Goal: Task Accomplishment & Management: Manage account settings

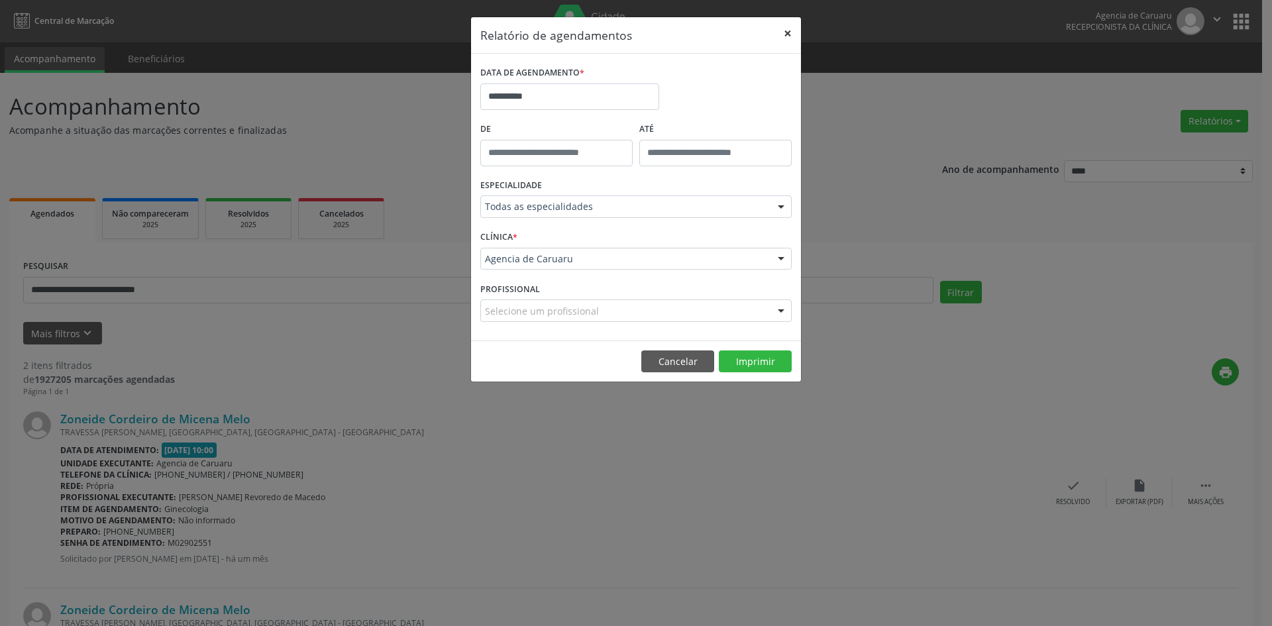
click at [792, 32] on button "×" at bounding box center [788, 33] width 27 height 32
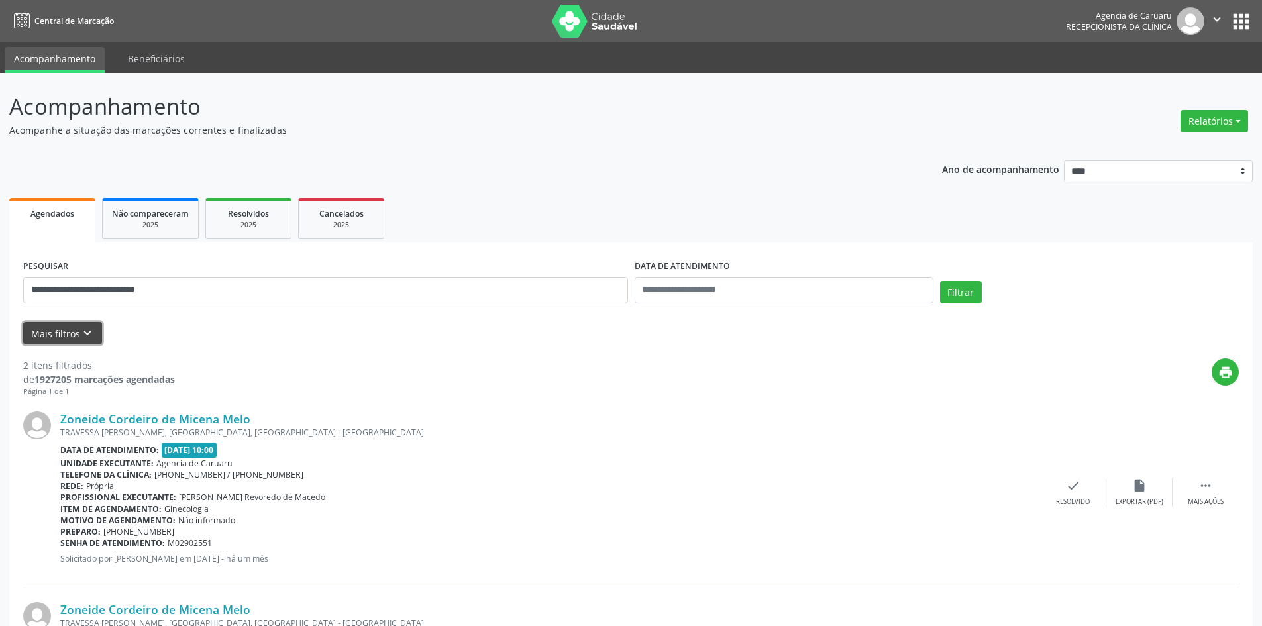
click at [89, 330] on icon "keyboard_arrow_down" at bounding box center [87, 333] width 15 height 15
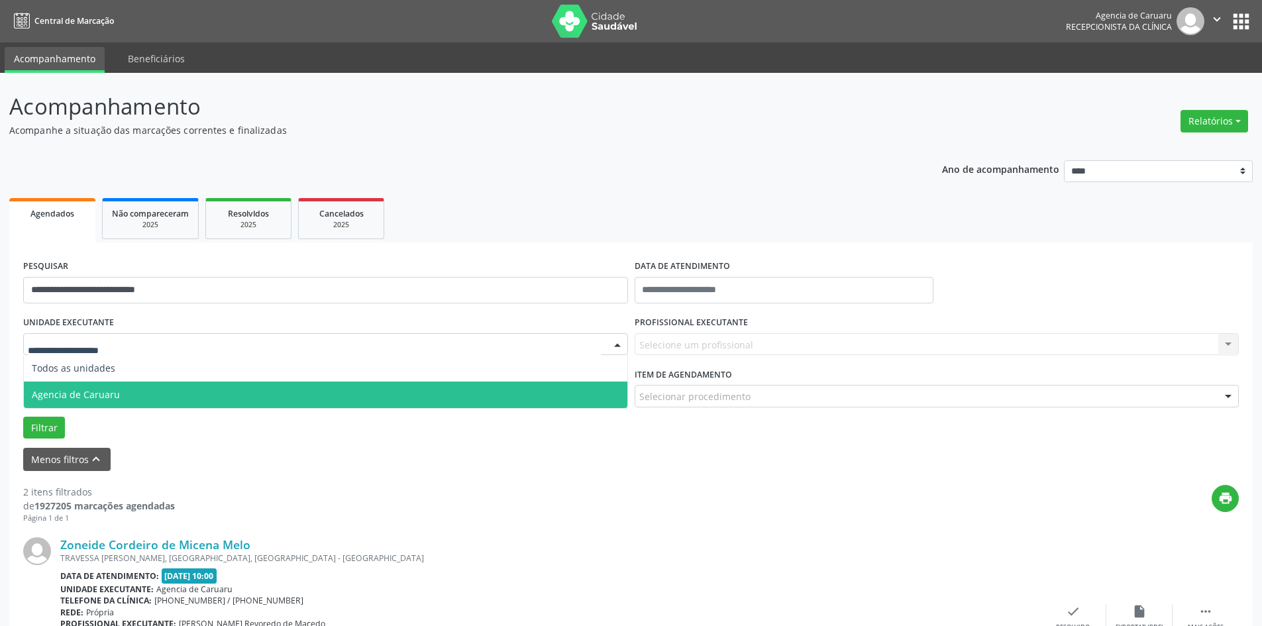
click at [72, 386] on span "Agencia de Caruaru" at bounding box center [326, 395] width 604 height 27
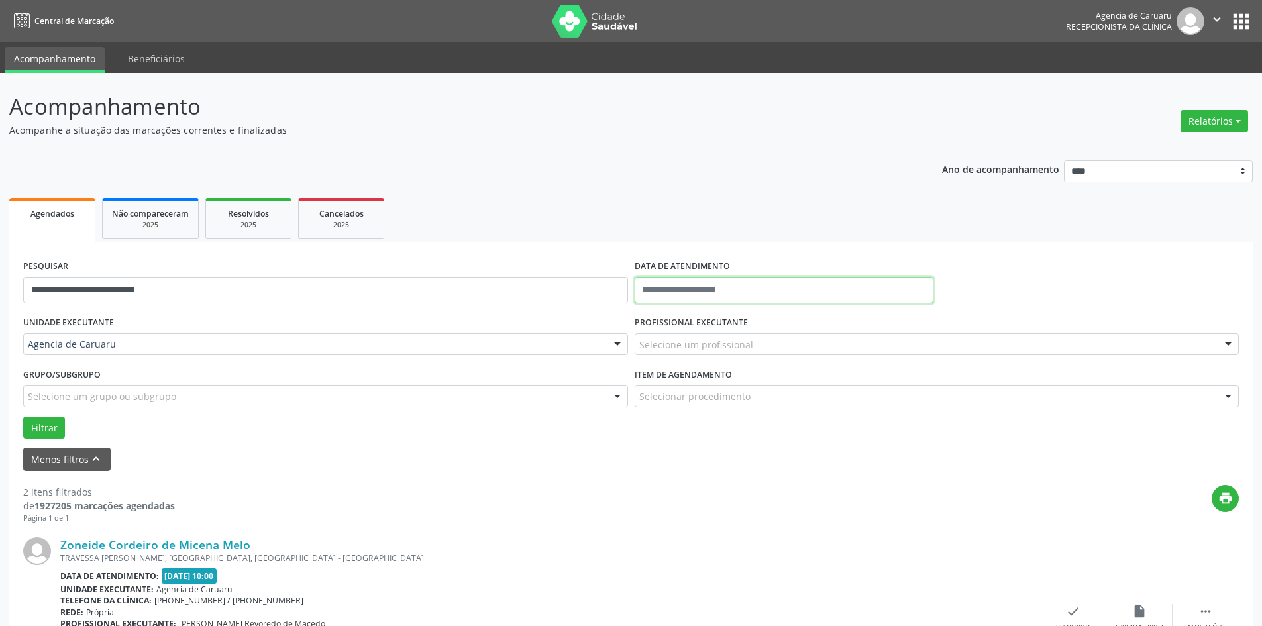
click at [697, 284] on input "text" at bounding box center [784, 290] width 299 height 27
click at [737, 415] on span "17" at bounding box center [737, 413] width 26 height 26
type input "**********"
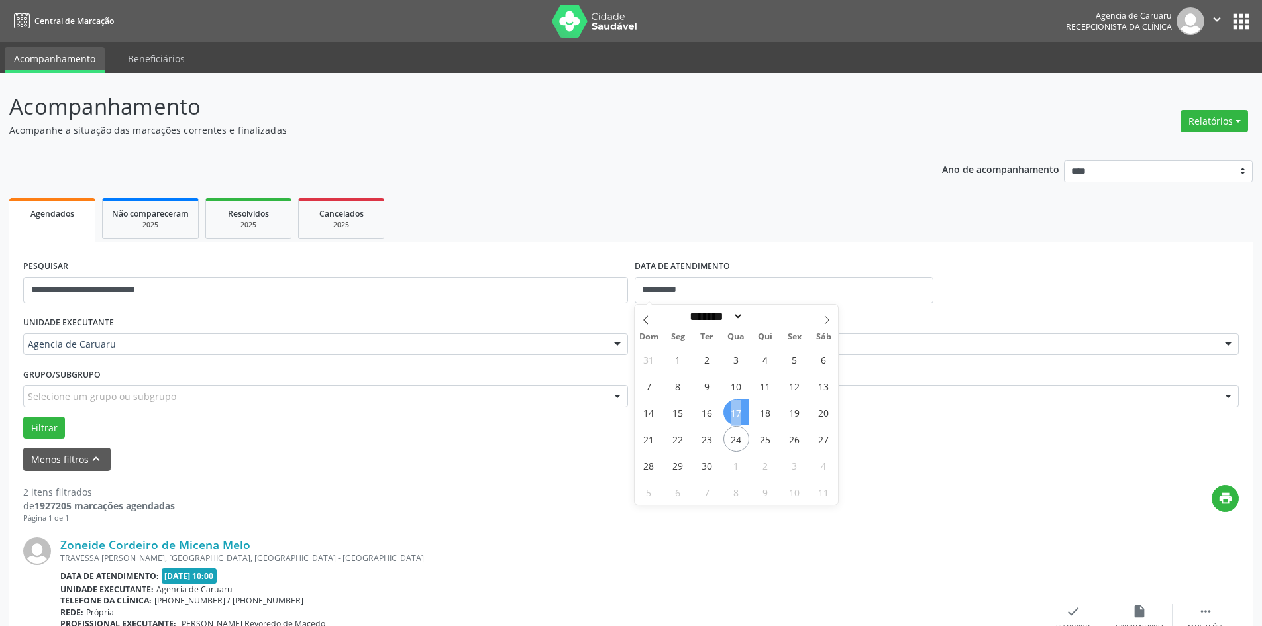
click at [737, 415] on span "17" at bounding box center [737, 413] width 26 height 26
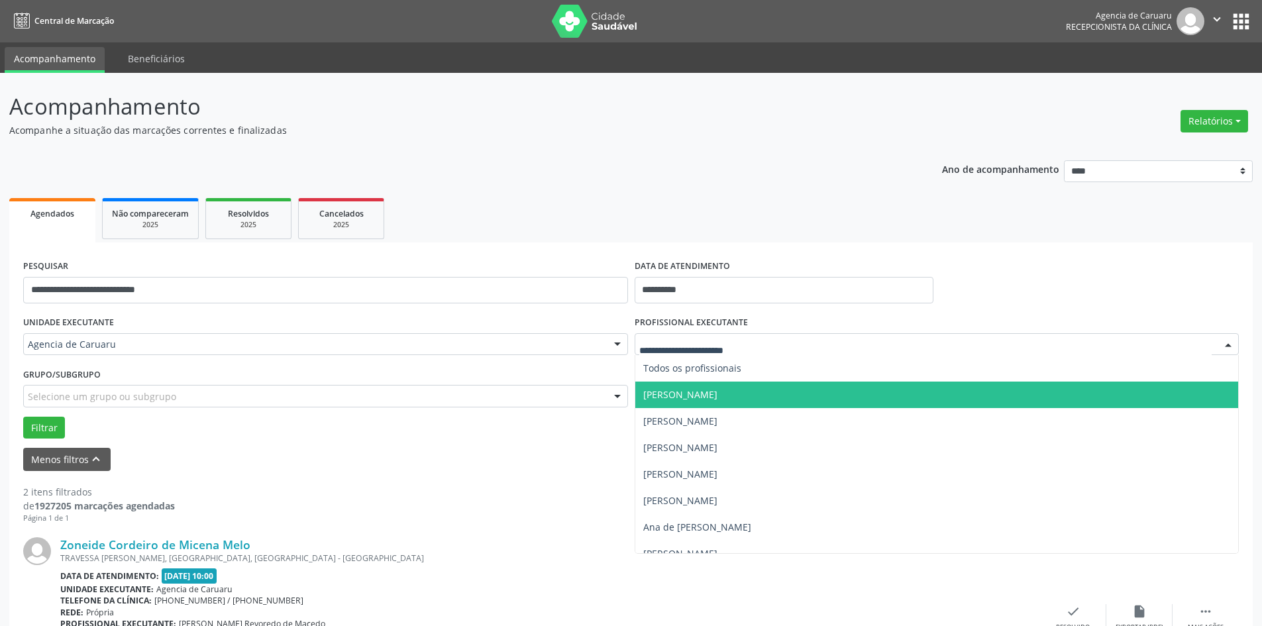
click at [694, 390] on span "[PERSON_NAME]" at bounding box center [680, 394] width 74 height 13
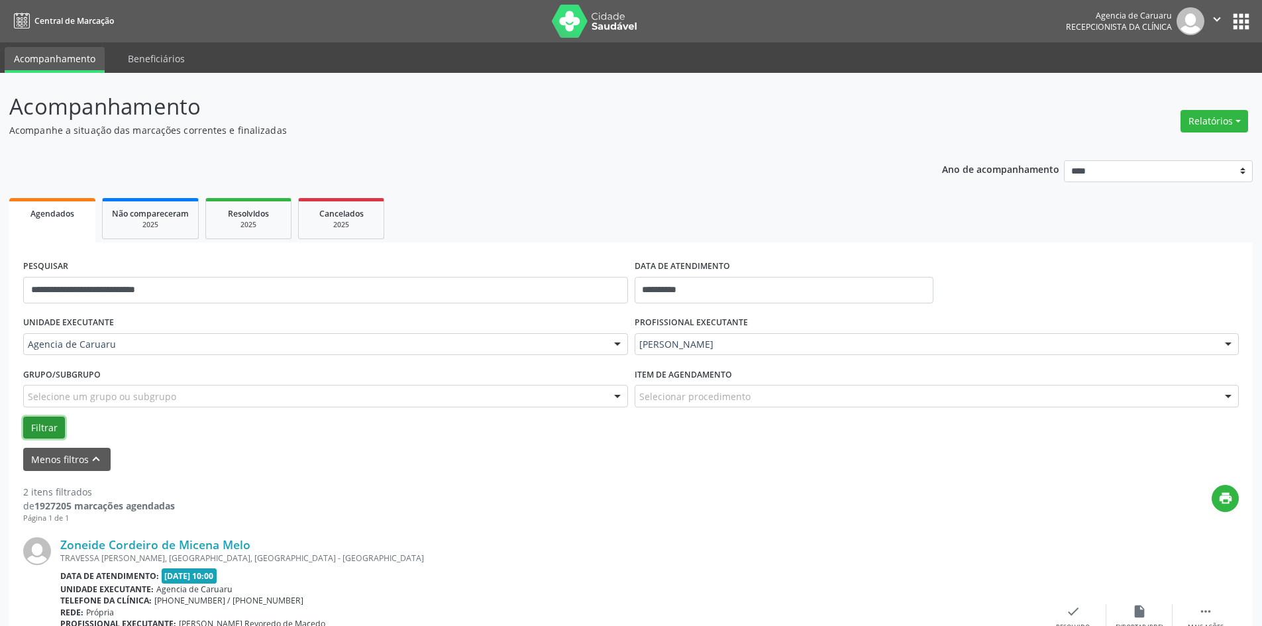
click at [46, 430] on button "Filtrar" at bounding box center [44, 428] width 42 height 23
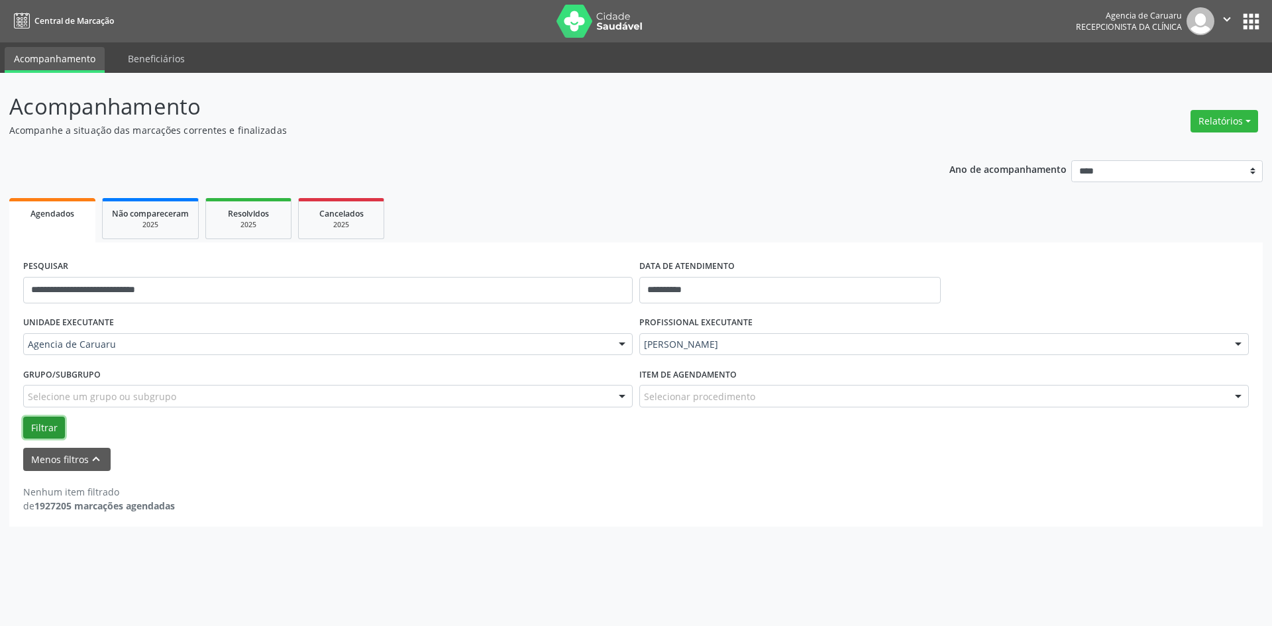
click at [57, 425] on button "Filtrar" at bounding box center [44, 428] width 42 height 23
click at [701, 291] on input "**********" at bounding box center [789, 290] width 301 height 27
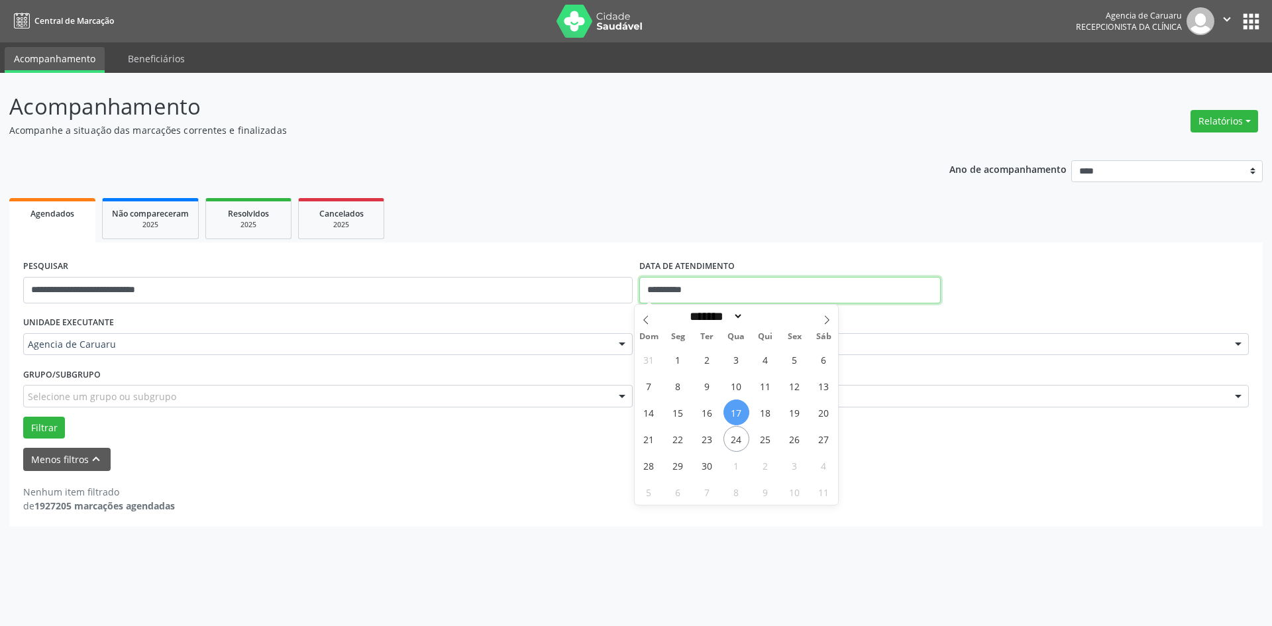
click at [706, 287] on input "**********" at bounding box center [789, 290] width 301 height 27
click at [734, 410] on span "17" at bounding box center [737, 413] width 26 height 26
type input "**********"
click at [734, 410] on span "17" at bounding box center [737, 413] width 26 height 26
click at [653, 282] on input "**********" at bounding box center [789, 290] width 301 height 27
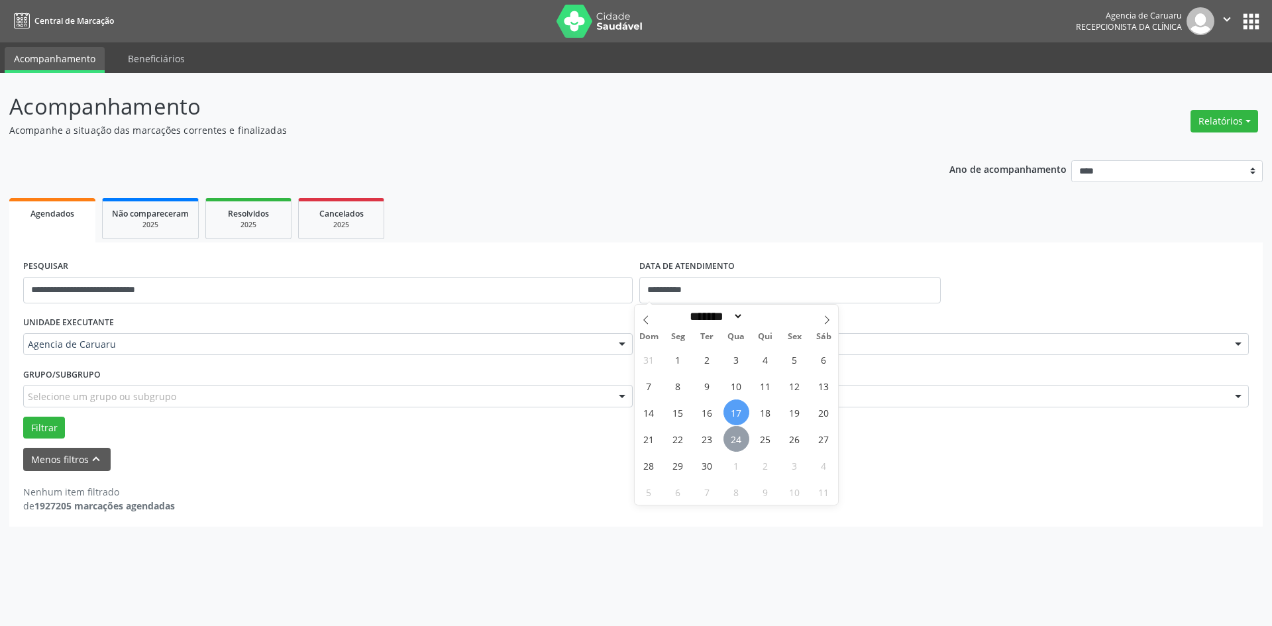
click at [735, 439] on span "24" at bounding box center [737, 439] width 26 height 26
type input "**********"
click at [48, 433] on button "Filtrar" at bounding box center [44, 428] width 42 height 23
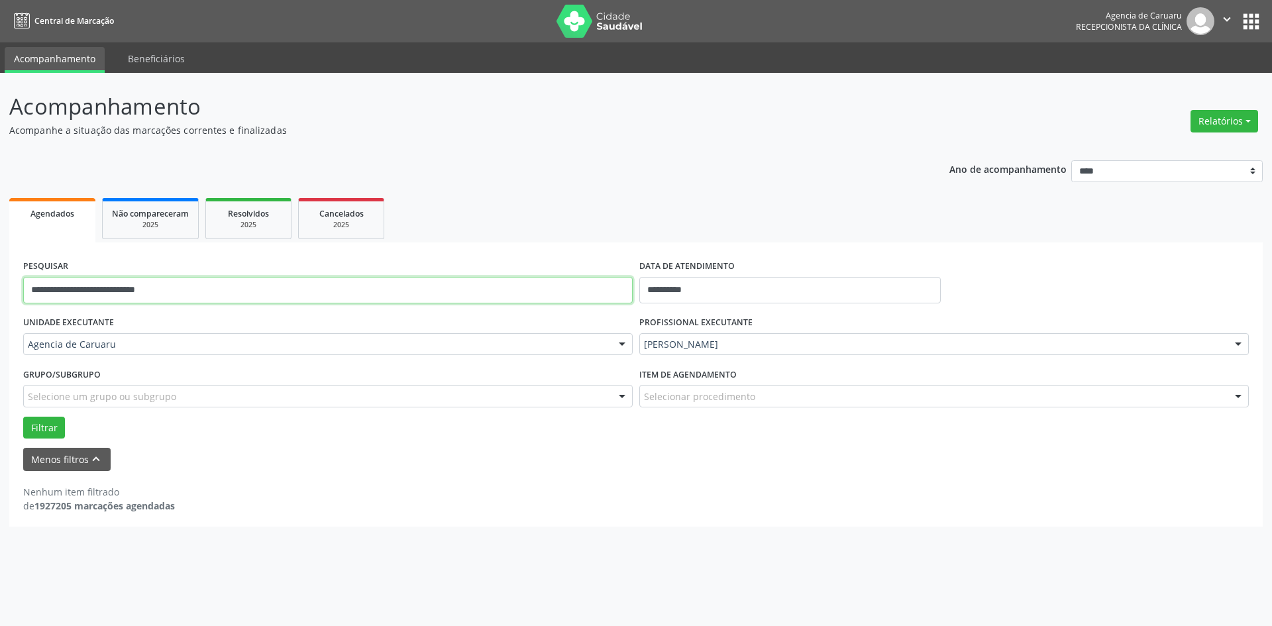
click at [217, 295] on input "**********" at bounding box center [328, 290] width 610 height 27
type input "*"
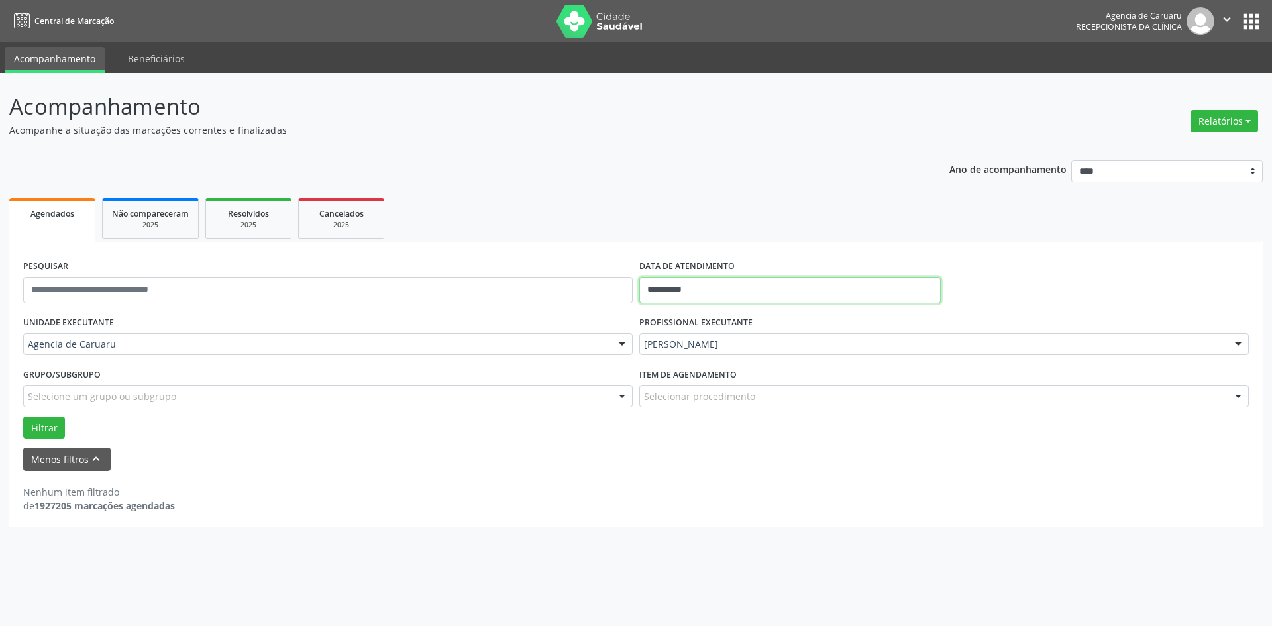
click at [667, 296] on input "**********" at bounding box center [789, 290] width 301 height 27
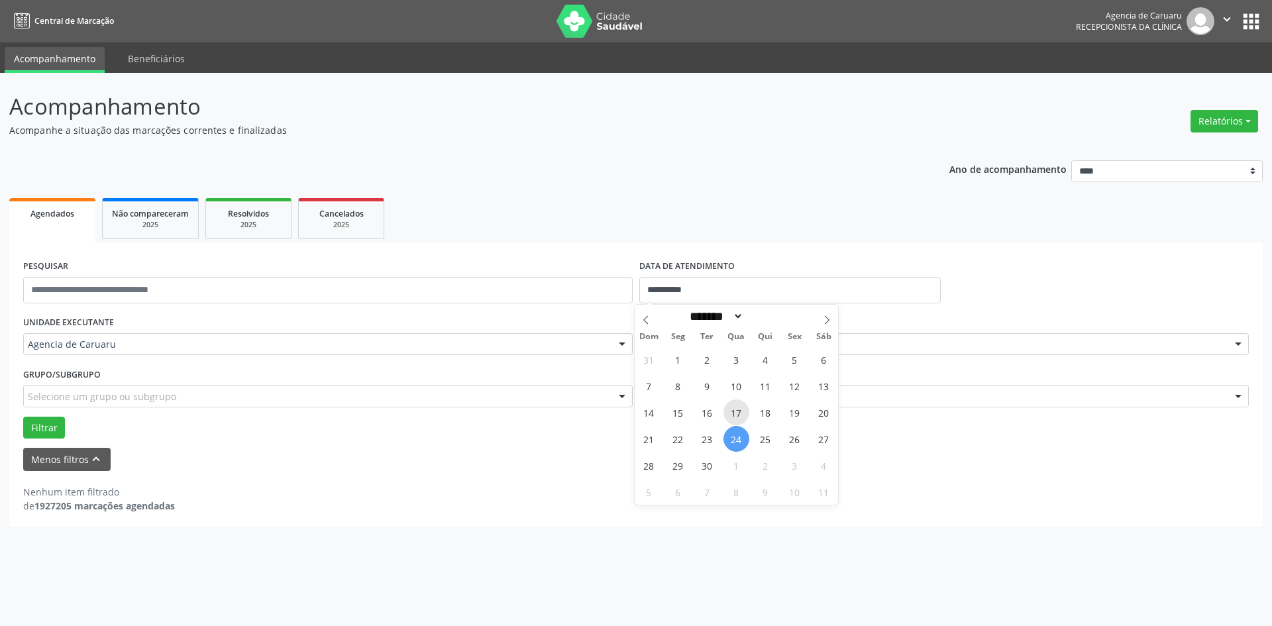
click at [732, 411] on span "17" at bounding box center [737, 413] width 26 height 26
type input "**********"
click at [732, 411] on span "17" at bounding box center [737, 413] width 26 height 26
click at [51, 425] on button "Filtrar" at bounding box center [44, 428] width 42 height 23
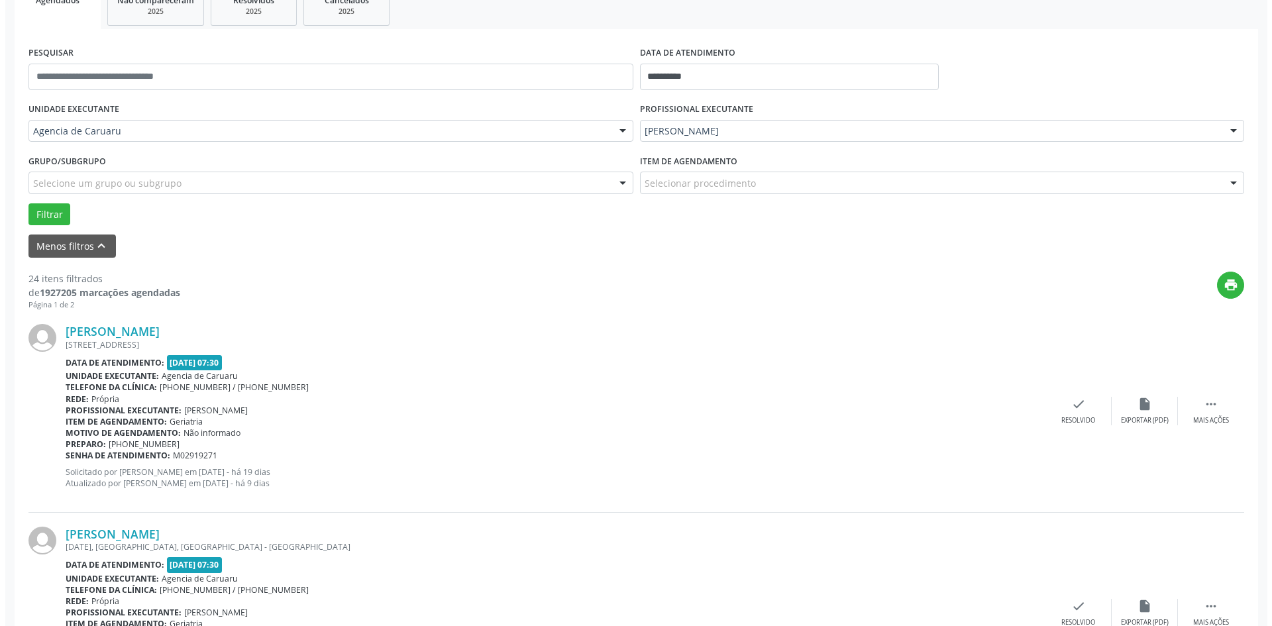
scroll to position [265, 0]
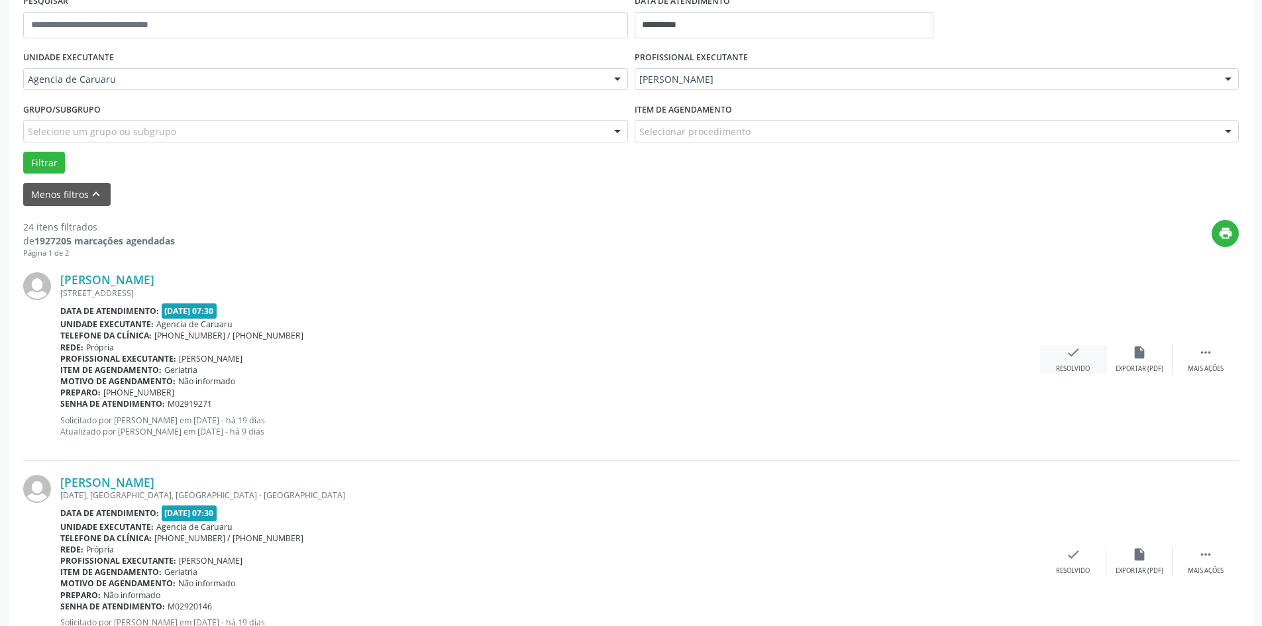
click at [1086, 355] on div "check Resolvido" at bounding box center [1073, 359] width 66 height 28
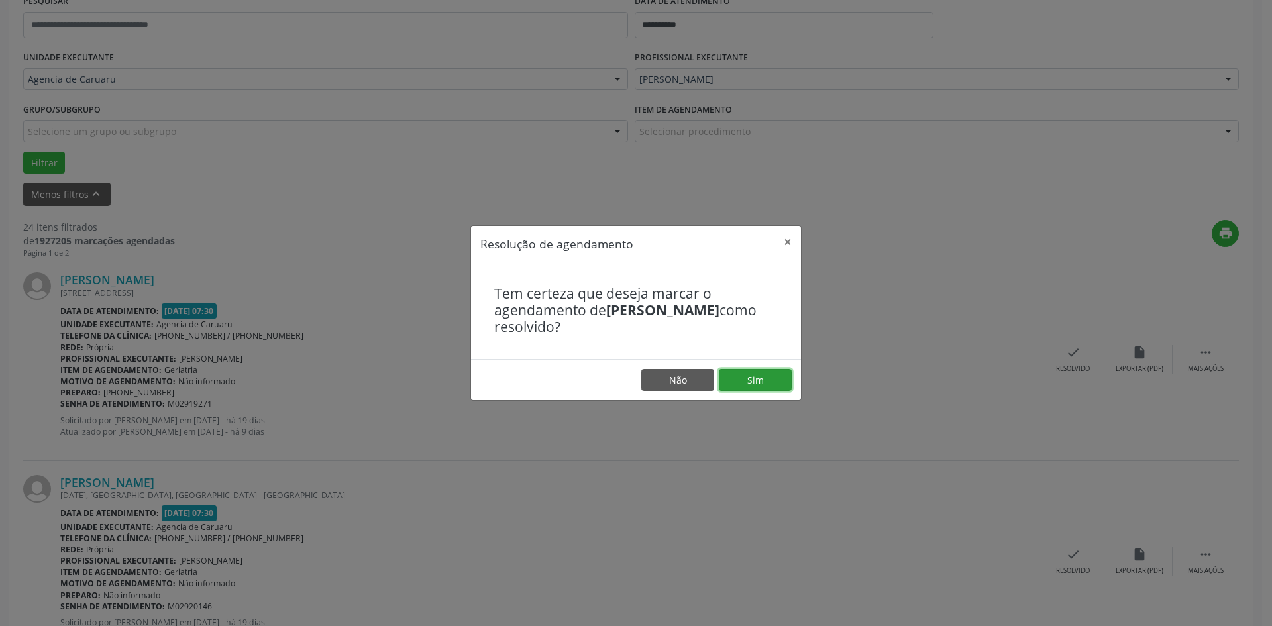
click at [767, 386] on button "Sim" at bounding box center [755, 380] width 73 height 23
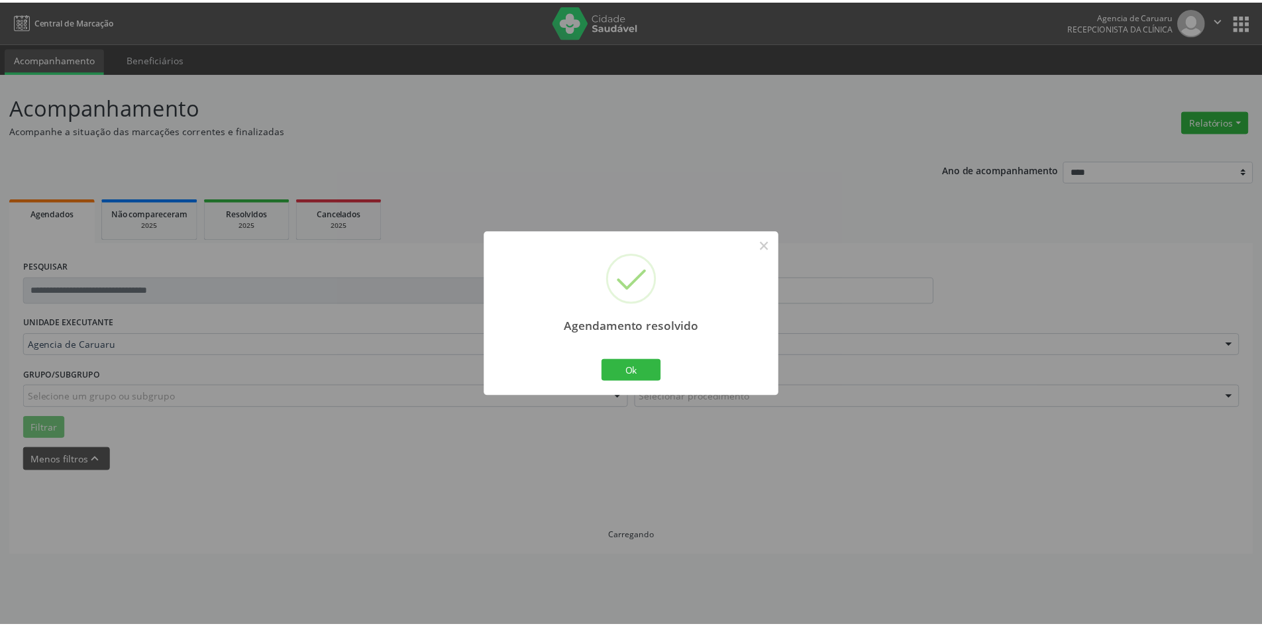
scroll to position [0, 0]
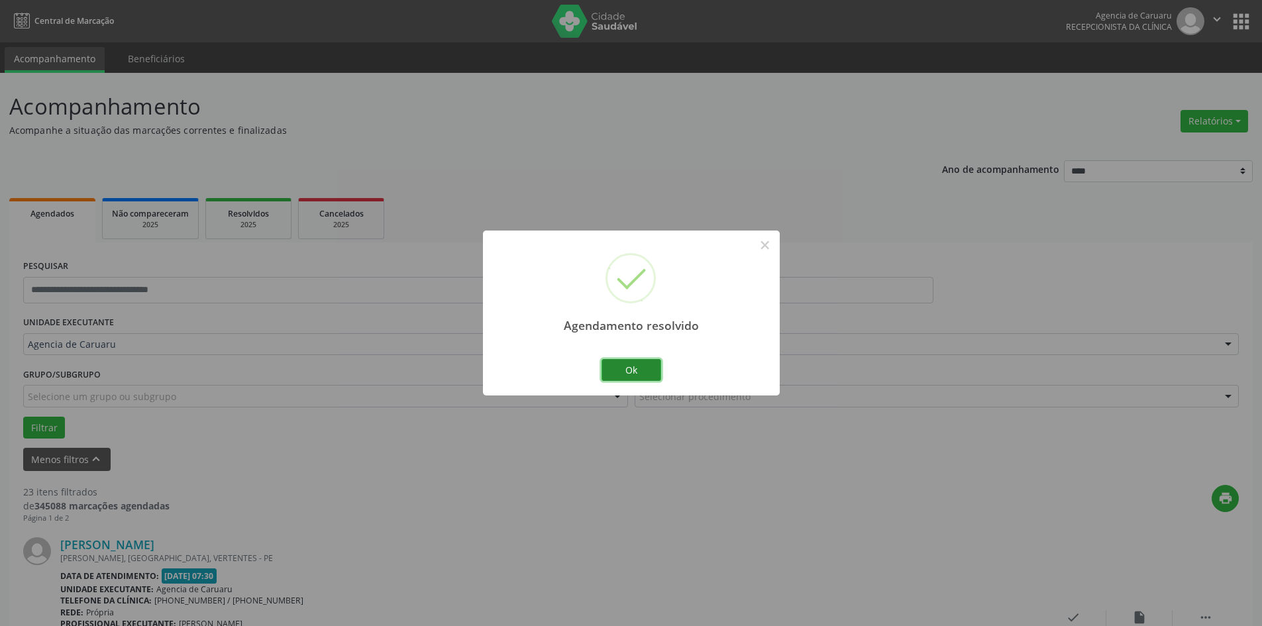
click at [642, 368] on button "Ok" at bounding box center [632, 370] width 60 height 23
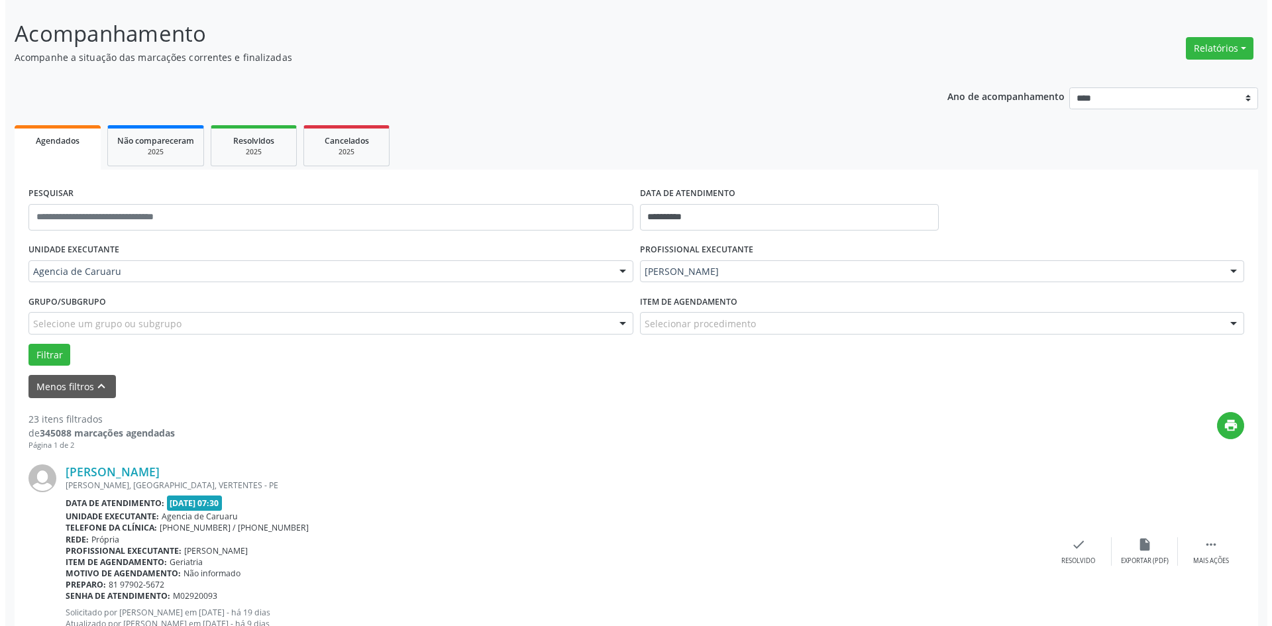
scroll to position [265, 0]
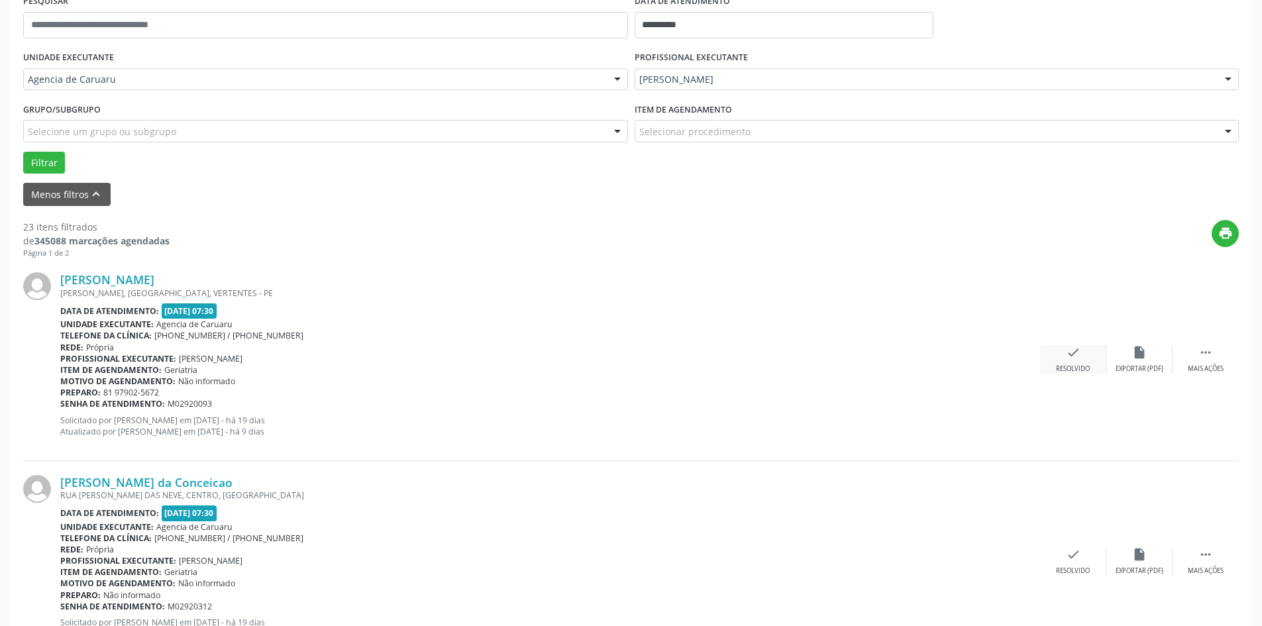
click at [1081, 364] on div "check Resolvido" at bounding box center [1073, 359] width 66 height 28
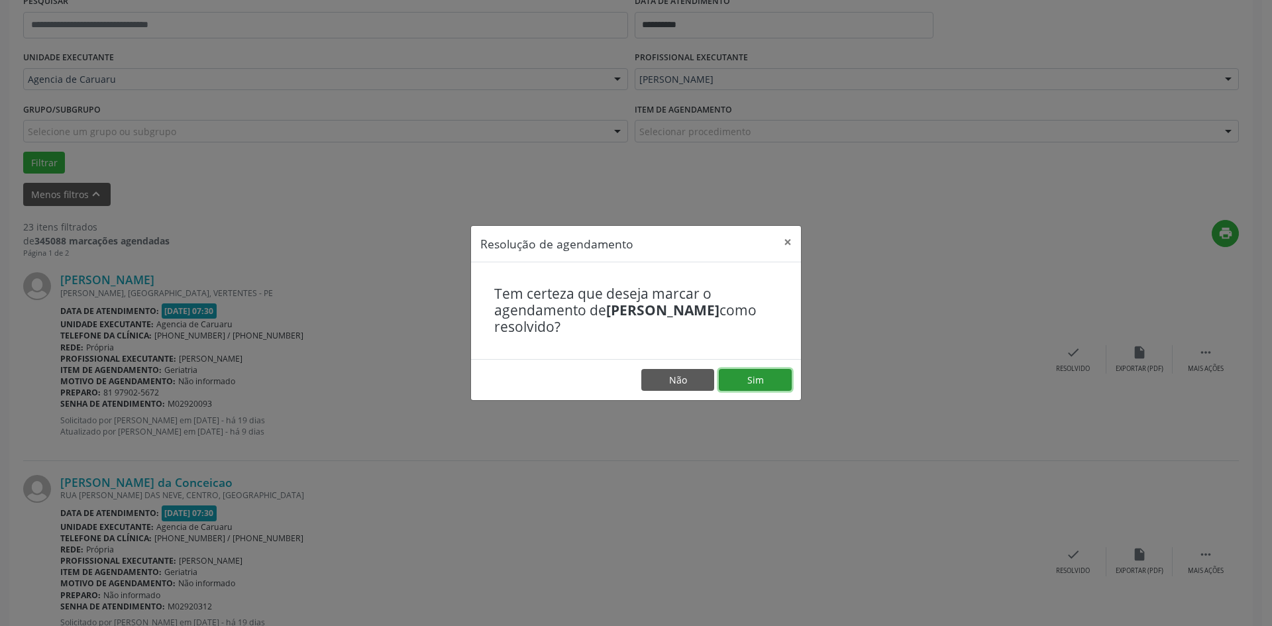
click at [786, 376] on button "Sim" at bounding box center [755, 380] width 73 height 23
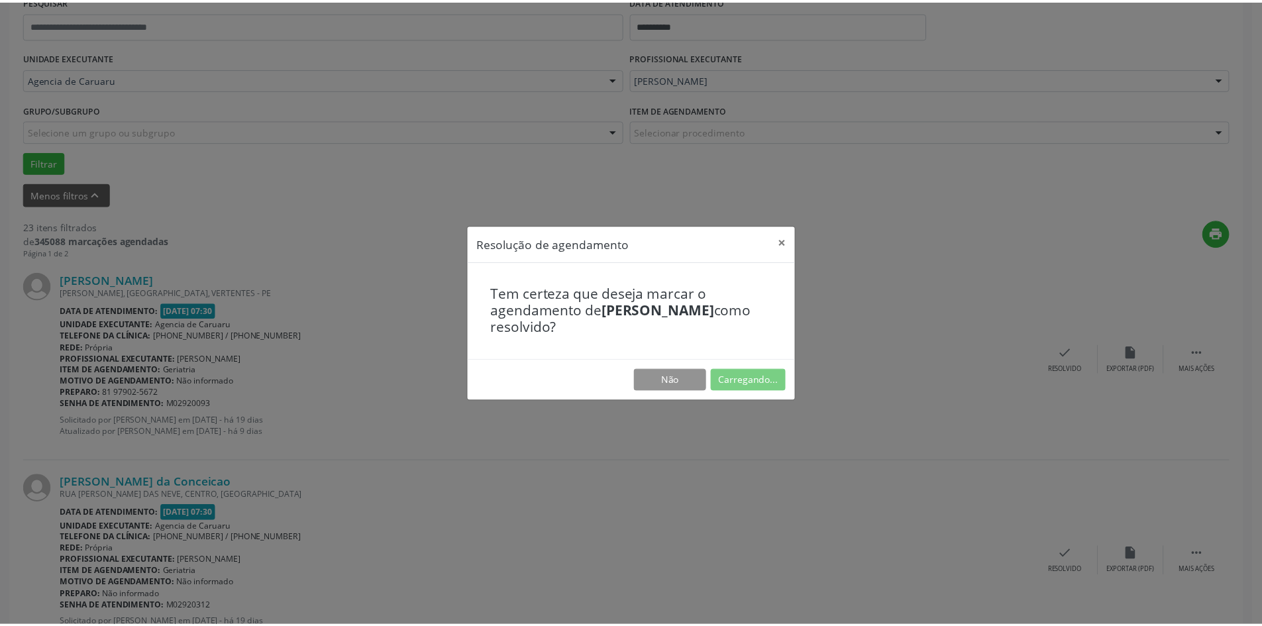
scroll to position [0, 0]
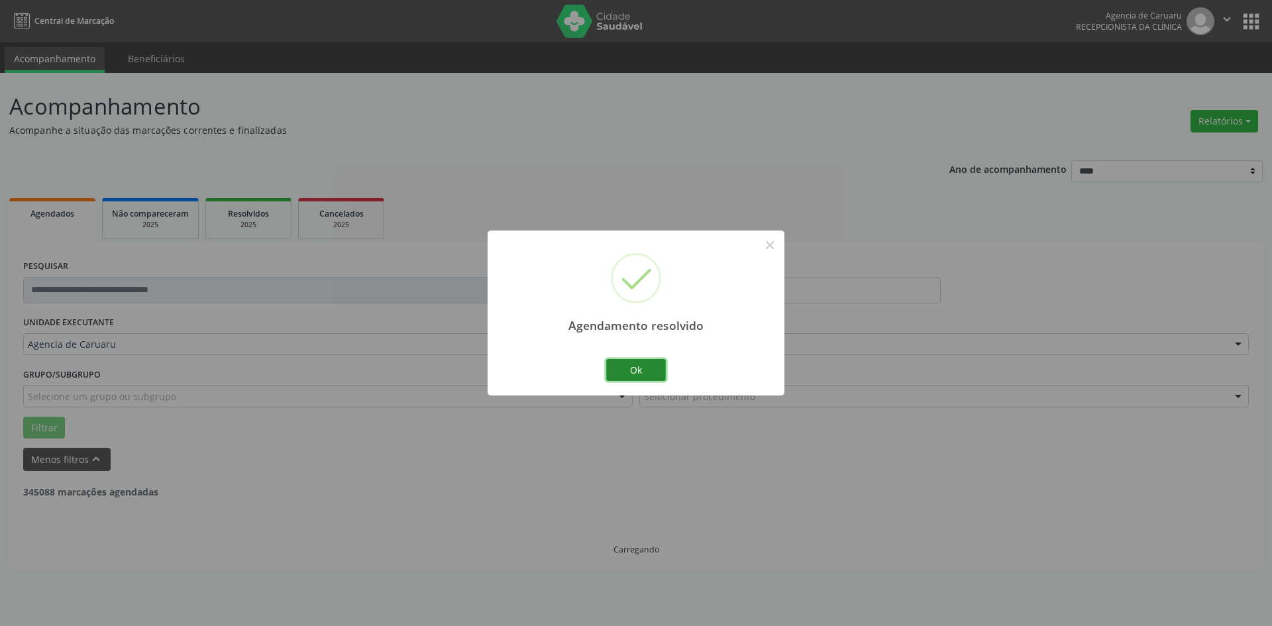
click at [654, 370] on button "Ok" at bounding box center [636, 370] width 60 height 23
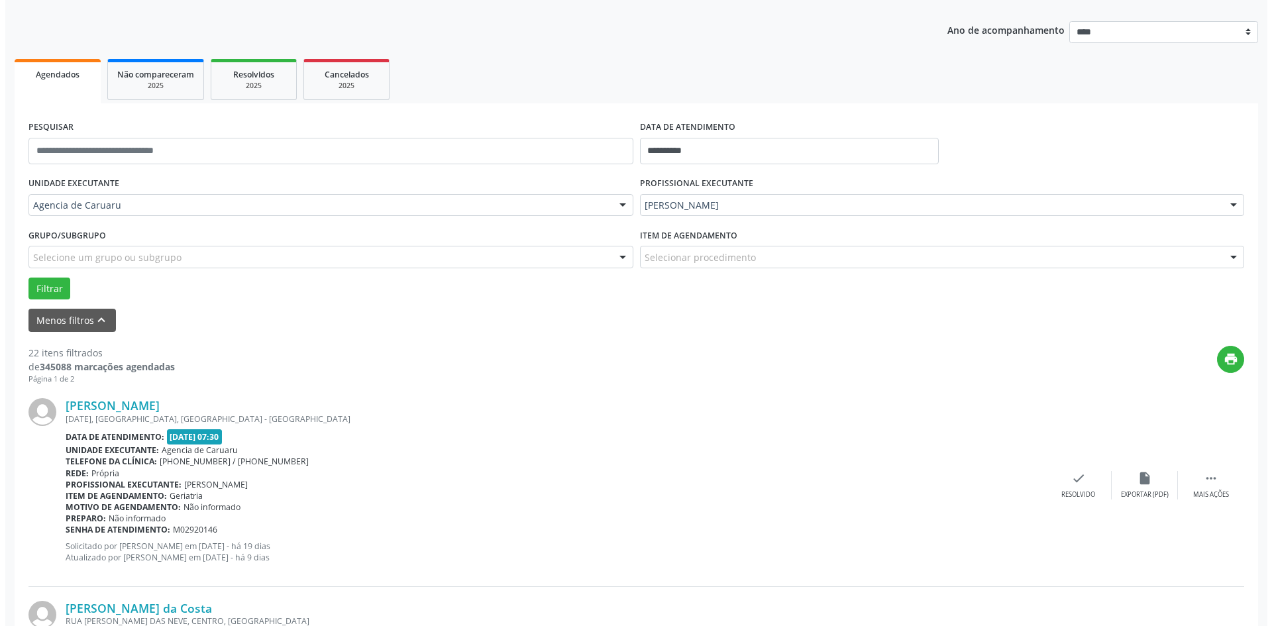
scroll to position [199, 0]
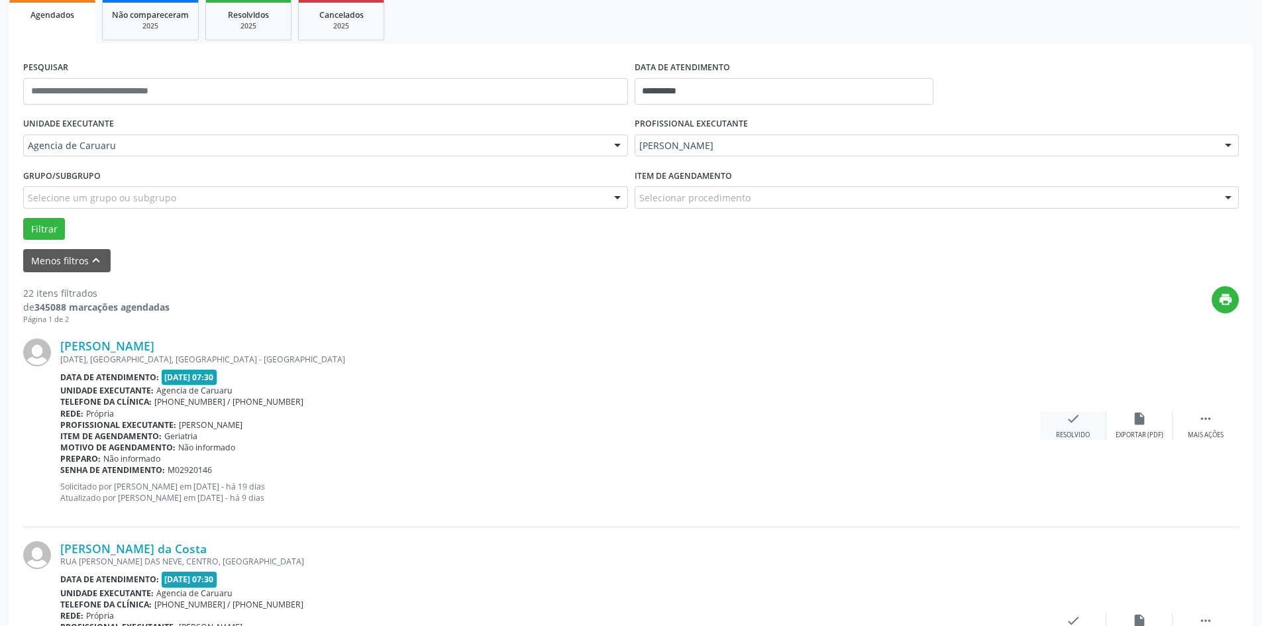
click at [1069, 425] on icon "check" at bounding box center [1073, 418] width 15 height 15
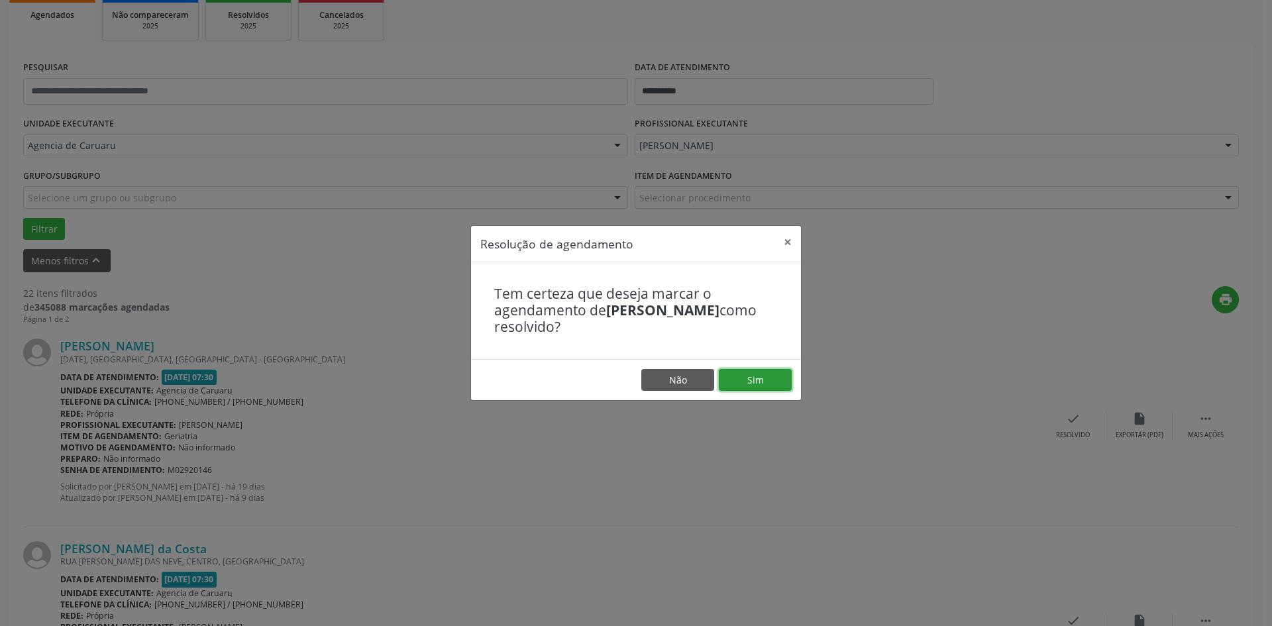
click at [761, 369] on button "Sim" at bounding box center [755, 380] width 73 height 23
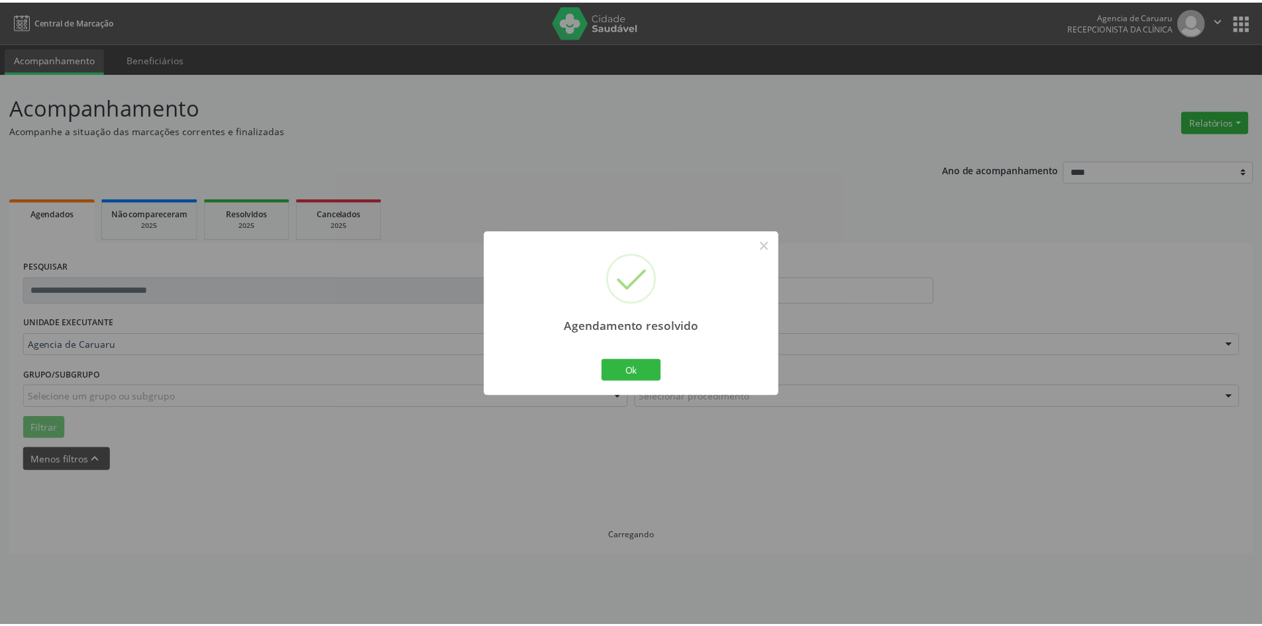
scroll to position [0, 0]
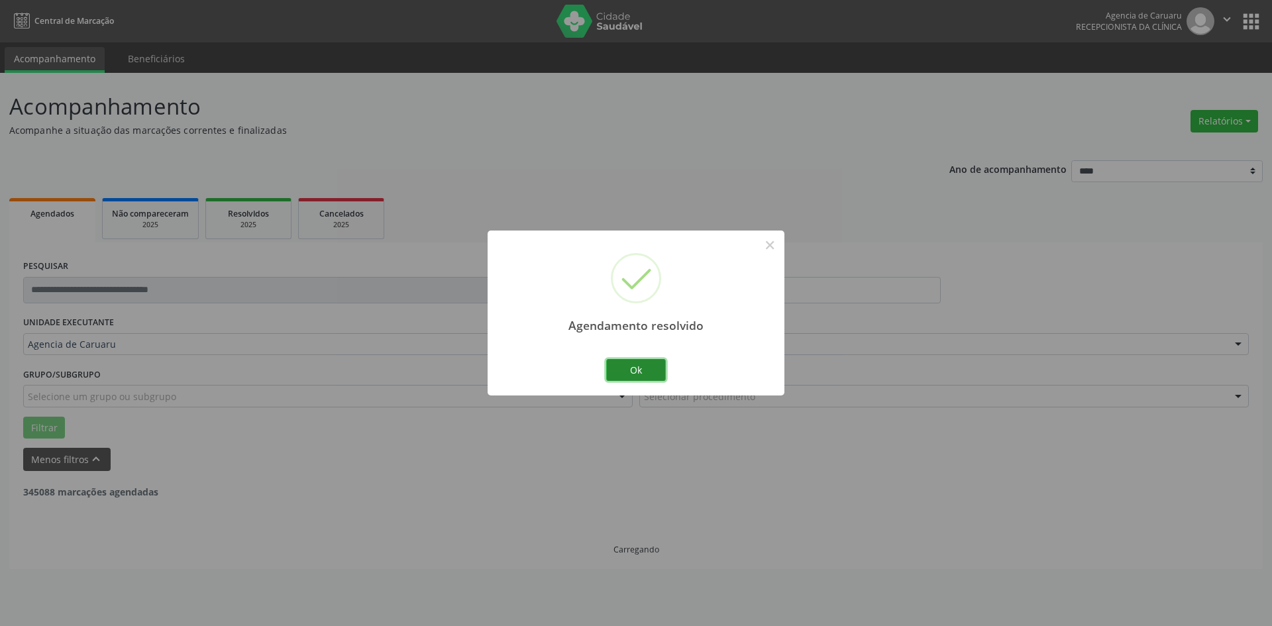
click at [645, 361] on button "Ok" at bounding box center [636, 370] width 60 height 23
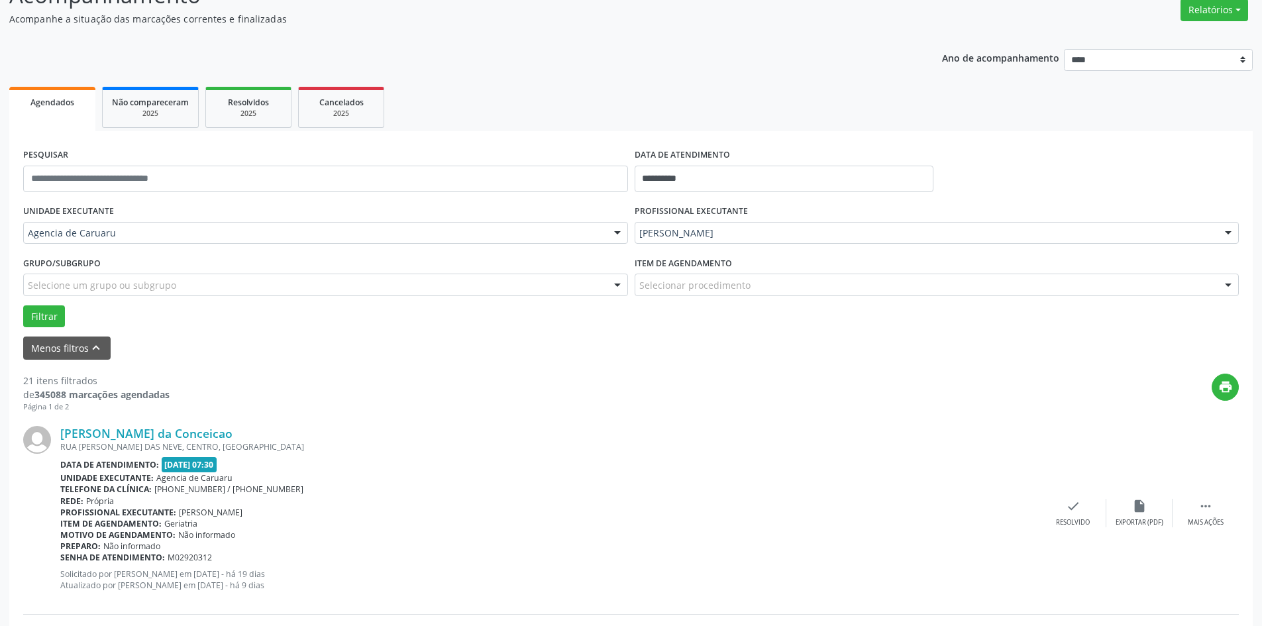
scroll to position [133, 0]
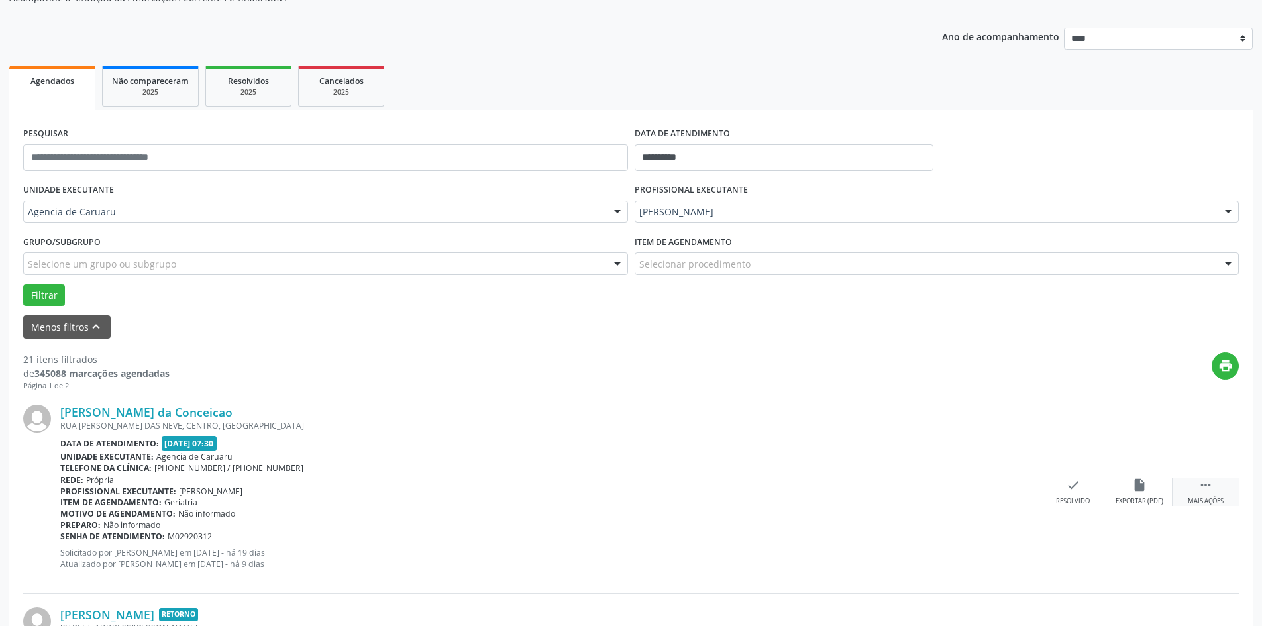
drag, startPoint x: 1205, startPoint y: 494, endPoint x: 1185, endPoint y: 487, distance: 21.2
click at [1205, 494] on div " Mais ações" at bounding box center [1206, 492] width 66 height 28
click at [1140, 480] on icon "alarm_off" at bounding box center [1139, 485] width 15 height 15
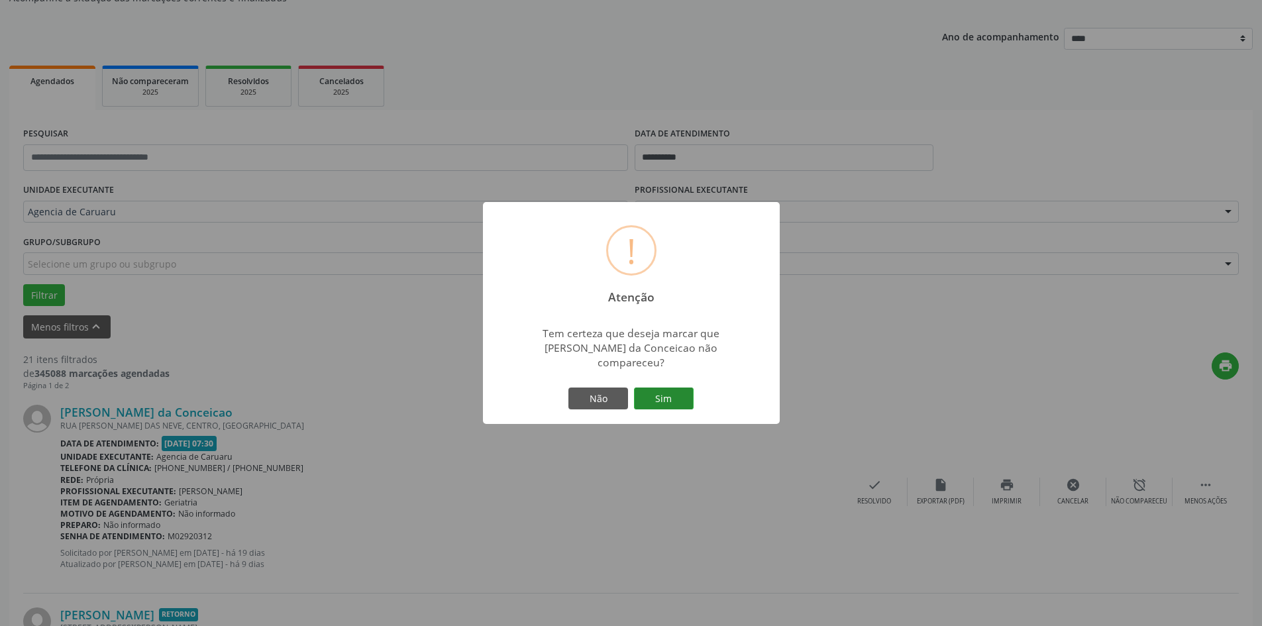
click at [657, 388] on button "Sim" at bounding box center [664, 399] width 60 height 23
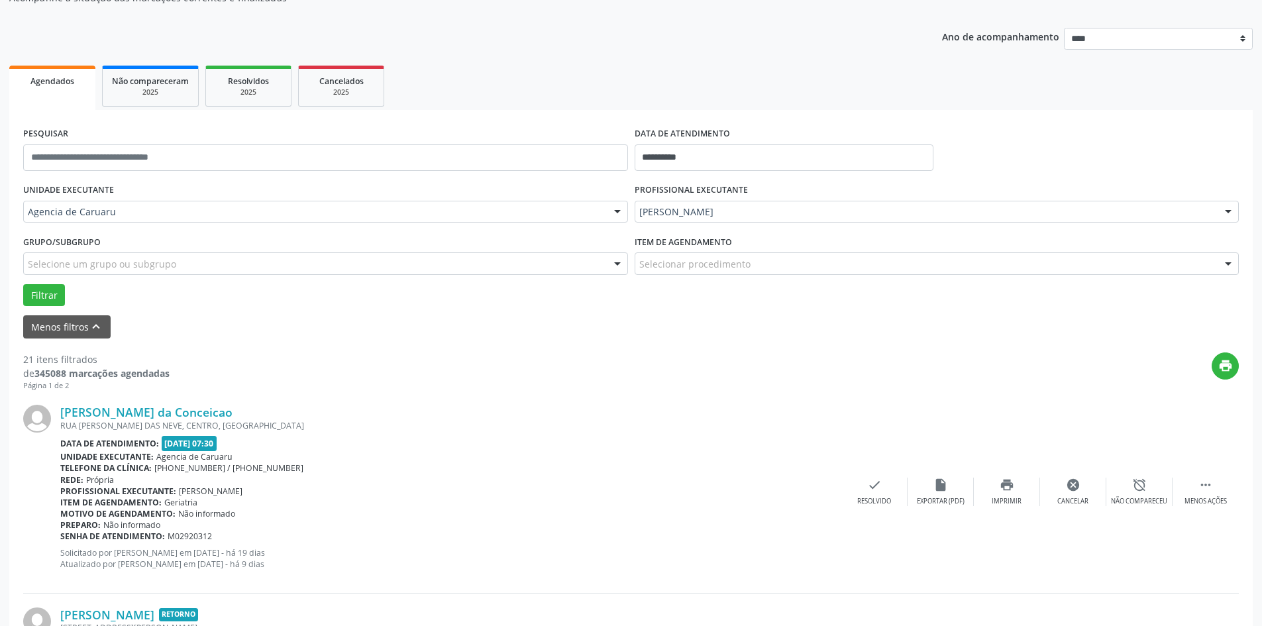
scroll to position [0, 0]
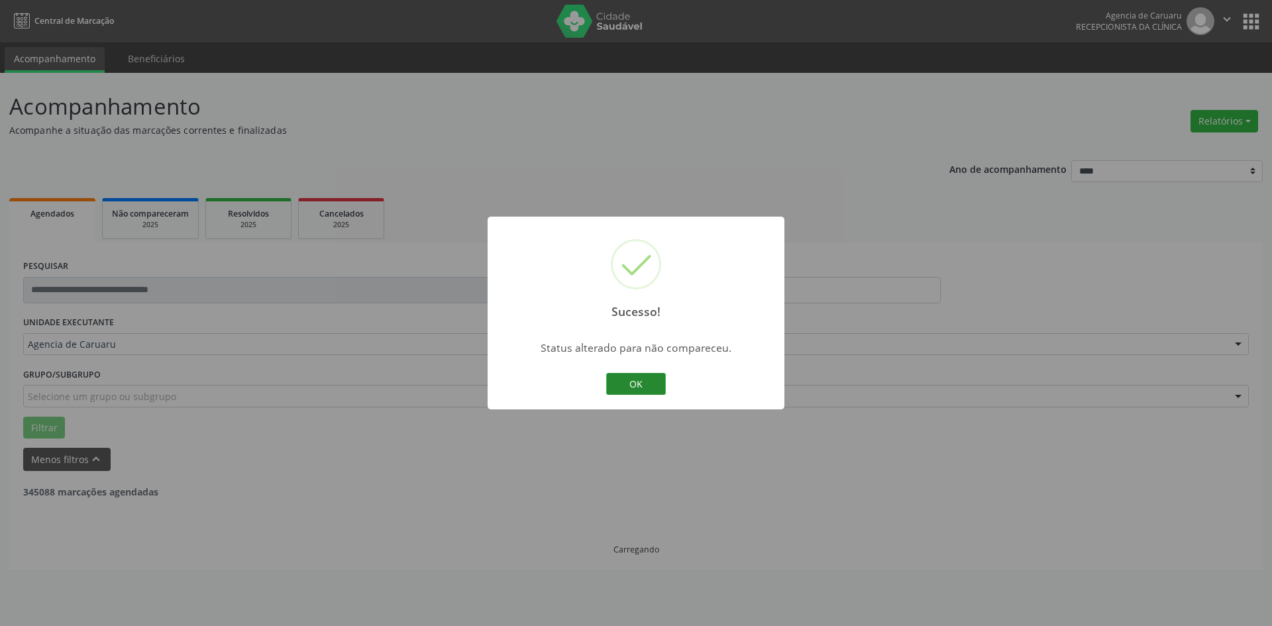
click at [640, 385] on button "OK" at bounding box center [636, 384] width 60 height 23
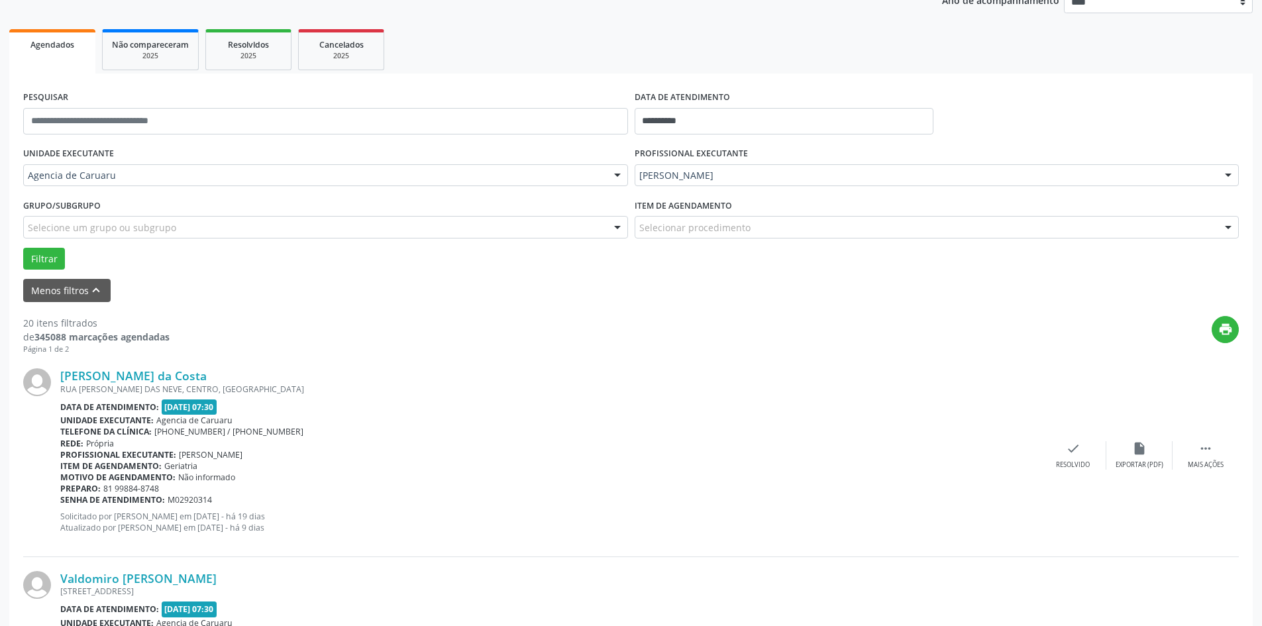
scroll to position [199, 0]
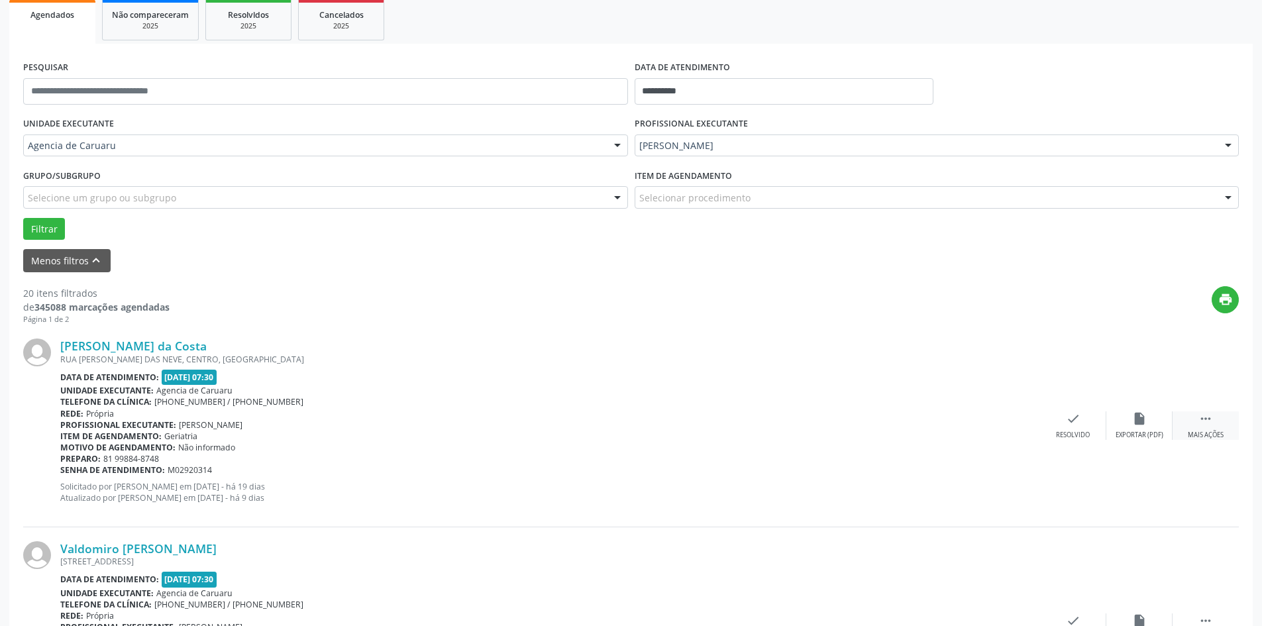
click at [1196, 418] on div " Mais ações" at bounding box center [1206, 425] width 66 height 28
click at [1135, 425] on icon "alarm_off" at bounding box center [1139, 418] width 15 height 15
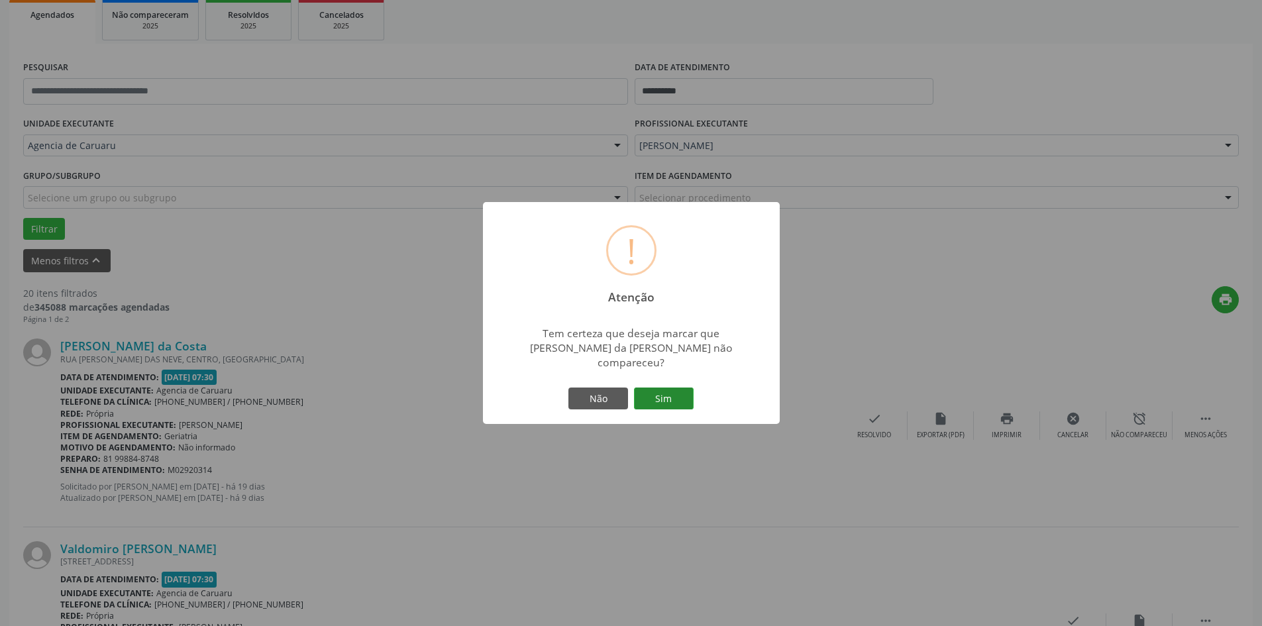
click at [657, 393] on button "Sim" at bounding box center [664, 399] width 60 height 23
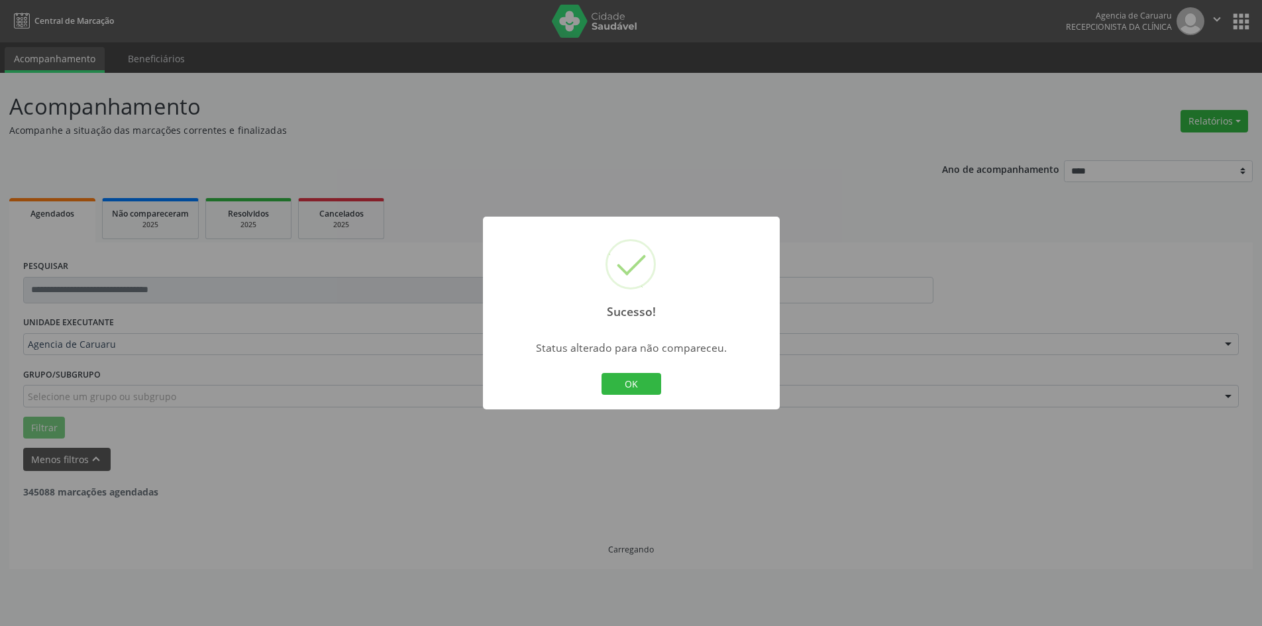
scroll to position [0, 0]
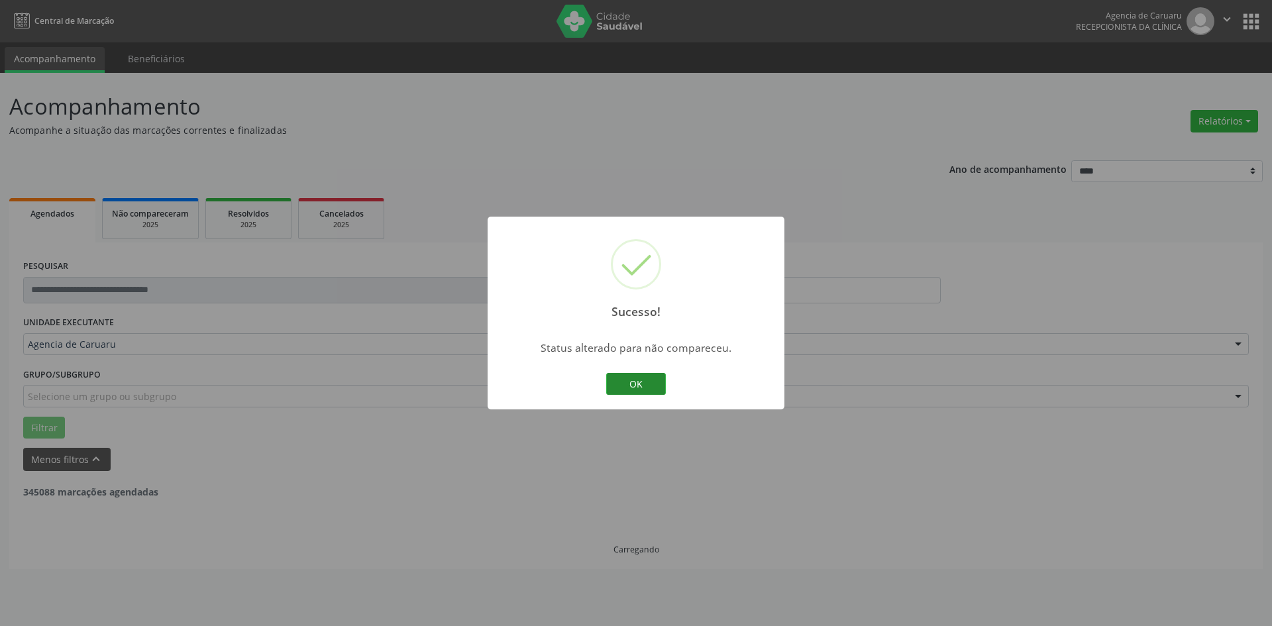
drag, startPoint x: 633, startPoint y: 383, endPoint x: 385, endPoint y: 450, distance: 256.7
click at [632, 383] on button "OK" at bounding box center [636, 384] width 60 height 23
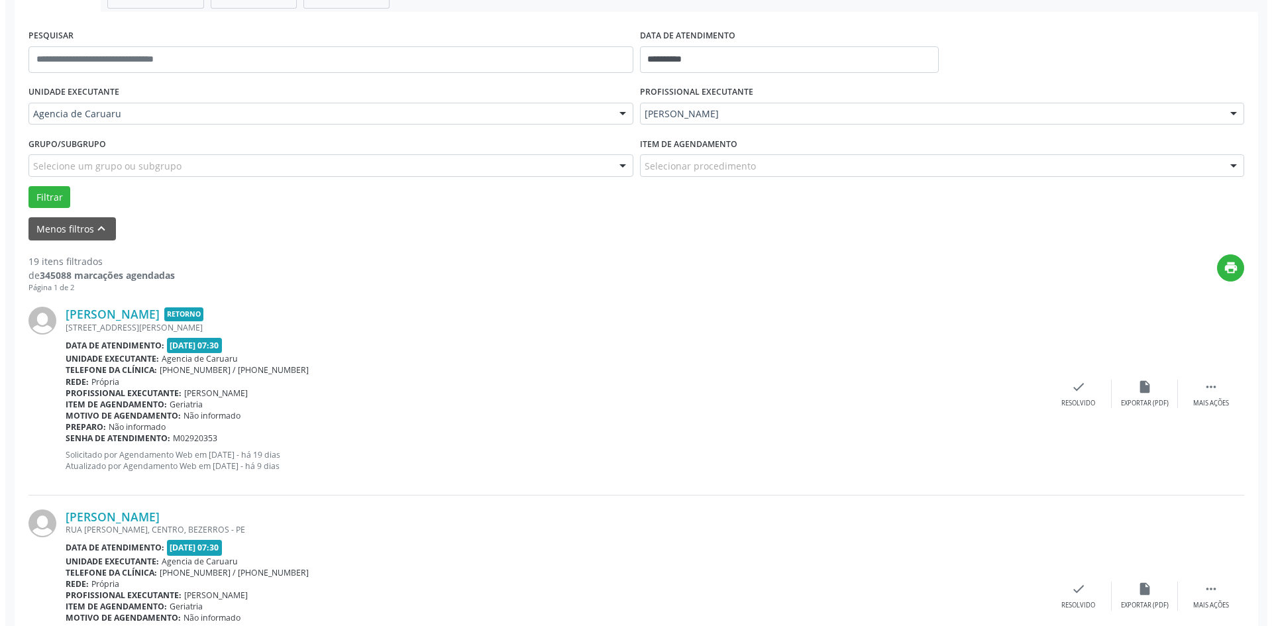
scroll to position [265, 0]
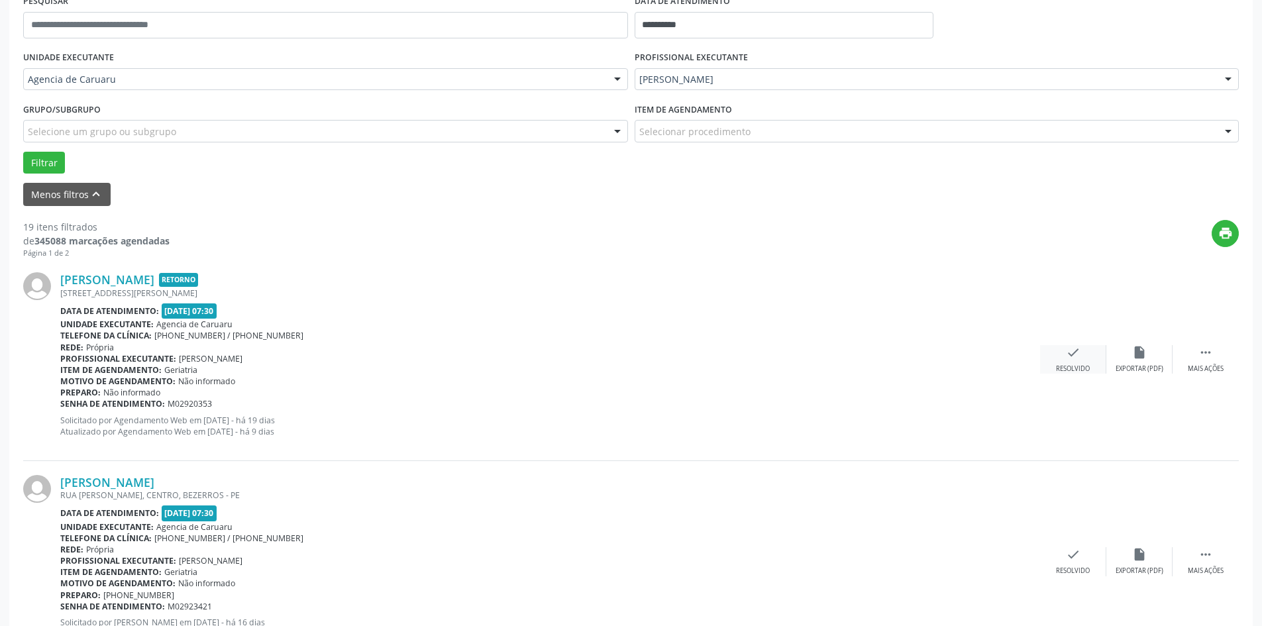
click at [1077, 357] on icon "check" at bounding box center [1073, 352] width 15 height 15
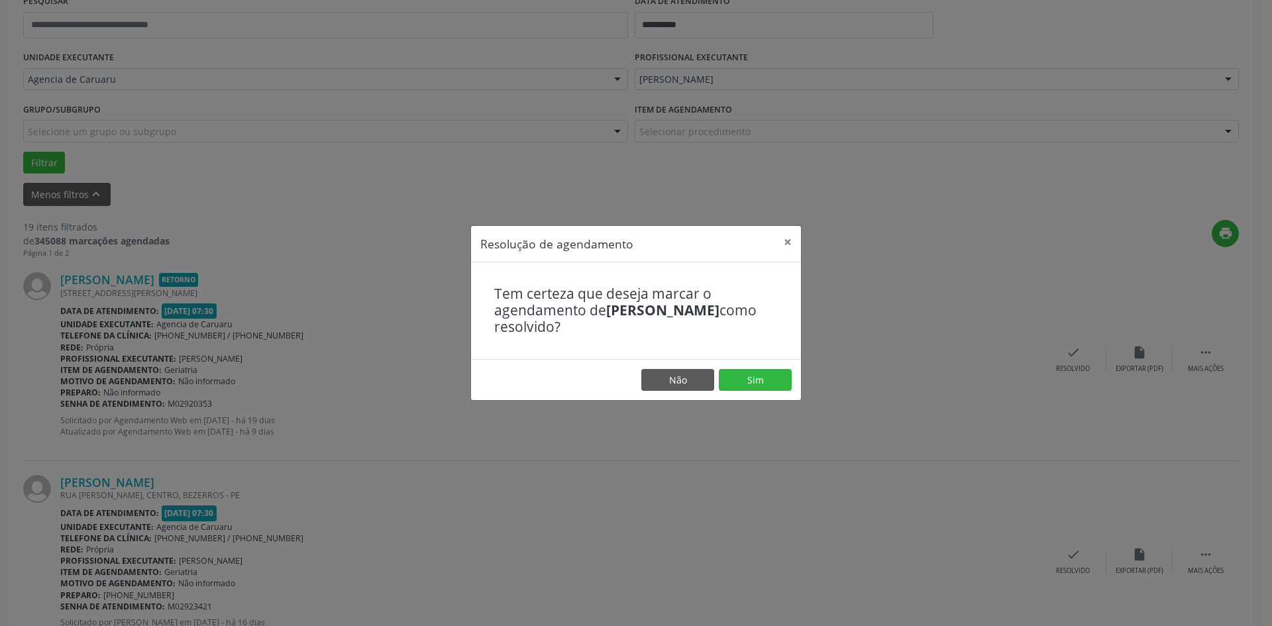
click at [768, 364] on footer "Não Sim" at bounding box center [636, 380] width 330 height 42
click at [763, 380] on button "Sim" at bounding box center [755, 380] width 73 height 23
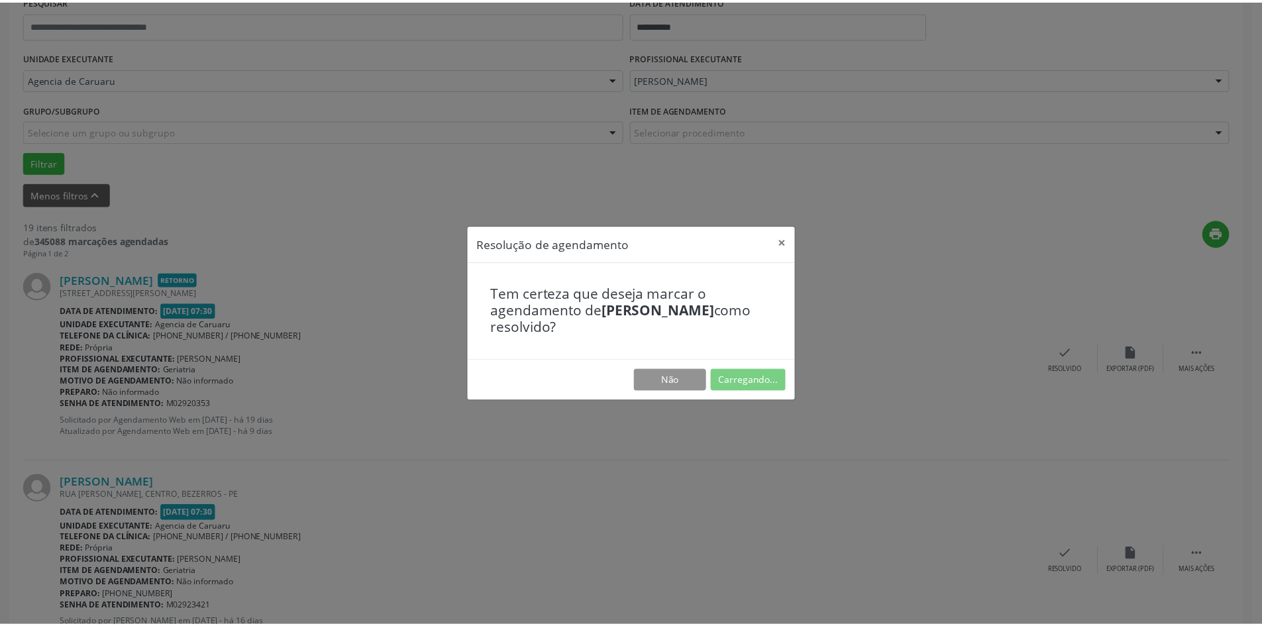
scroll to position [0, 0]
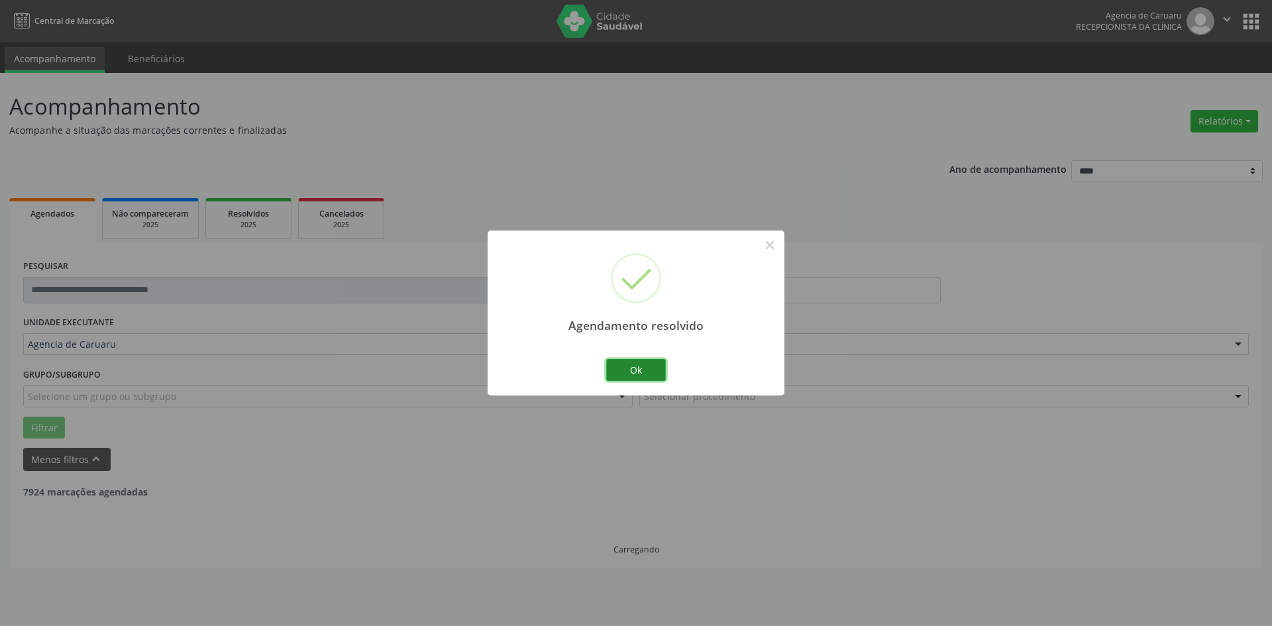
click at [641, 370] on button "Ok" at bounding box center [636, 370] width 60 height 23
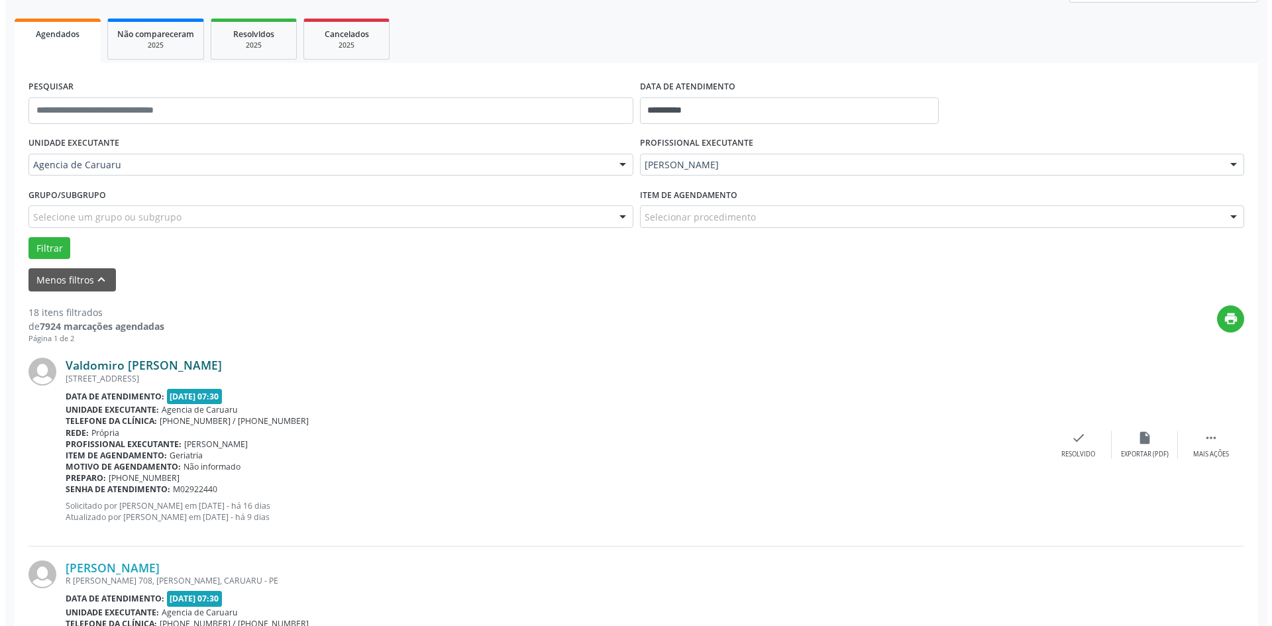
scroll to position [199, 0]
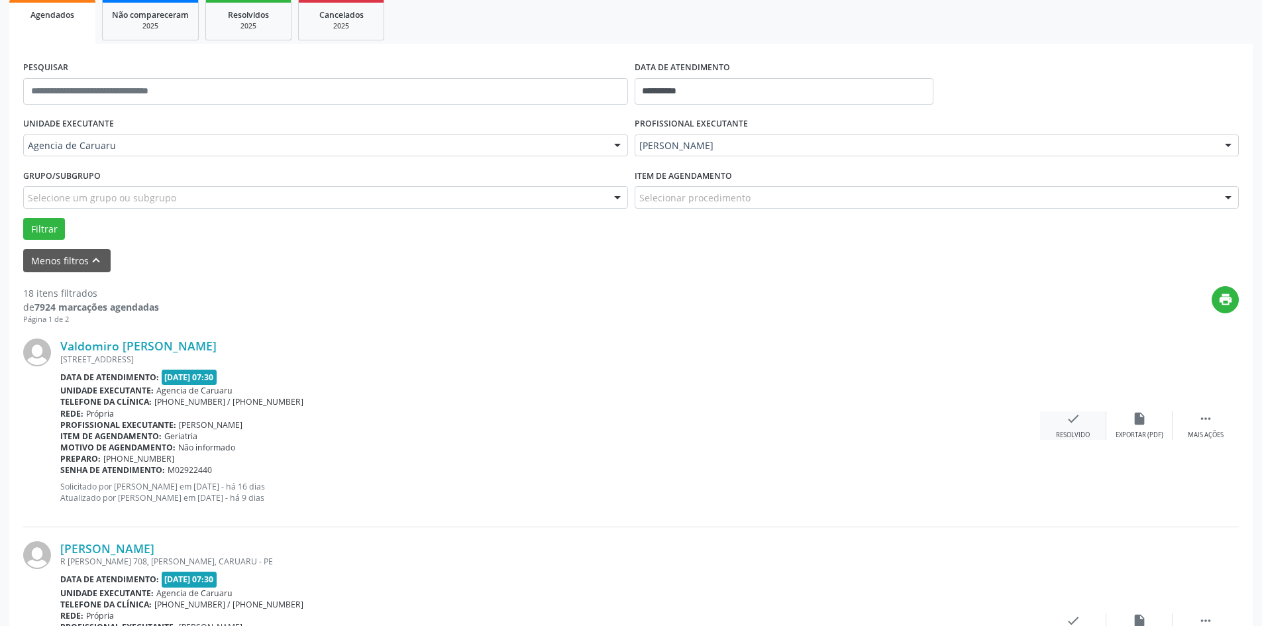
click at [1068, 431] on div "Resolvido" at bounding box center [1073, 435] width 34 height 9
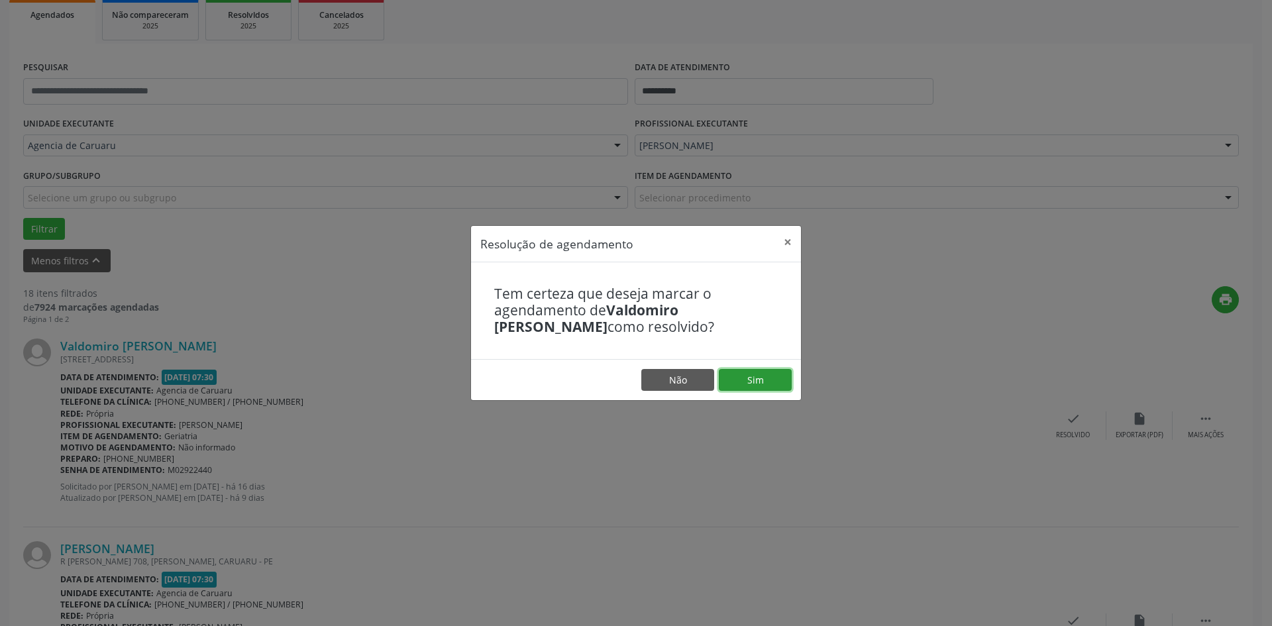
click at [769, 373] on button "Sim" at bounding box center [755, 380] width 73 height 23
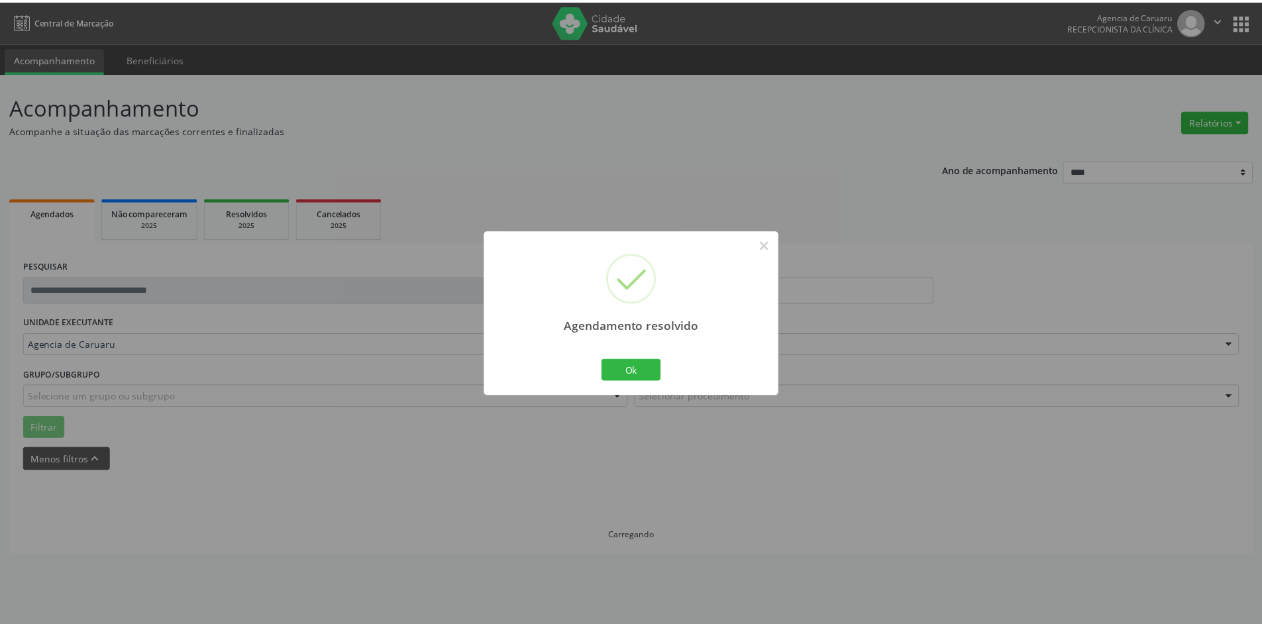
scroll to position [0, 0]
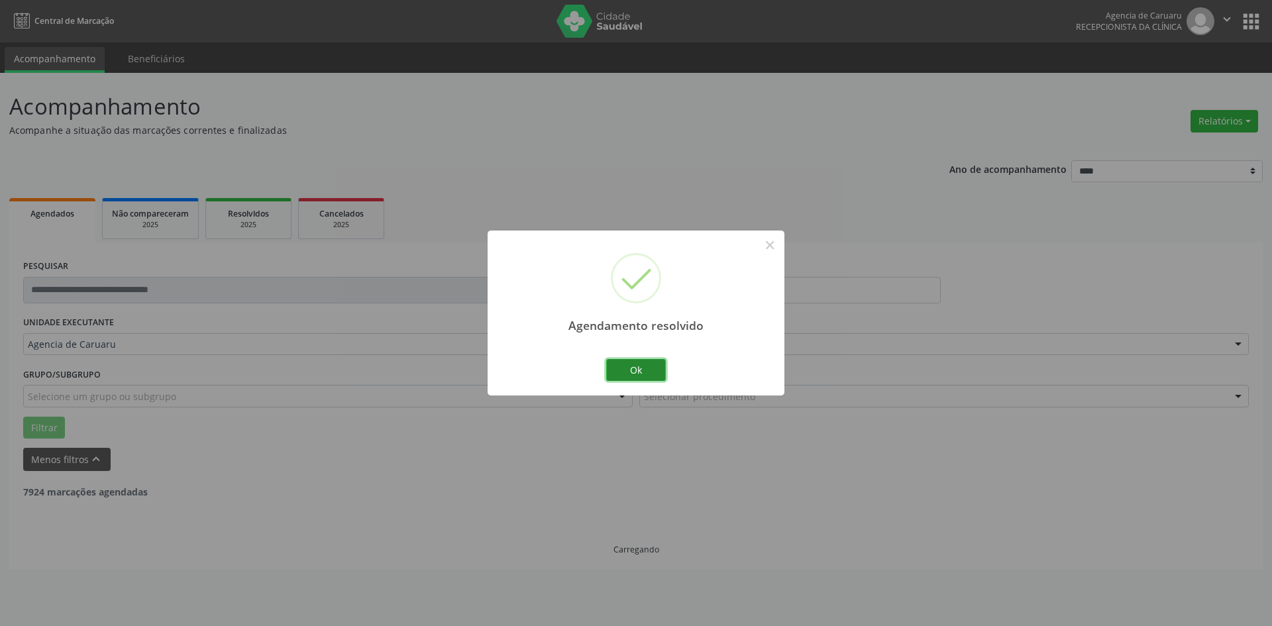
click at [647, 370] on button "Ok" at bounding box center [636, 370] width 60 height 23
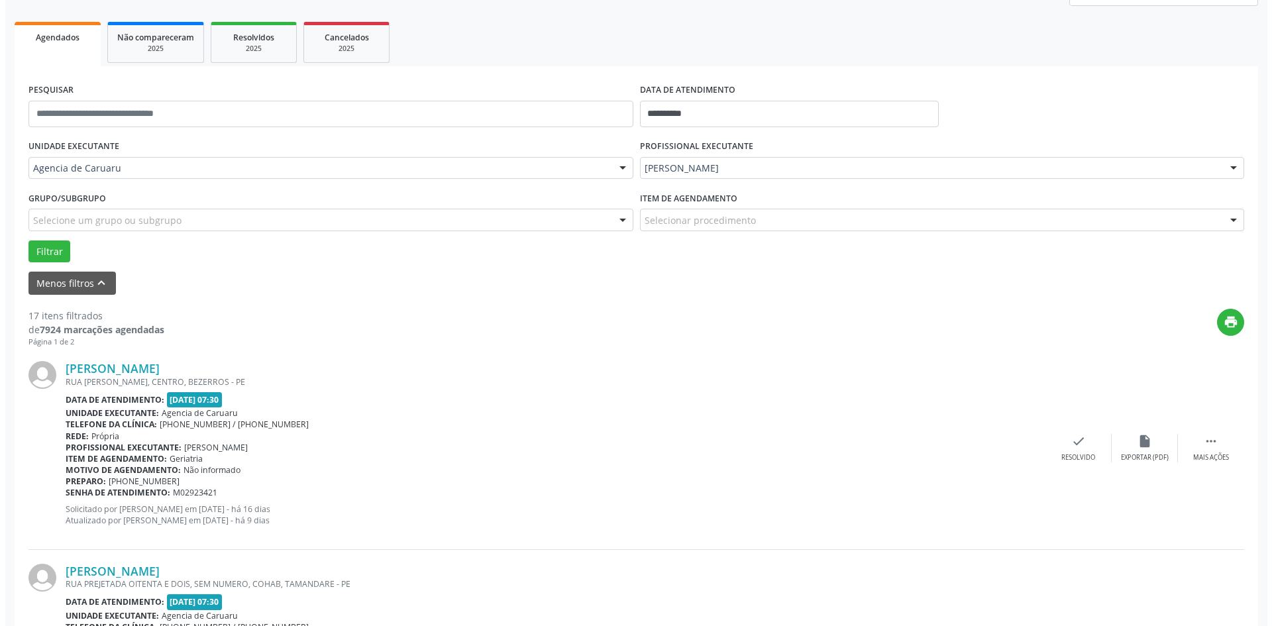
scroll to position [199, 0]
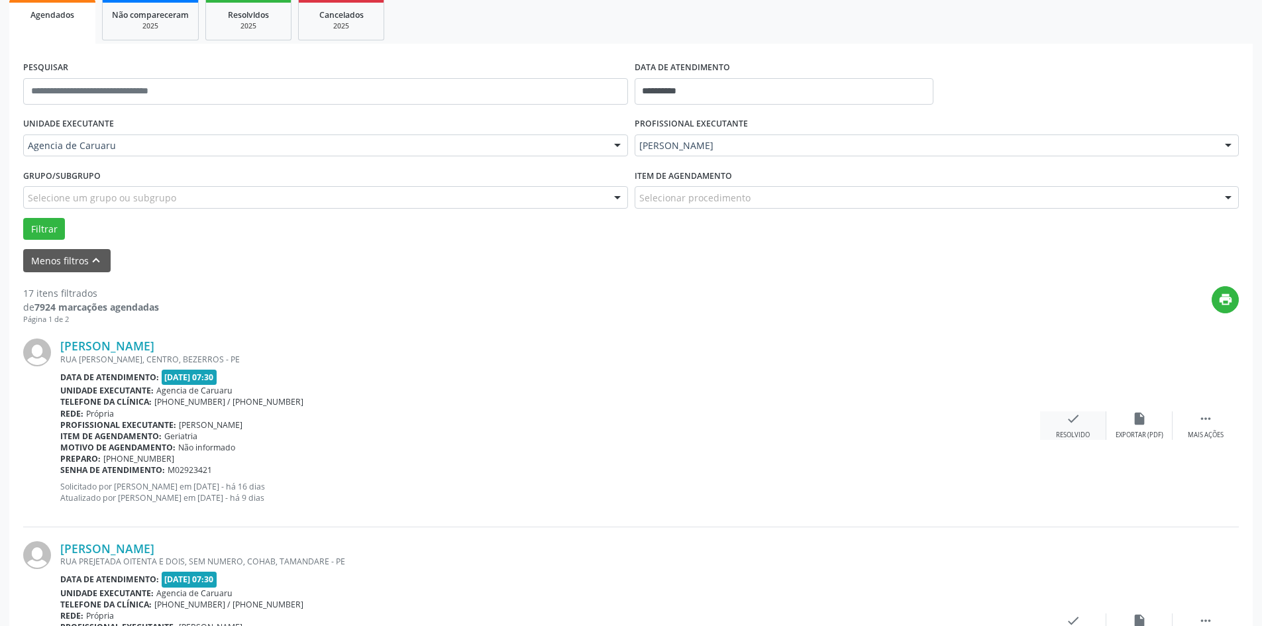
click at [1077, 425] on icon "check" at bounding box center [1073, 418] width 15 height 15
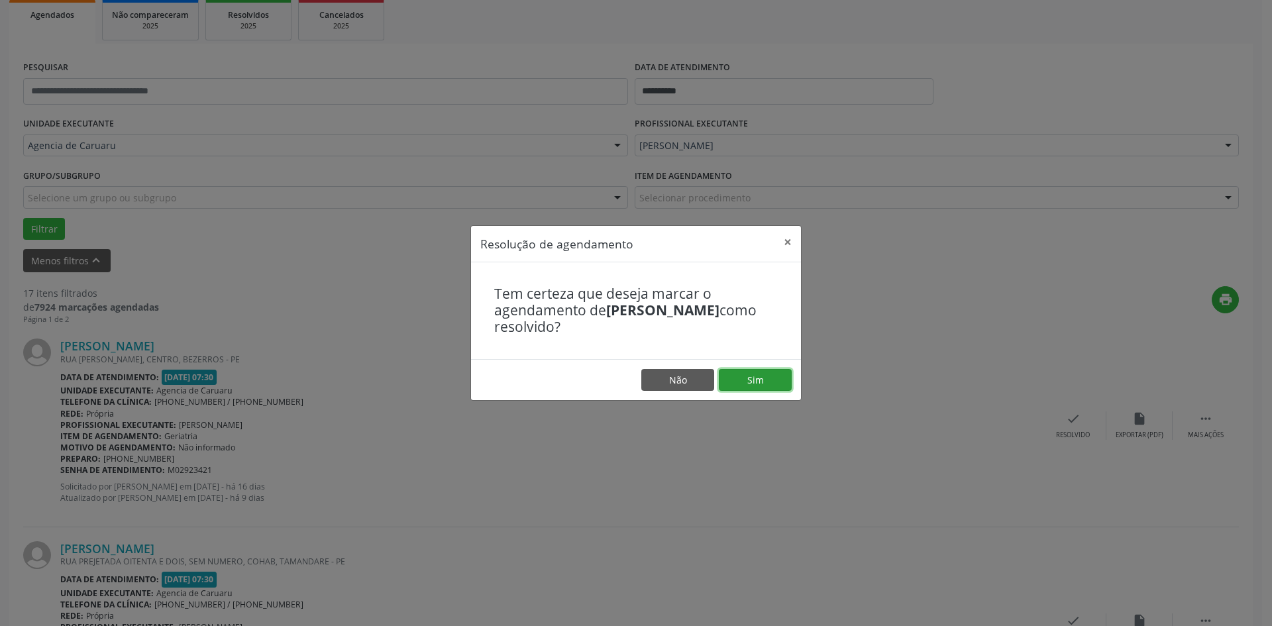
click at [763, 374] on button "Sim" at bounding box center [755, 380] width 73 height 23
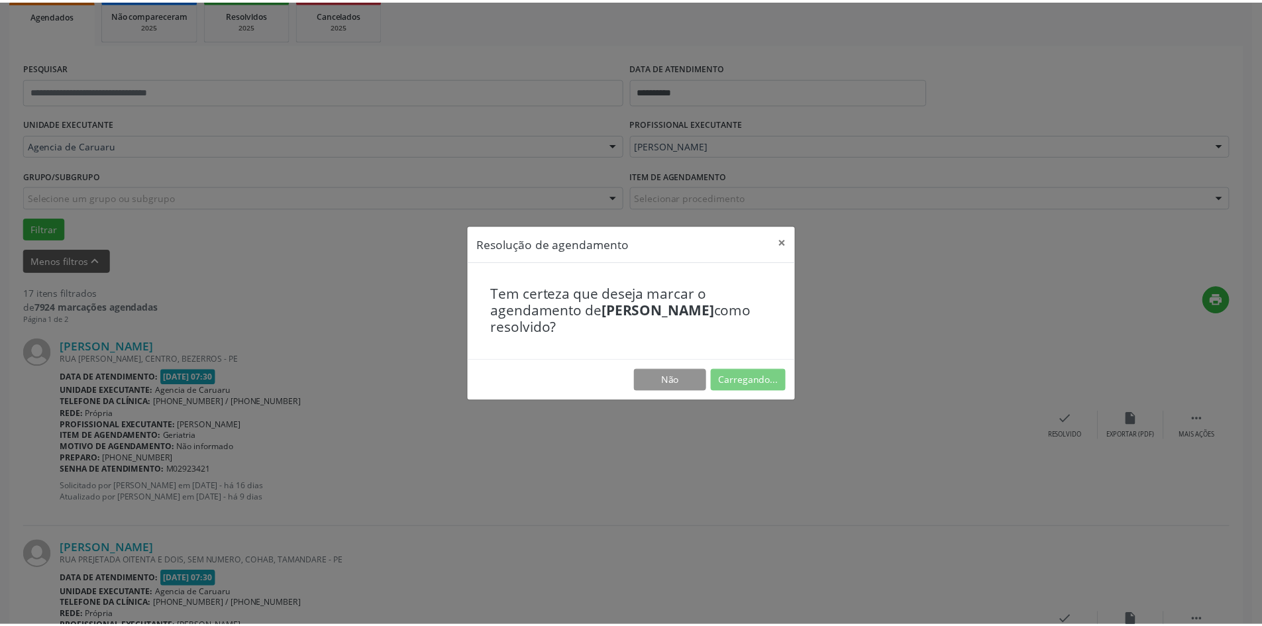
scroll to position [0, 0]
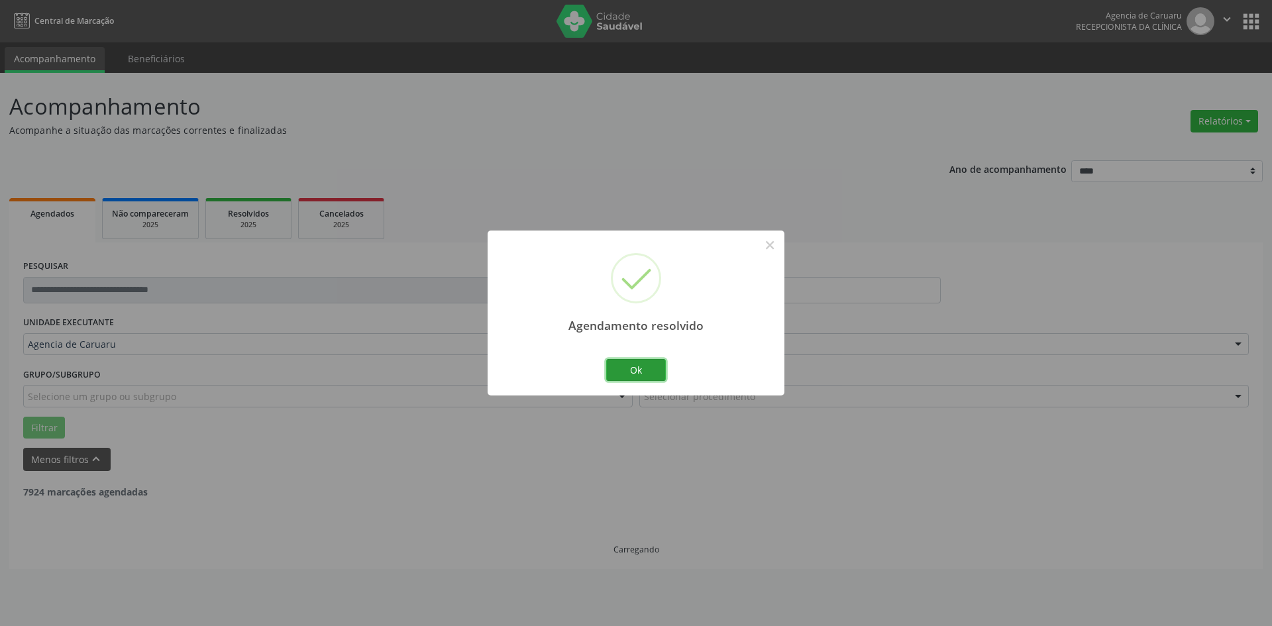
drag, startPoint x: 659, startPoint y: 374, endPoint x: 581, endPoint y: 398, distance: 81.1
click at [657, 374] on button "Ok" at bounding box center [636, 370] width 60 height 23
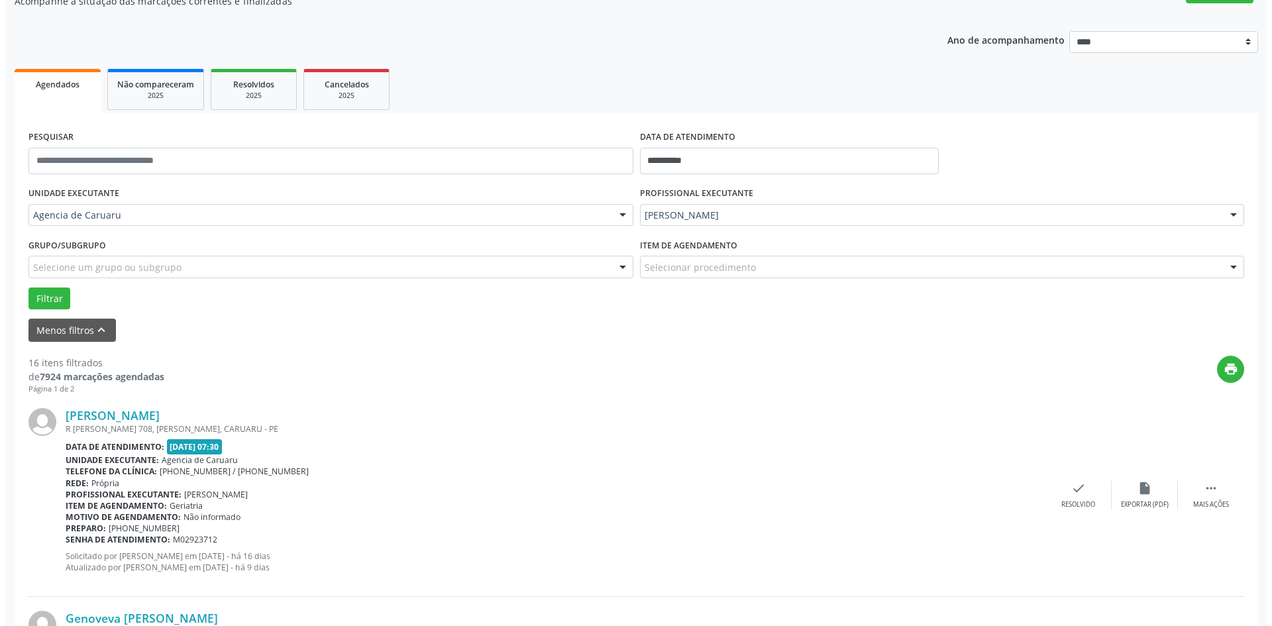
scroll to position [133, 0]
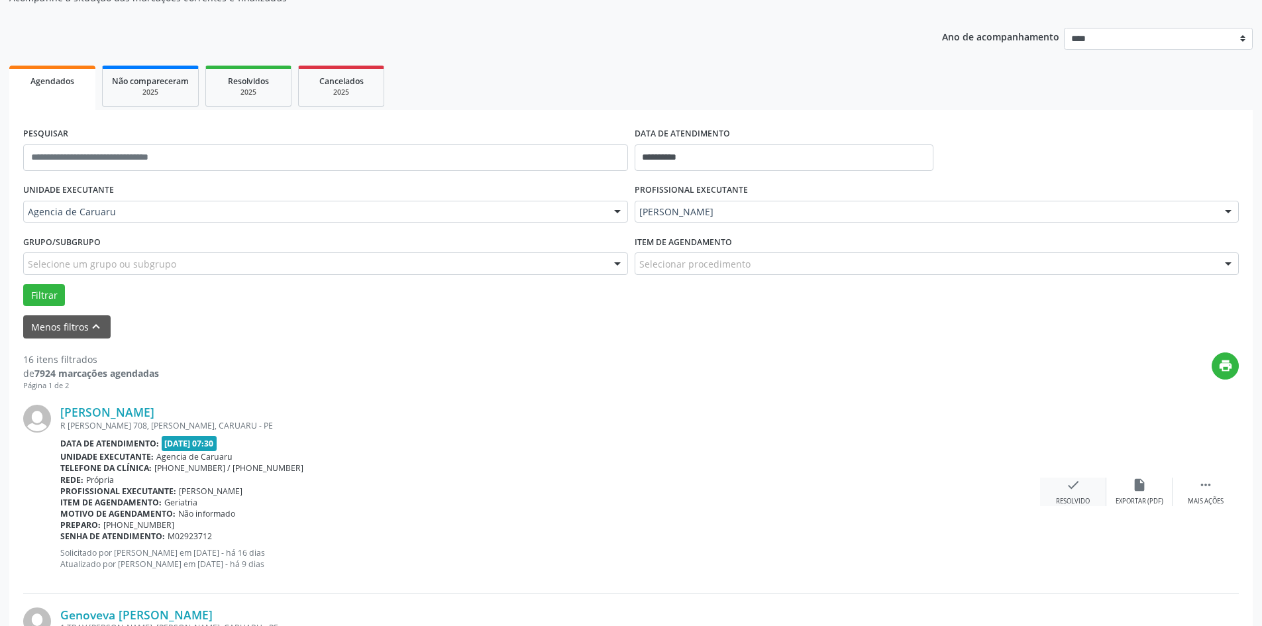
click at [1083, 487] on div "check Resolvido" at bounding box center [1073, 492] width 66 height 28
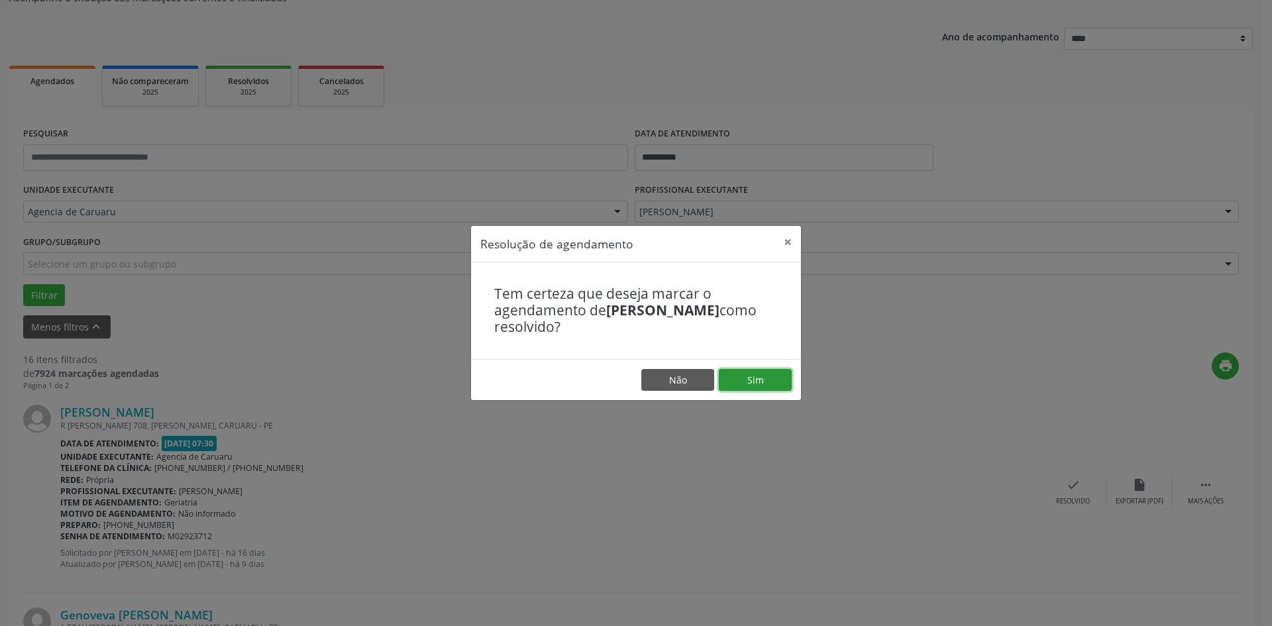
click at [765, 384] on button "Sim" at bounding box center [755, 380] width 73 height 23
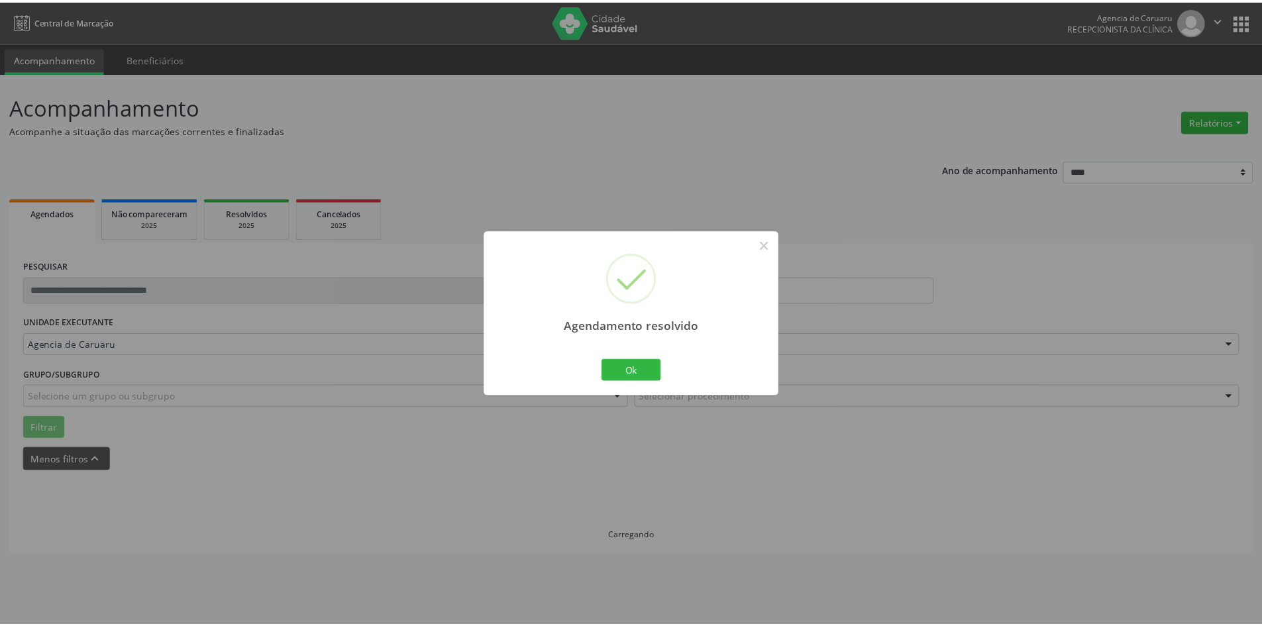
scroll to position [0, 0]
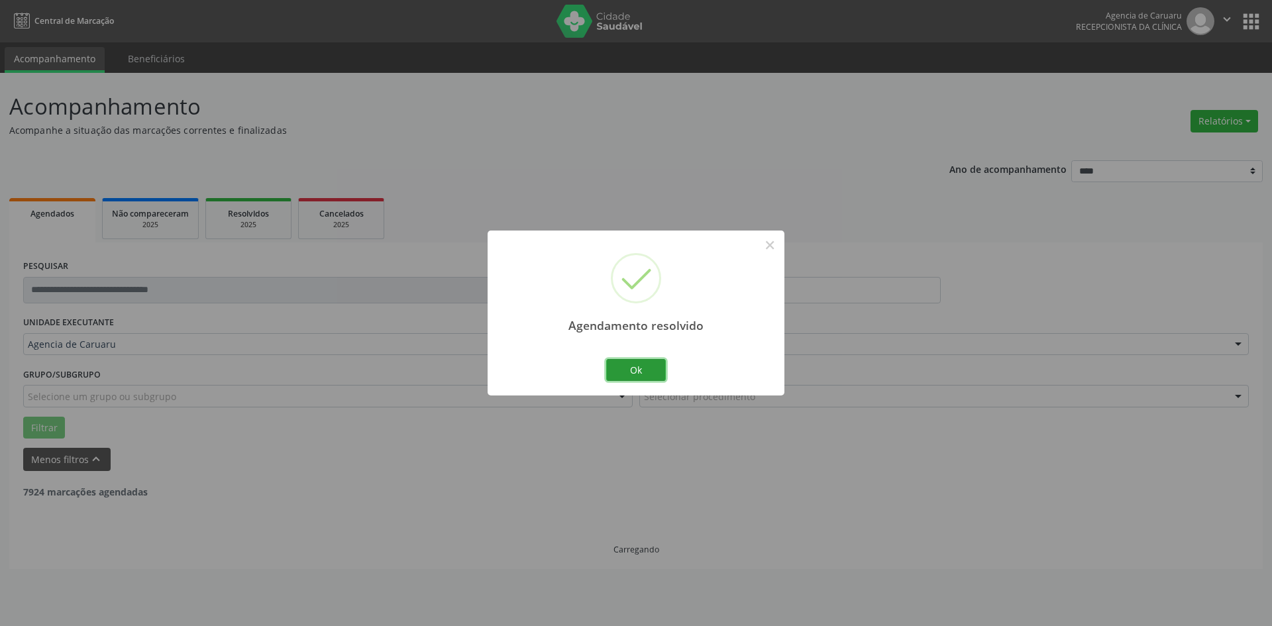
drag, startPoint x: 633, startPoint y: 364, endPoint x: 512, endPoint y: 490, distance: 174.8
click at [634, 368] on button "Ok" at bounding box center [636, 370] width 60 height 23
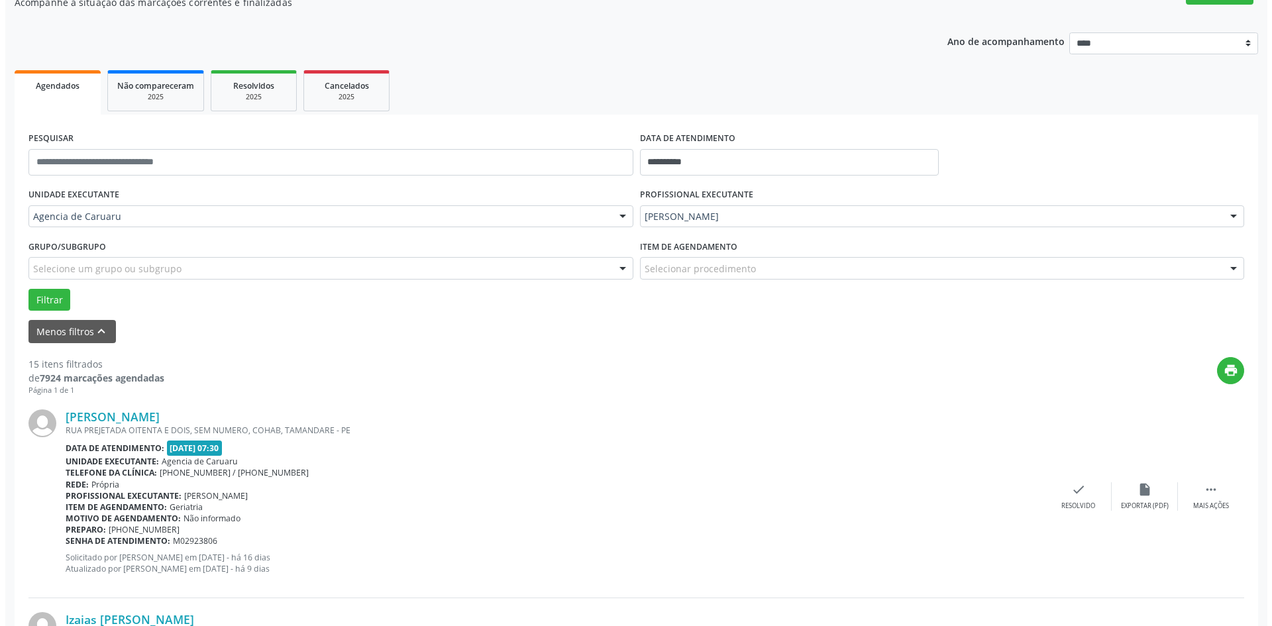
scroll to position [133, 0]
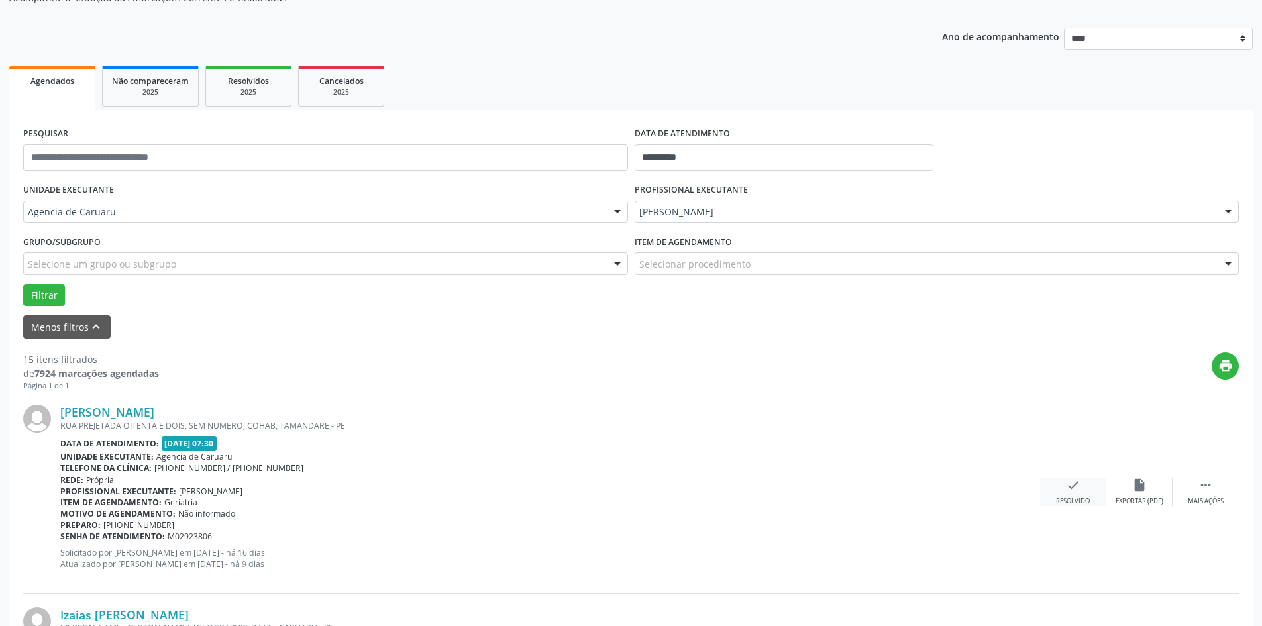
click at [1069, 500] on div "Resolvido" at bounding box center [1073, 501] width 34 height 9
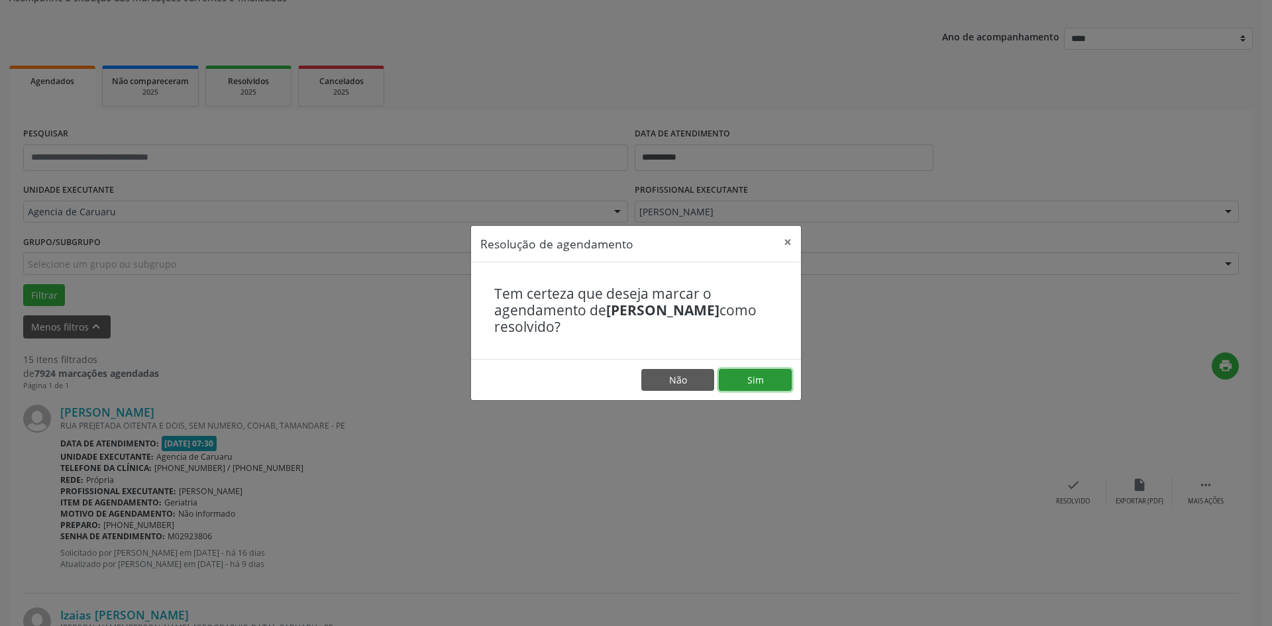
click at [783, 376] on button "Sim" at bounding box center [755, 380] width 73 height 23
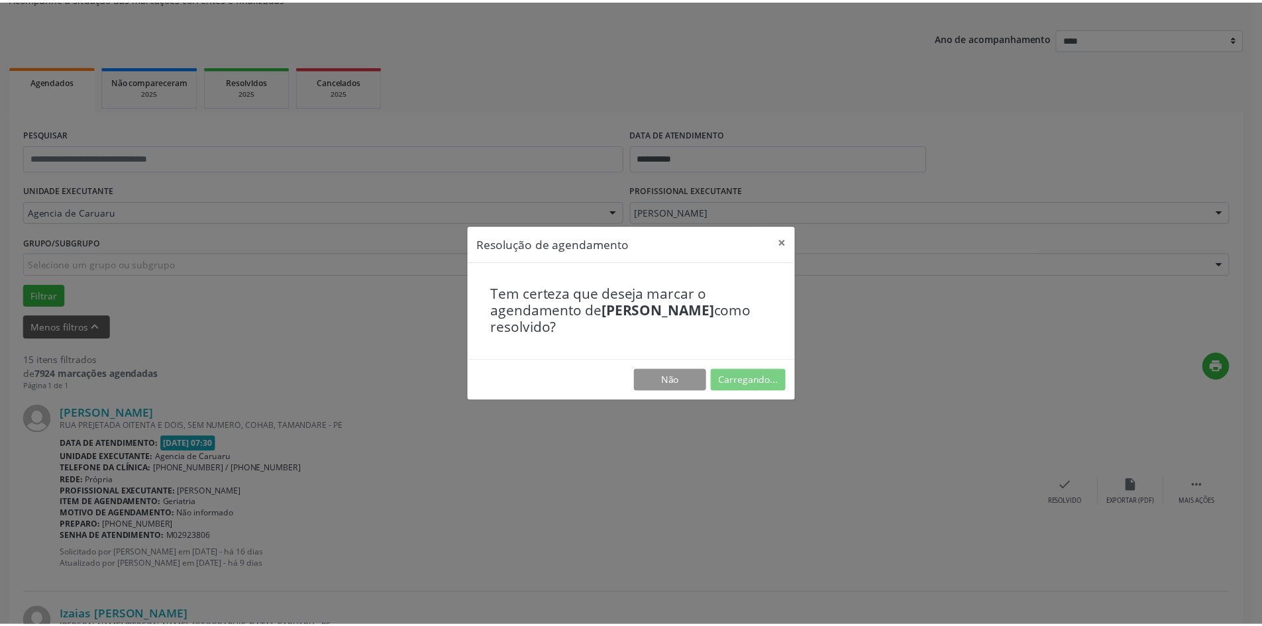
scroll to position [0, 0]
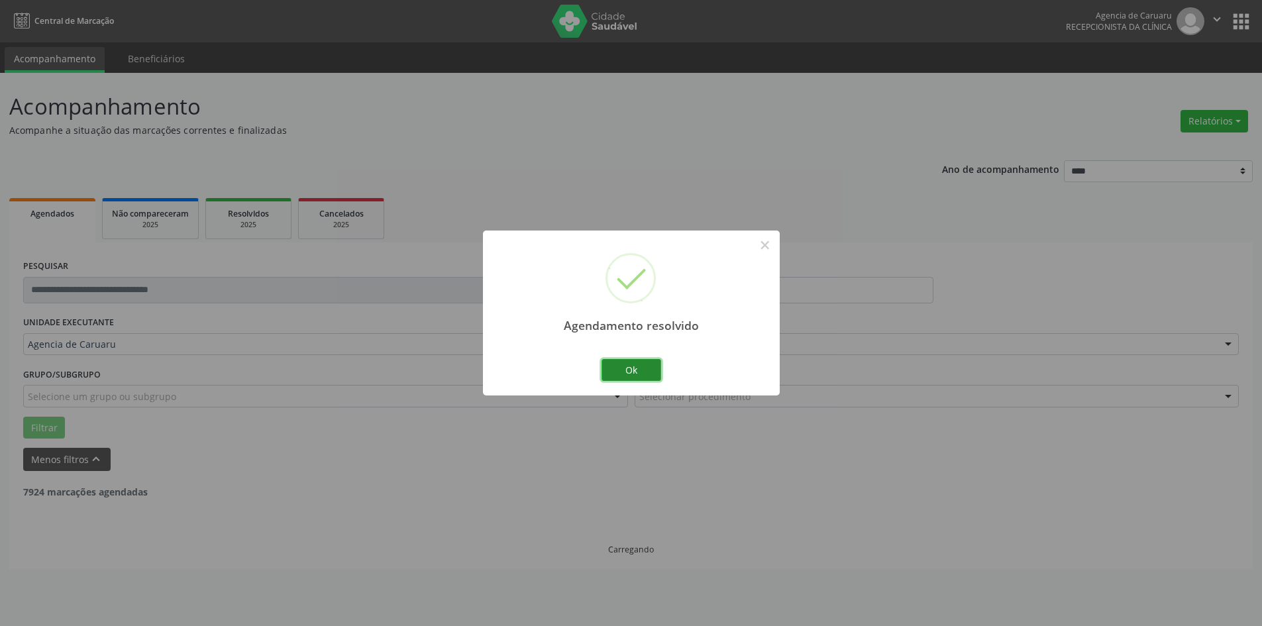
click at [654, 376] on button "Ok" at bounding box center [632, 370] width 60 height 23
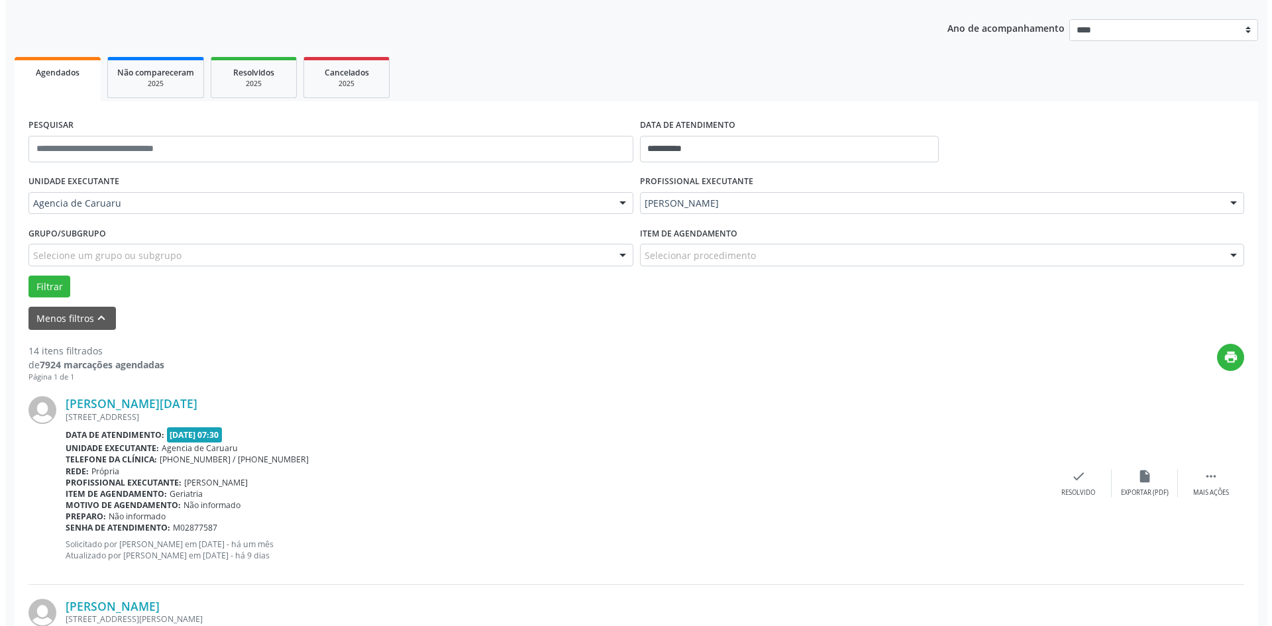
scroll to position [199, 0]
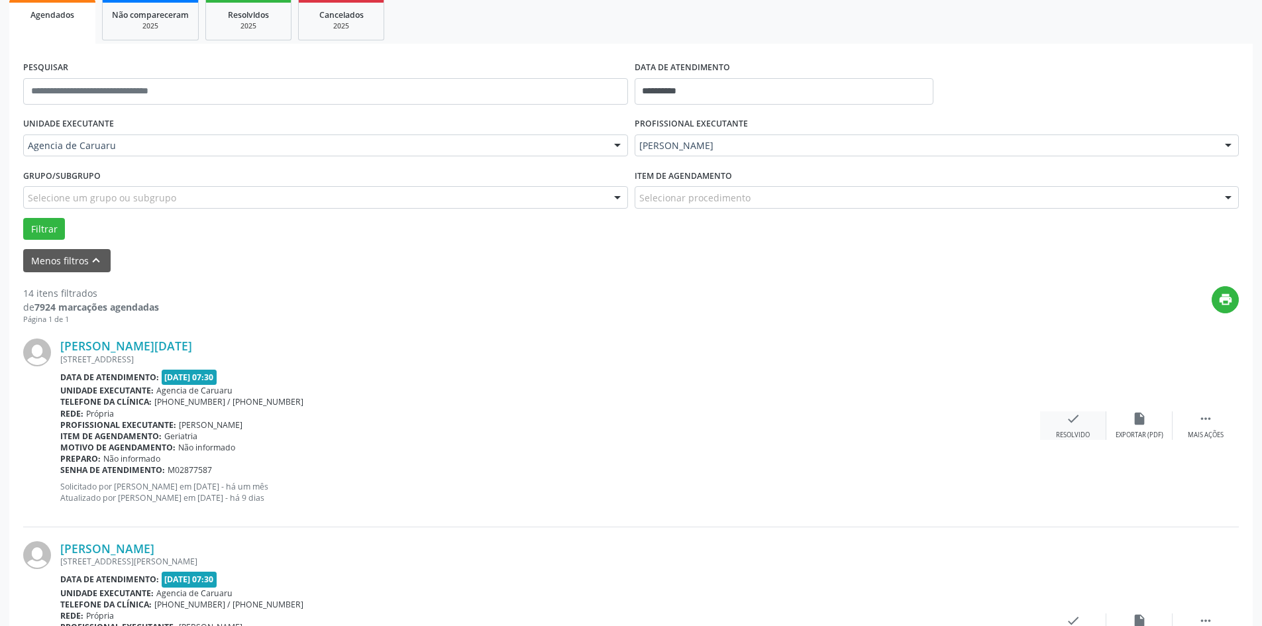
click at [1081, 423] on div "check Resolvido" at bounding box center [1073, 425] width 66 height 28
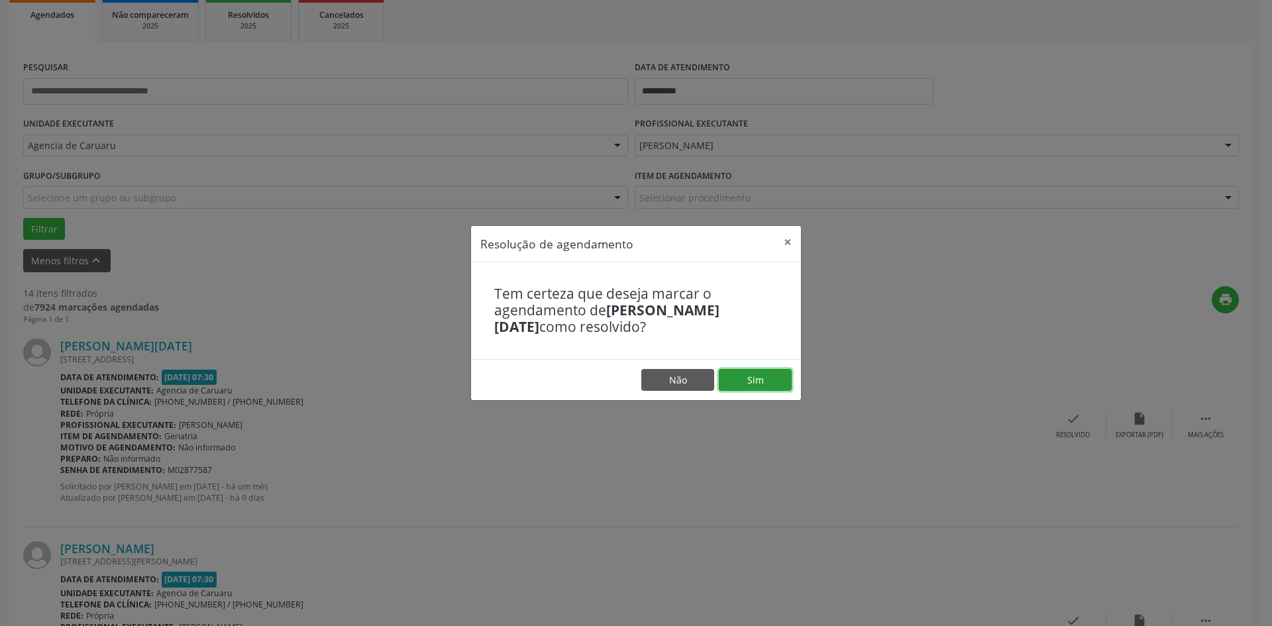
click at [751, 374] on button "Sim" at bounding box center [755, 380] width 73 height 23
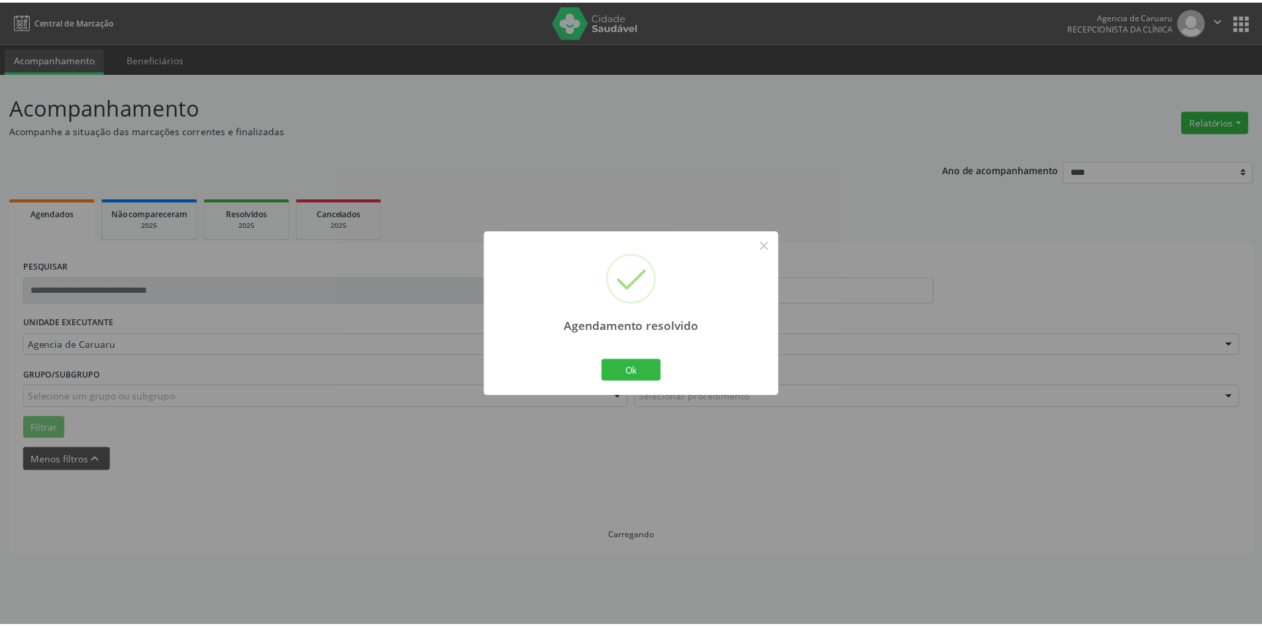
scroll to position [0, 0]
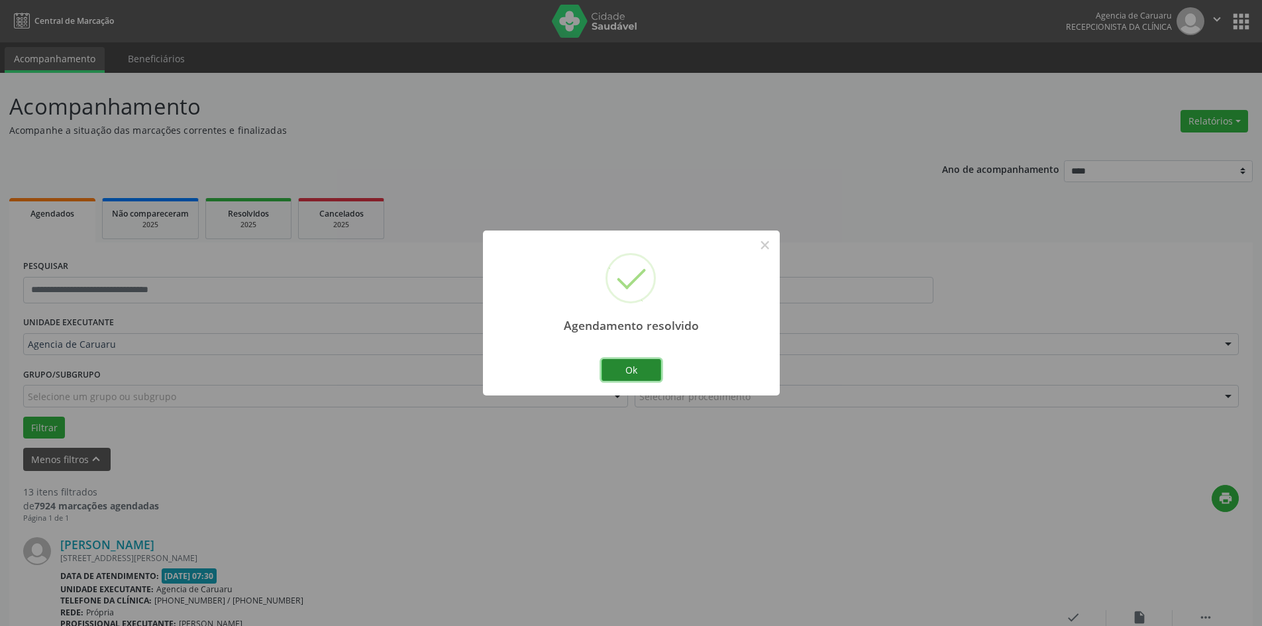
click at [644, 368] on button "Ok" at bounding box center [632, 370] width 60 height 23
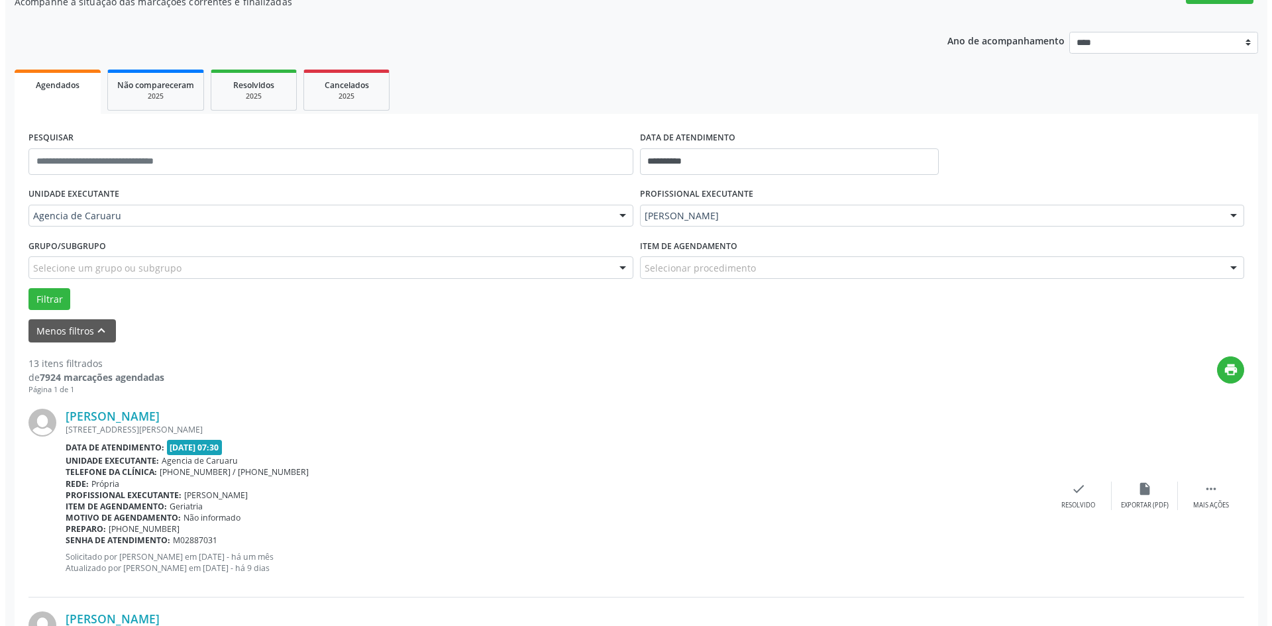
scroll to position [133, 0]
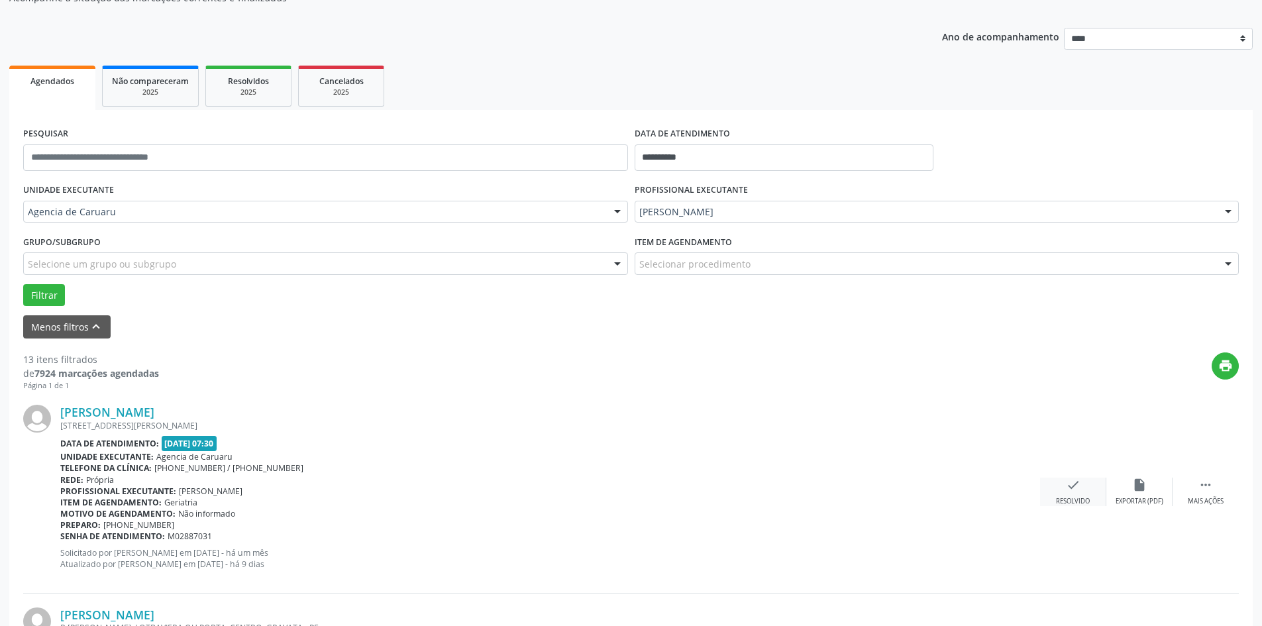
click at [1066, 480] on icon "check" at bounding box center [1073, 485] width 15 height 15
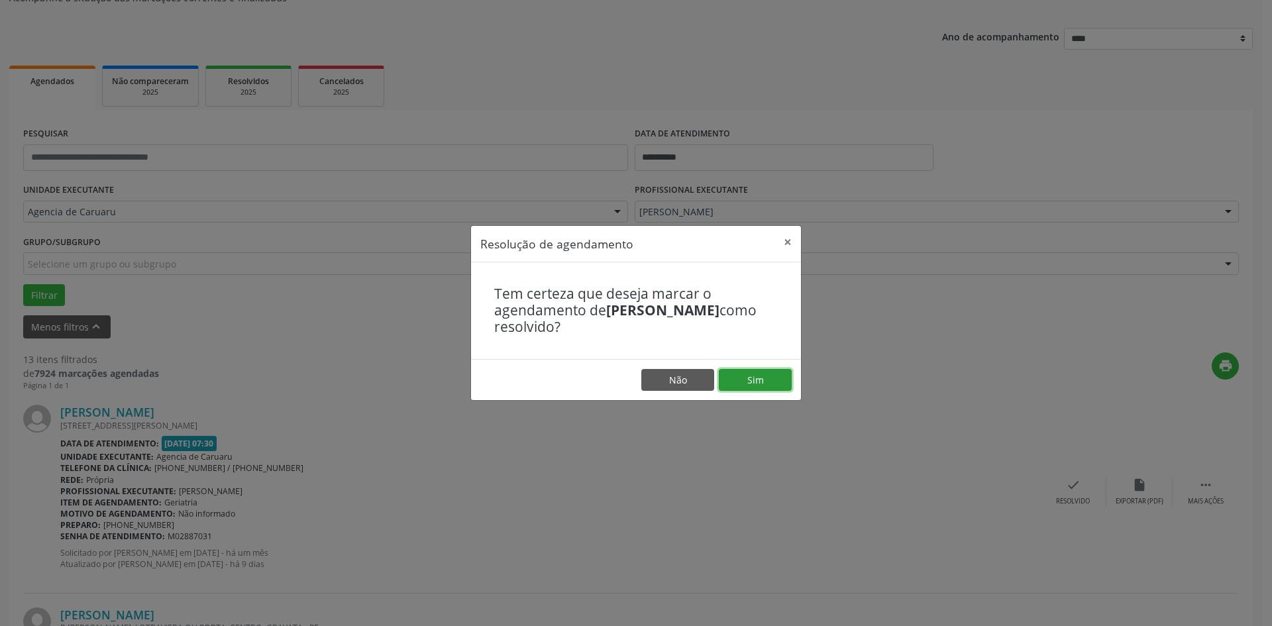
click at [749, 381] on button "Sim" at bounding box center [755, 380] width 73 height 23
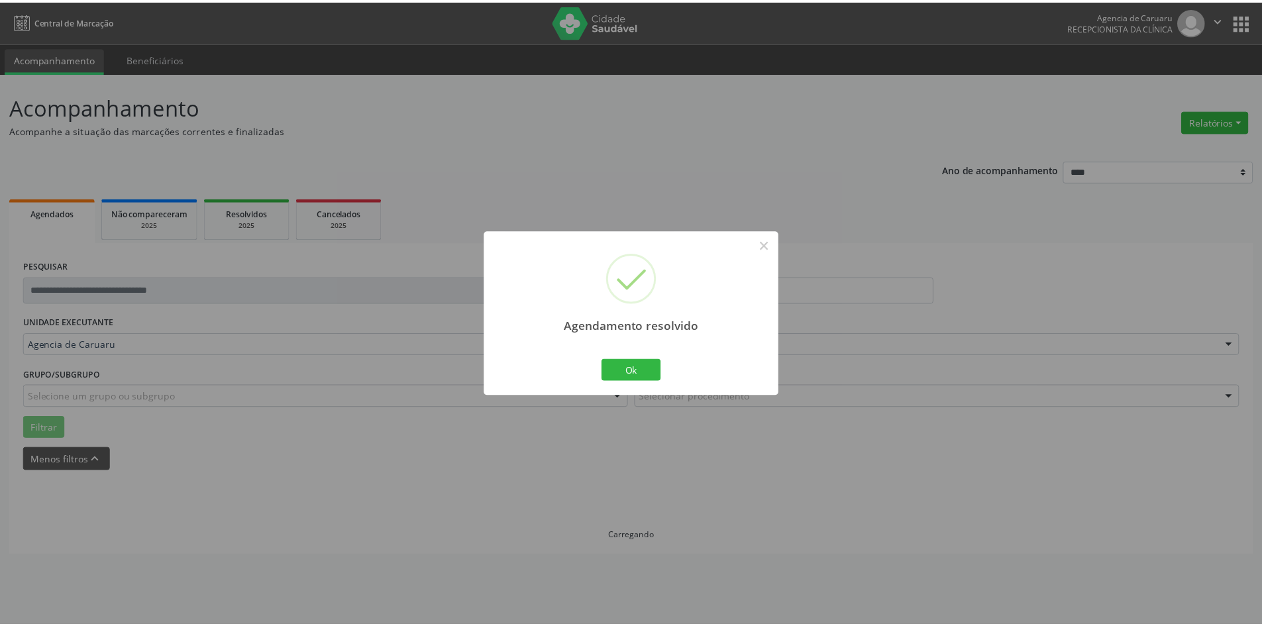
scroll to position [0, 0]
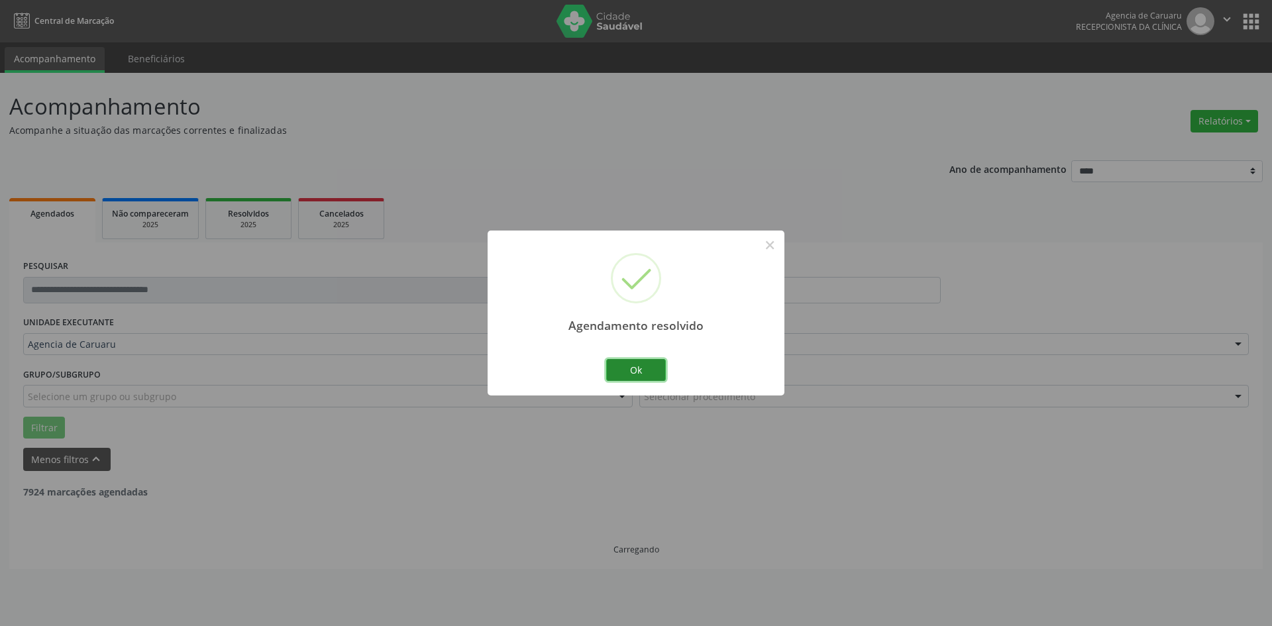
click at [647, 370] on button "Ok" at bounding box center [636, 370] width 60 height 23
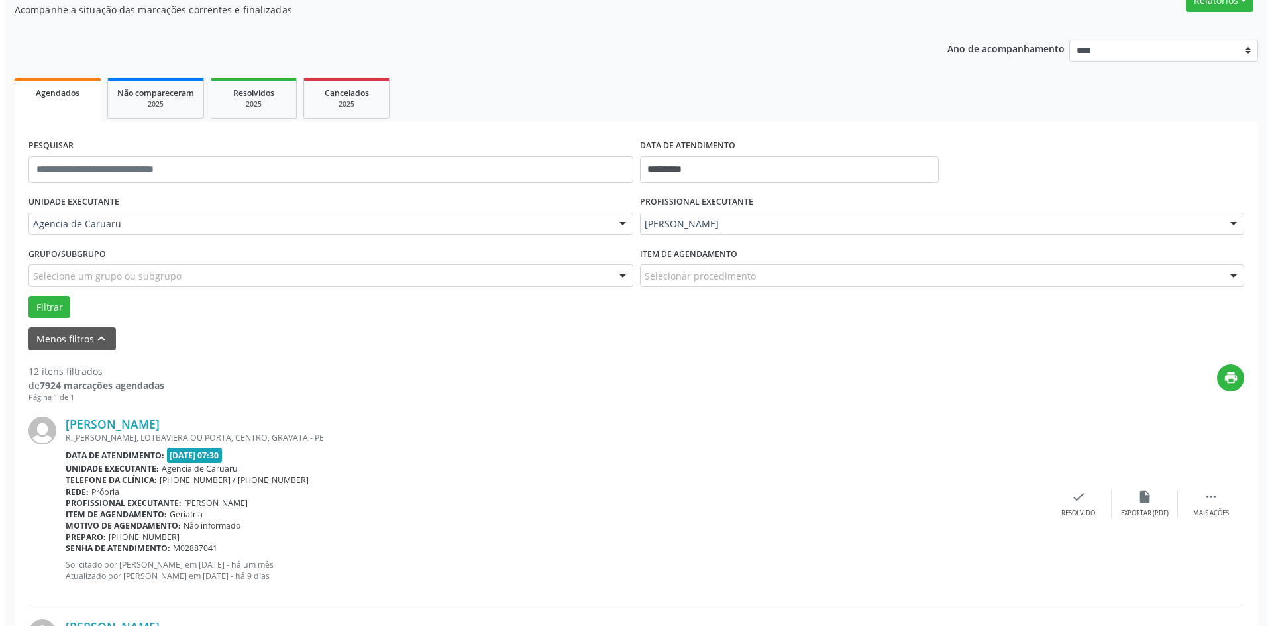
scroll to position [199, 0]
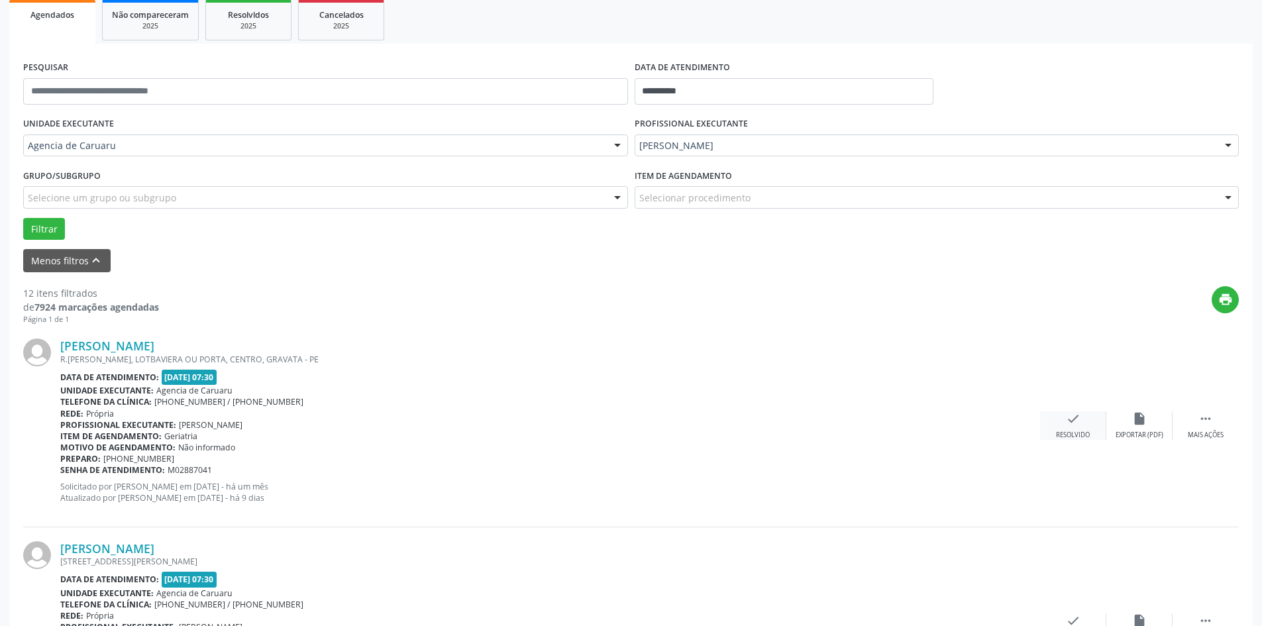
click at [1084, 429] on div "check Resolvido" at bounding box center [1073, 425] width 66 height 28
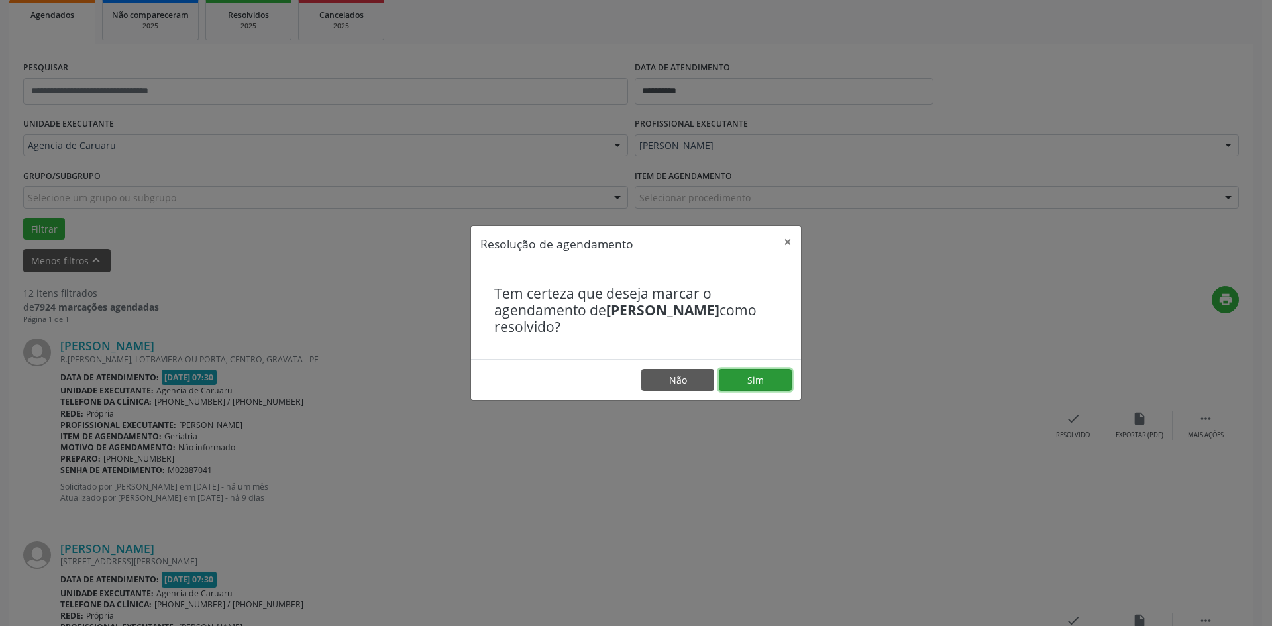
click at [746, 380] on button "Sim" at bounding box center [755, 380] width 73 height 23
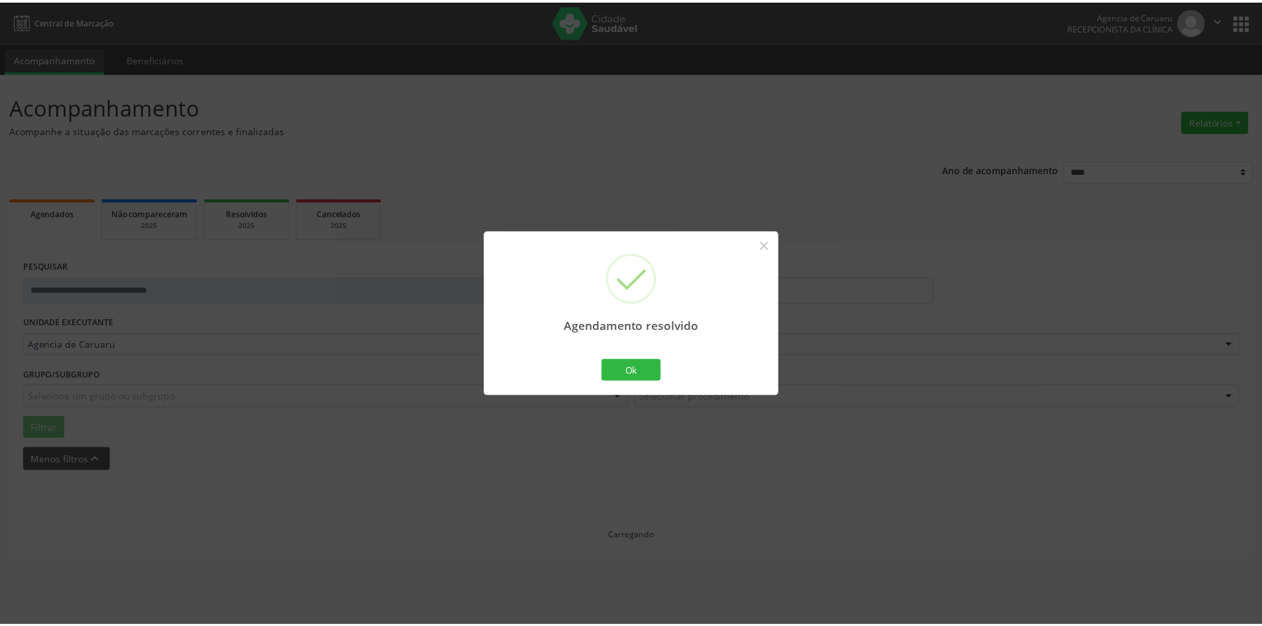
scroll to position [0, 0]
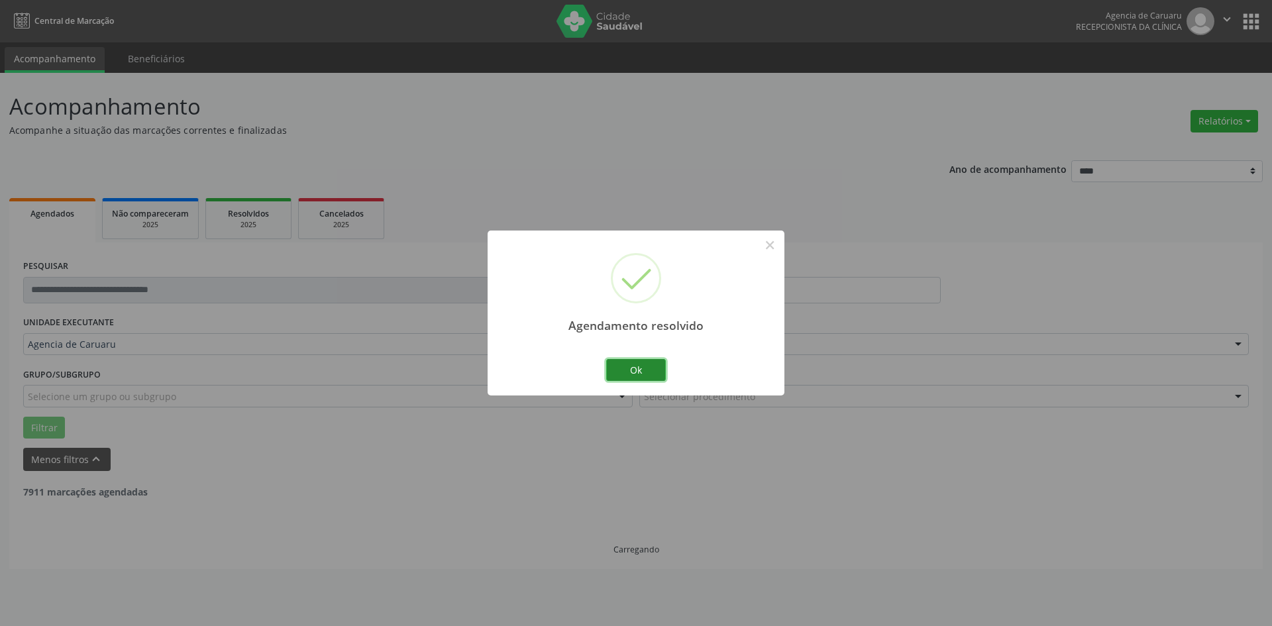
click at [643, 364] on button "Ok" at bounding box center [636, 370] width 60 height 23
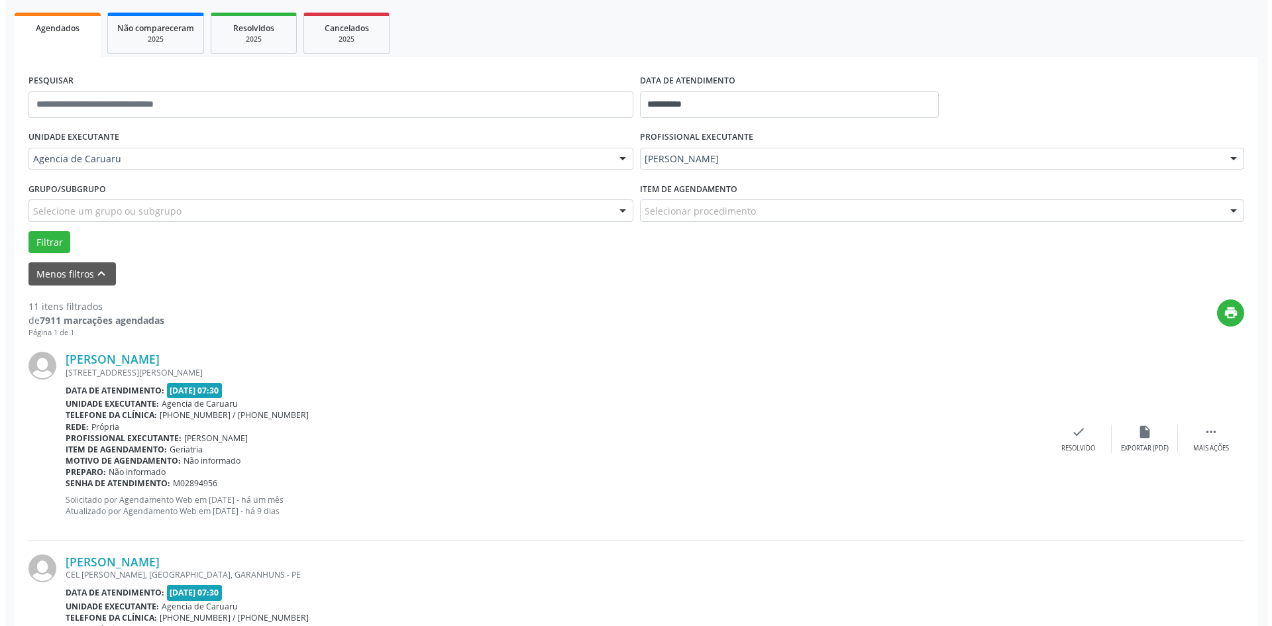
scroll to position [199, 0]
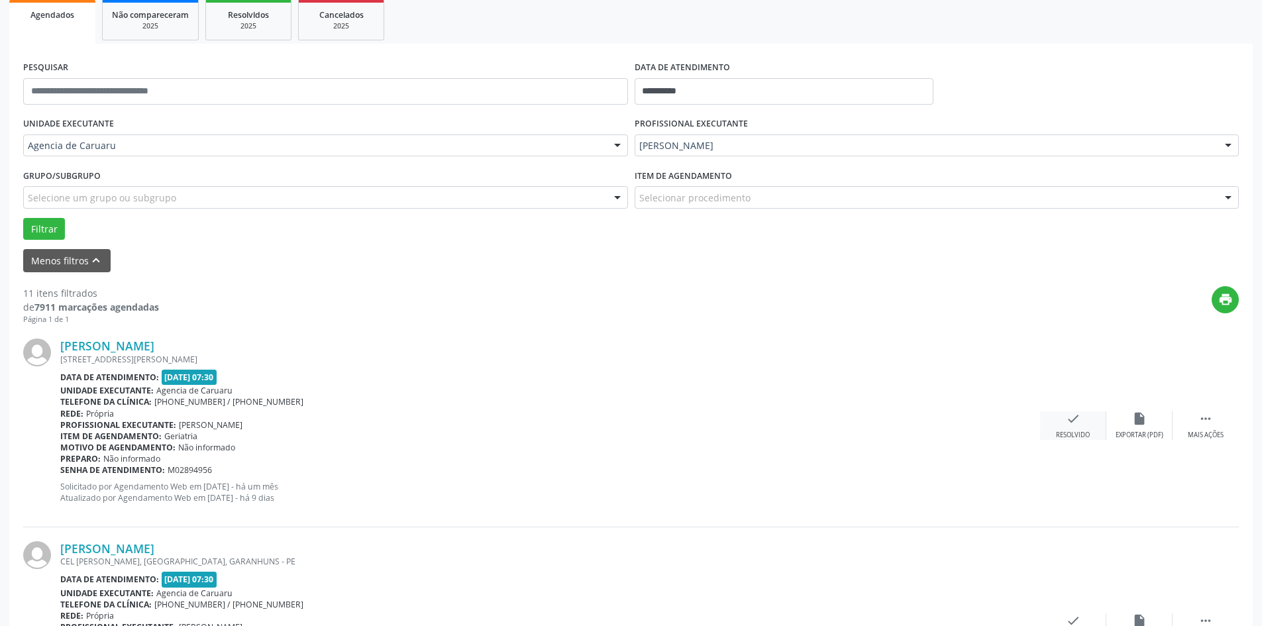
click at [1080, 417] on icon "check" at bounding box center [1073, 418] width 15 height 15
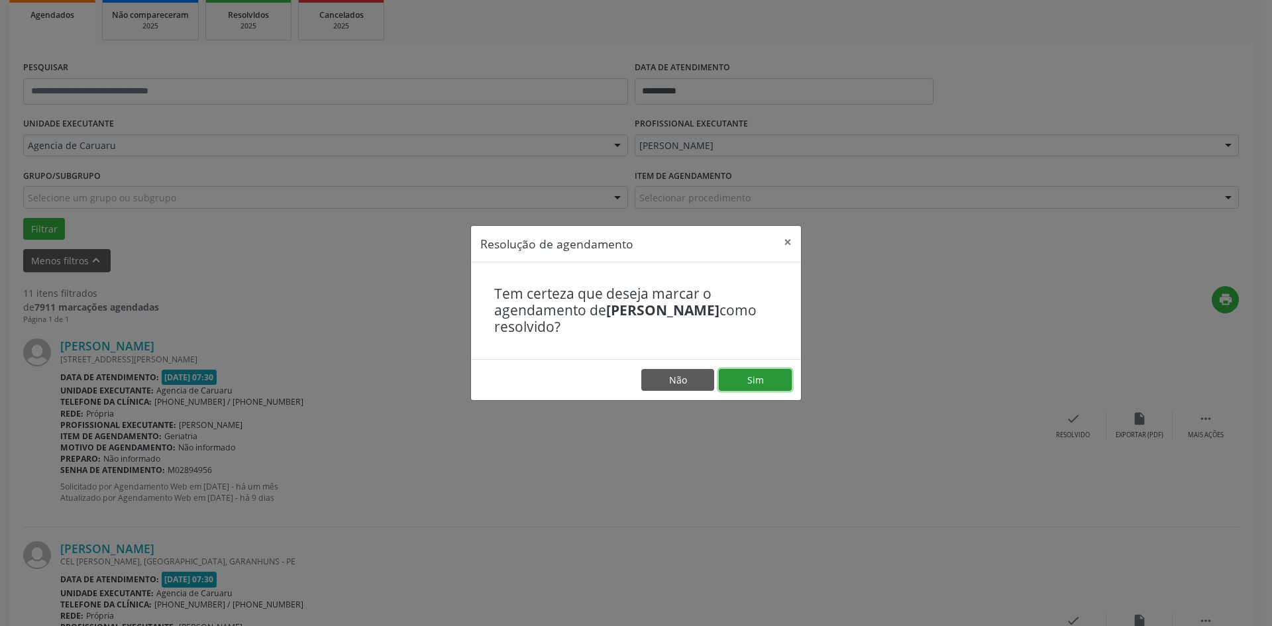
click at [768, 380] on button "Sim" at bounding box center [755, 380] width 73 height 23
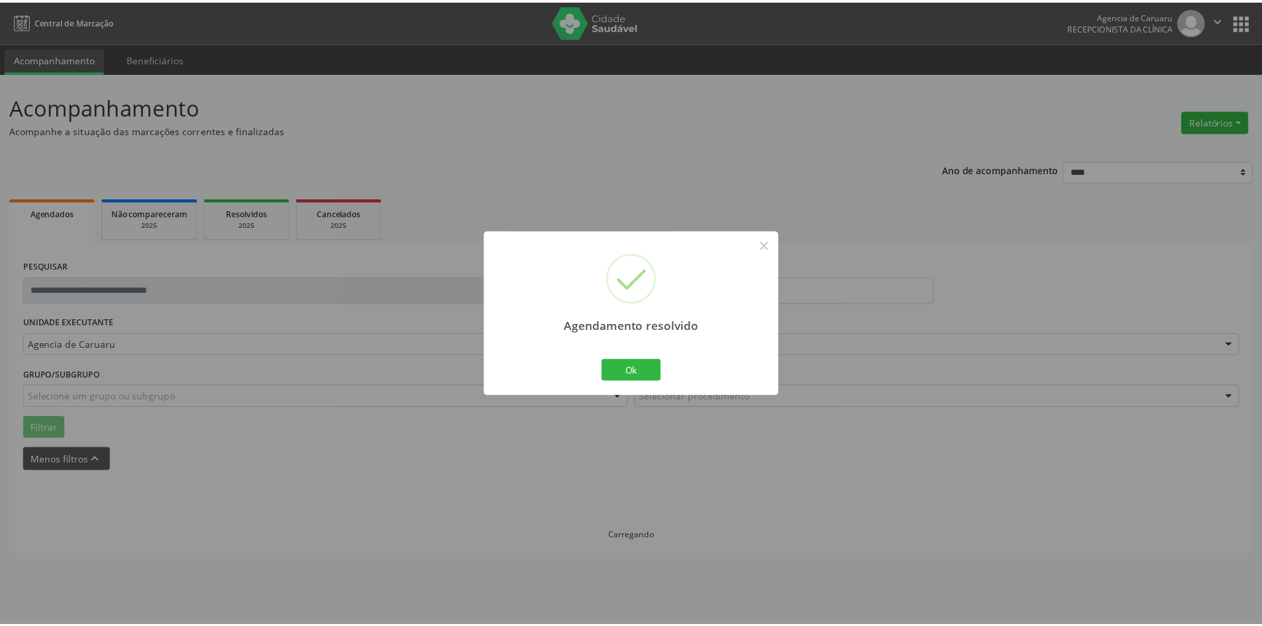
scroll to position [0, 0]
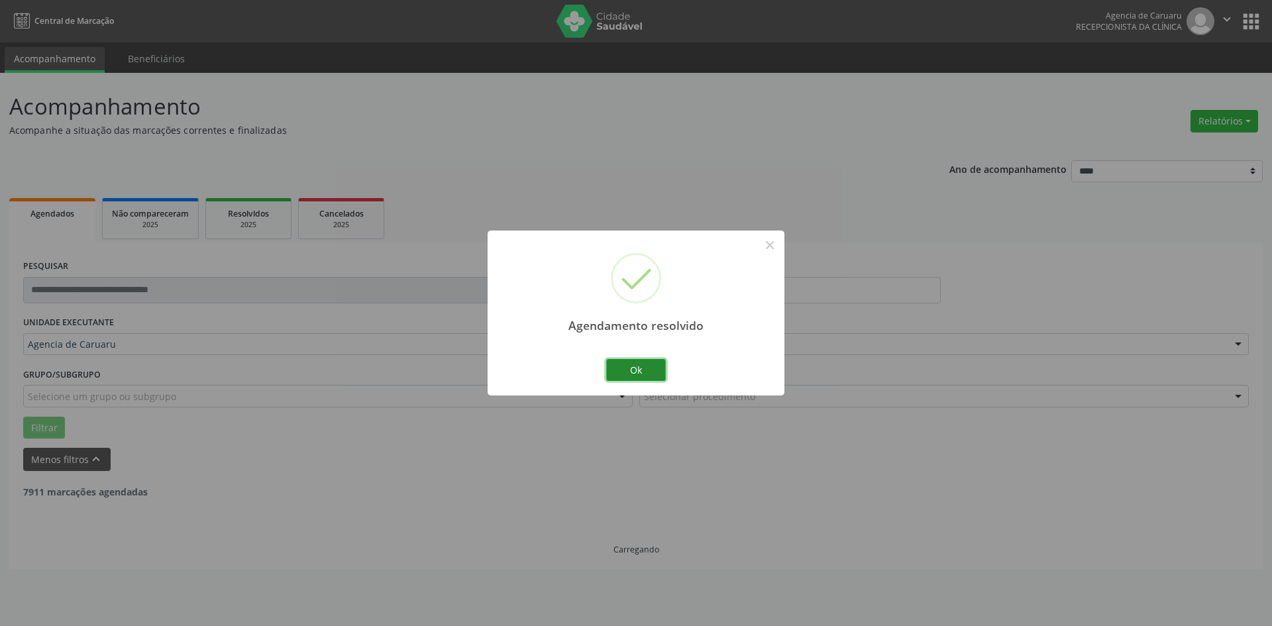
click at [623, 365] on button "Ok" at bounding box center [636, 370] width 60 height 23
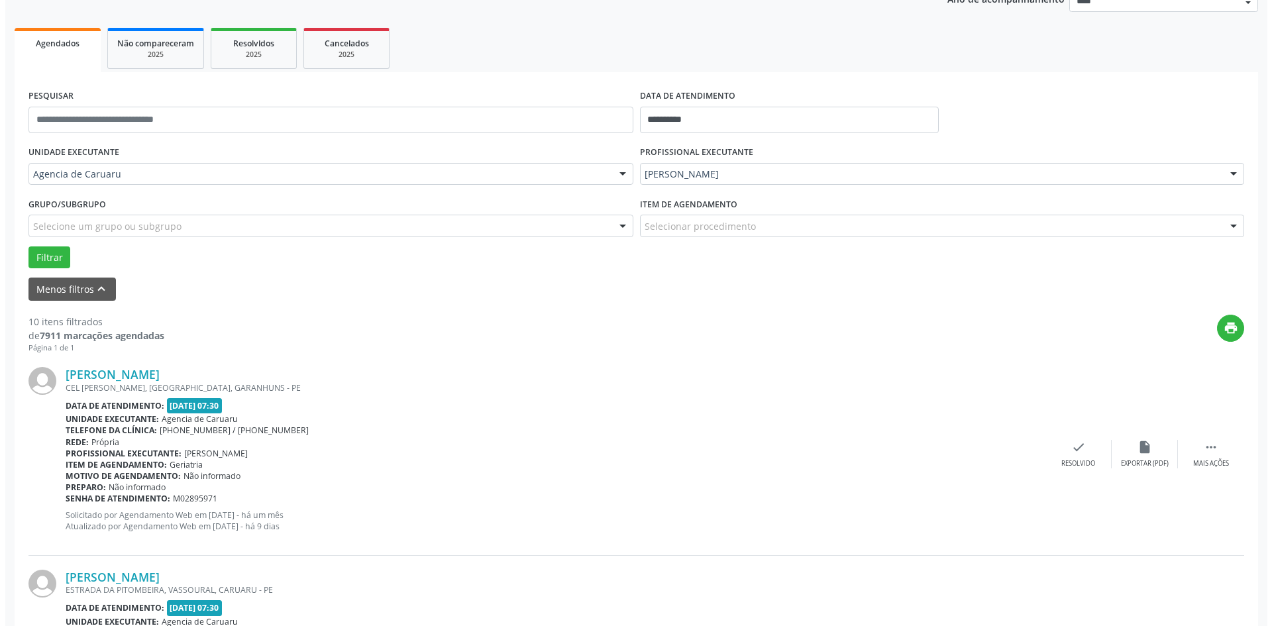
scroll to position [265, 0]
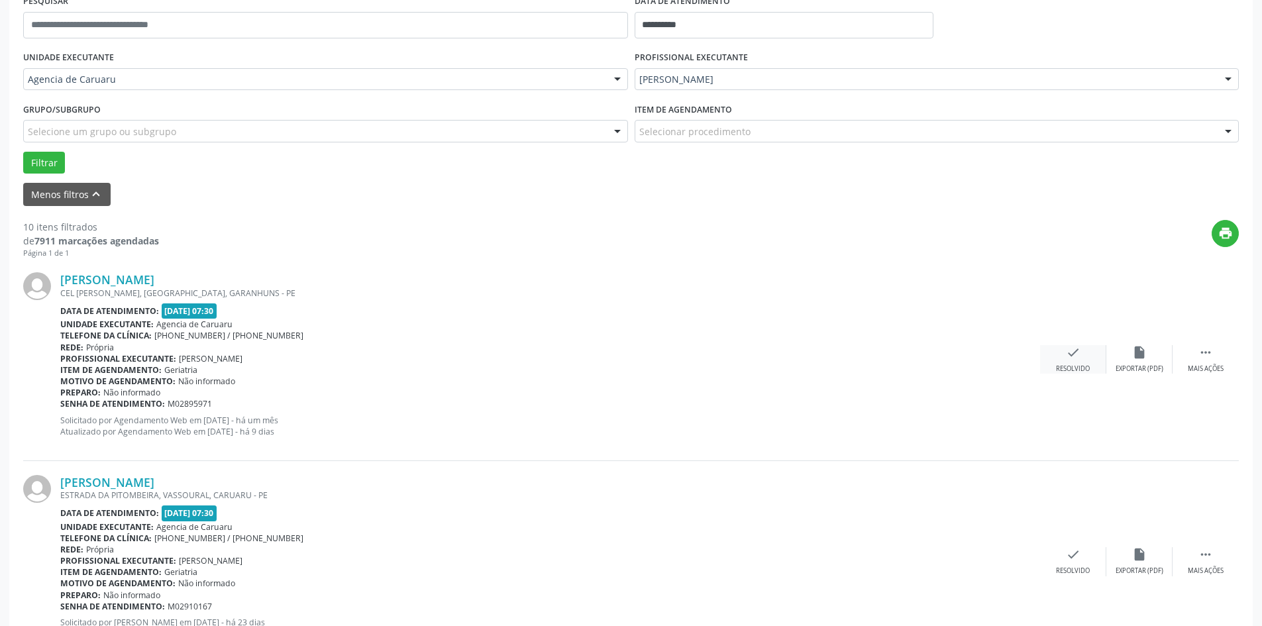
click at [1075, 362] on div "check Resolvido" at bounding box center [1073, 359] width 66 height 28
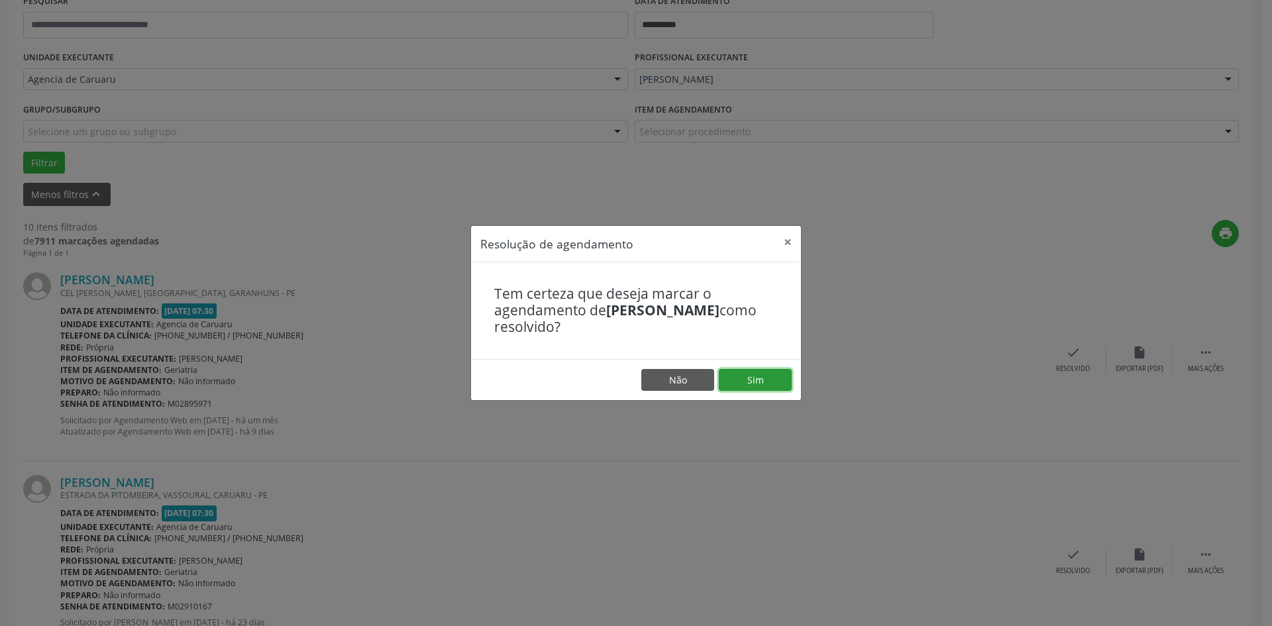
click at [761, 373] on button "Sim" at bounding box center [755, 380] width 73 height 23
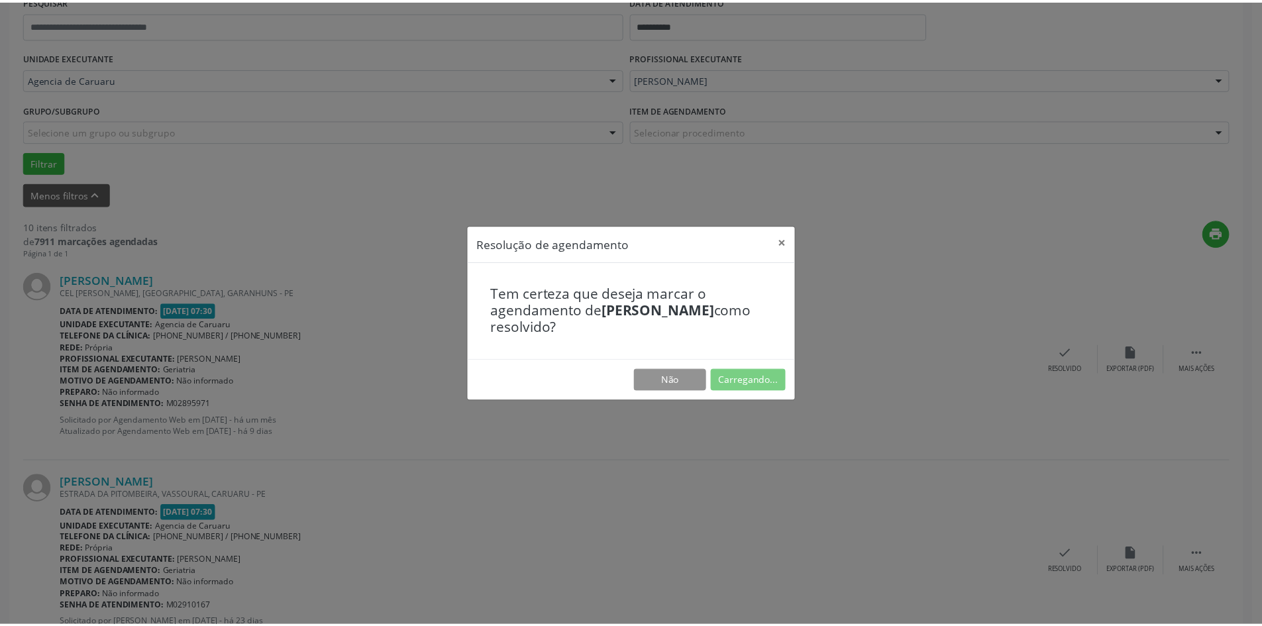
scroll to position [0, 0]
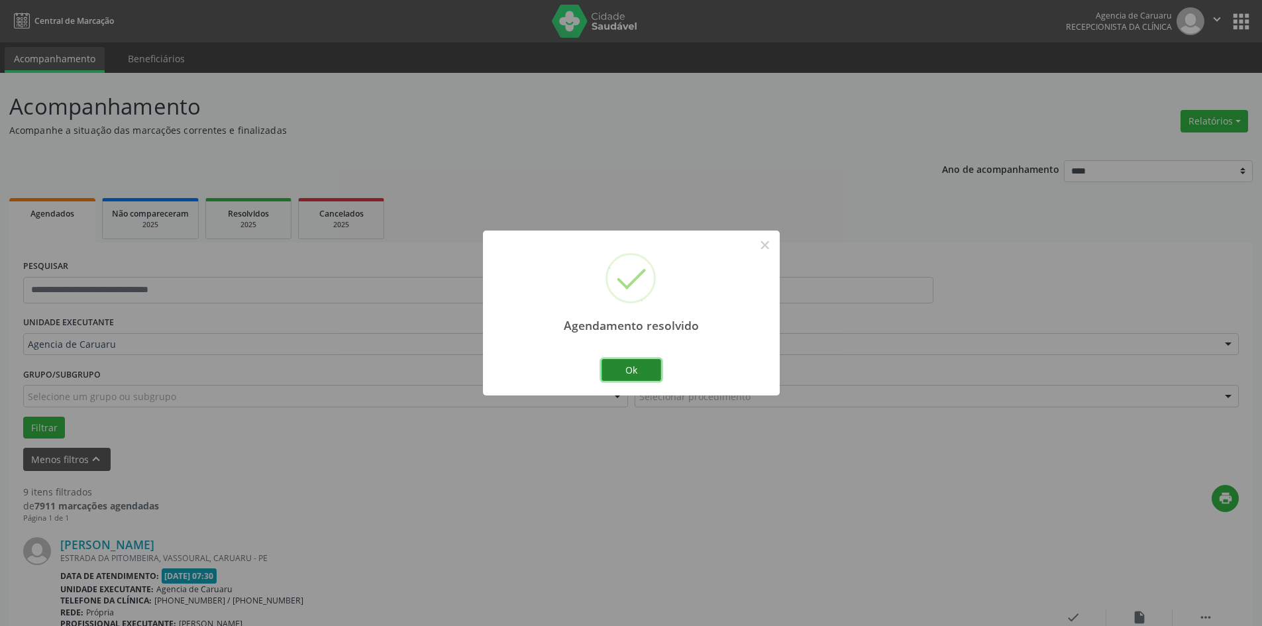
click at [637, 374] on button "Ok" at bounding box center [632, 370] width 60 height 23
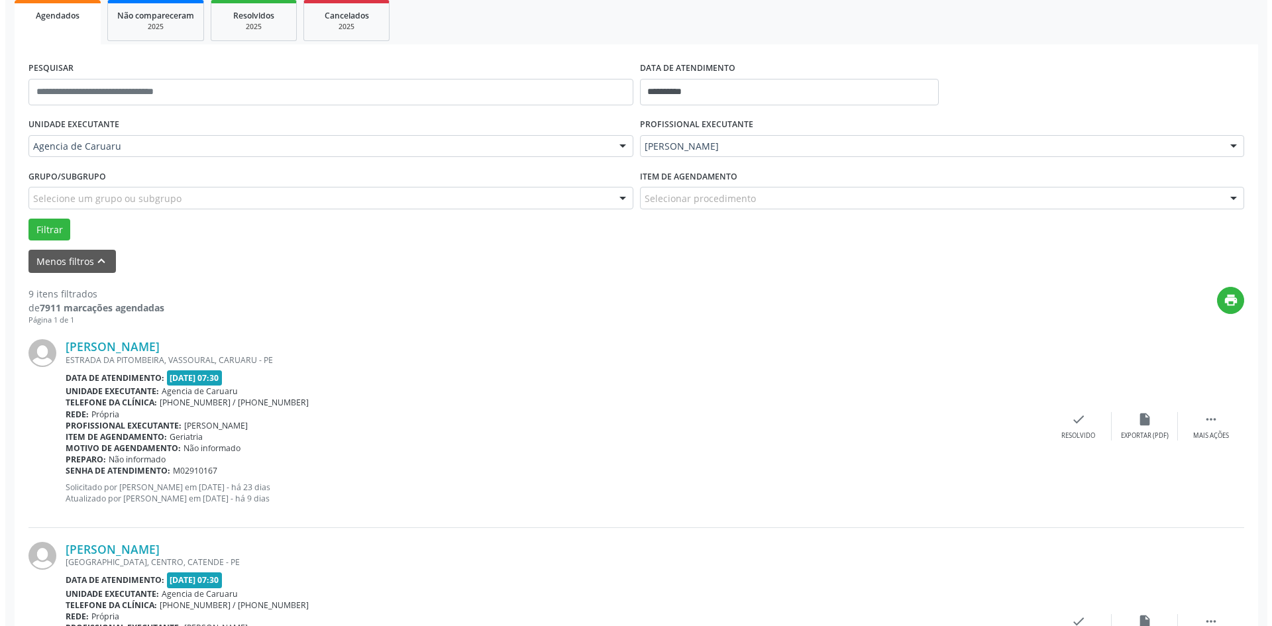
scroll to position [199, 0]
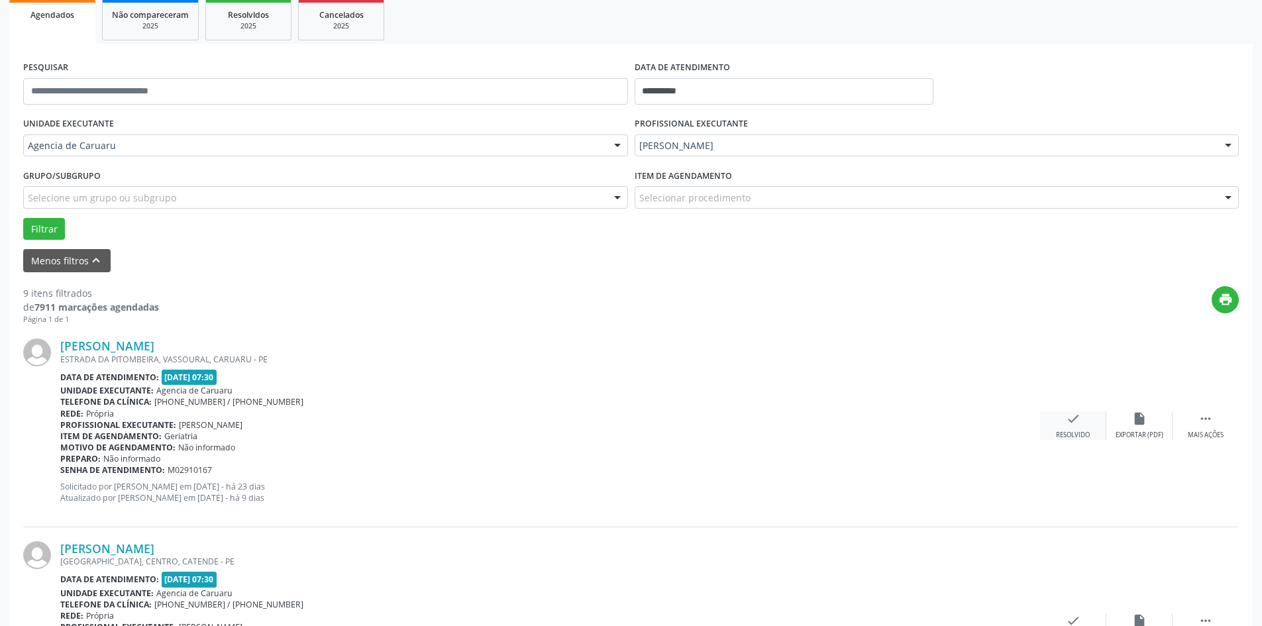
click at [1069, 417] on icon "check" at bounding box center [1073, 418] width 15 height 15
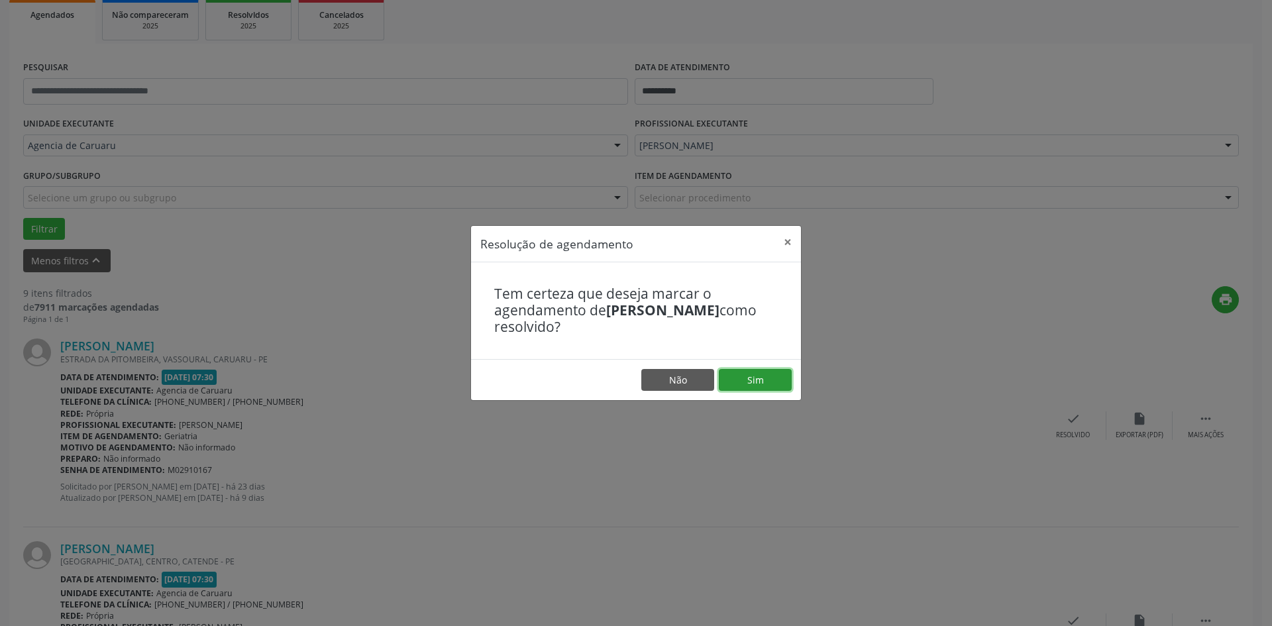
click at [767, 382] on button "Sim" at bounding box center [755, 380] width 73 height 23
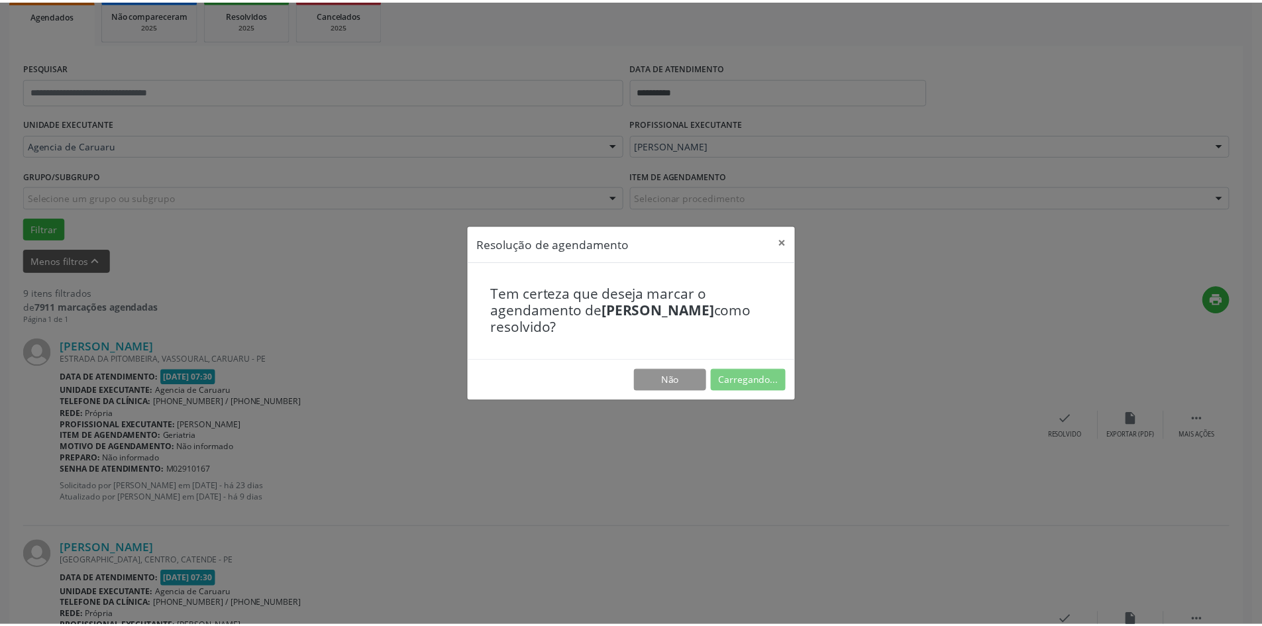
scroll to position [0, 0]
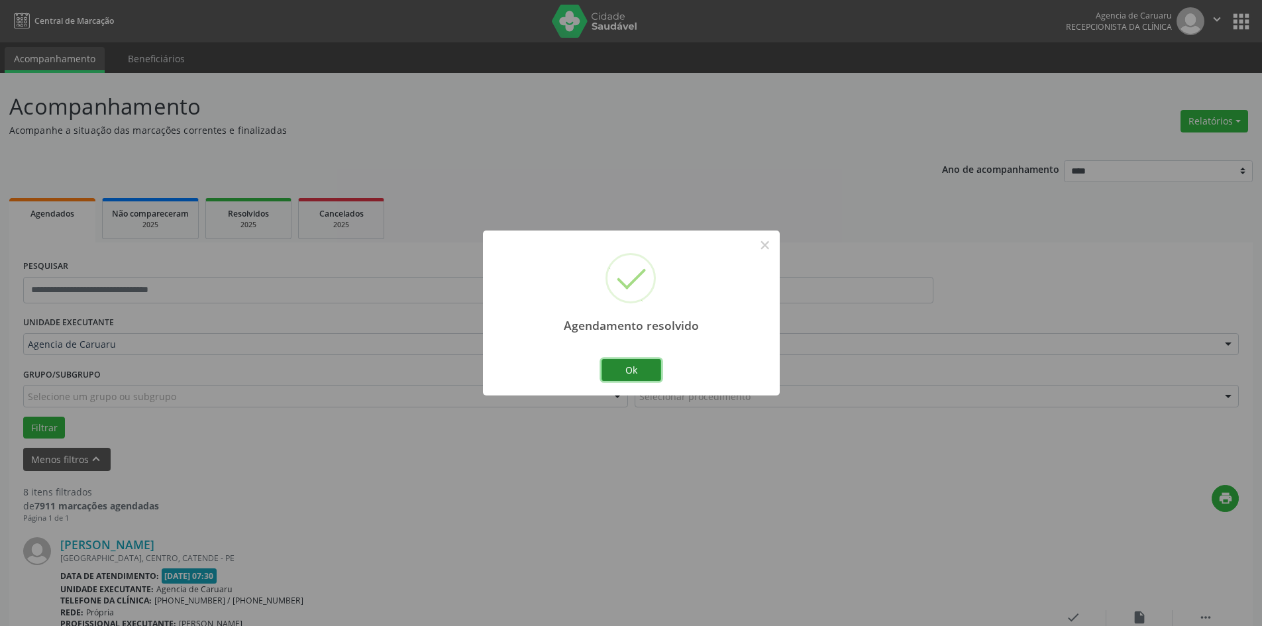
click at [624, 374] on button "Ok" at bounding box center [632, 370] width 60 height 23
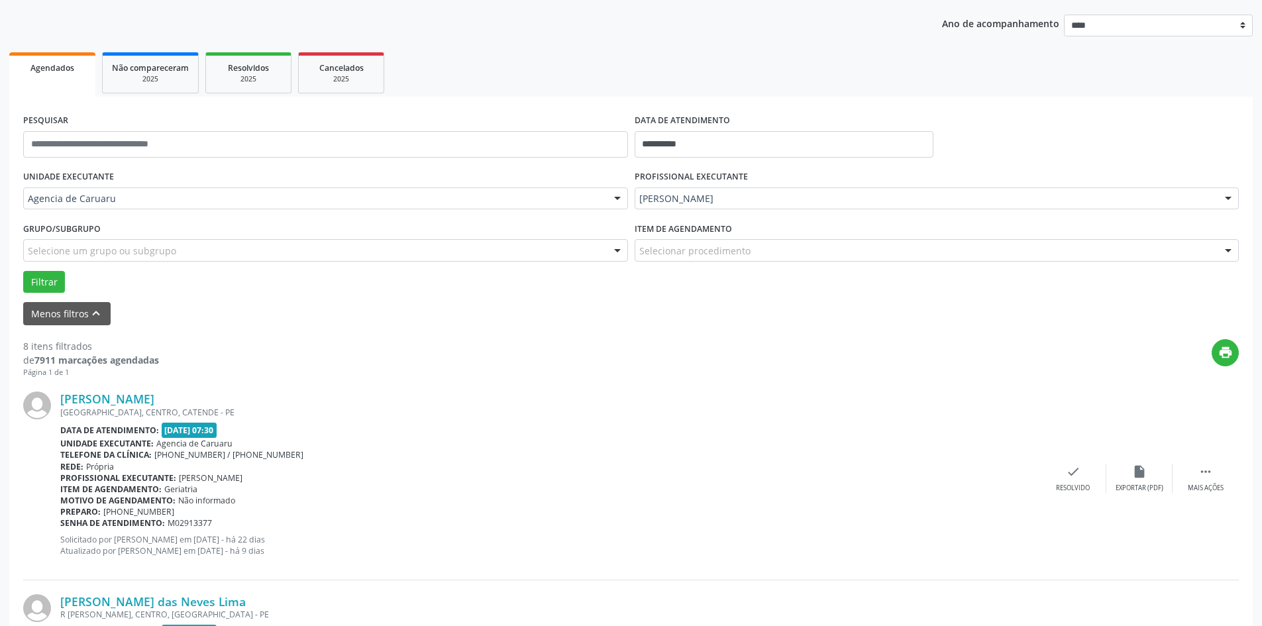
scroll to position [199, 0]
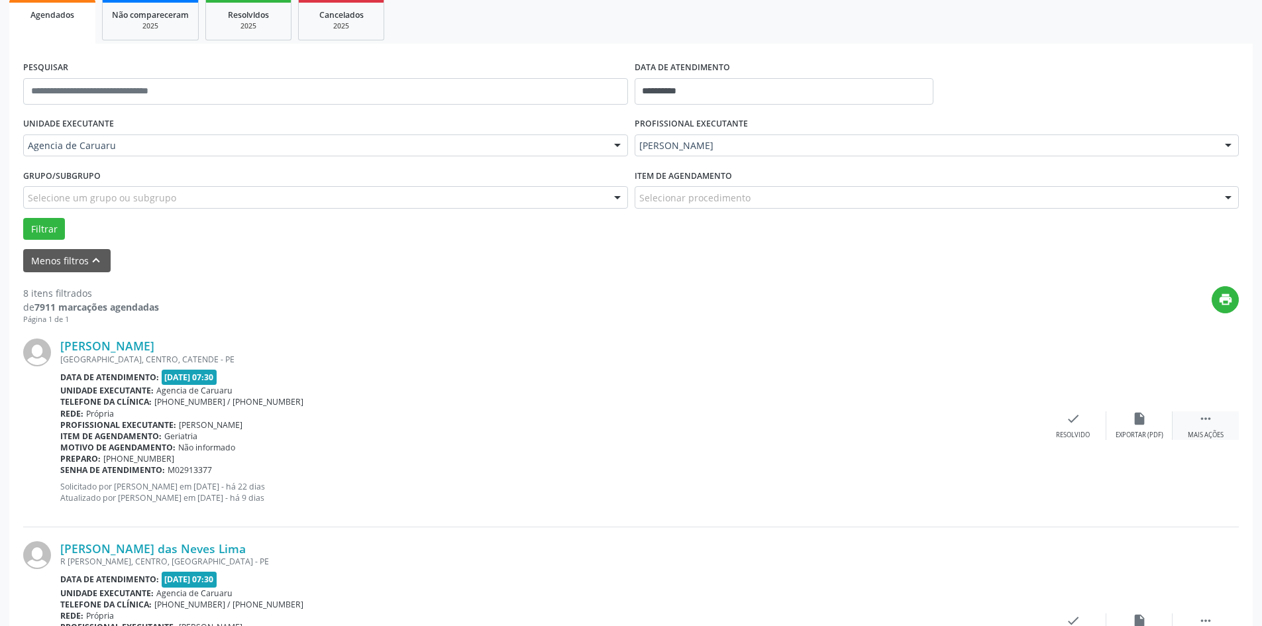
click at [1202, 419] on icon "" at bounding box center [1206, 418] width 15 height 15
click at [1139, 431] on div "Não compareceu" at bounding box center [1139, 435] width 56 height 9
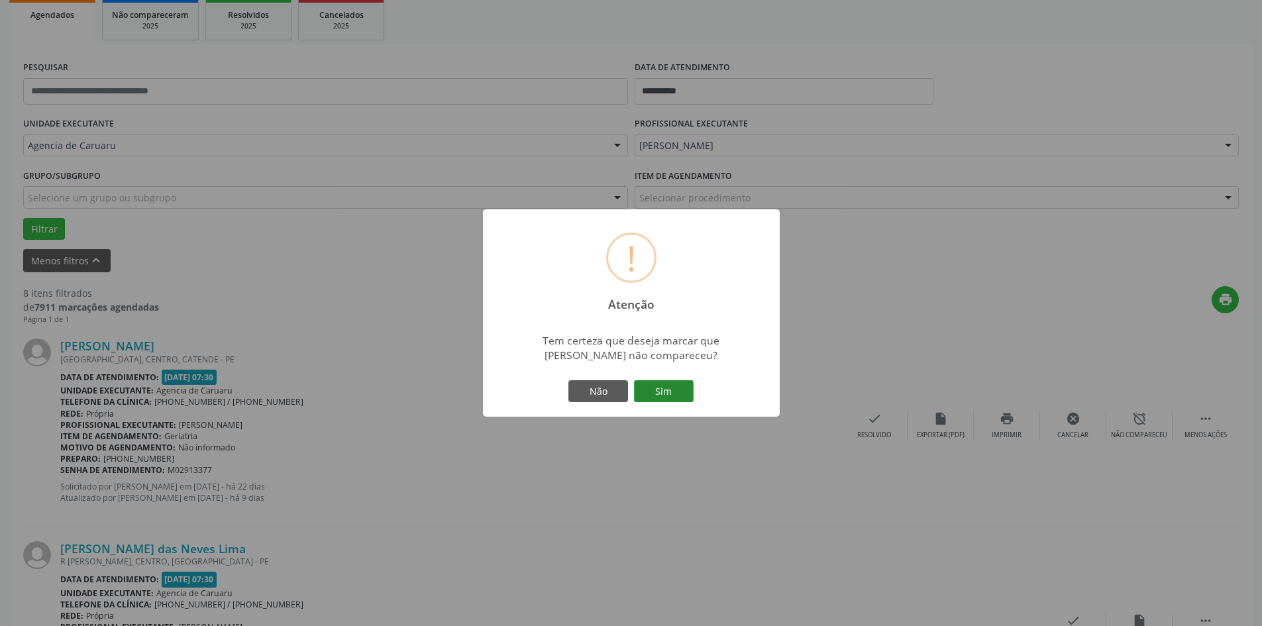
click at [653, 396] on button "Sim" at bounding box center [664, 391] width 60 height 23
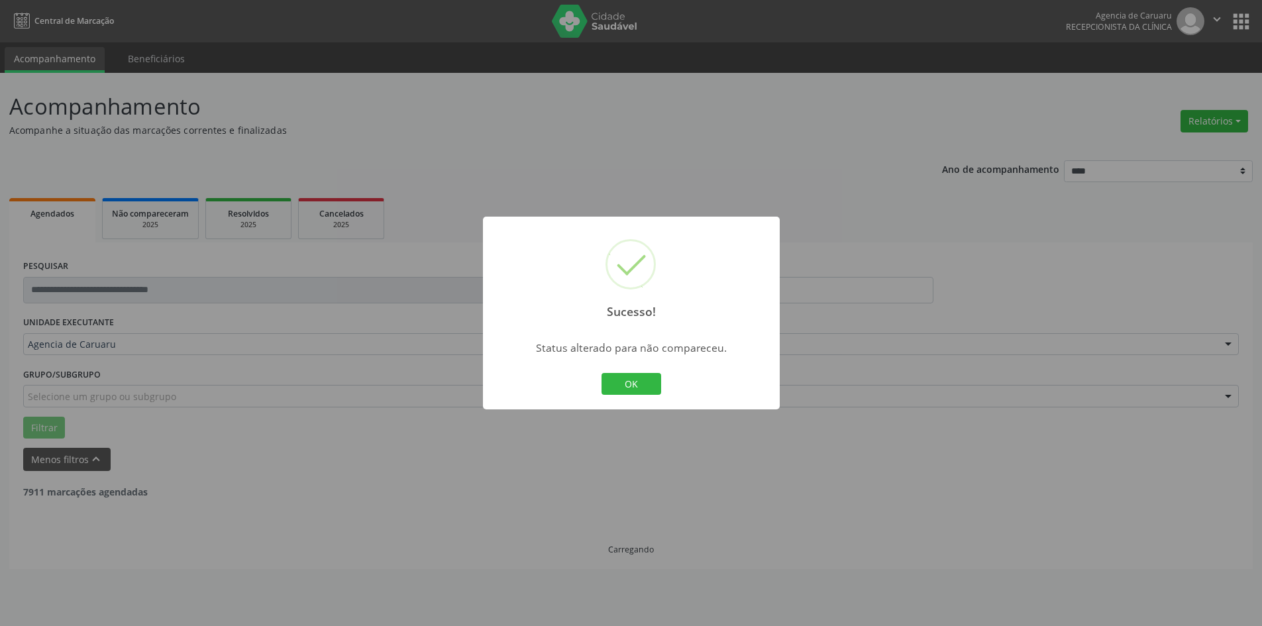
scroll to position [0, 0]
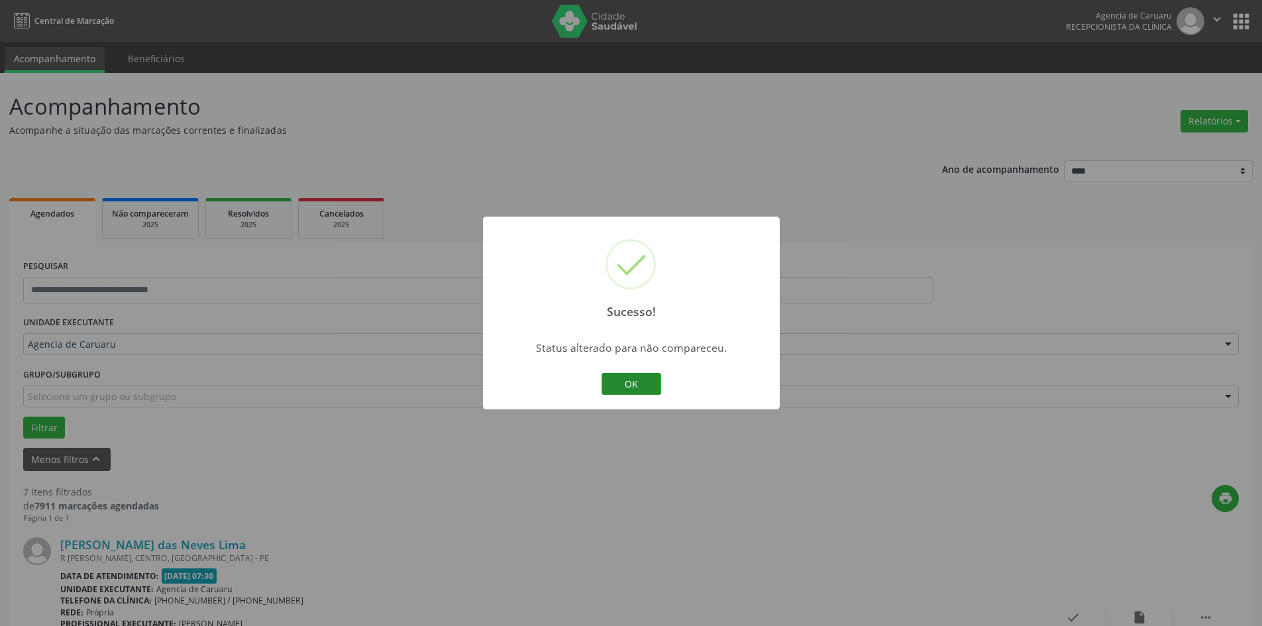
click at [630, 383] on button "OK" at bounding box center [632, 384] width 60 height 23
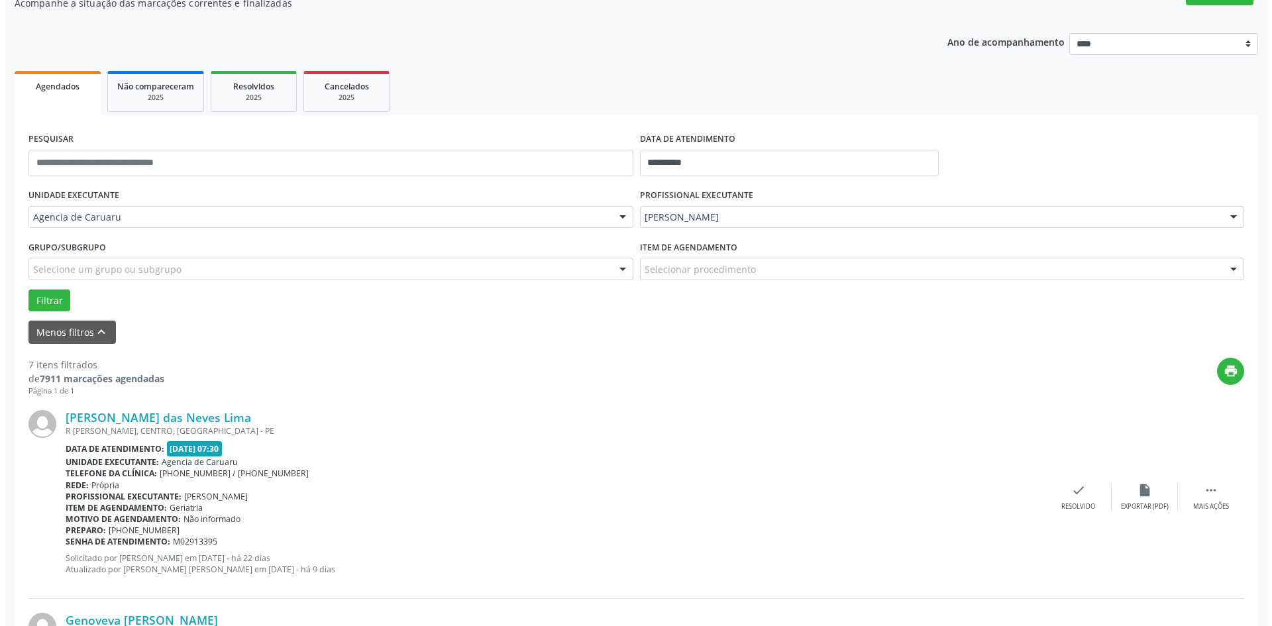
scroll to position [133, 0]
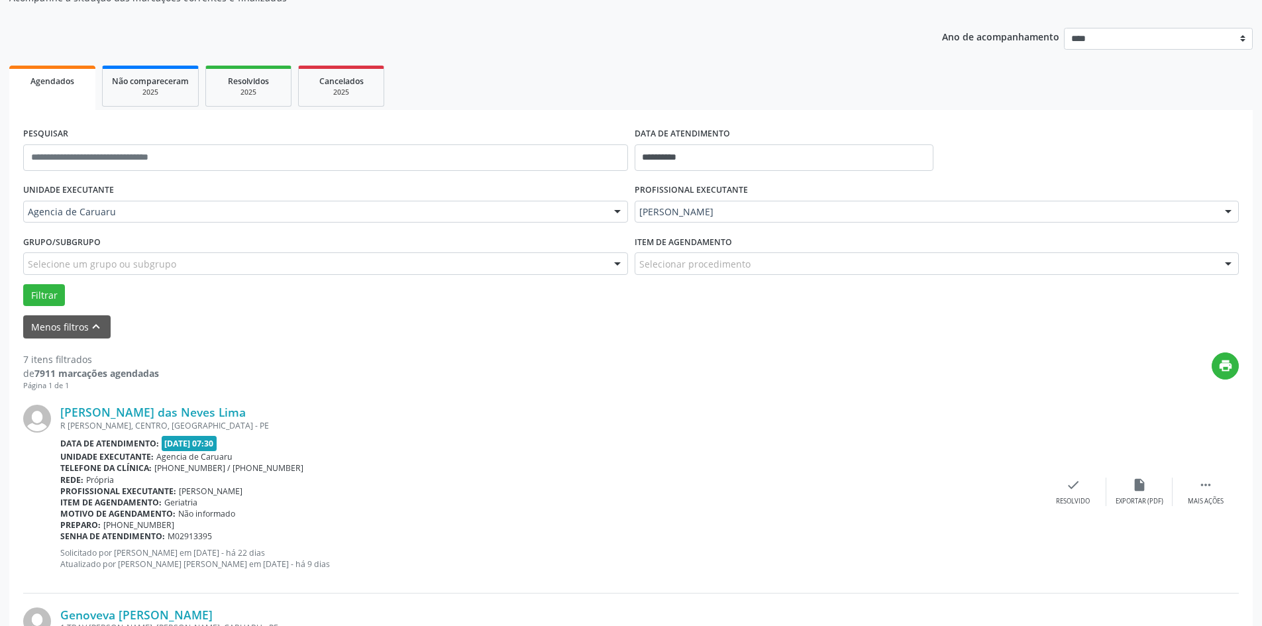
click at [1089, 476] on div "[PERSON_NAME] das Neves Lima R [PERSON_NAME], CENTRO, [GEOGRAPHIC_DATA] Data de…" at bounding box center [631, 492] width 1216 height 202
click at [1071, 498] on div "Resolvido" at bounding box center [1073, 501] width 34 height 9
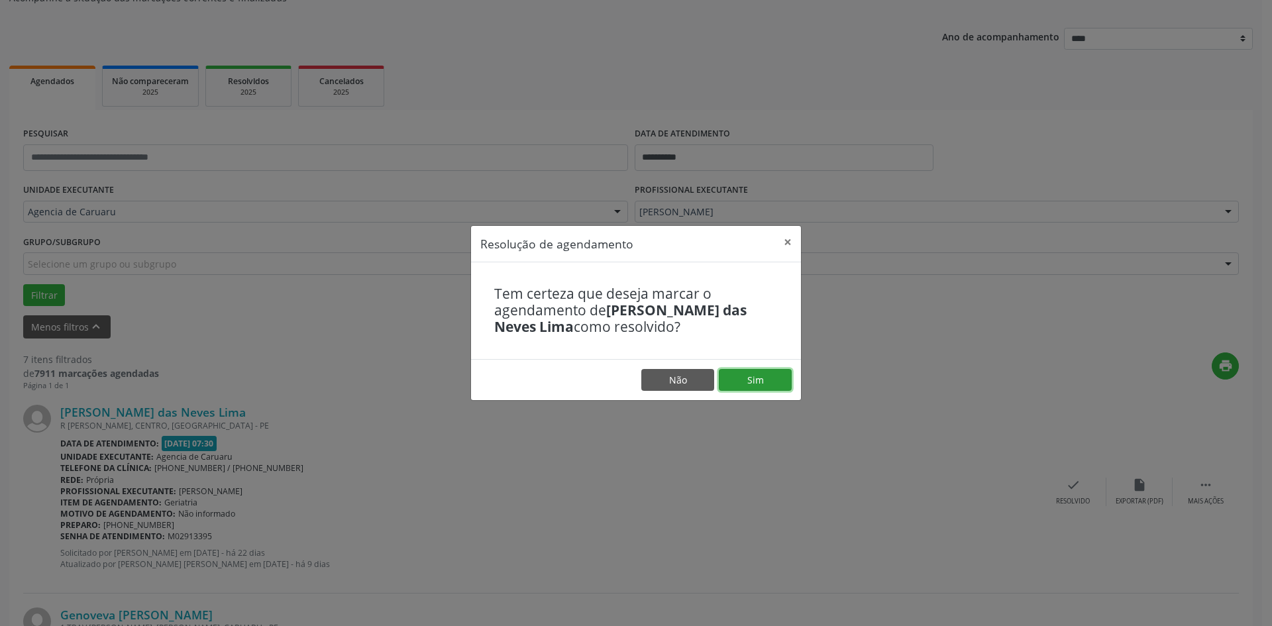
click at [774, 385] on button "Sim" at bounding box center [755, 380] width 73 height 23
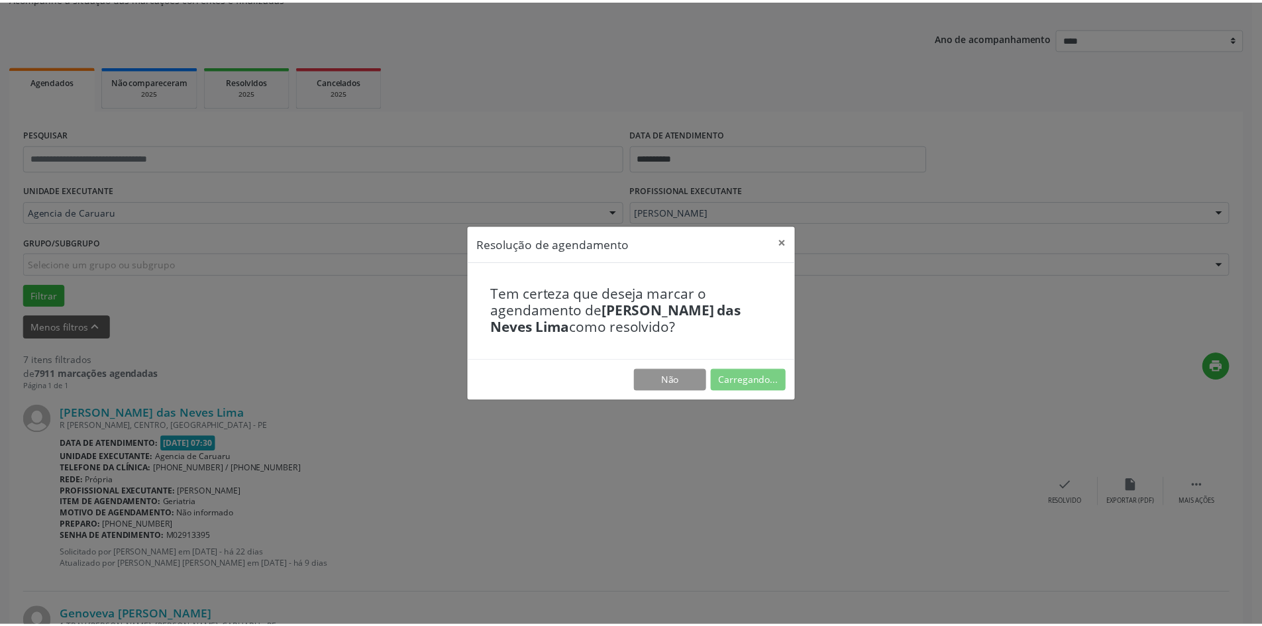
scroll to position [0, 0]
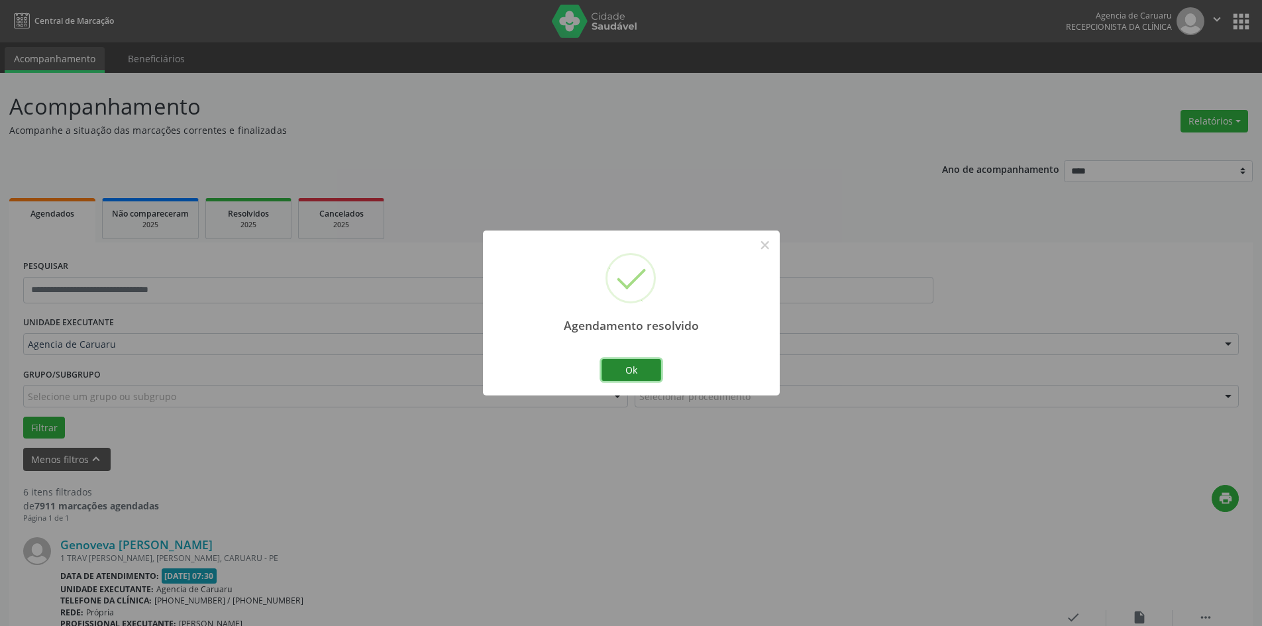
click at [624, 374] on button "Ok" at bounding box center [632, 370] width 60 height 23
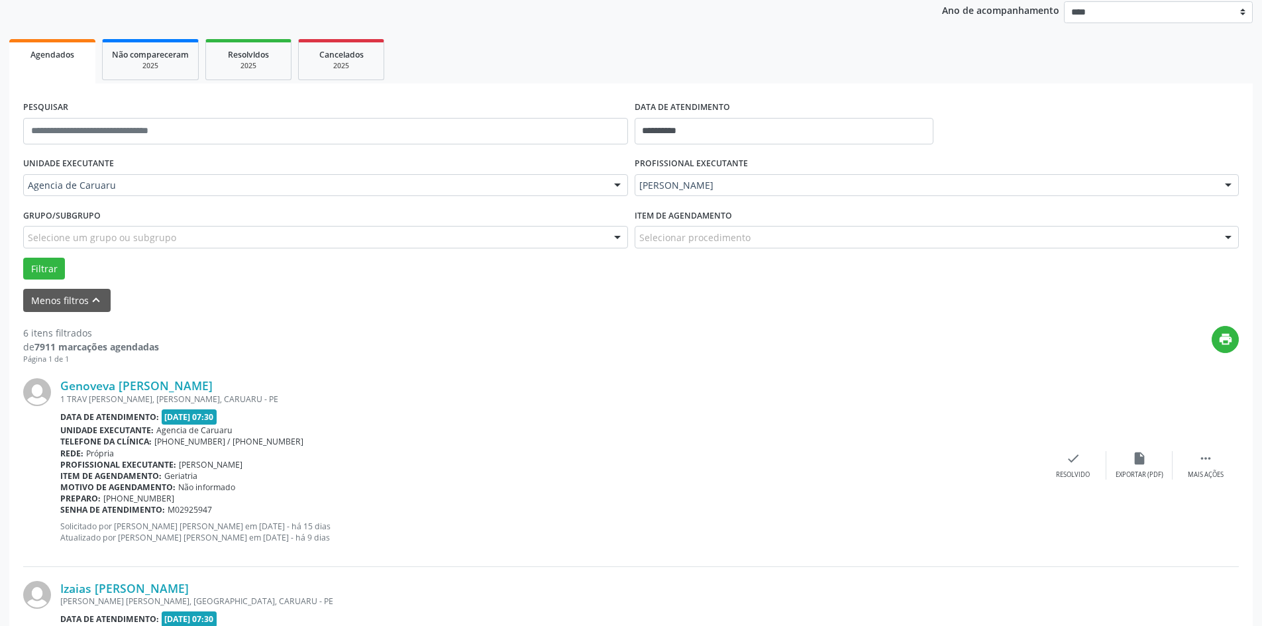
scroll to position [199, 0]
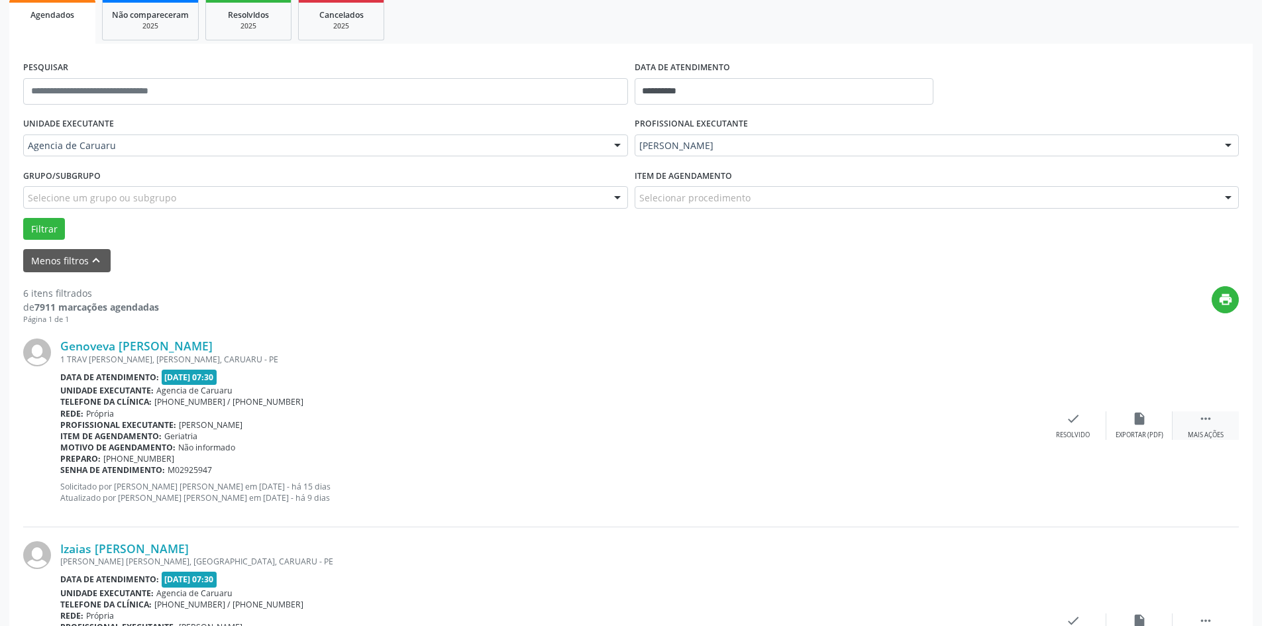
click at [1204, 433] on div "Mais ações" at bounding box center [1206, 435] width 36 height 9
click at [1147, 428] on div "alarm_off Não compareceu" at bounding box center [1140, 425] width 66 height 28
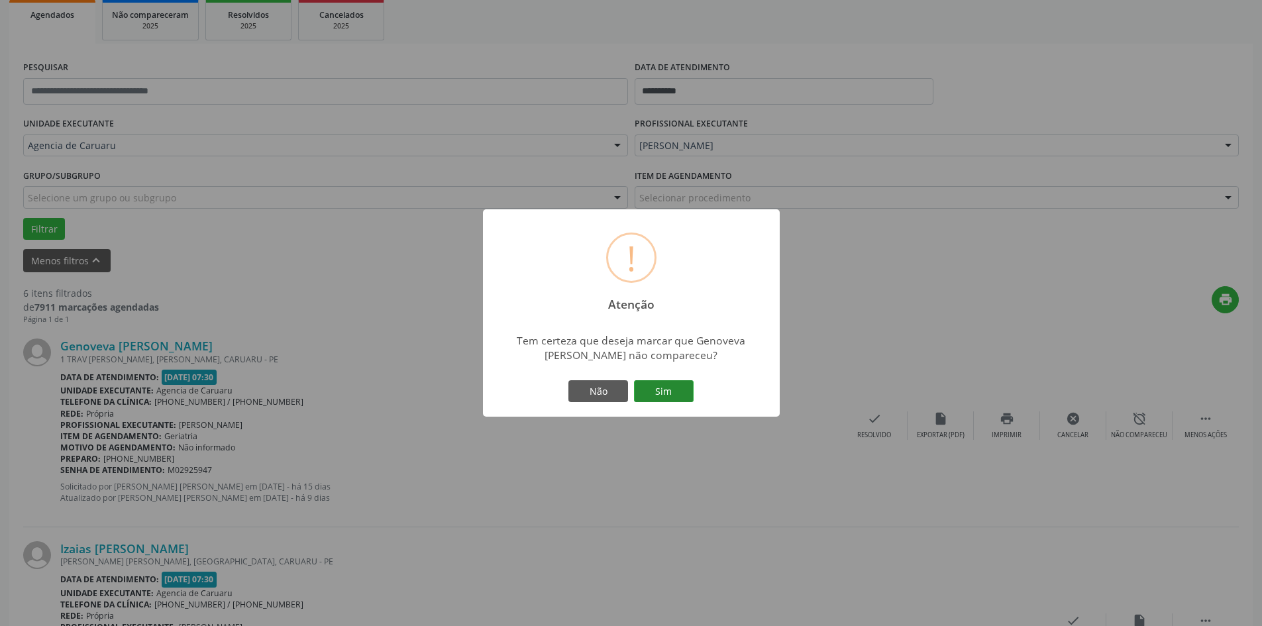
click at [682, 388] on button "Sim" at bounding box center [664, 391] width 60 height 23
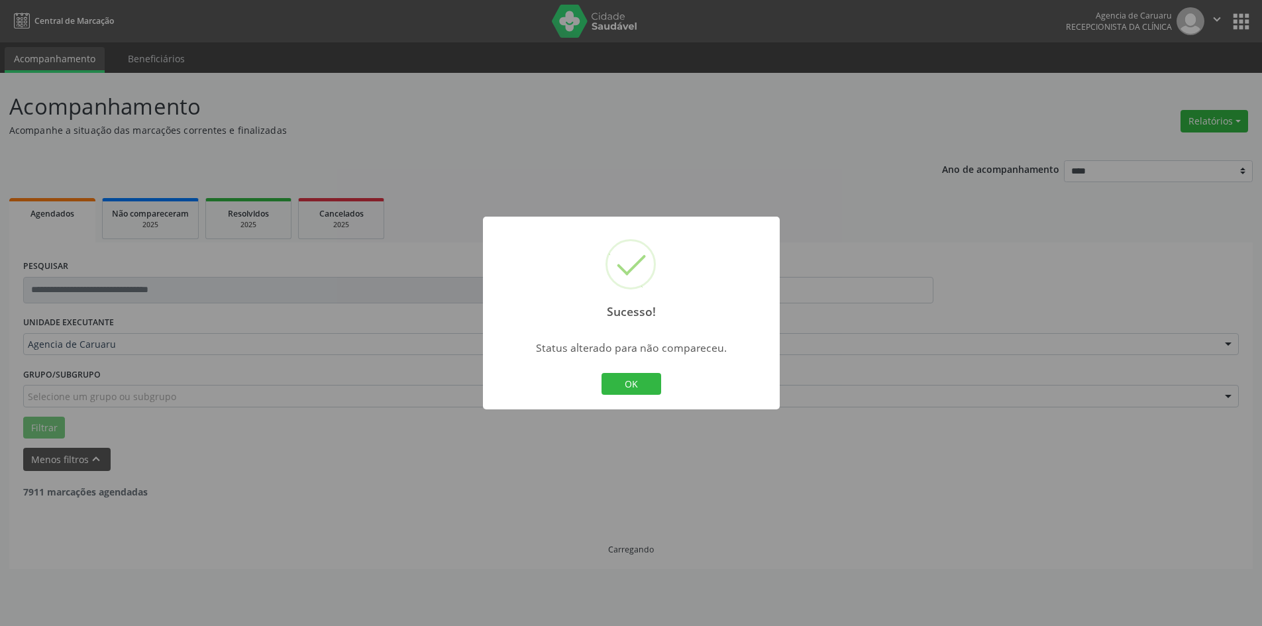
scroll to position [0, 0]
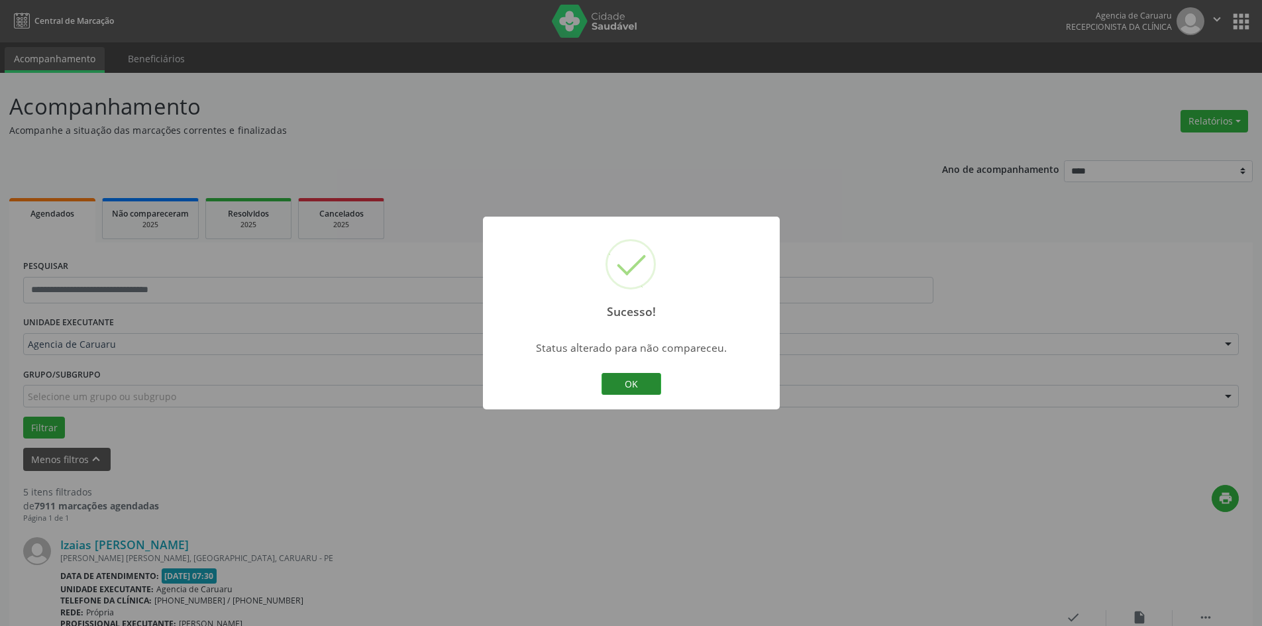
click at [654, 384] on button "OK" at bounding box center [632, 384] width 60 height 23
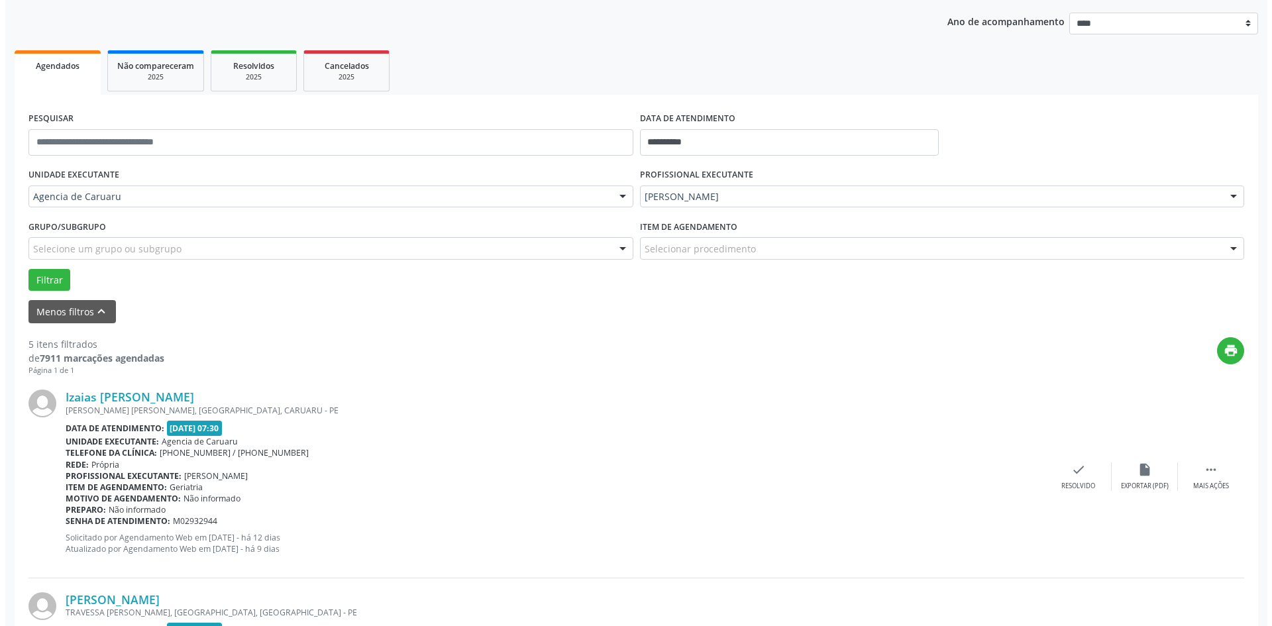
scroll to position [199, 0]
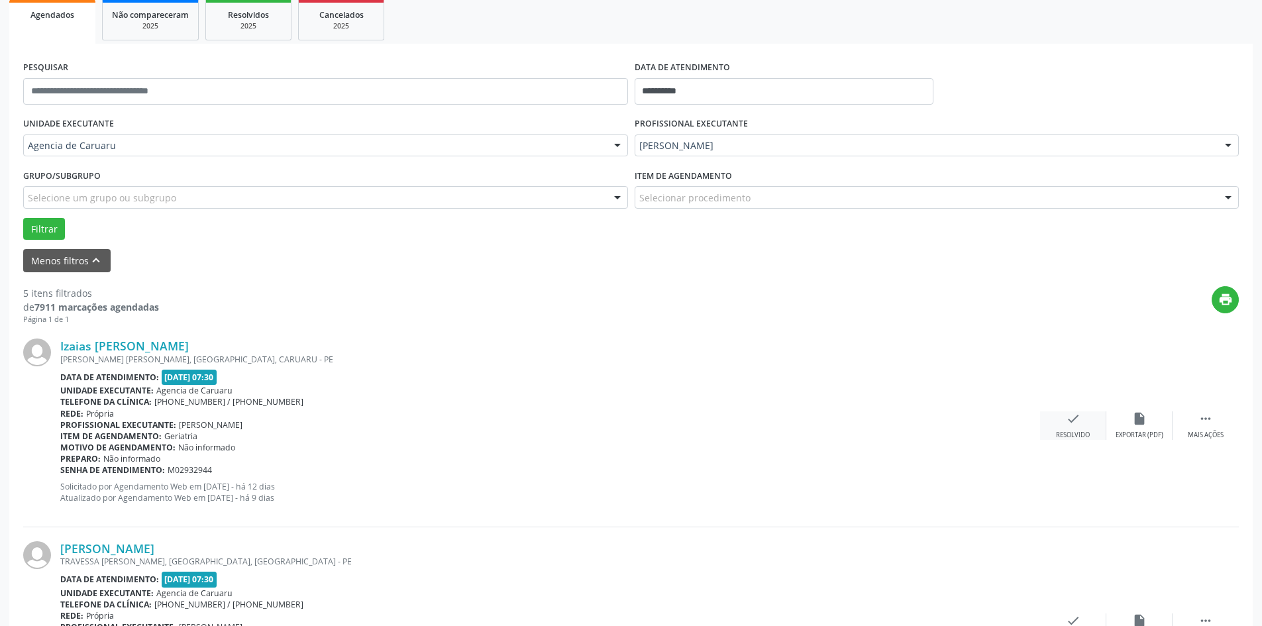
click at [1077, 419] on icon "check" at bounding box center [1073, 418] width 15 height 15
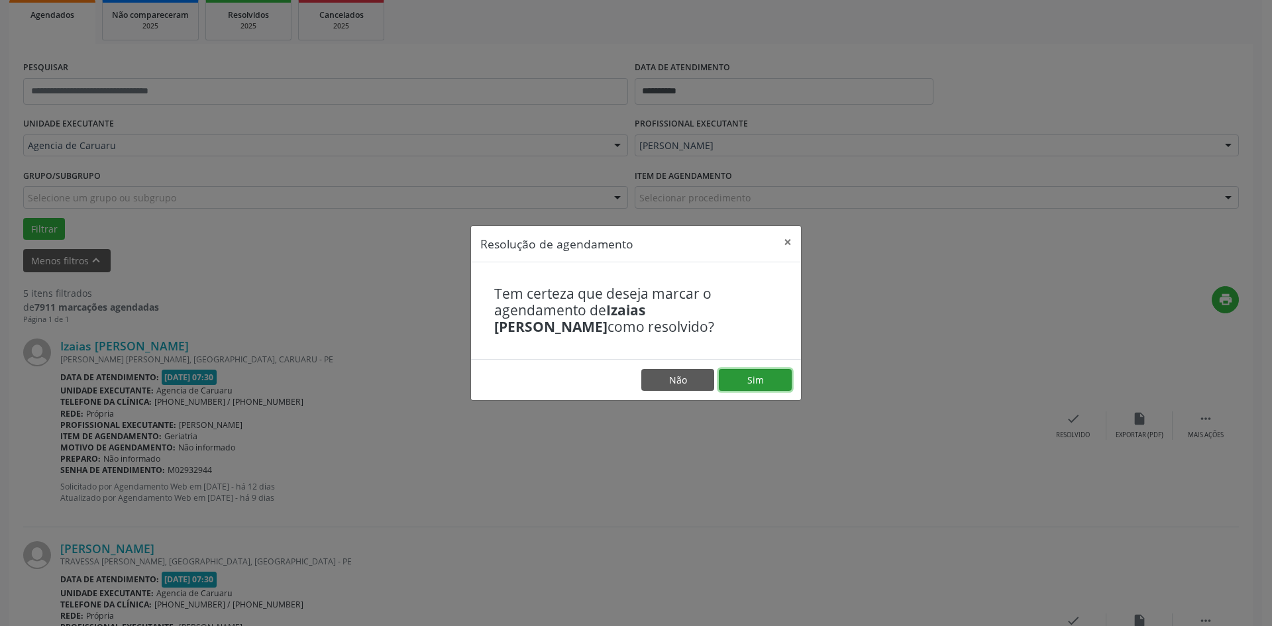
click at [761, 384] on button "Sim" at bounding box center [755, 380] width 73 height 23
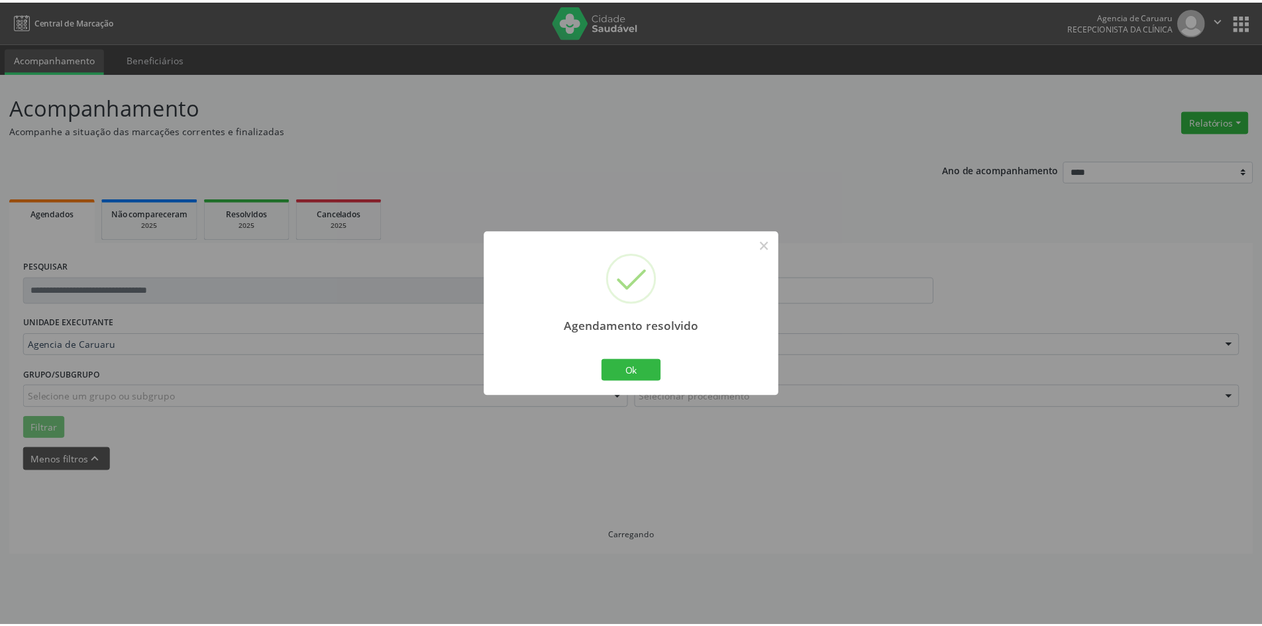
scroll to position [0, 0]
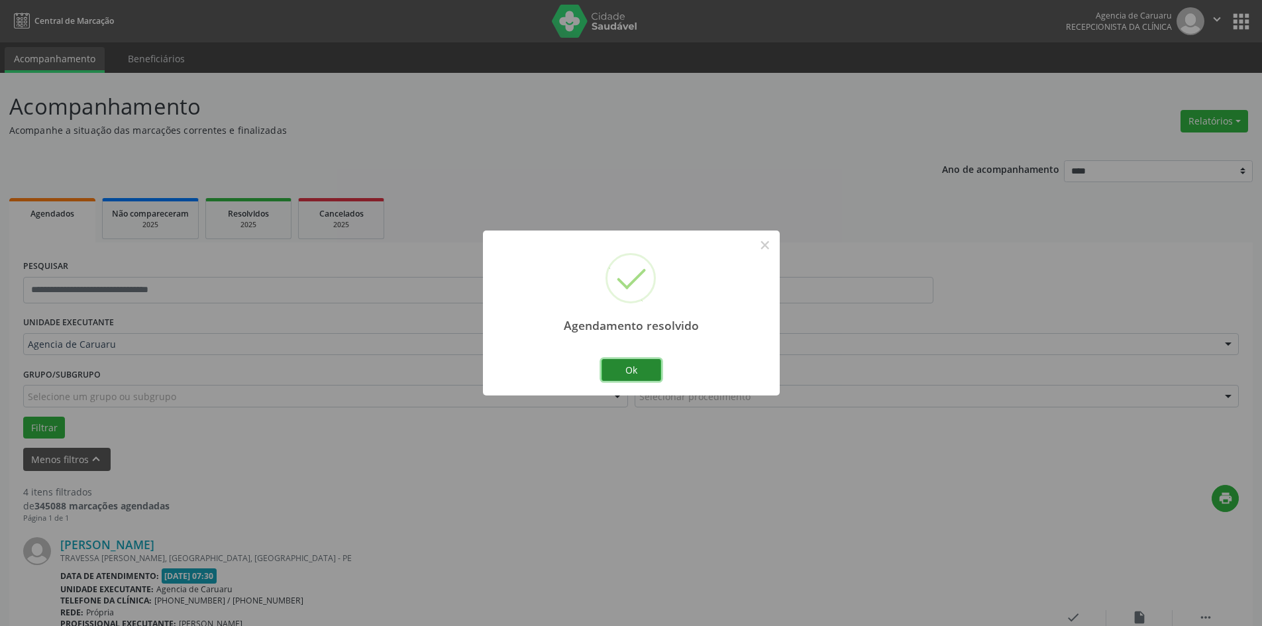
click at [647, 378] on button "Ok" at bounding box center [632, 370] width 60 height 23
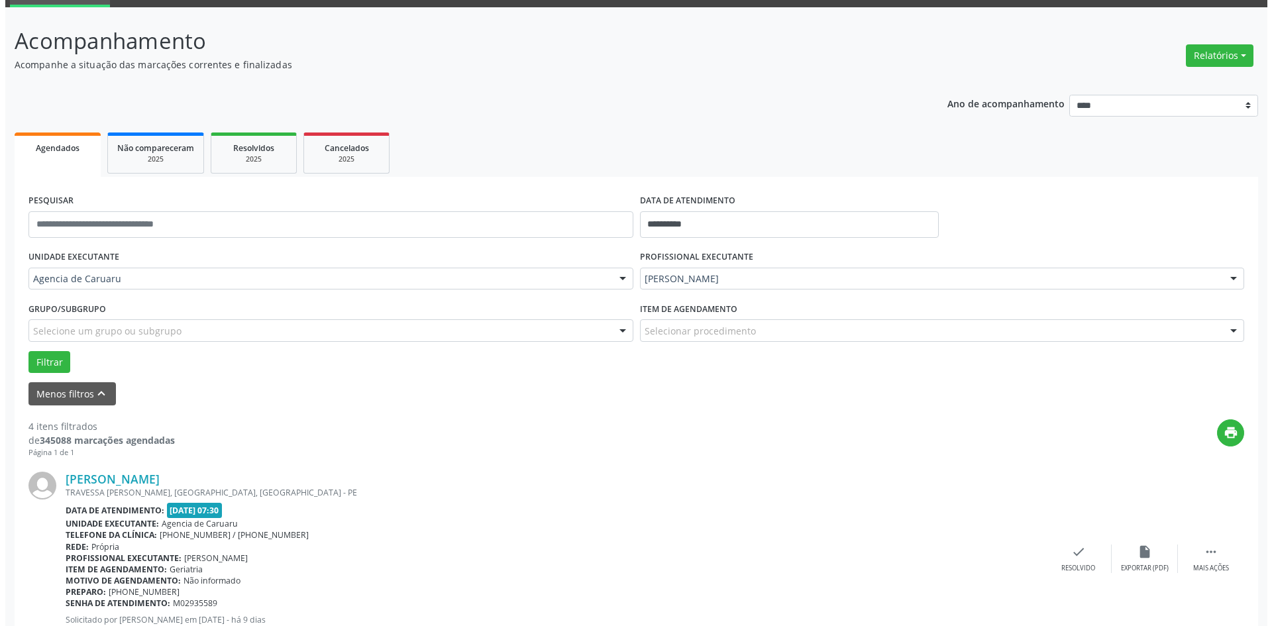
scroll to position [66, 0]
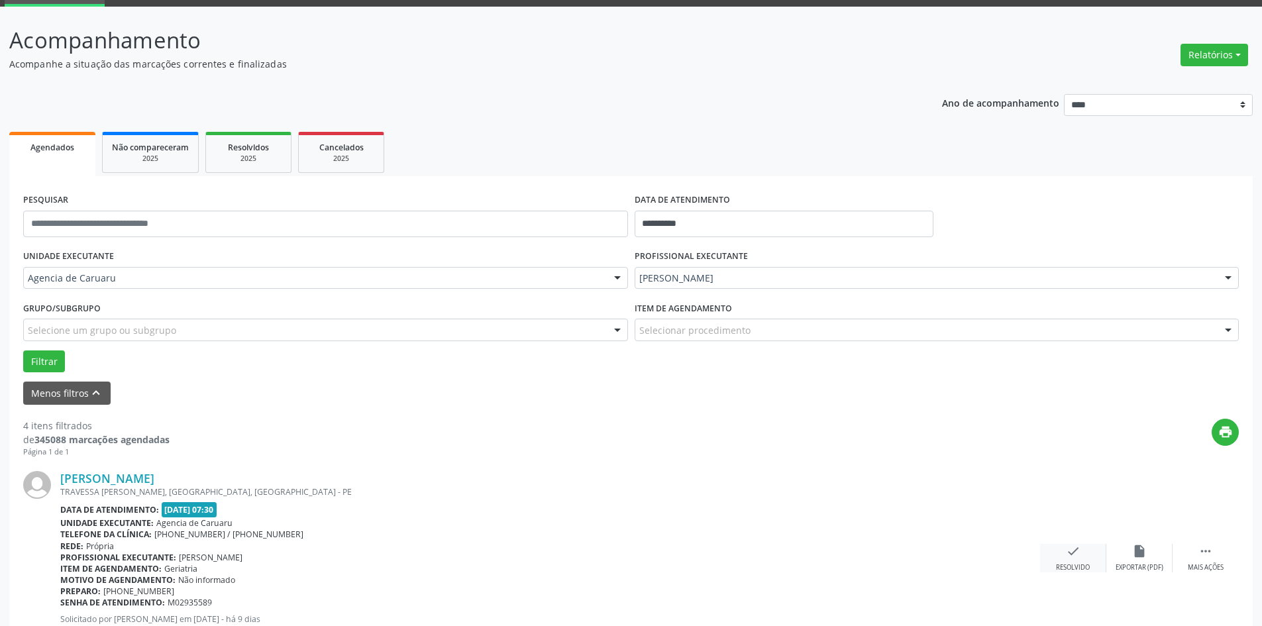
click at [1056, 557] on div "check Resolvido" at bounding box center [1073, 558] width 66 height 28
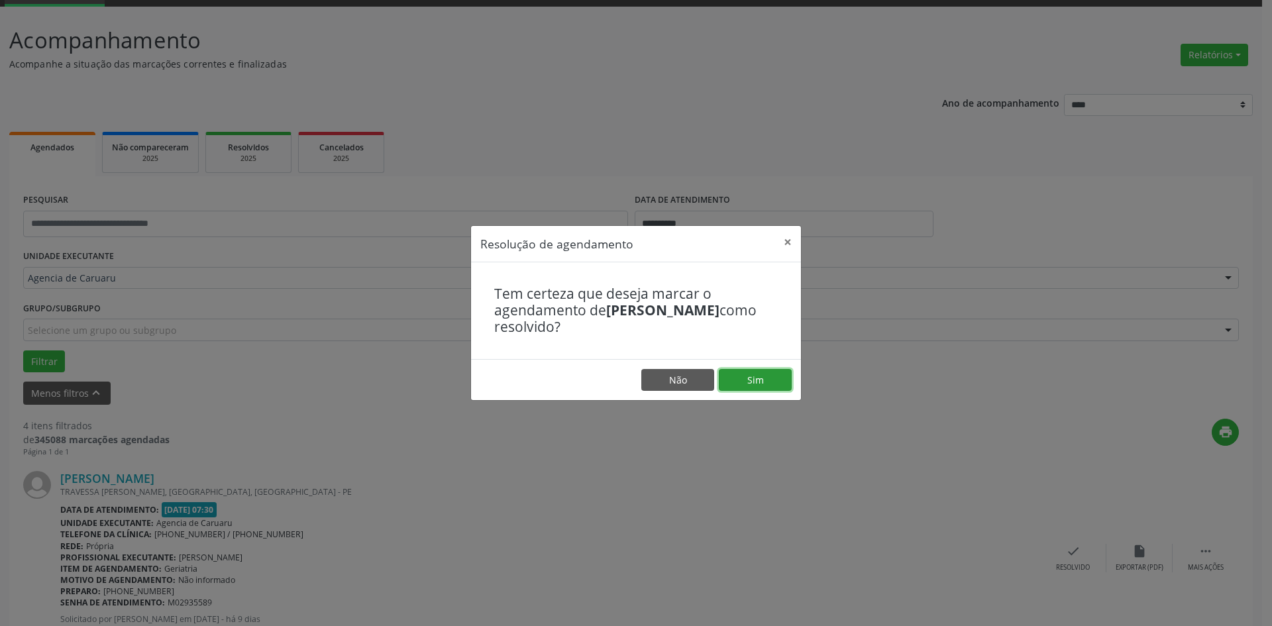
click at [743, 375] on button "Sim" at bounding box center [755, 380] width 73 height 23
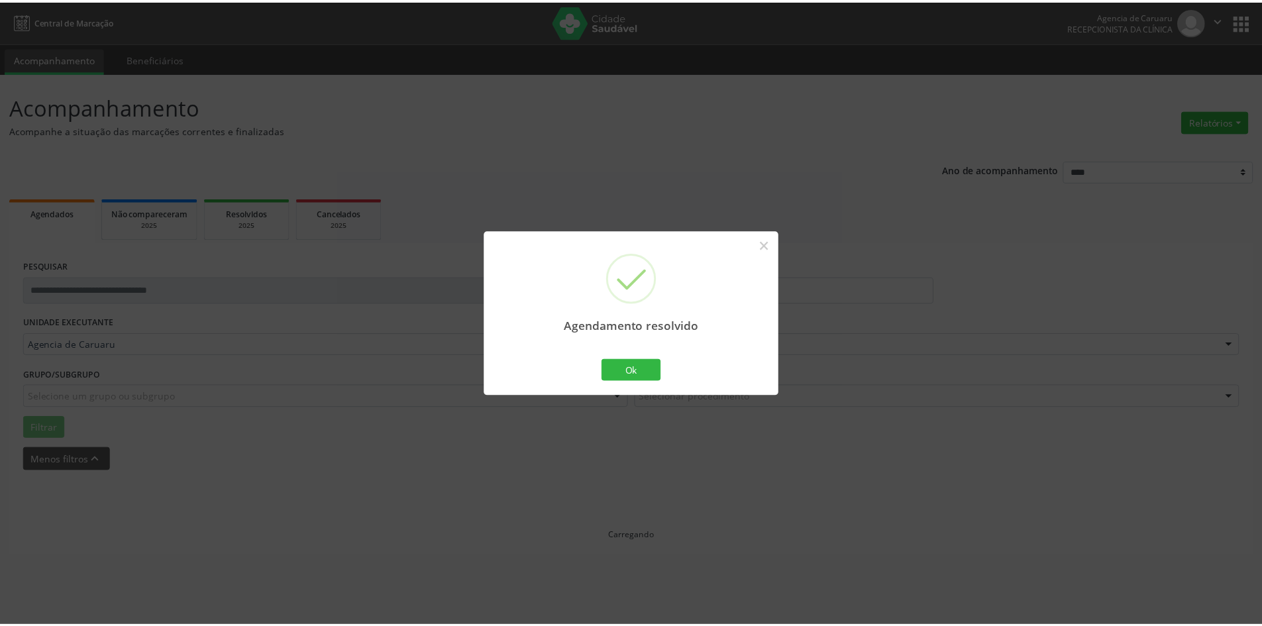
scroll to position [0, 0]
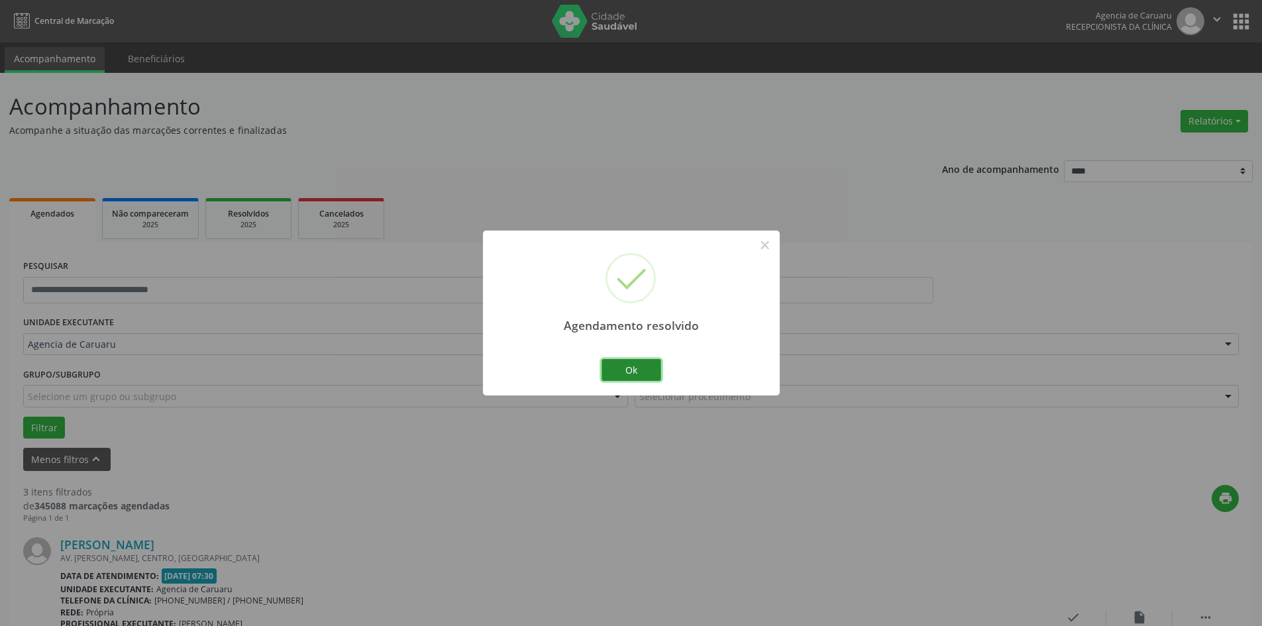
click at [635, 368] on button "Ok" at bounding box center [632, 370] width 60 height 23
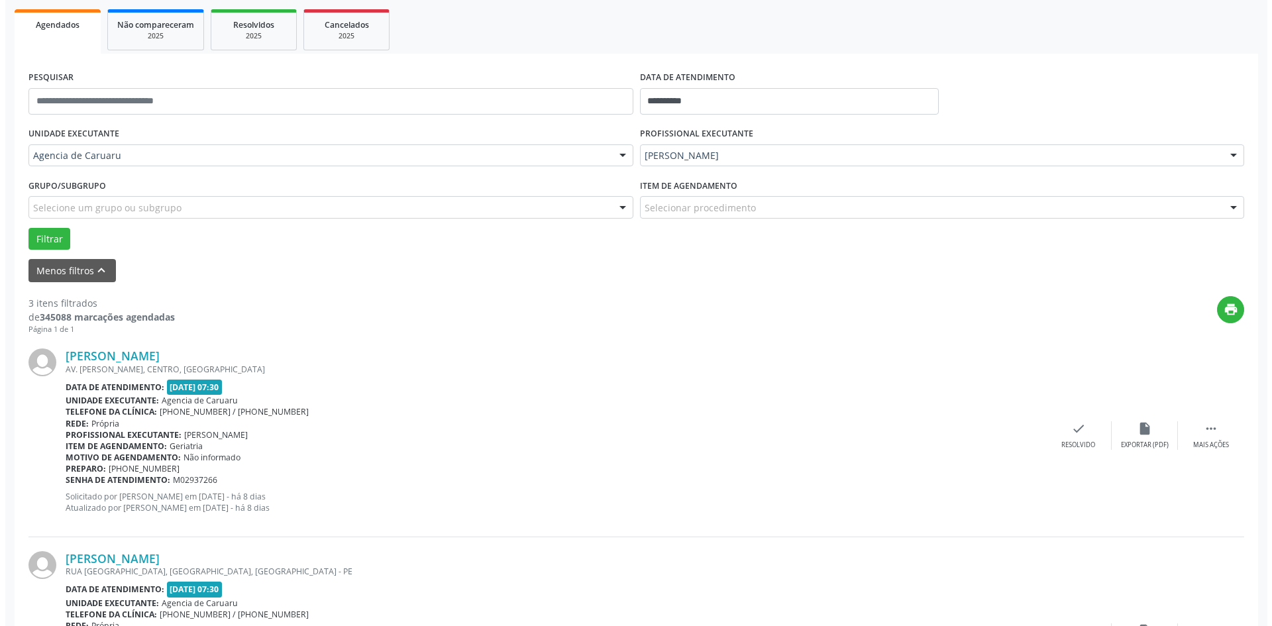
scroll to position [265, 0]
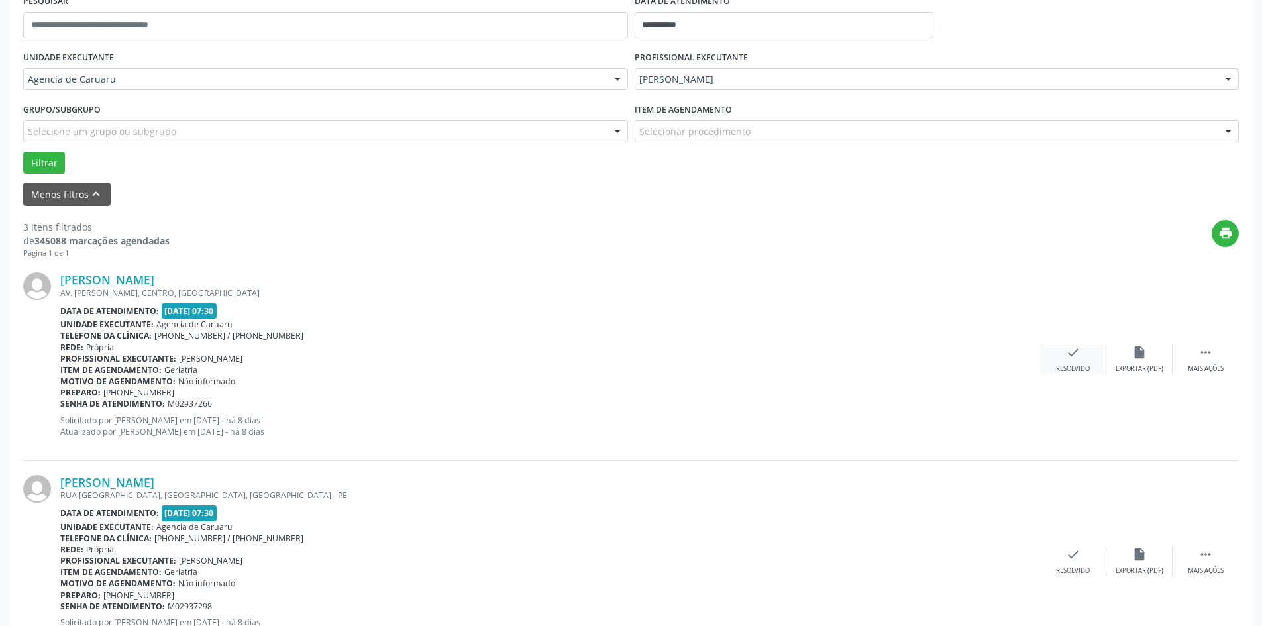
click at [1067, 362] on div "check Resolvido" at bounding box center [1073, 359] width 66 height 28
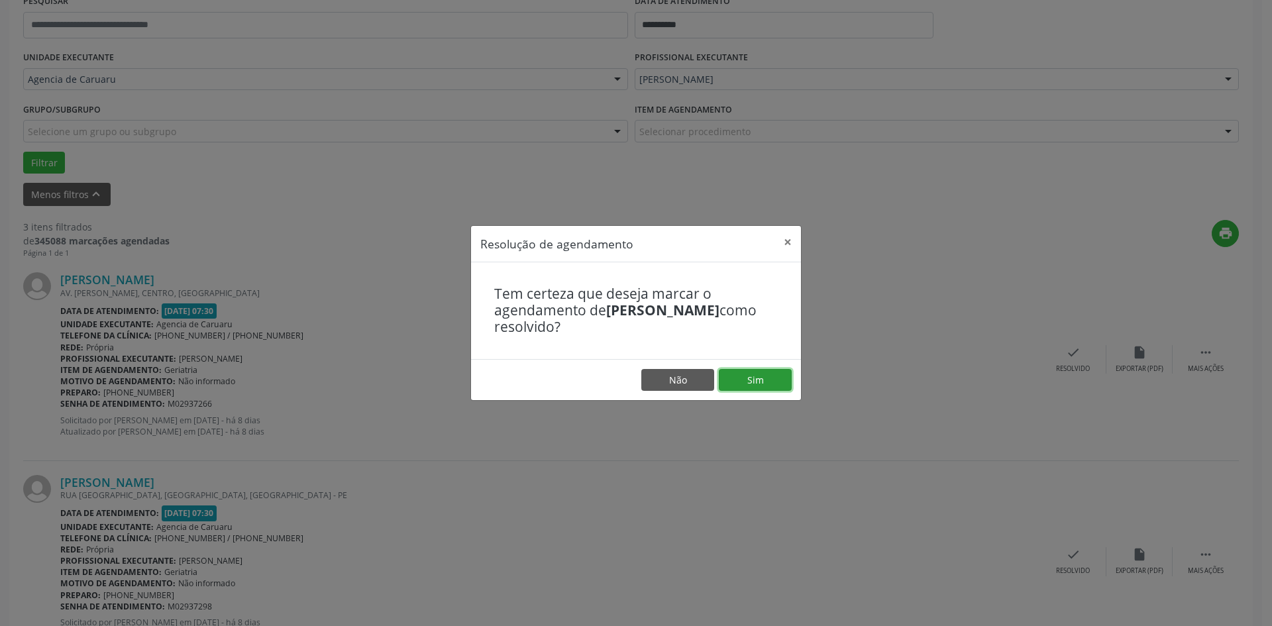
click at [759, 388] on button "Sim" at bounding box center [755, 380] width 73 height 23
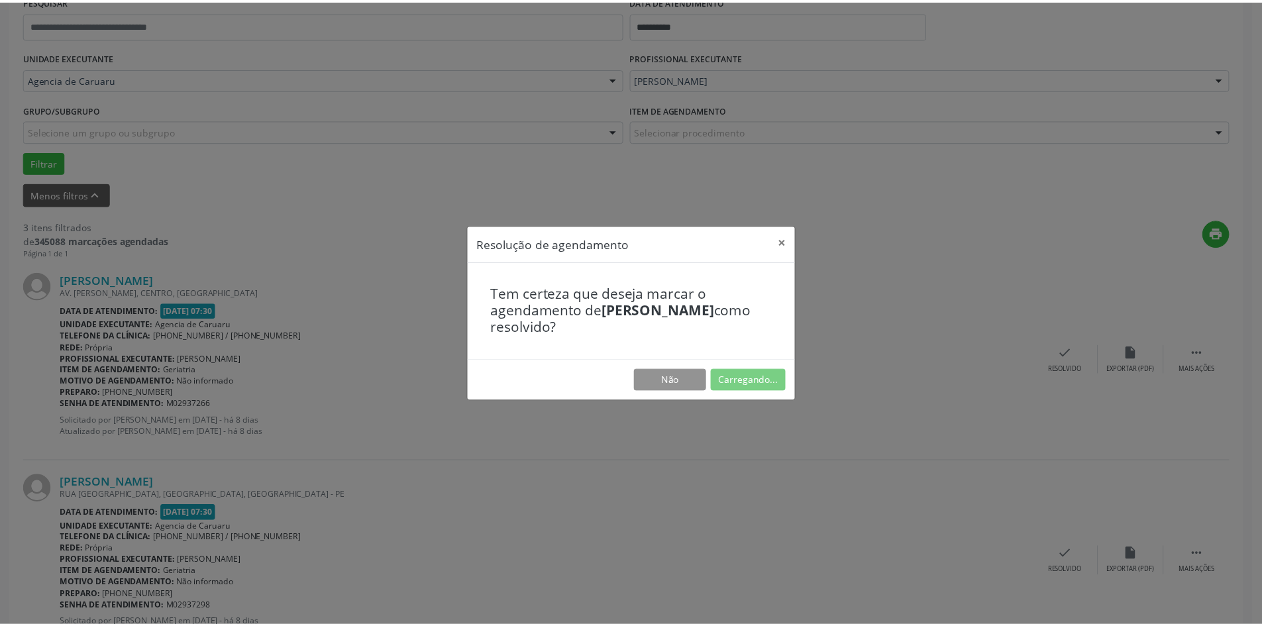
scroll to position [0, 0]
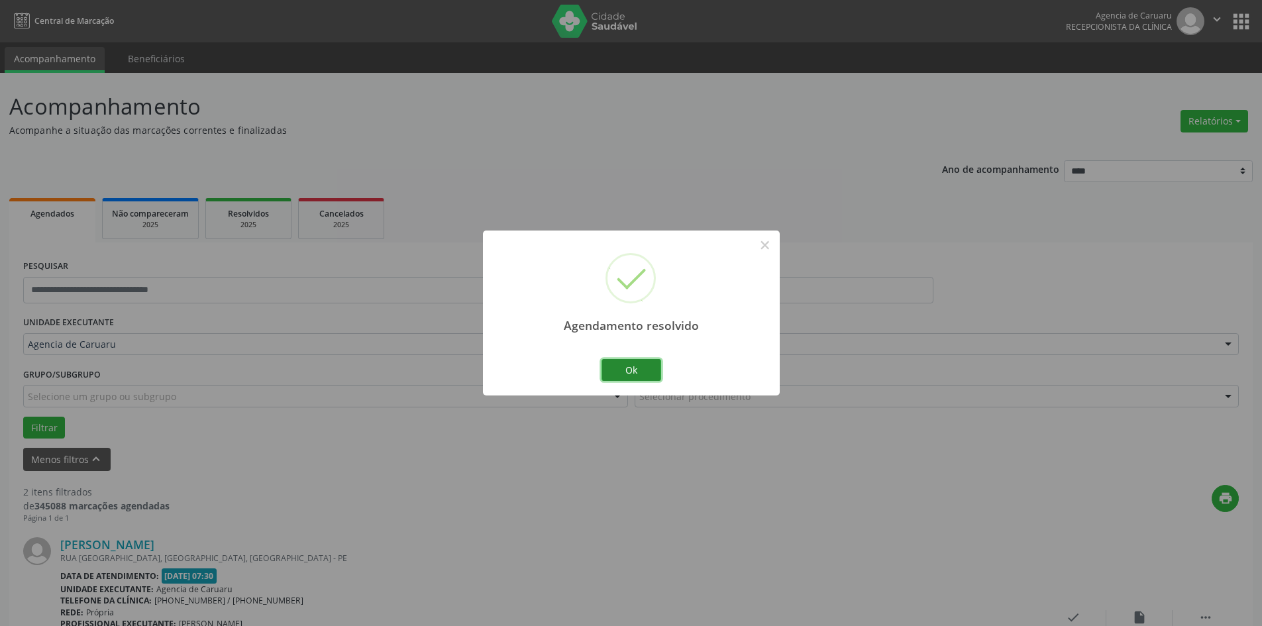
click at [630, 369] on button "Ok" at bounding box center [632, 370] width 60 height 23
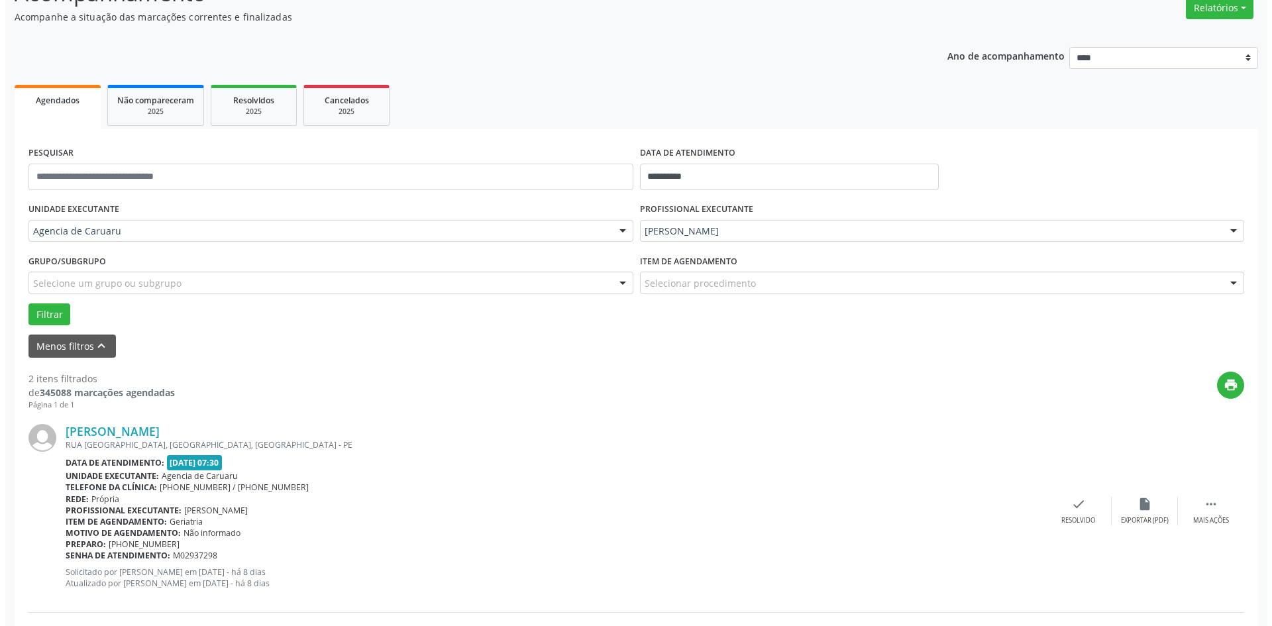
scroll to position [133, 0]
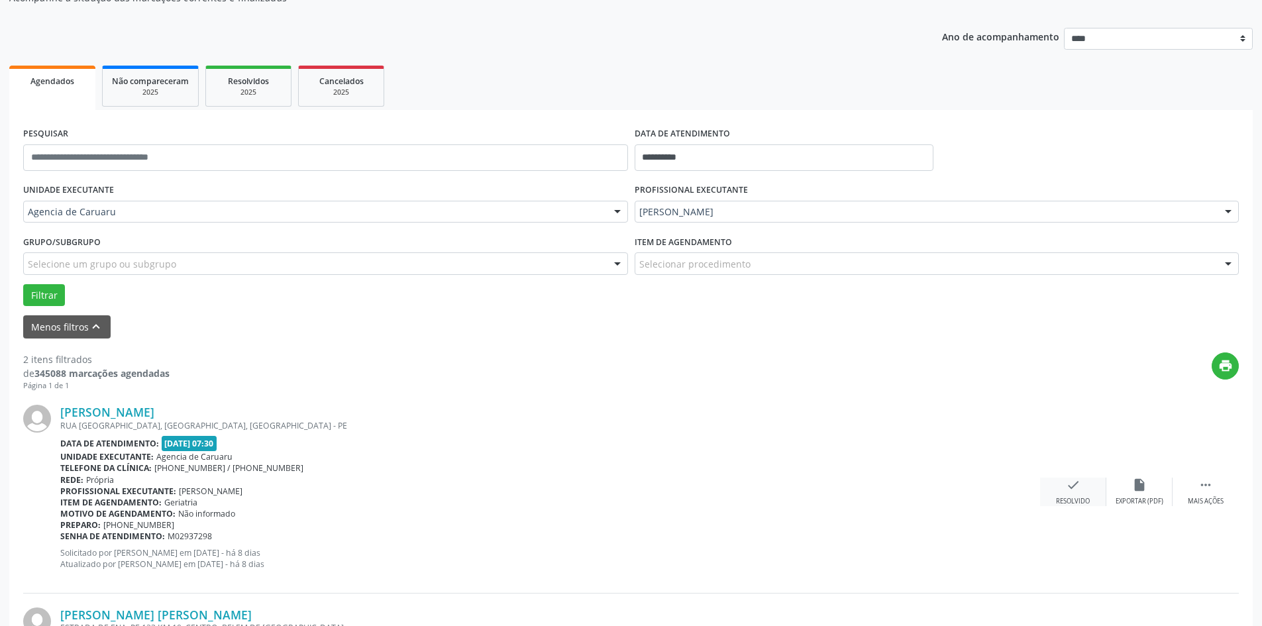
click at [1080, 488] on icon "check" at bounding box center [1073, 485] width 15 height 15
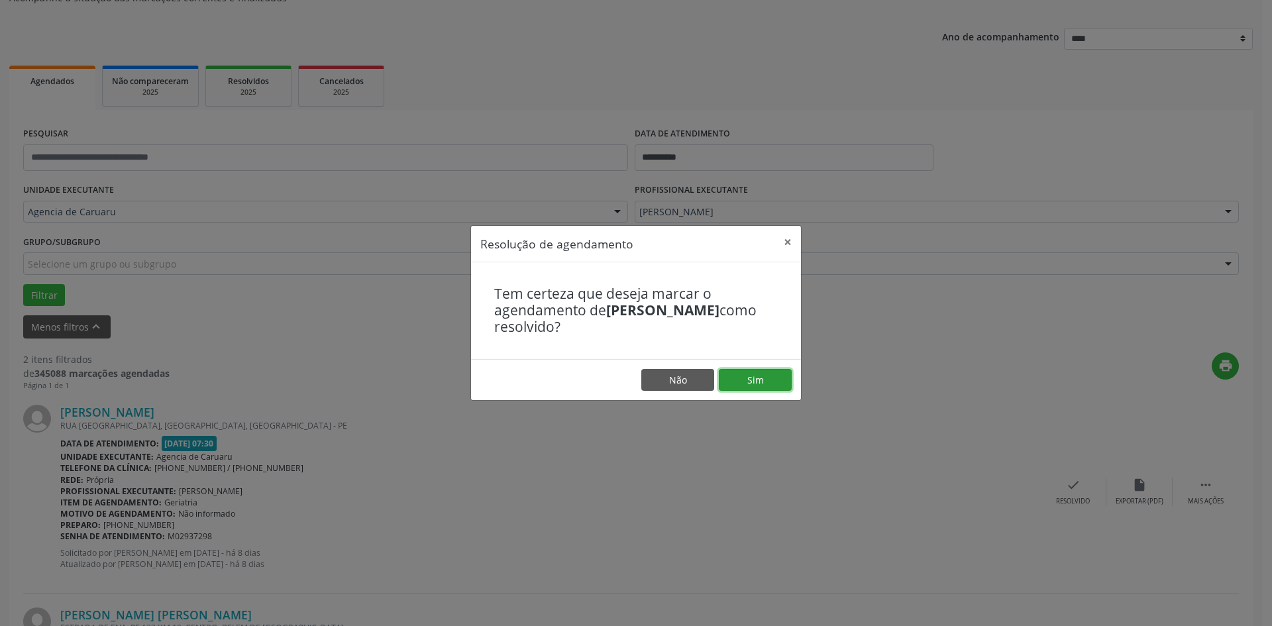
click at [759, 369] on button "Sim" at bounding box center [755, 380] width 73 height 23
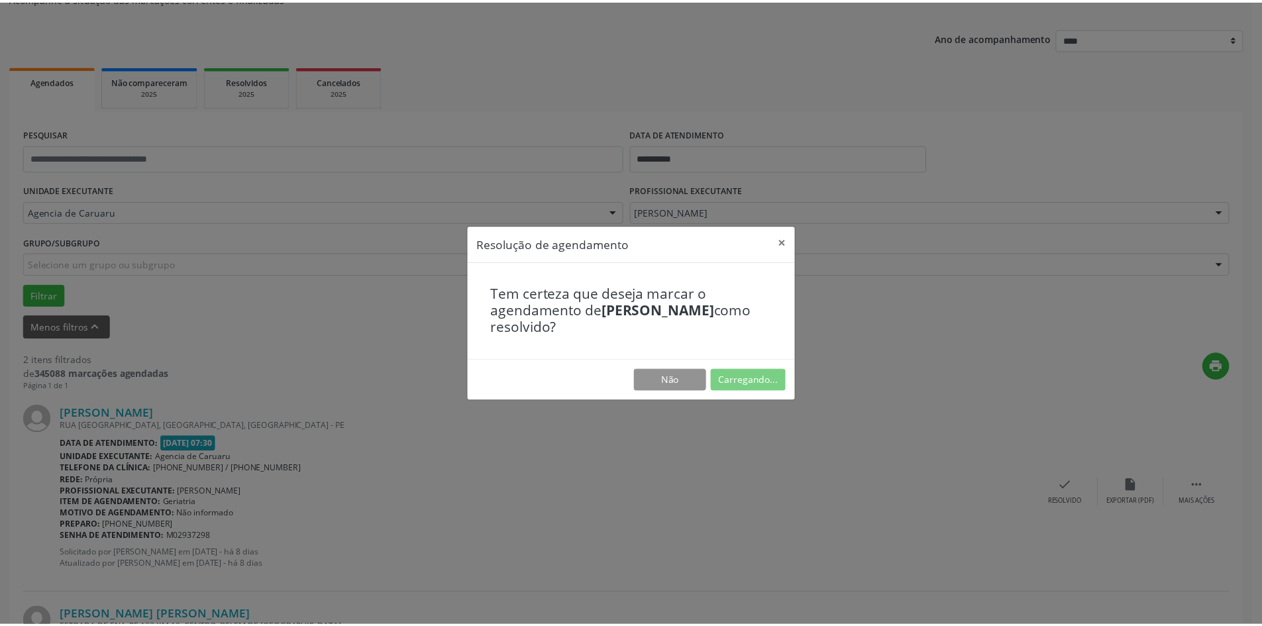
scroll to position [0, 0]
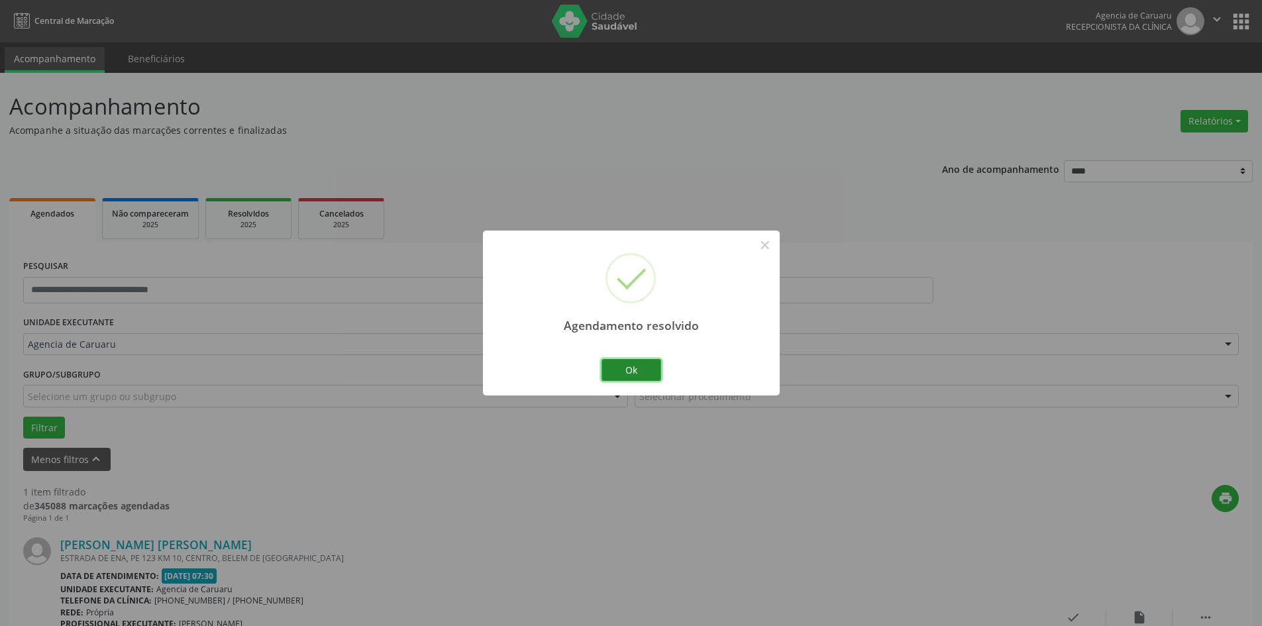
click at [637, 366] on button "Ok" at bounding box center [632, 370] width 60 height 23
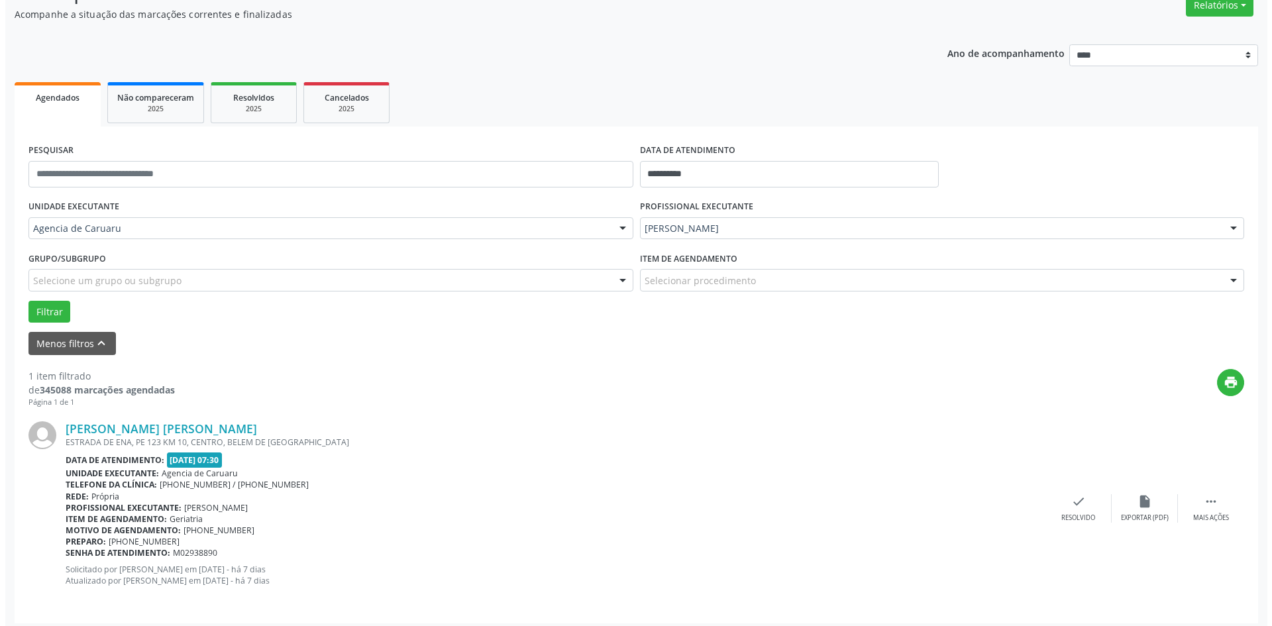
scroll to position [123, 0]
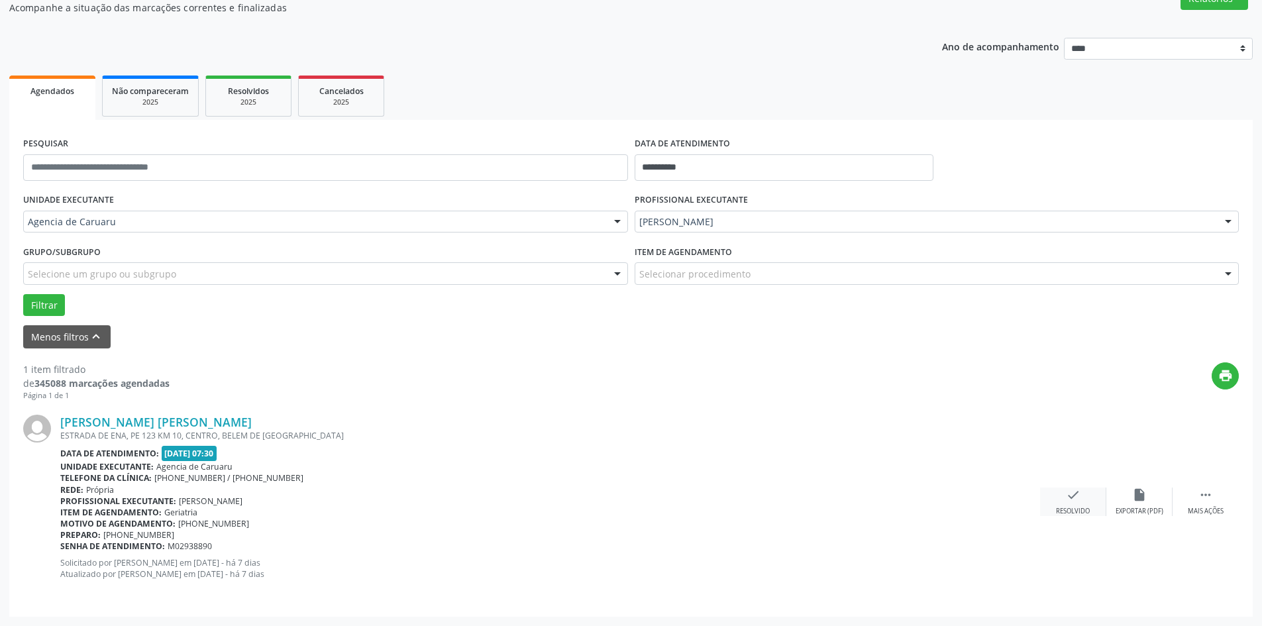
click at [1073, 500] on icon "check" at bounding box center [1073, 495] width 15 height 15
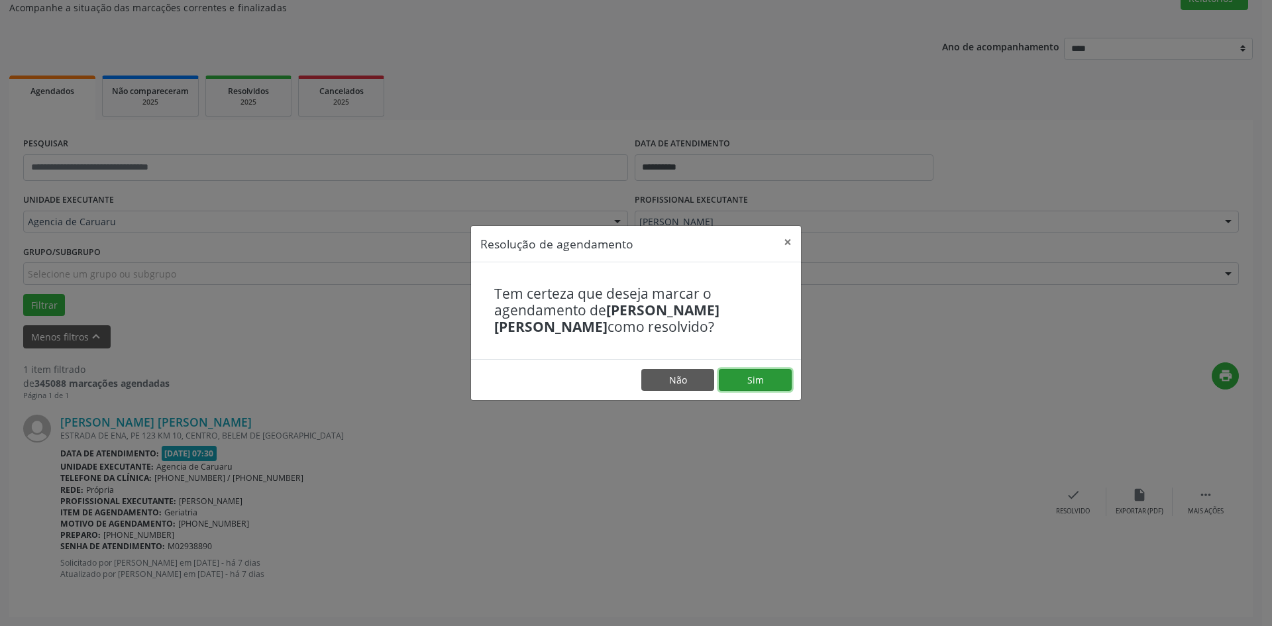
drag, startPoint x: 760, startPoint y: 376, endPoint x: 783, endPoint y: 423, distance: 52.2
click at [761, 376] on button "Sim" at bounding box center [755, 380] width 73 height 23
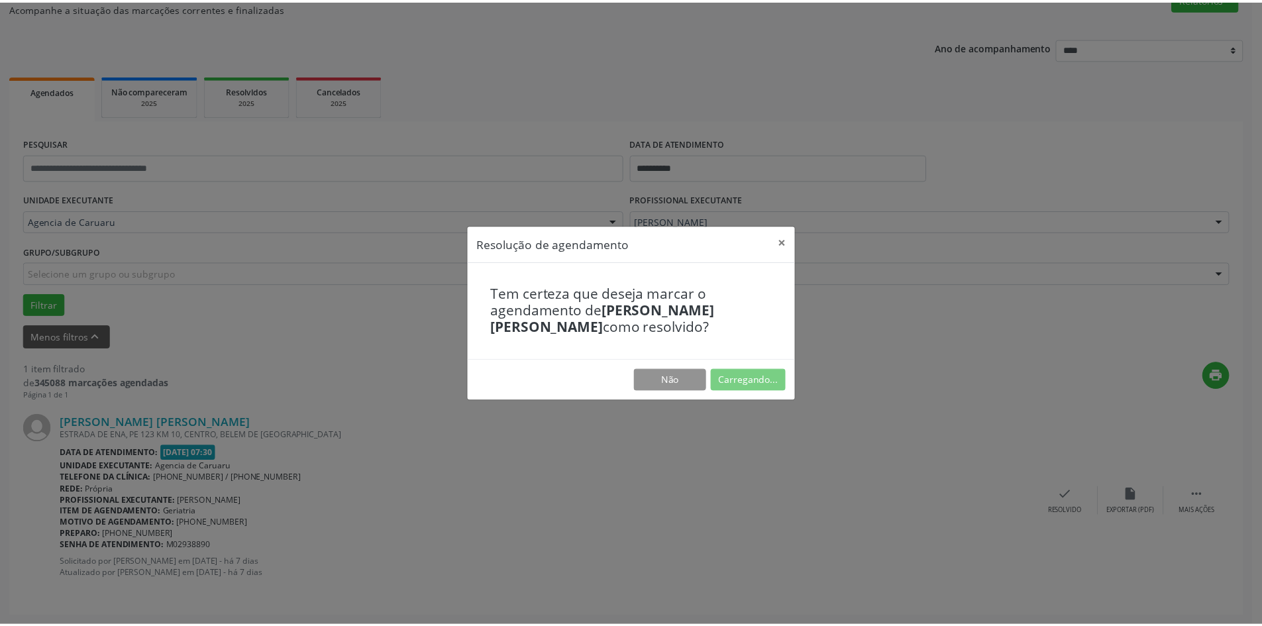
scroll to position [0, 0]
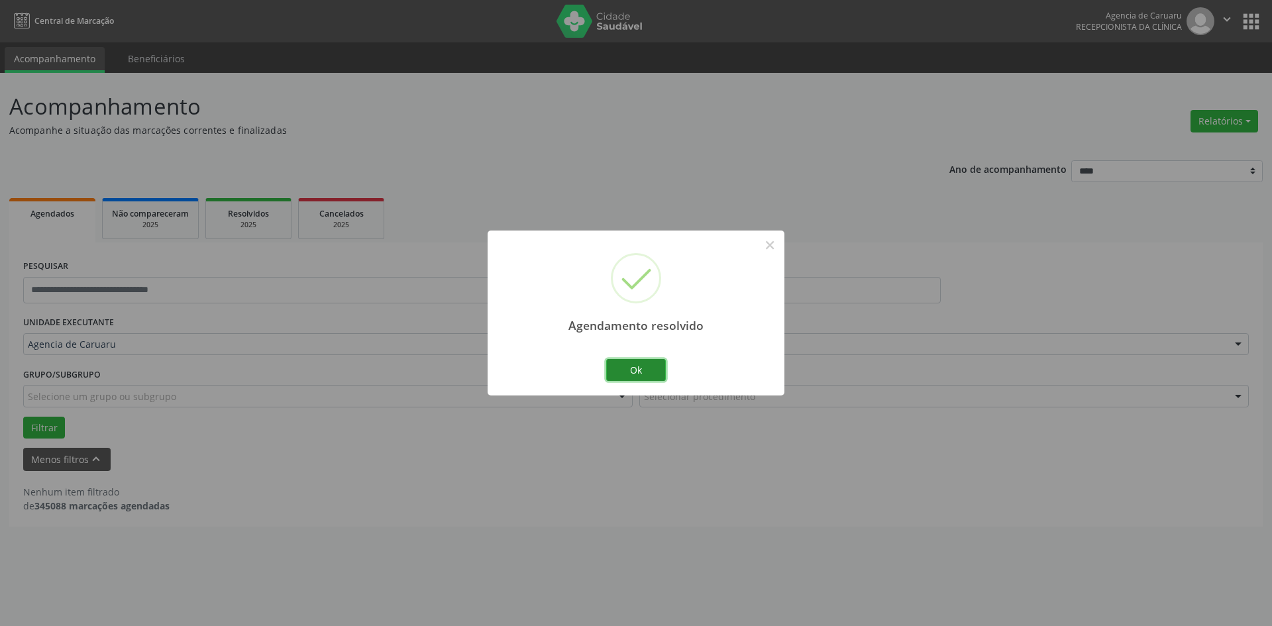
click at [637, 358] on div "Ok Cancel" at bounding box center [637, 370] width 66 height 28
click at [627, 372] on button "Ok" at bounding box center [636, 370] width 60 height 23
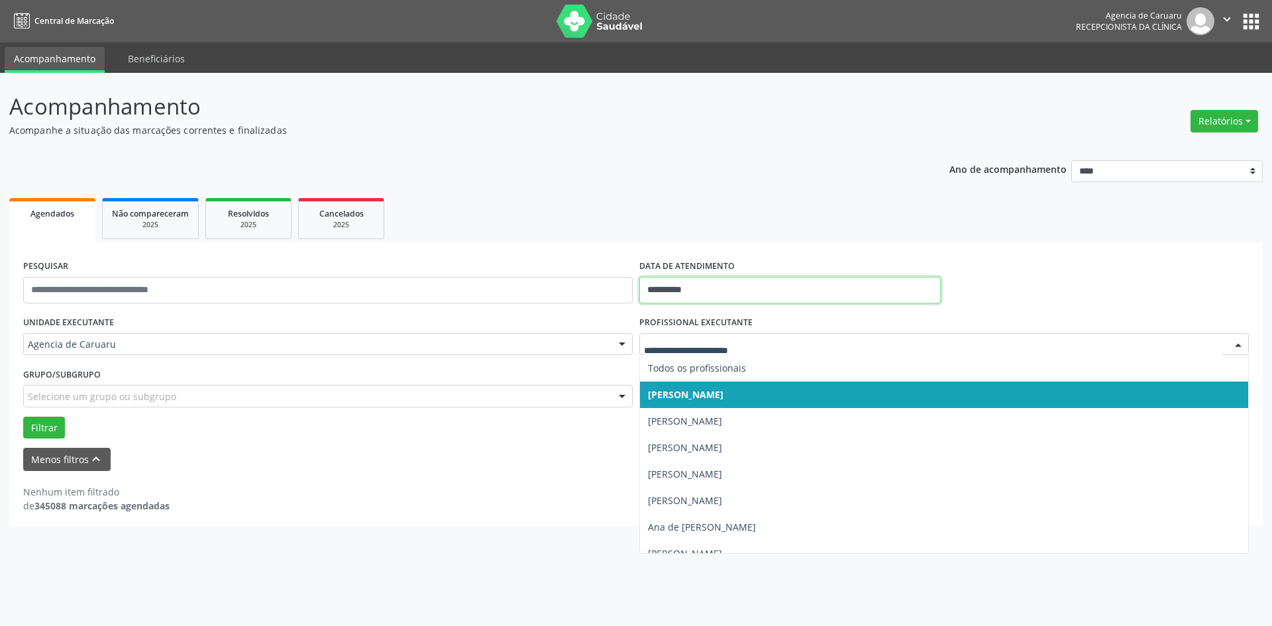
click at [710, 286] on input "**********" at bounding box center [789, 290] width 301 height 27
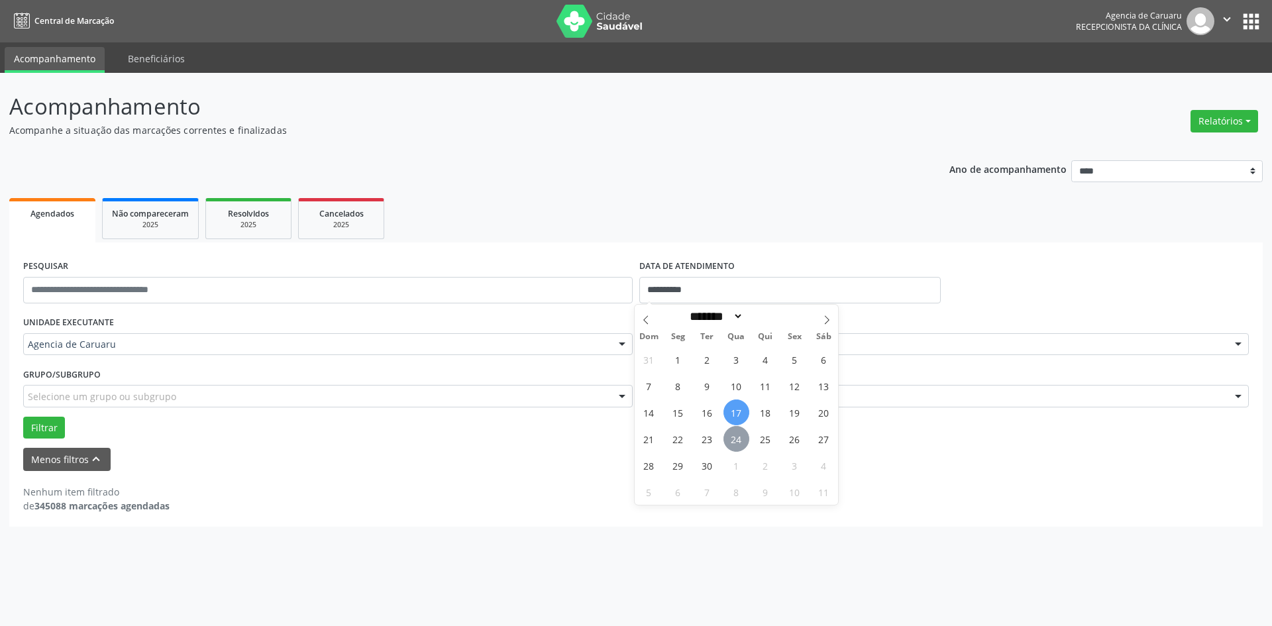
click at [734, 442] on span "24" at bounding box center [737, 439] width 26 height 26
type input "**********"
click at [734, 442] on span "24" at bounding box center [737, 439] width 26 height 26
click at [49, 432] on button "Filtrar" at bounding box center [44, 428] width 42 height 23
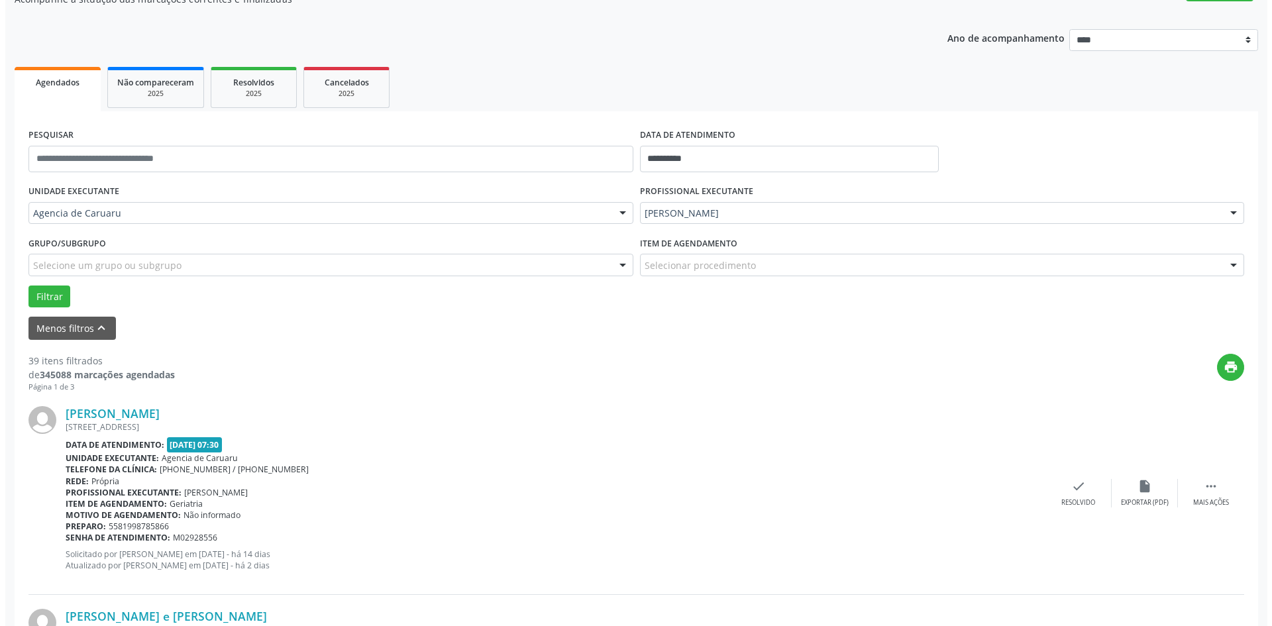
scroll to position [133, 0]
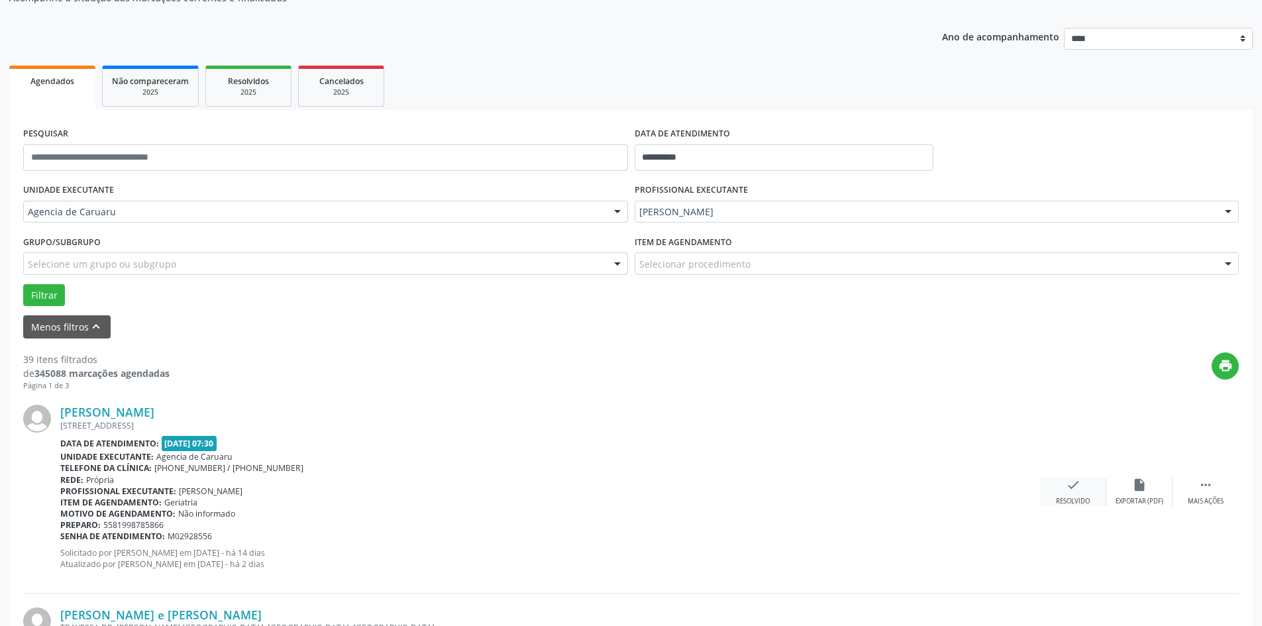
click at [1079, 484] on icon "check" at bounding box center [1073, 485] width 15 height 15
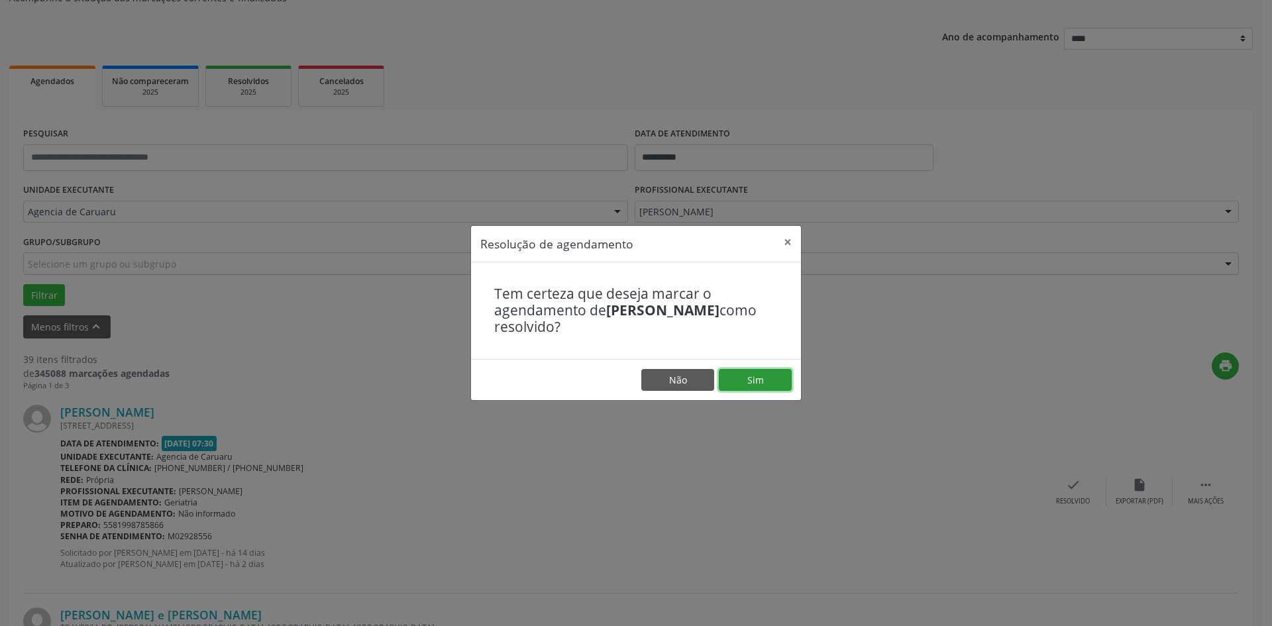
click at [774, 381] on button "Sim" at bounding box center [755, 380] width 73 height 23
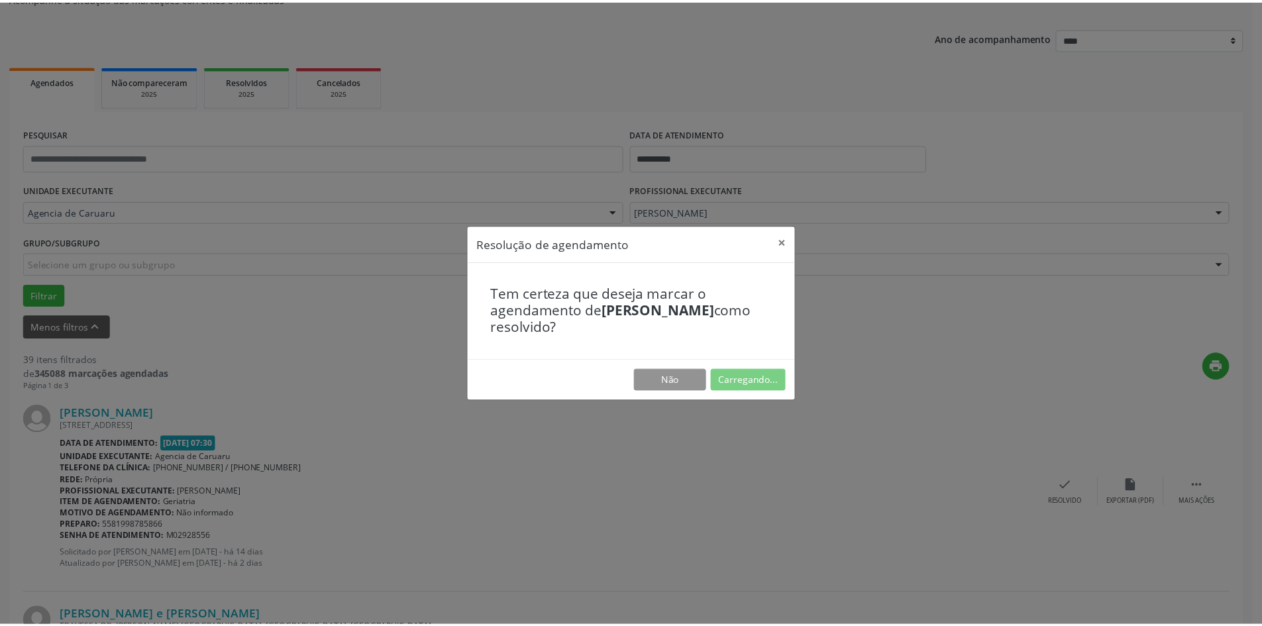
scroll to position [0, 0]
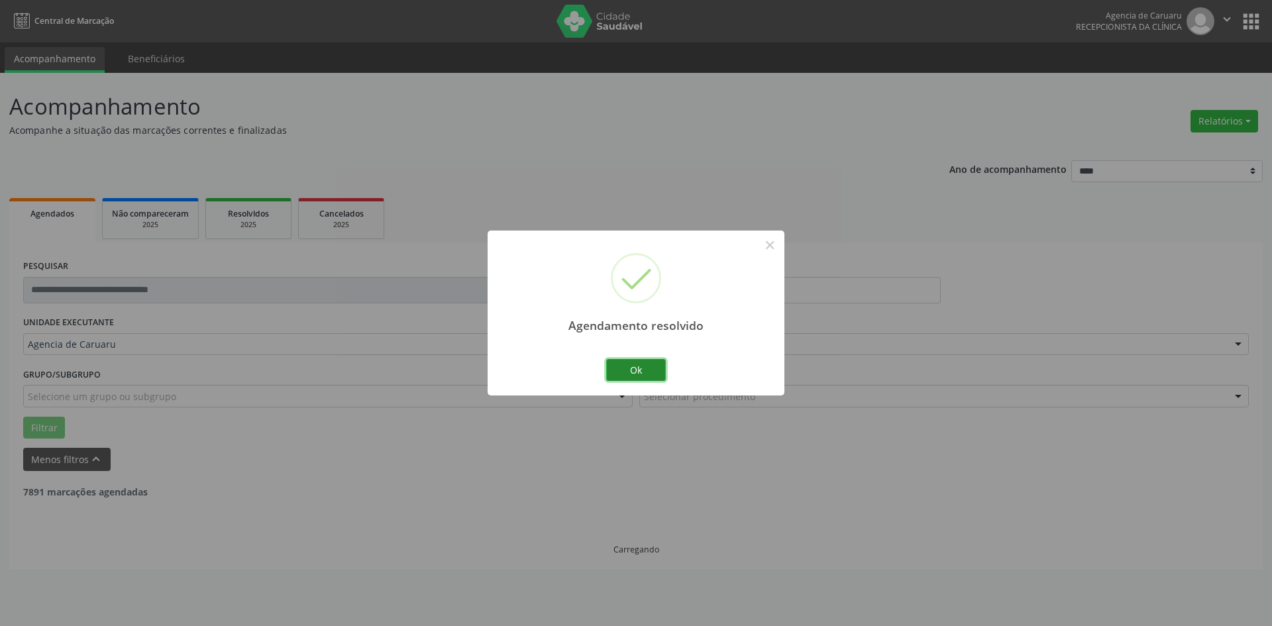
click at [635, 369] on button "Ok" at bounding box center [636, 370] width 60 height 23
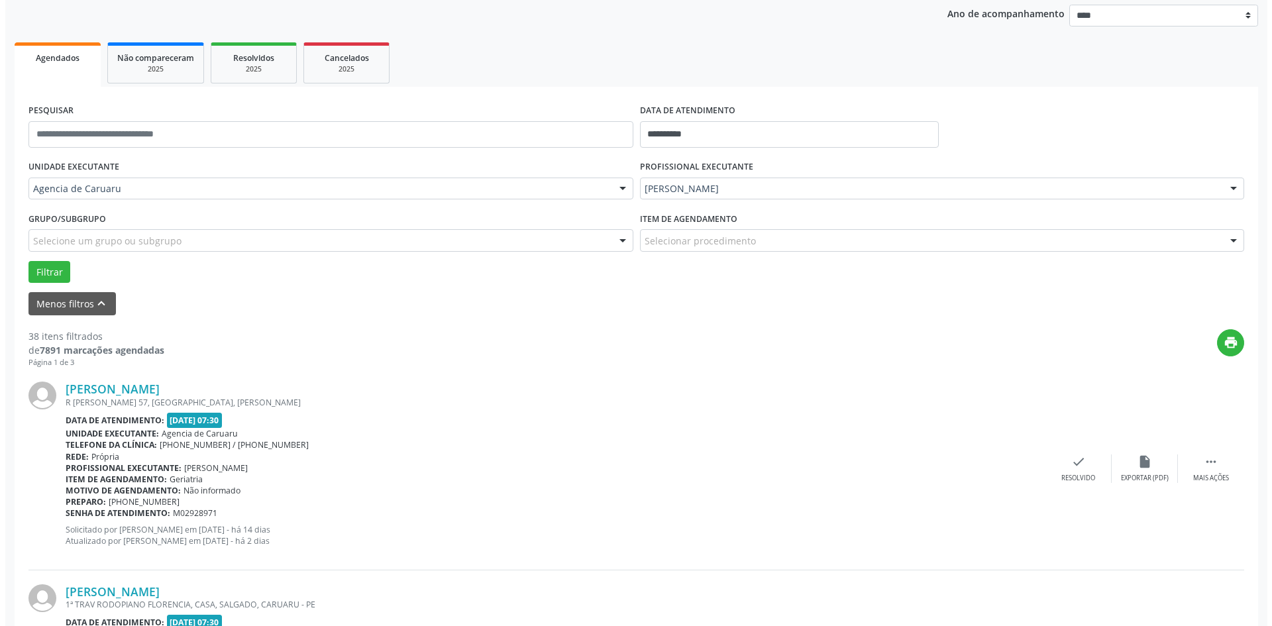
scroll to position [199, 0]
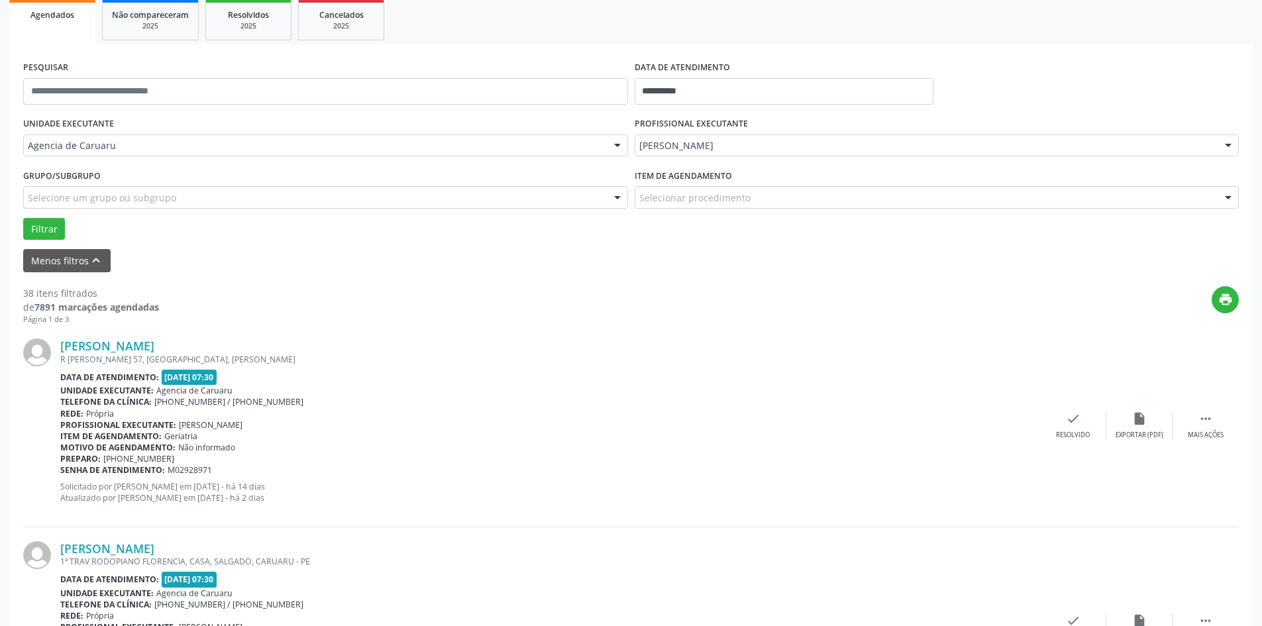
click at [1061, 408] on div "[PERSON_NAME] [STREET_ADDRESS][PERSON_NAME] Data de atendimento: [DATE] 07:30 U…" at bounding box center [631, 426] width 1216 height 202
click at [1081, 430] on div "check Resolvido" at bounding box center [1073, 425] width 66 height 28
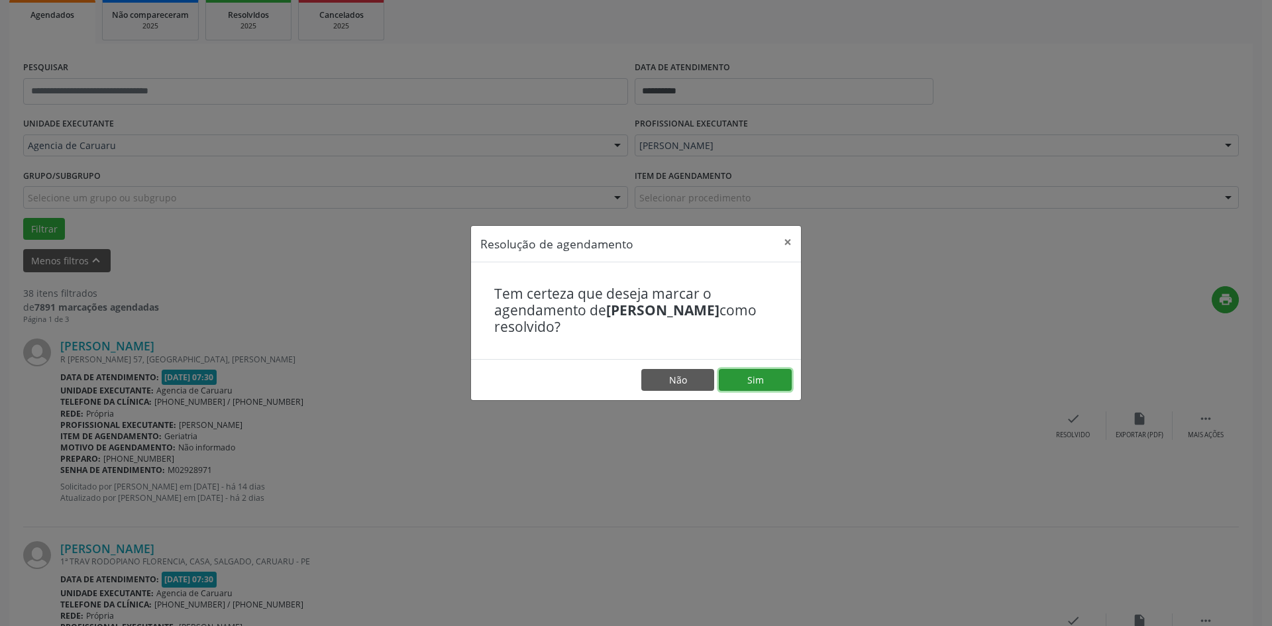
click at [763, 386] on button "Sim" at bounding box center [755, 380] width 73 height 23
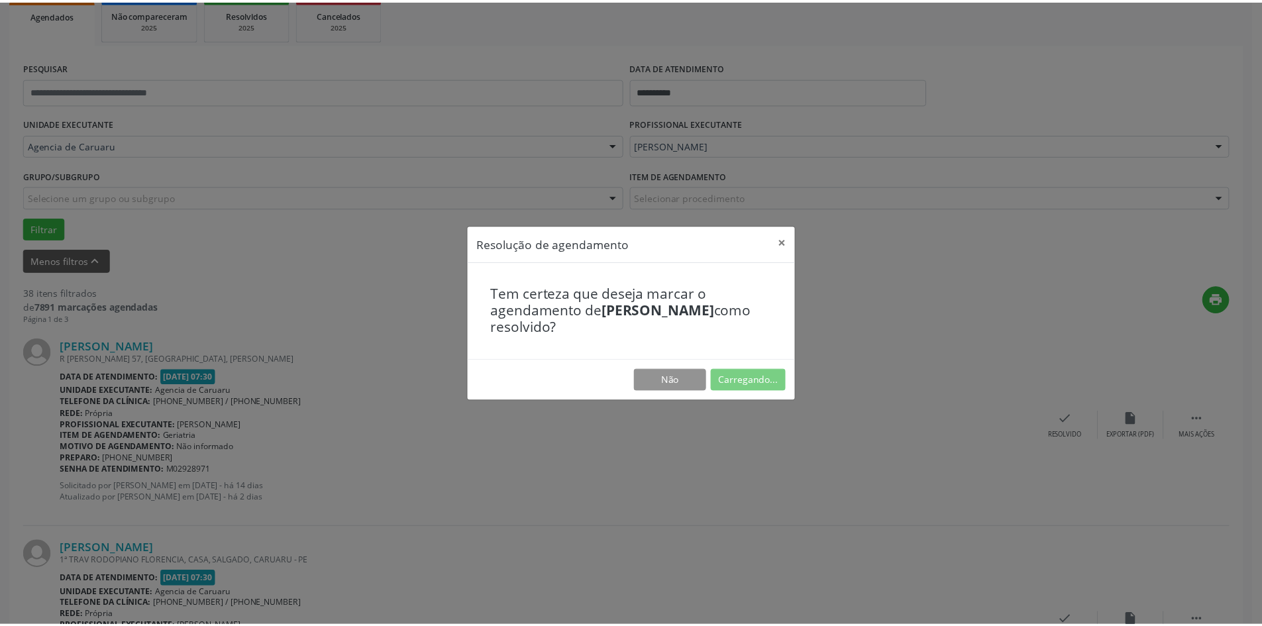
scroll to position [0, 0]
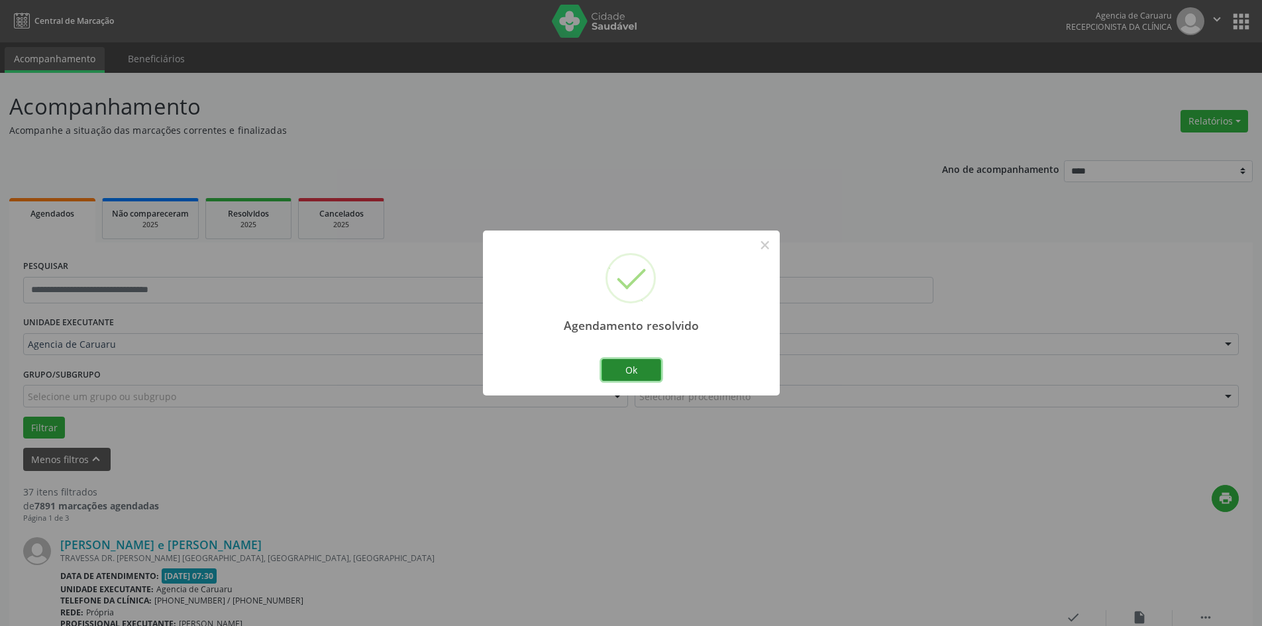
click at [641, 367] on button "Ok" at bounding box center [632, 370] width 60 height 23
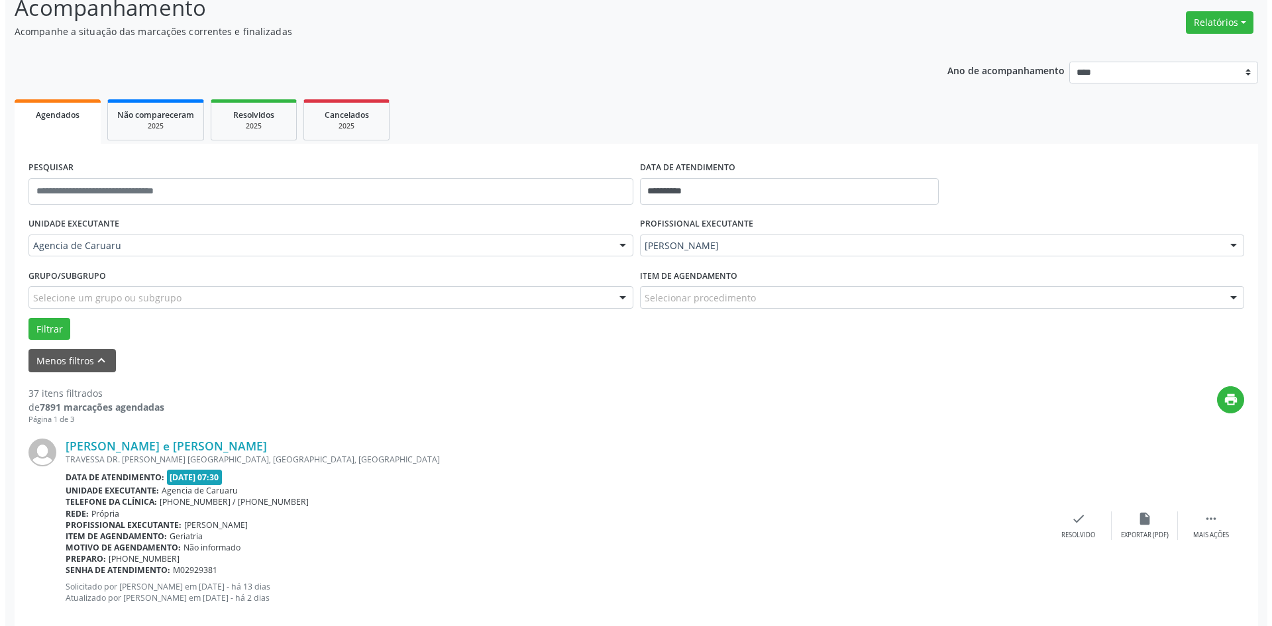
scroll to position [133, 0]
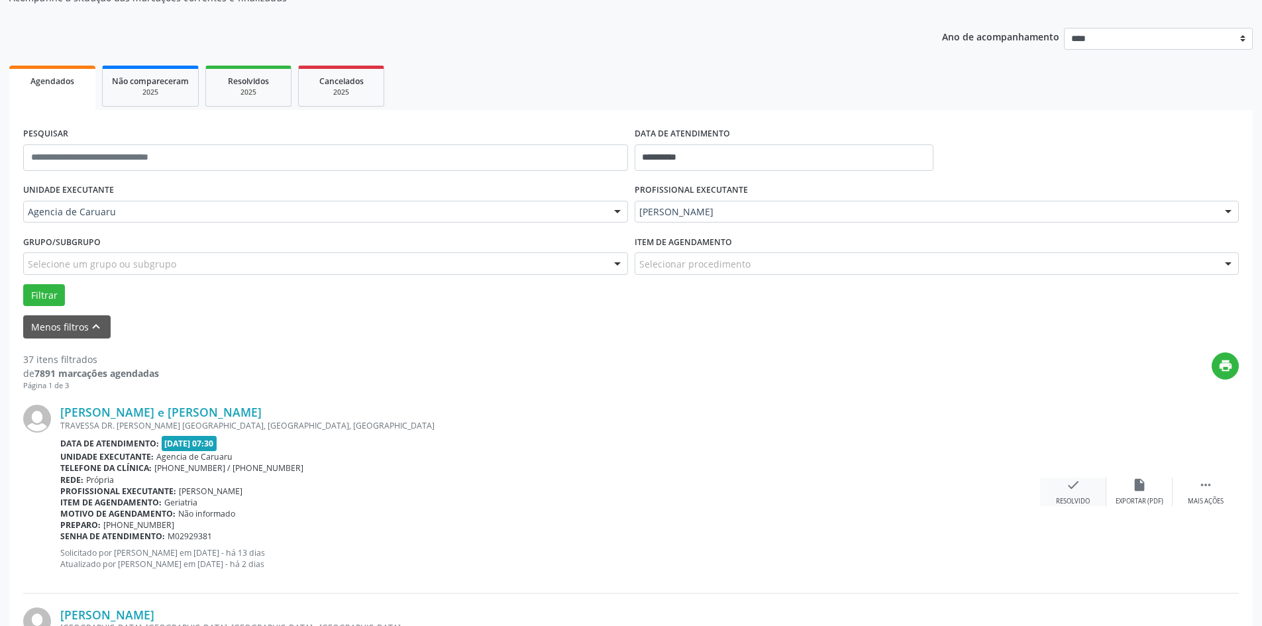
click at [1083, 494] on div "check Resolvido" at bounding box center [1073, 492] width 66 height 28
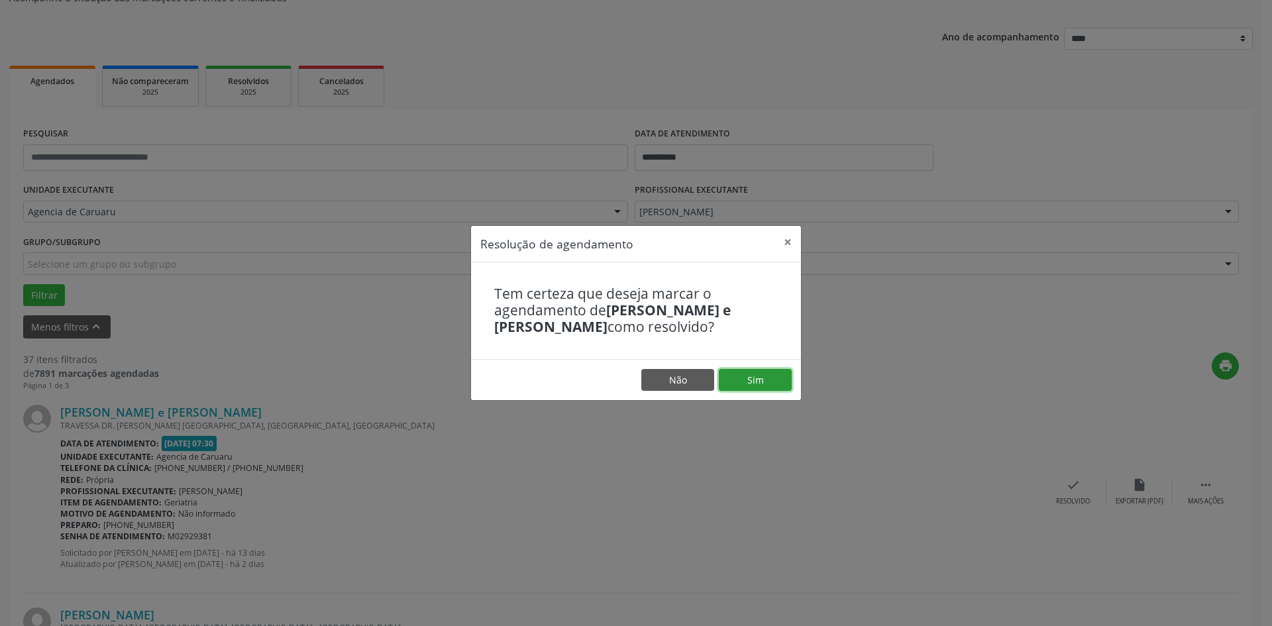
click at [777, 370] on button "Sim" at bounding box center [755, 380] width 73 height 23
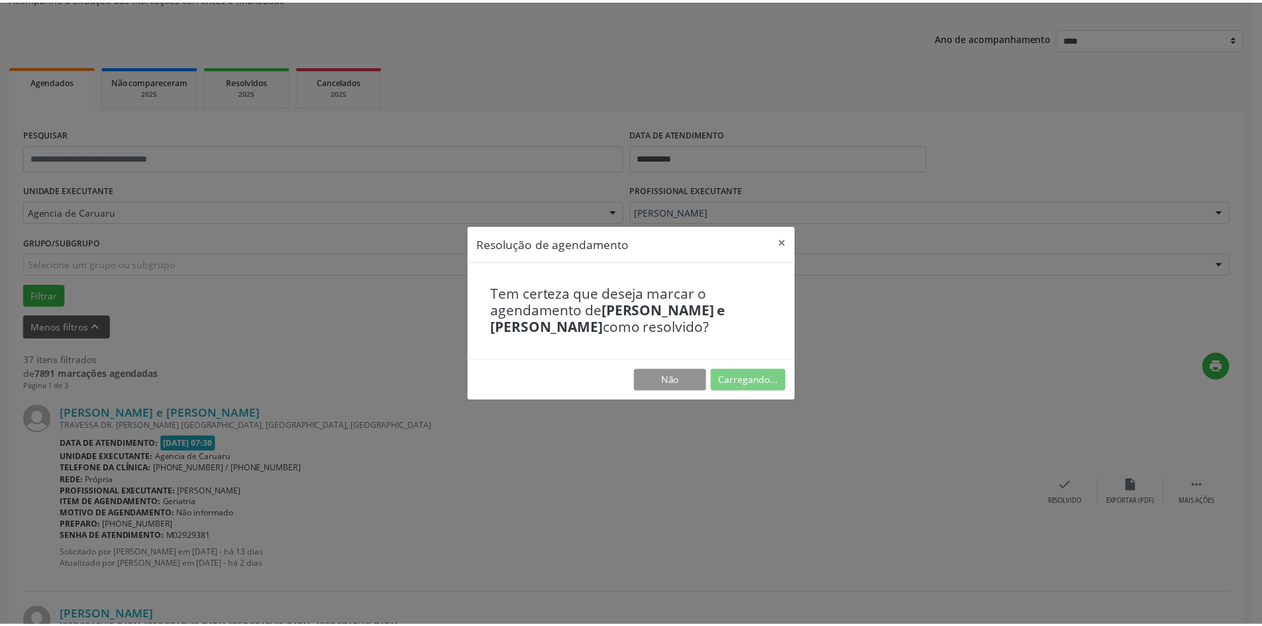
scroll to position [0, 0]
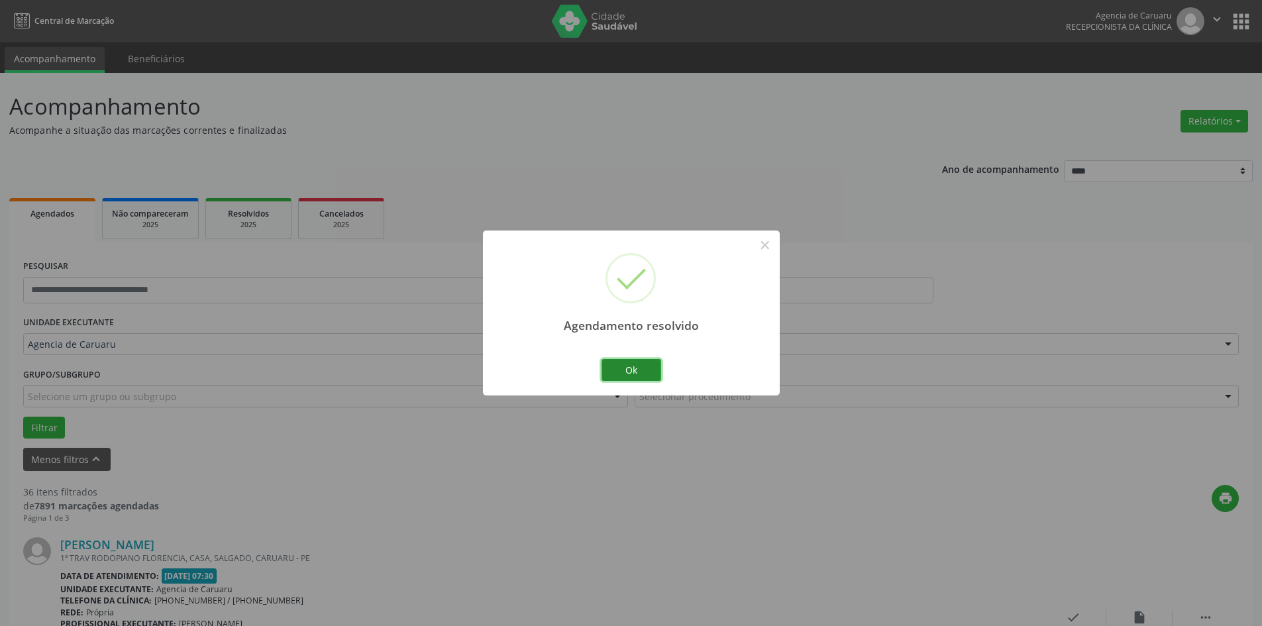
click at [640, 370] on button "Ok" at bounding box center [632, 370] width 60 height 23
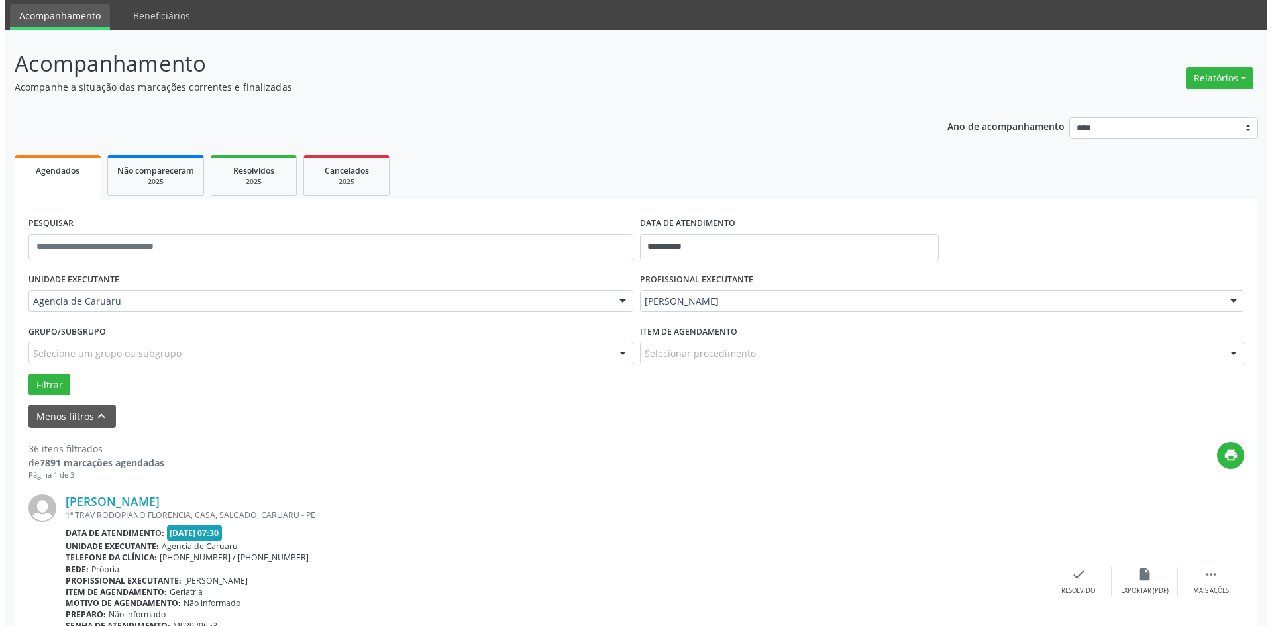
scroll to position [133, 0]
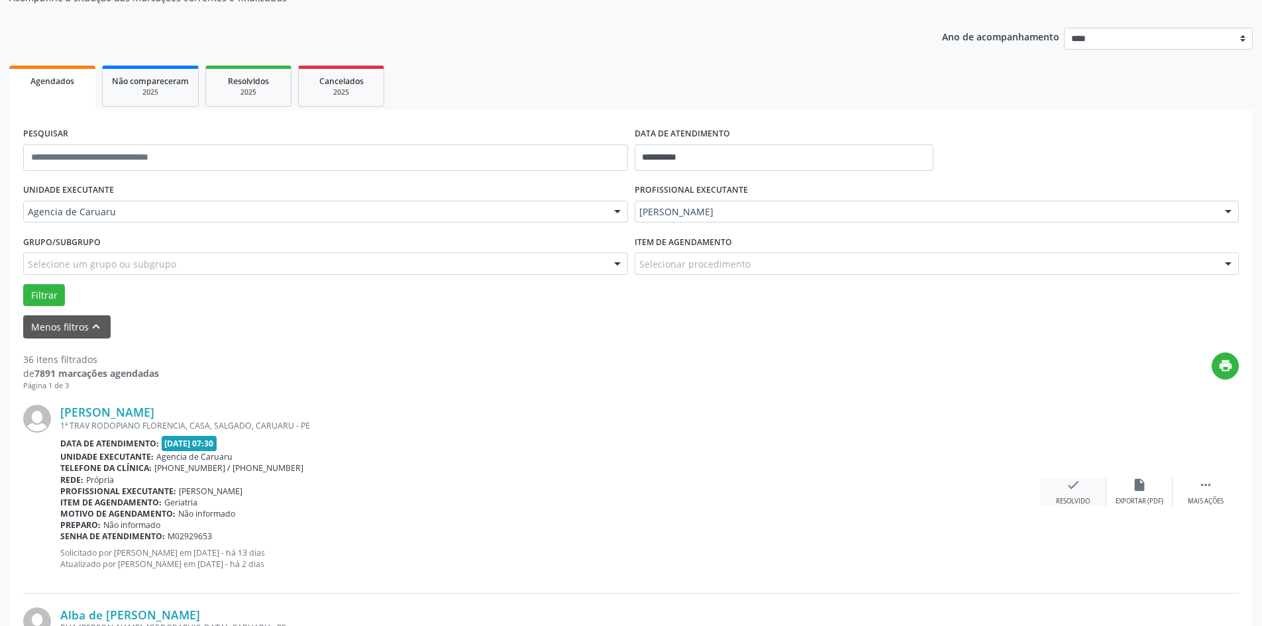
click at [1074, 486] on icon "check" at bounding box center [1073, 485] width 15 height 15
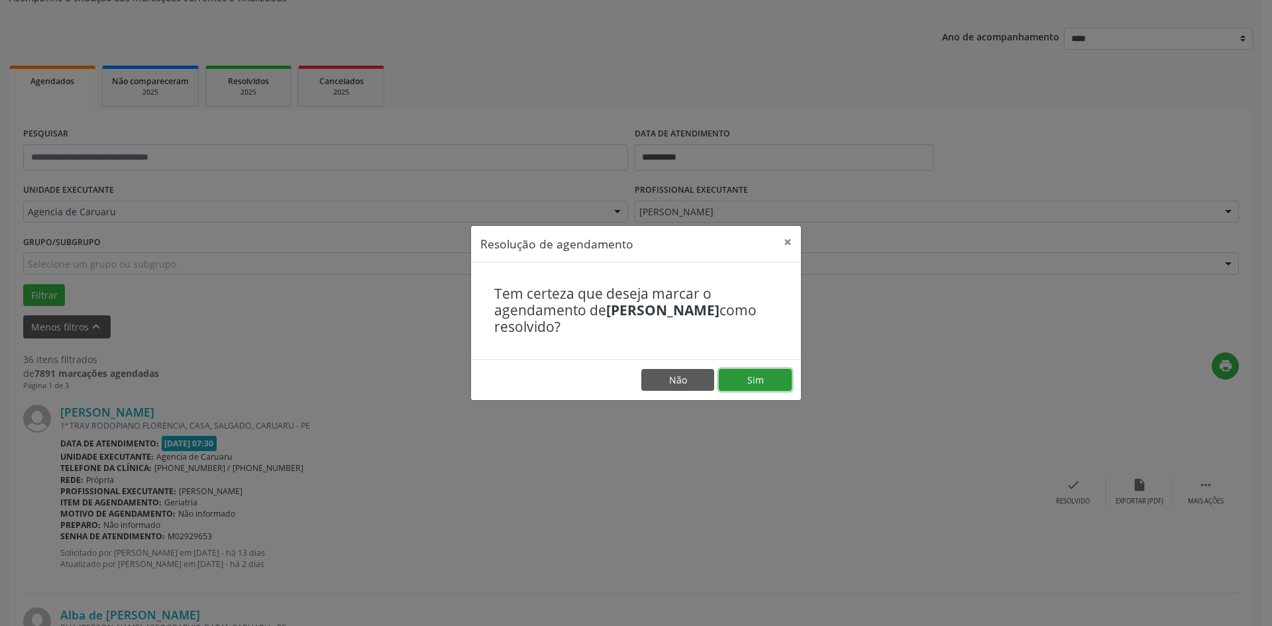
click at [757, 380] on button "Sim" at bounding box center [755, 380] width 73 height 23
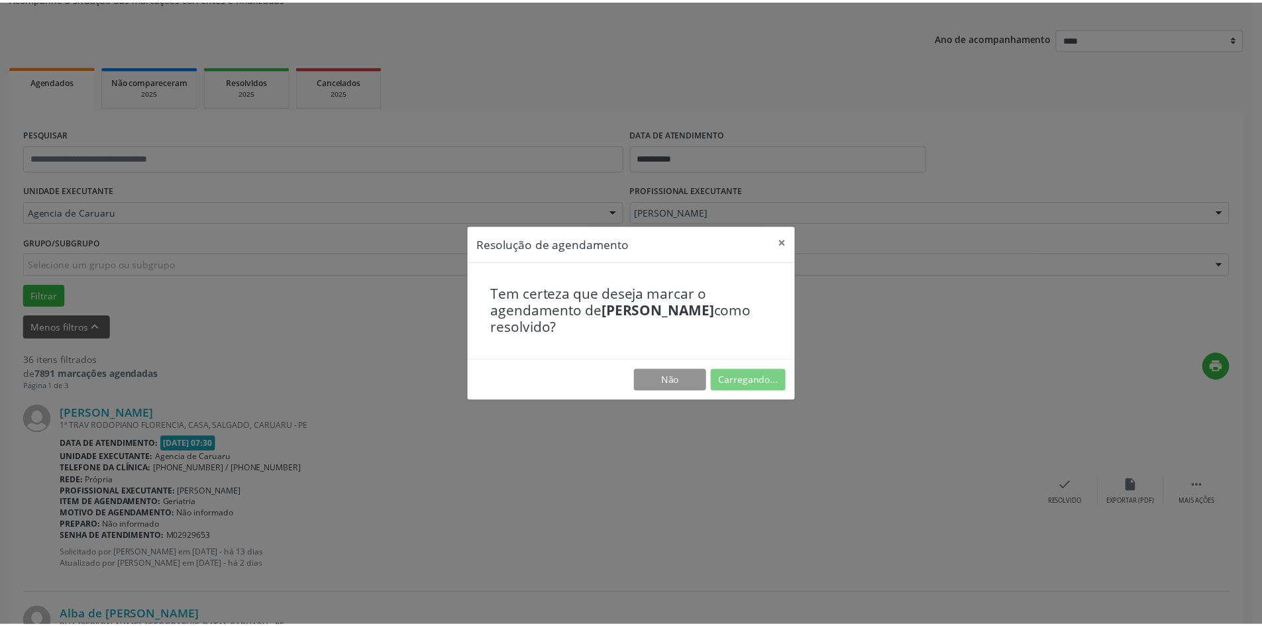
scroll to position [0, 0]
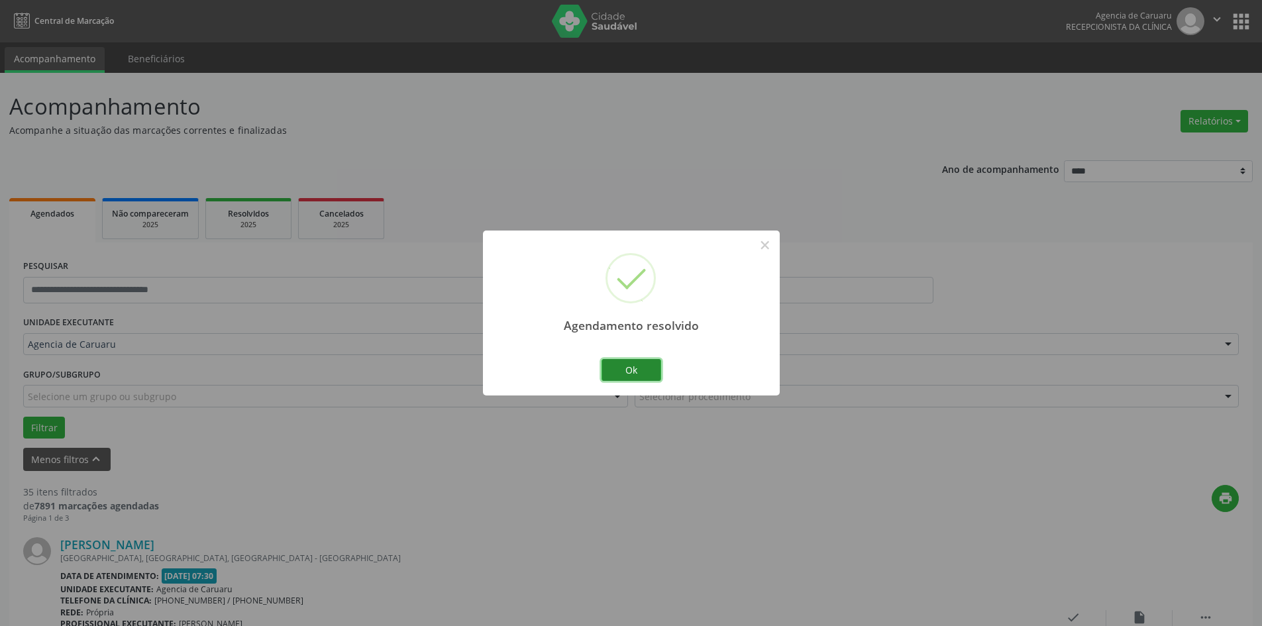
drag, startPoint x: 655, startPoint y: 373, endPoint x: 625, endPoint y: 438, distance: 71.2
click at [655, 372] on button "Ok" at bounding box center [632, 370] width 60 height 23
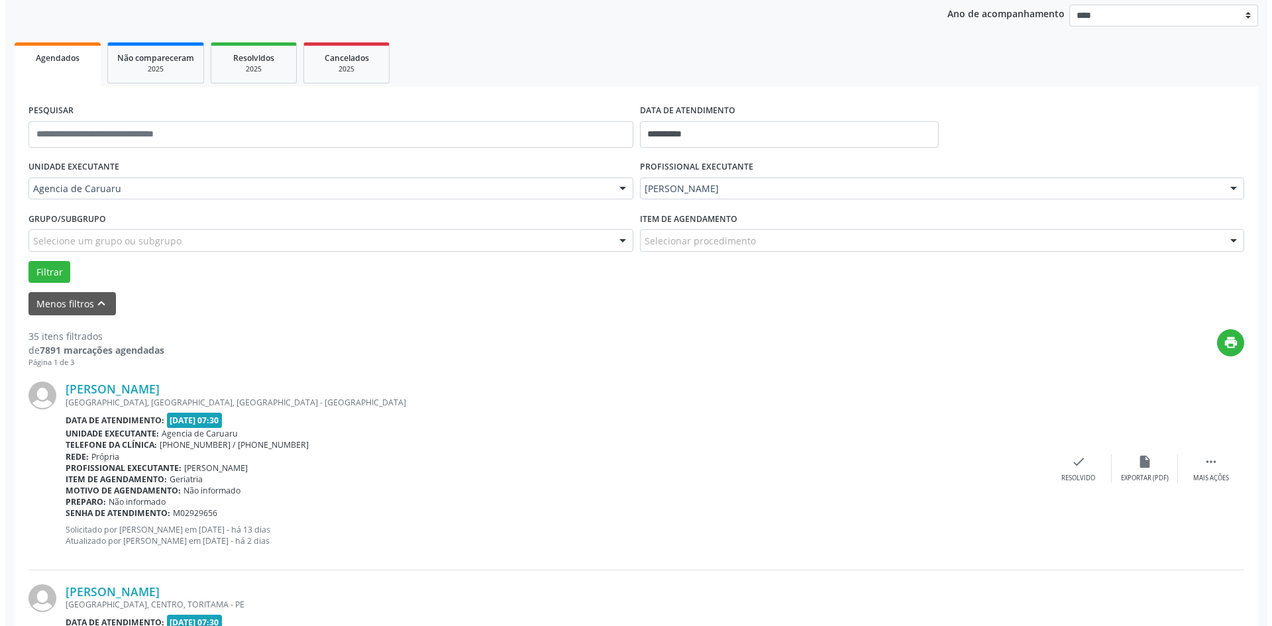
scroll to position [199, 0]
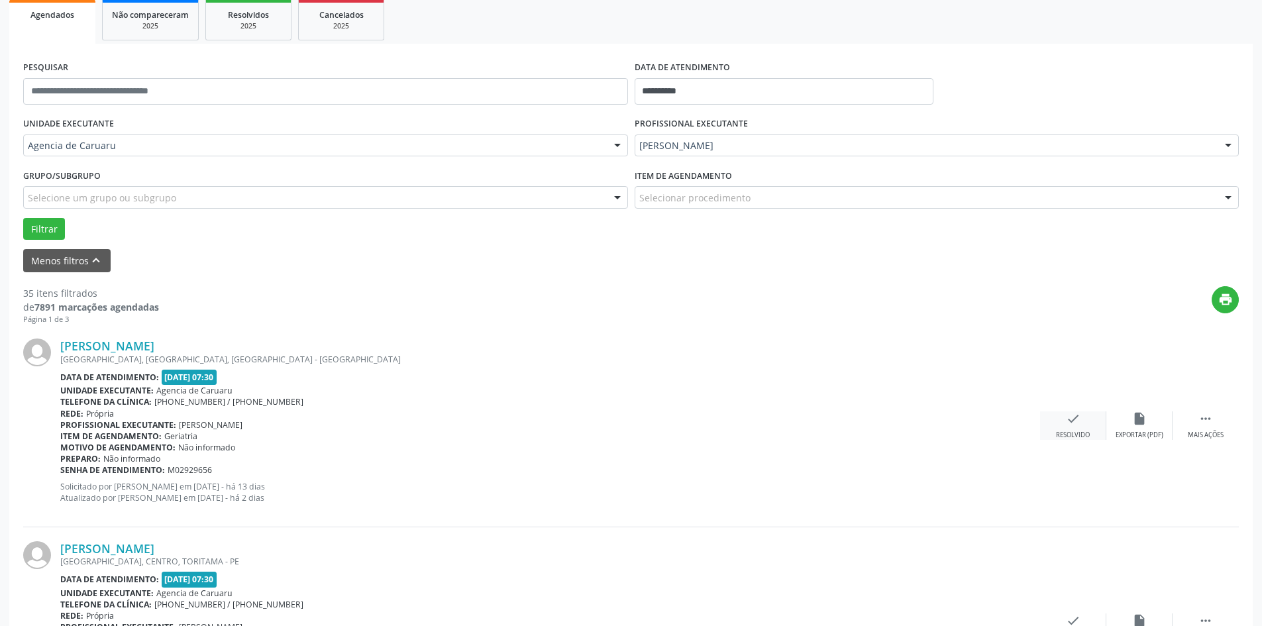
click at [1083, 429] on div "check Resolvido" at bounding box center [1073, 425] width 66 height 28
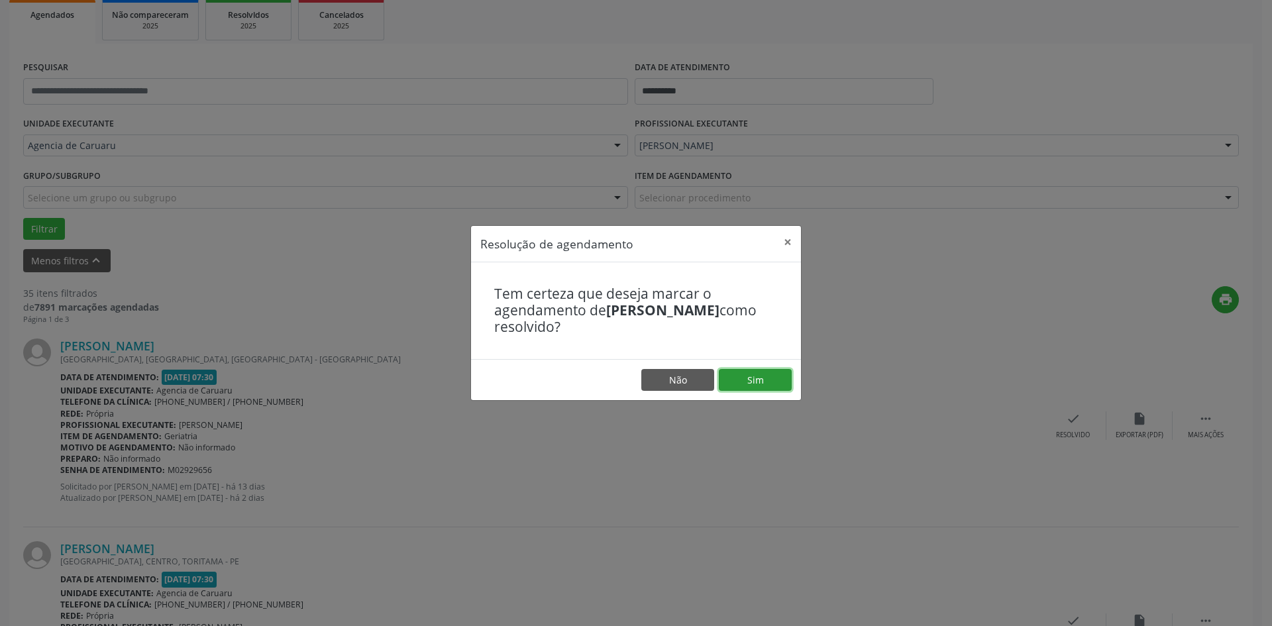
click at [749, 385] on button "Sim" at bounding box center [755, 380] width 73 height 23
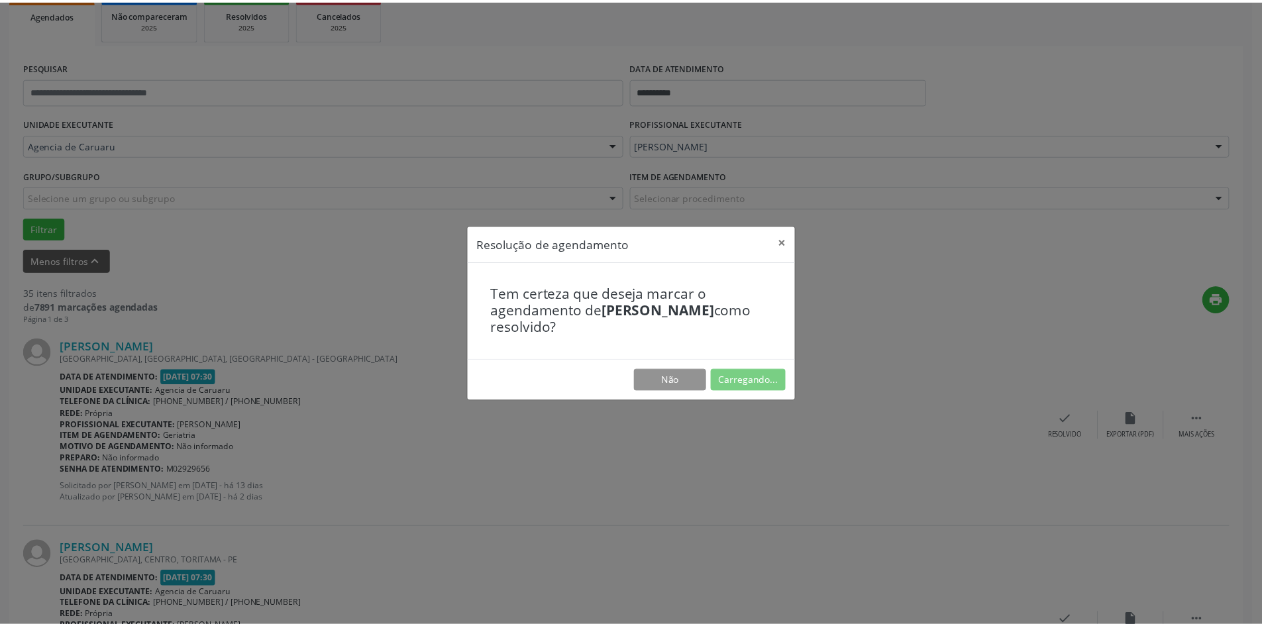
scroll to position [0, 0]
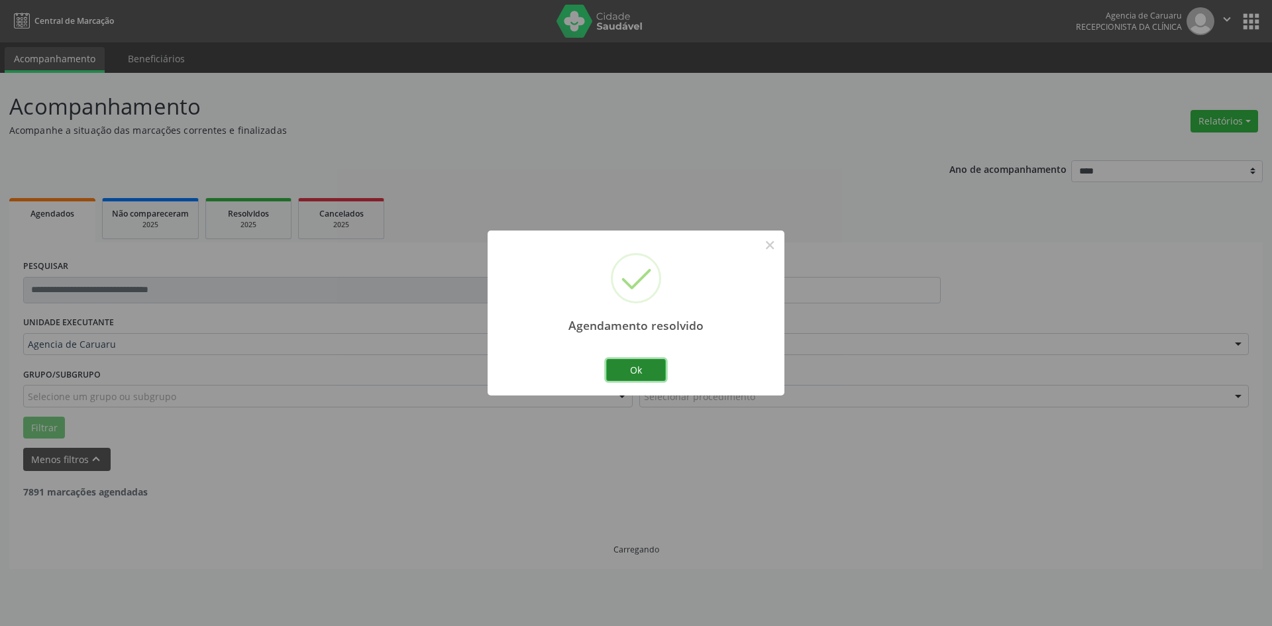
click at [641, 376] on button "Ok" at bounding box center [636, 370] width 60 height 23
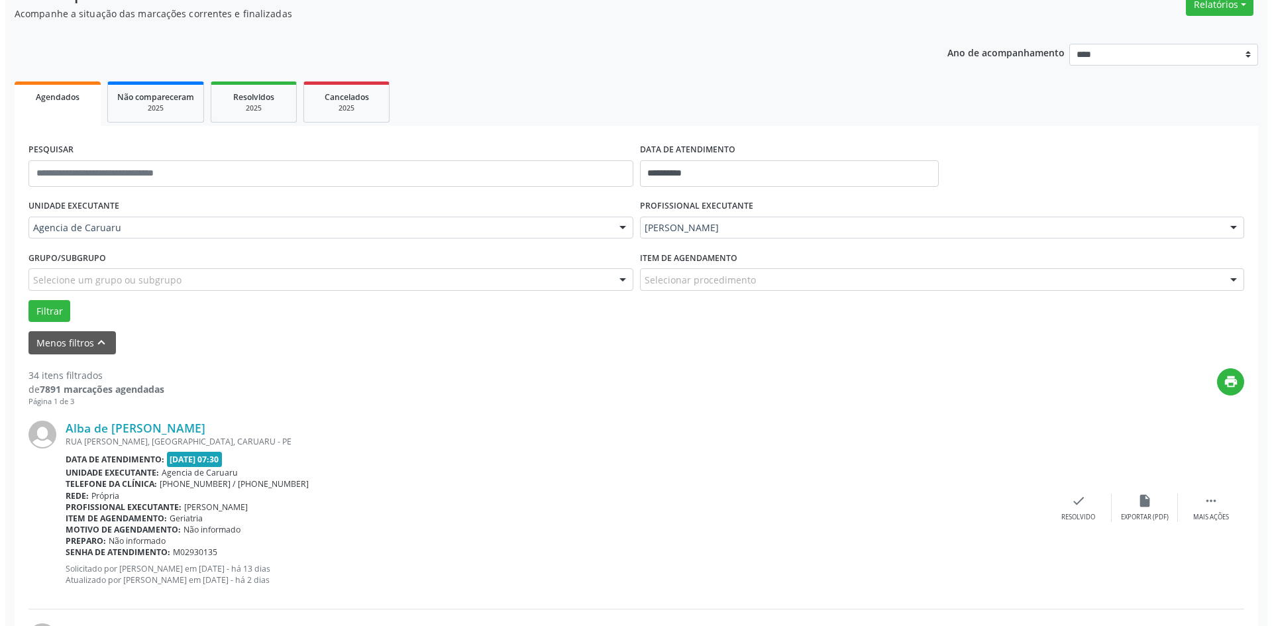
scroll to position [133, 0]
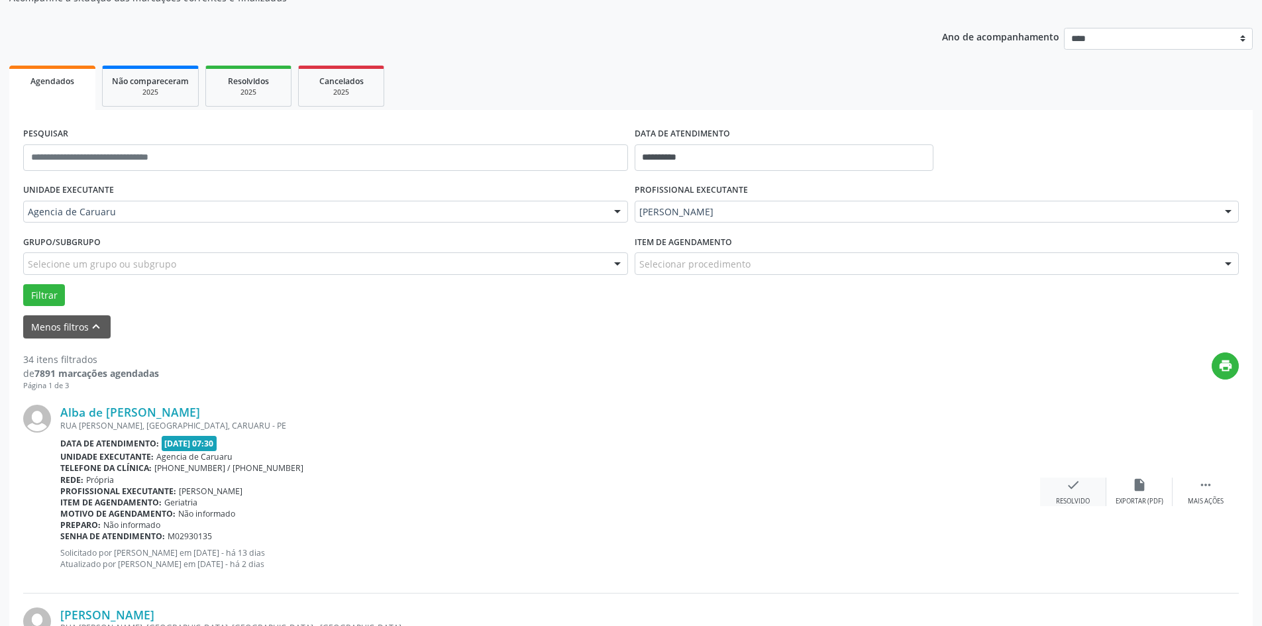
click at [1075, 491] on icon "check" at bounding box center [1073, 485] width 15 height 15
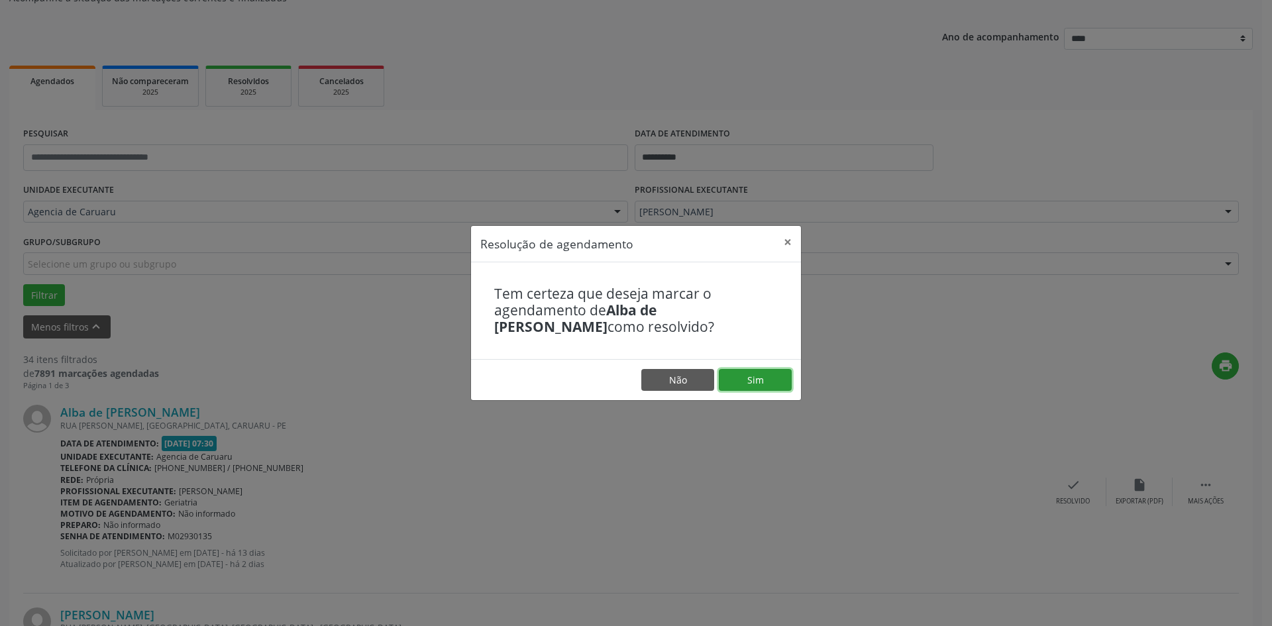
click at [755, 383] on button "Sim" at bounding box center [755, 380] width 73 height 23
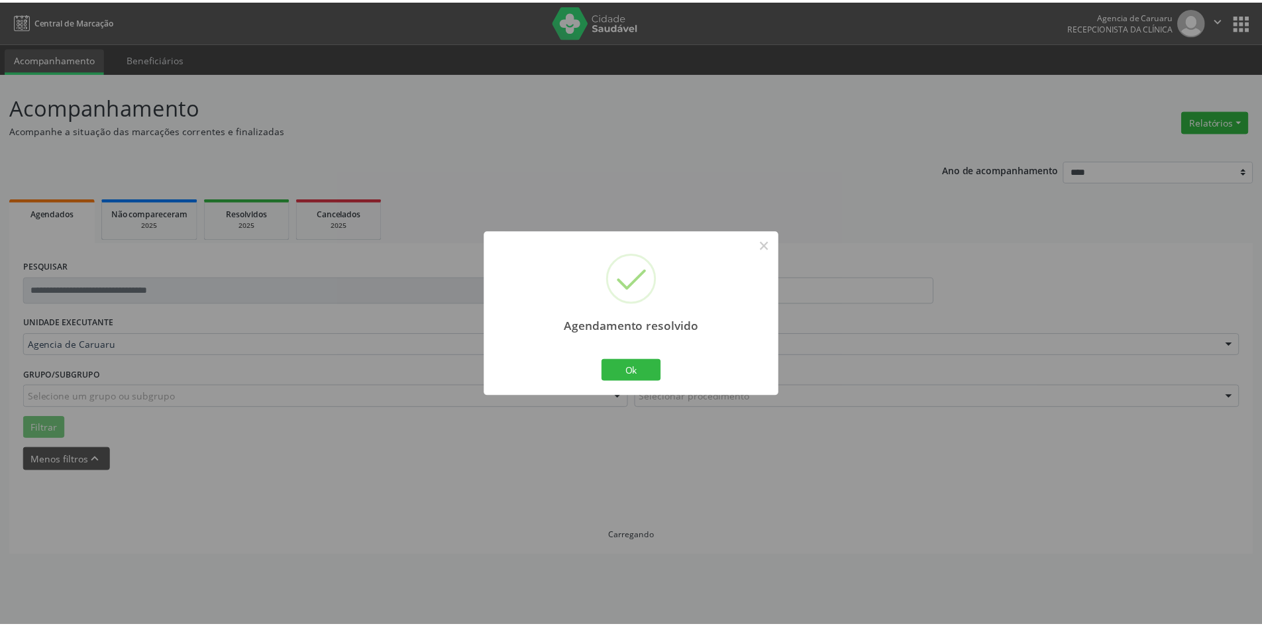
scroll to position [0, 0]
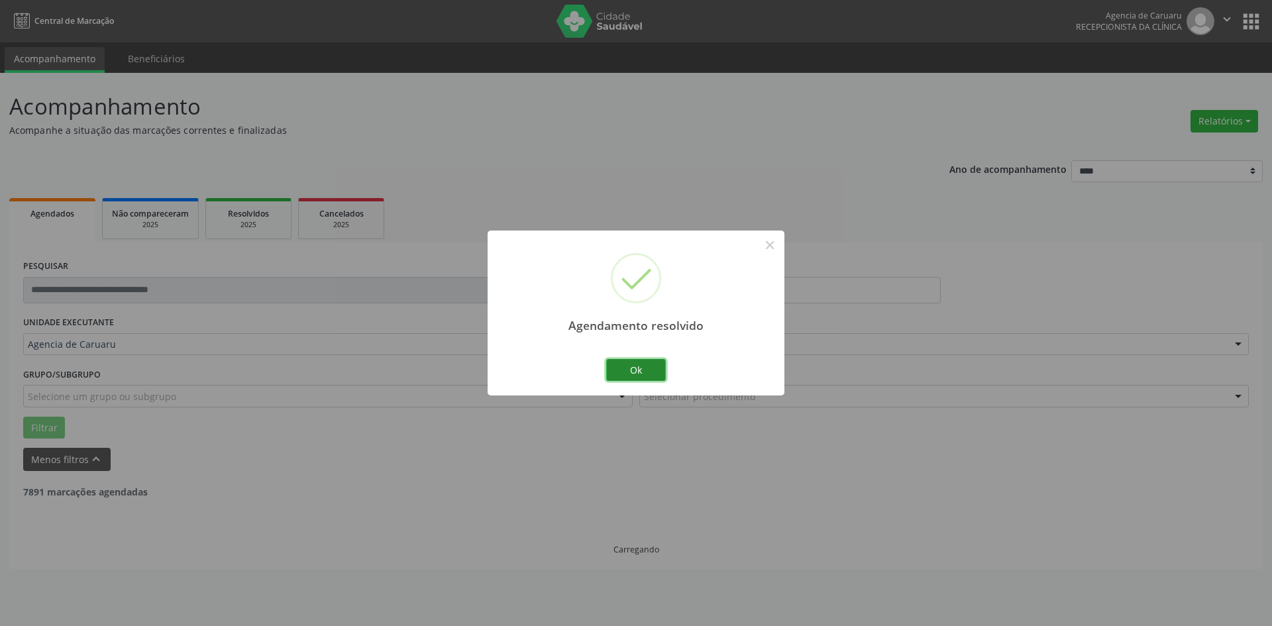
click at [633, 369] on button "Ok" at bounding box center [636, 370] width 60 height 23
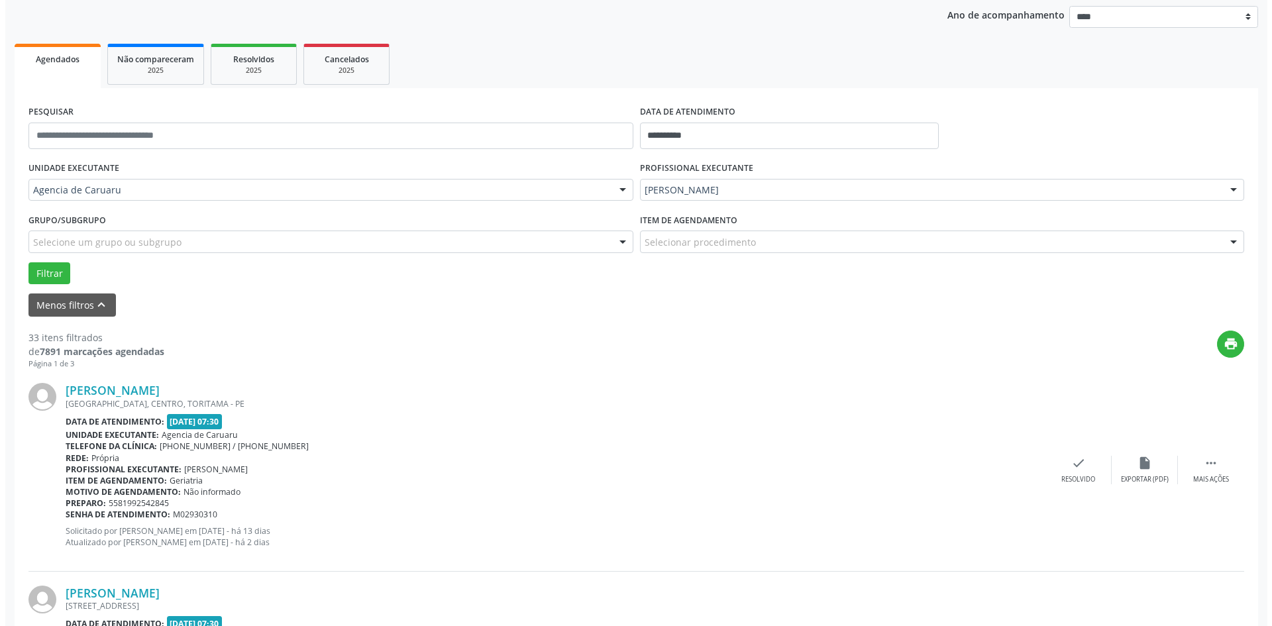
scroll to position [199, 0]
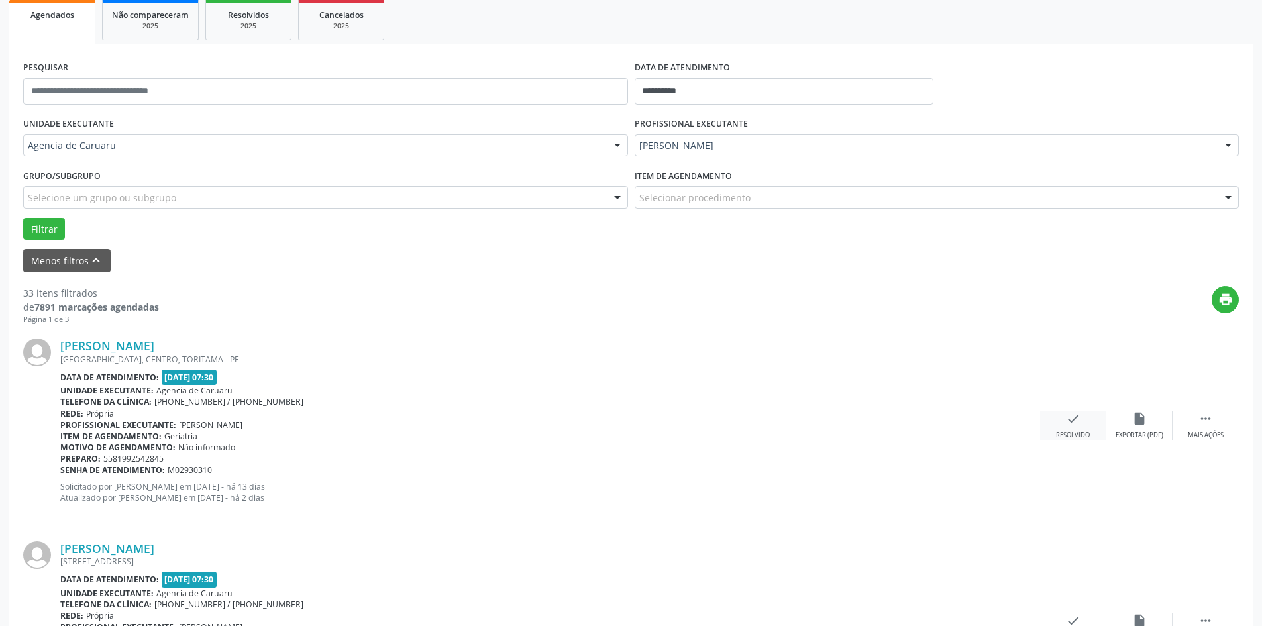
click at [1069, 429] on div "check Resolvido" at bounding box center [1073, 425] width 66 height 28
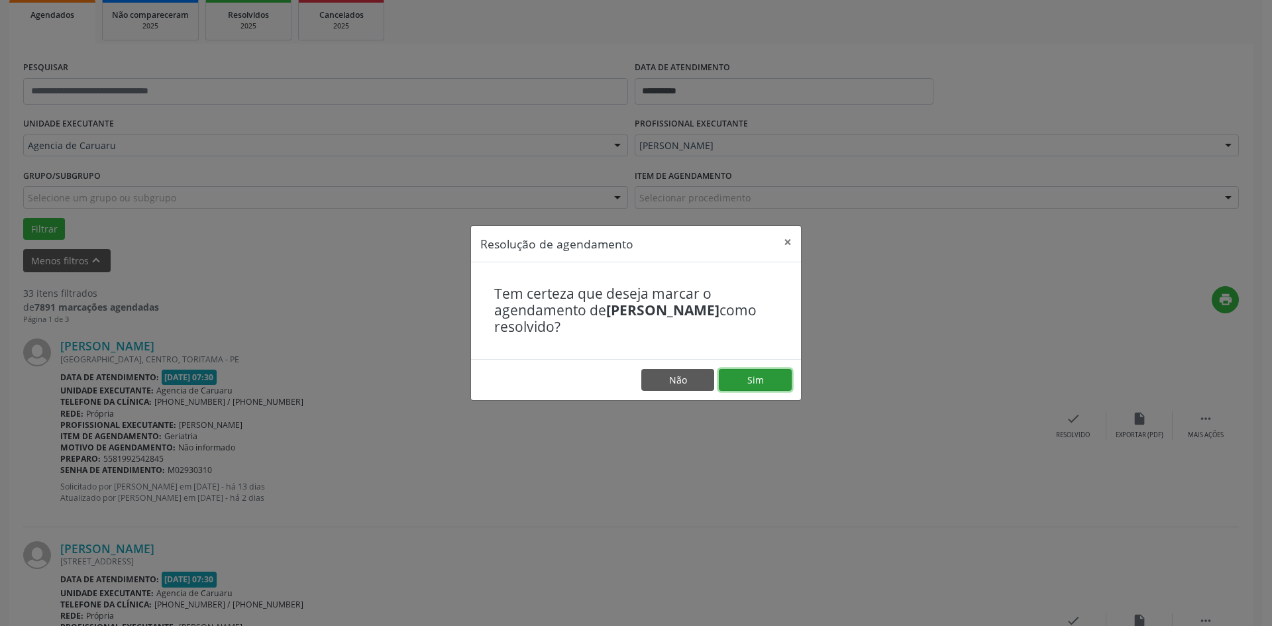
click at [779, 387] on button "Sim" at bounding box center [755, 380] width 73 height 23
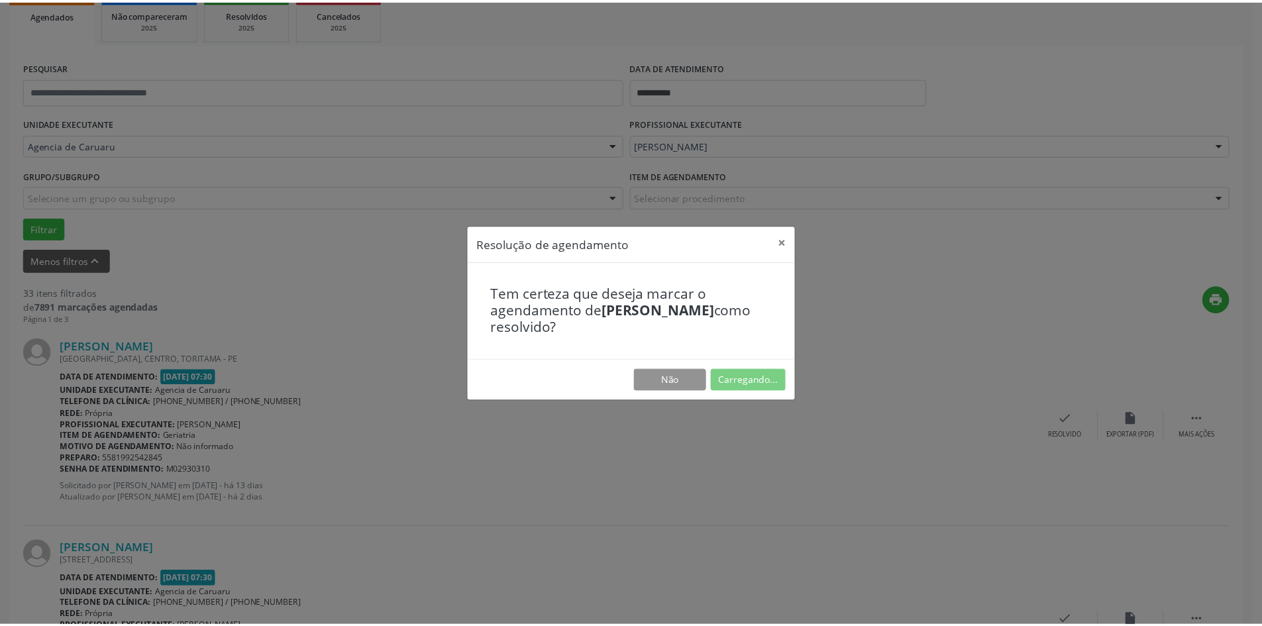
scroll to position [0, 0]
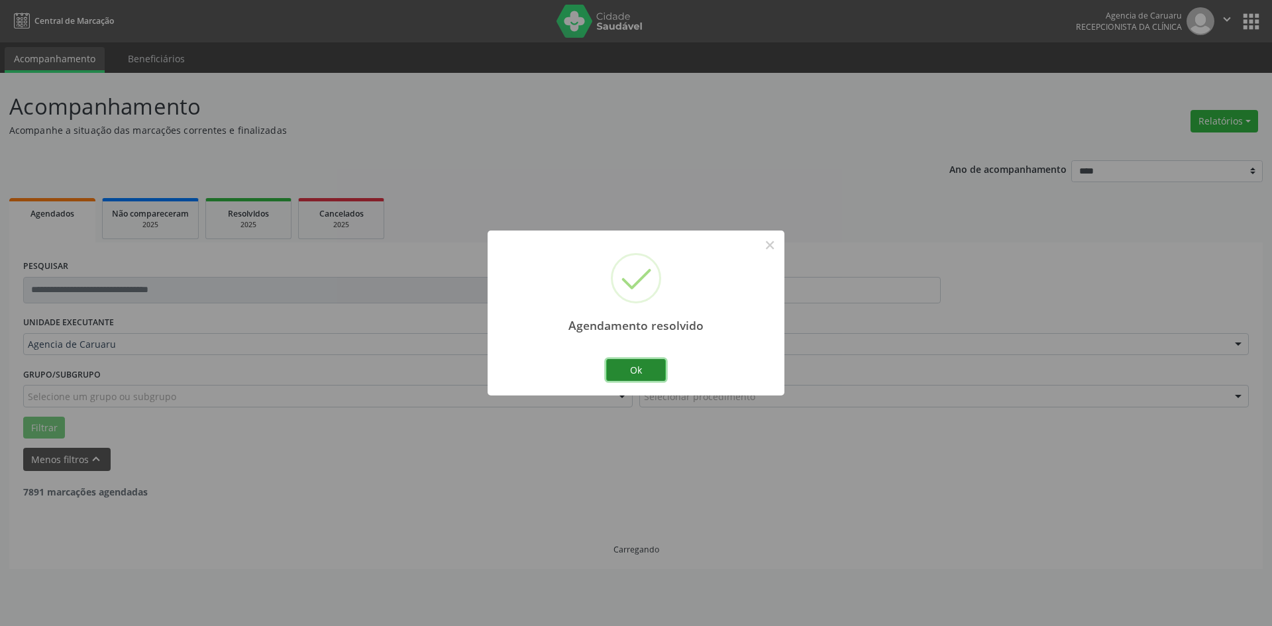
click at [630, 368] on button "Ok" at bounding box center [636, 370] width 60 height 23
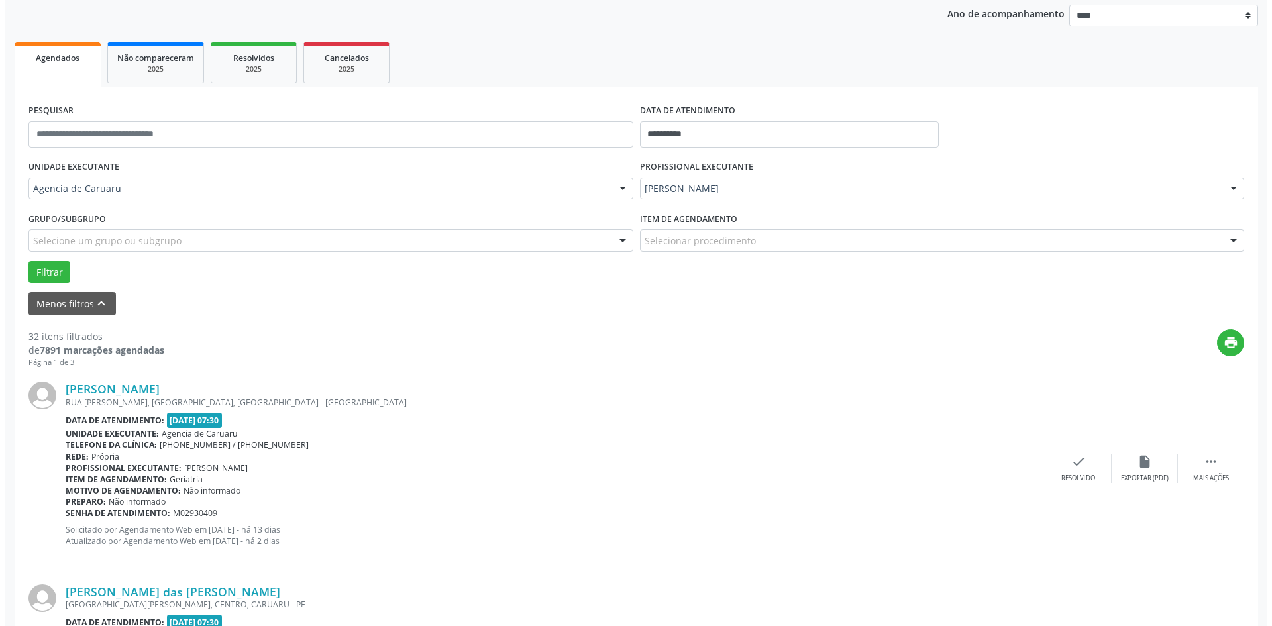
scroll to position [199, 0]
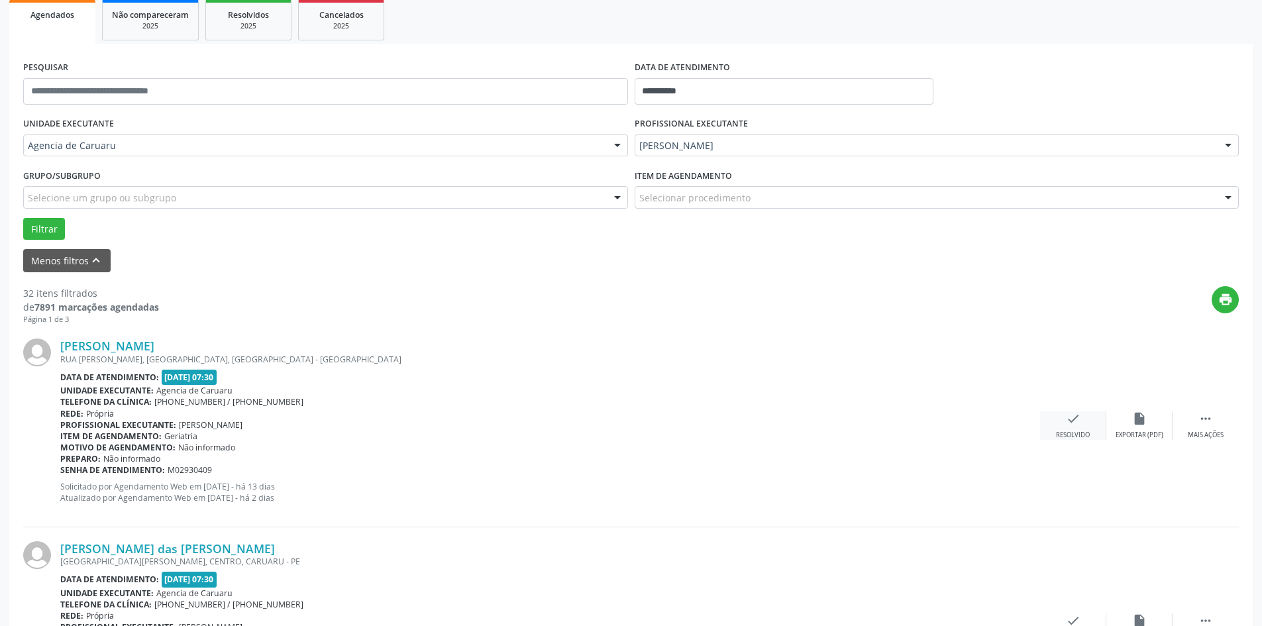
click at [1065, 431] on div "Resolvido" at bounding box center [1073, 435] width 34 height 9
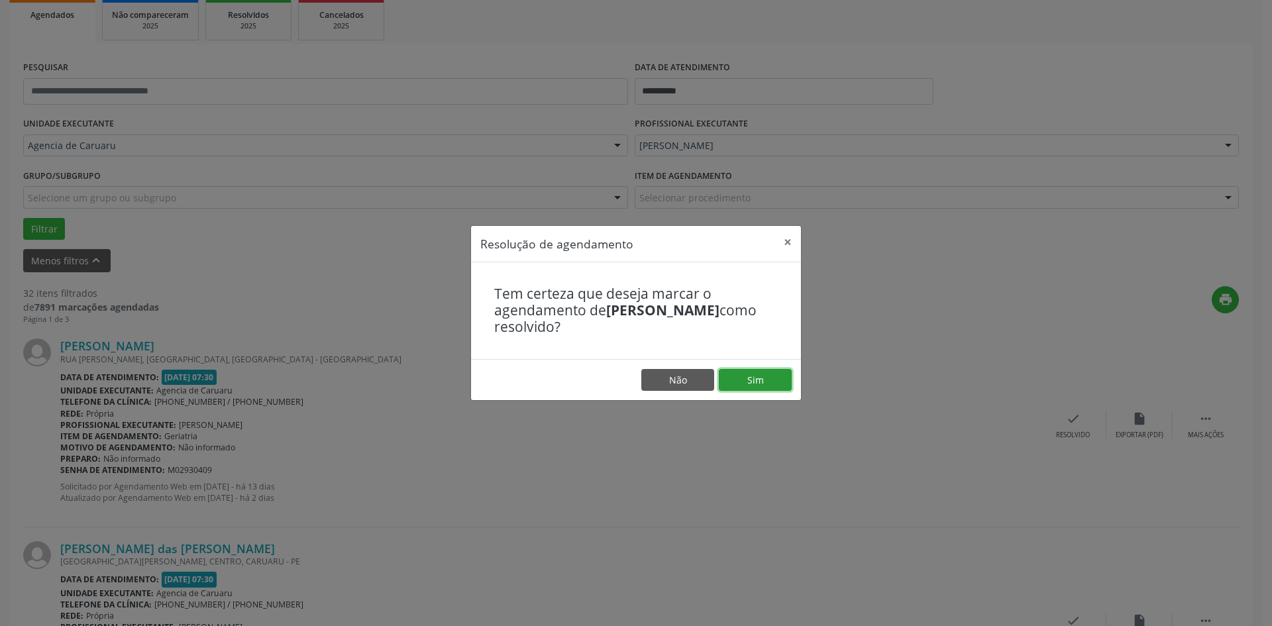
click at [766, 385] on button "Sim" at bounding box center [755, 380] width 73 height 23
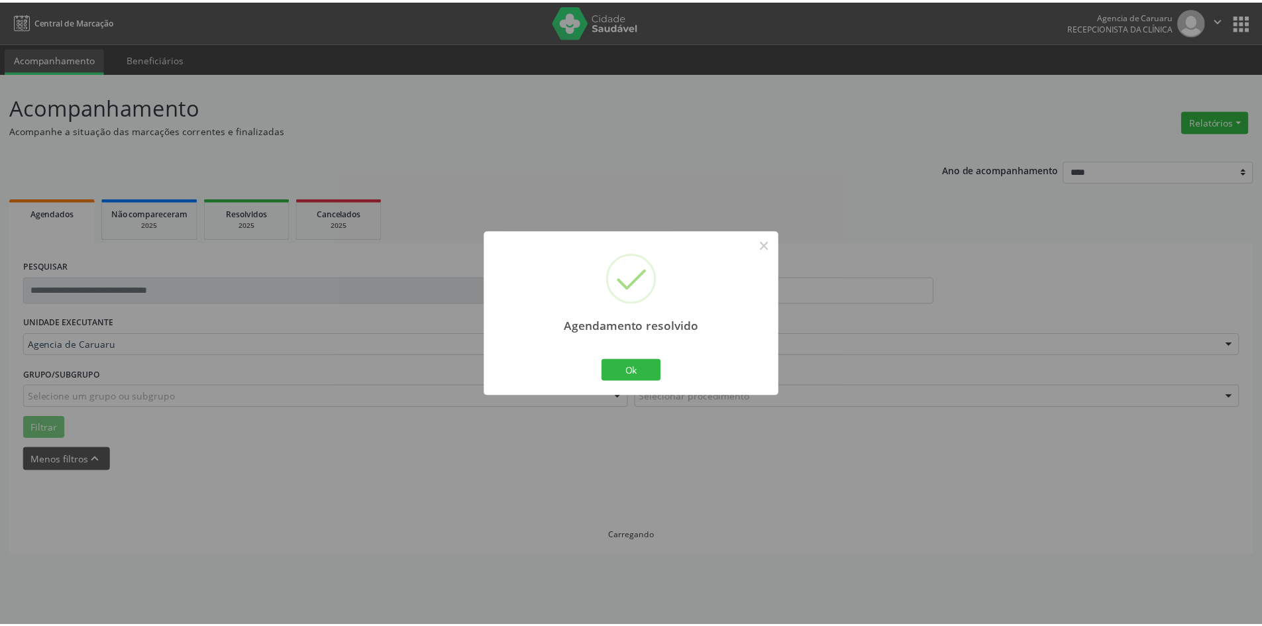
scroll to position [0, 0]
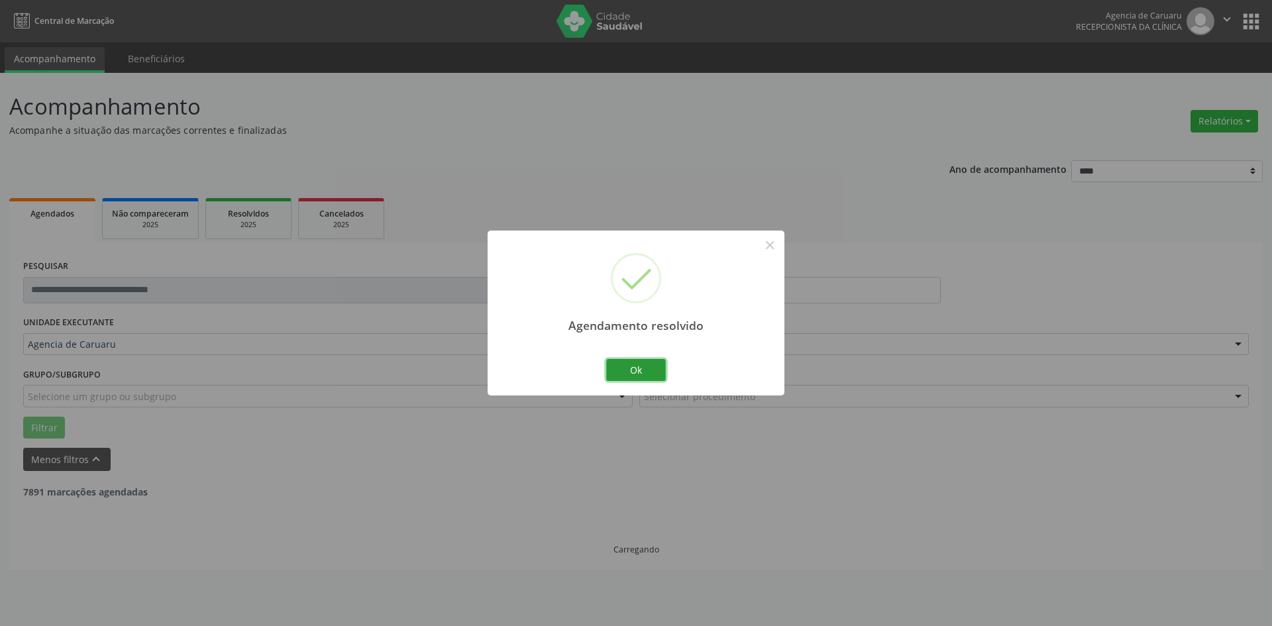
drag, startPoint x: 639, startPoint y: 369, endPoint x: 508, endPoint y: 406, distance: 136.3
click at [637, 370] on button "Ok" at bounding box center [636, 370] width 60 height 23
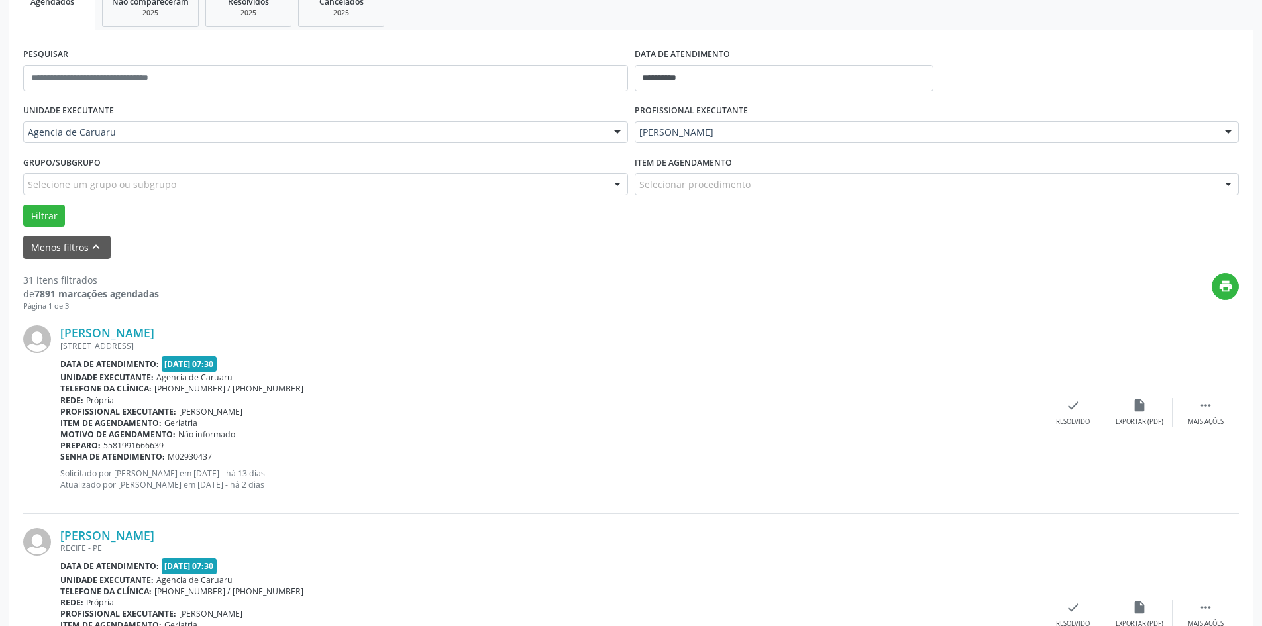
scroll to position [265, 0]
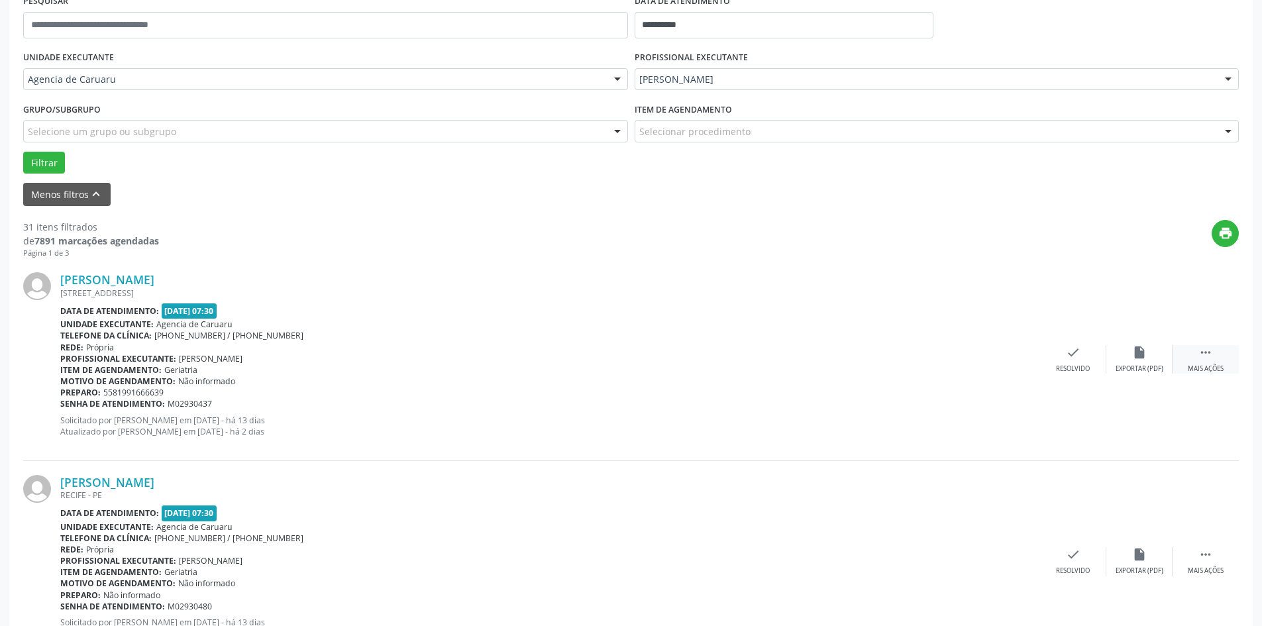
click at [1201, 358] on icon "" at bounding box center [1206, 352] width 15 height 15
click at [1148, 351] on div "alarm_off Não compareceu" at bounding box center [1140, 359] width 66 height 28
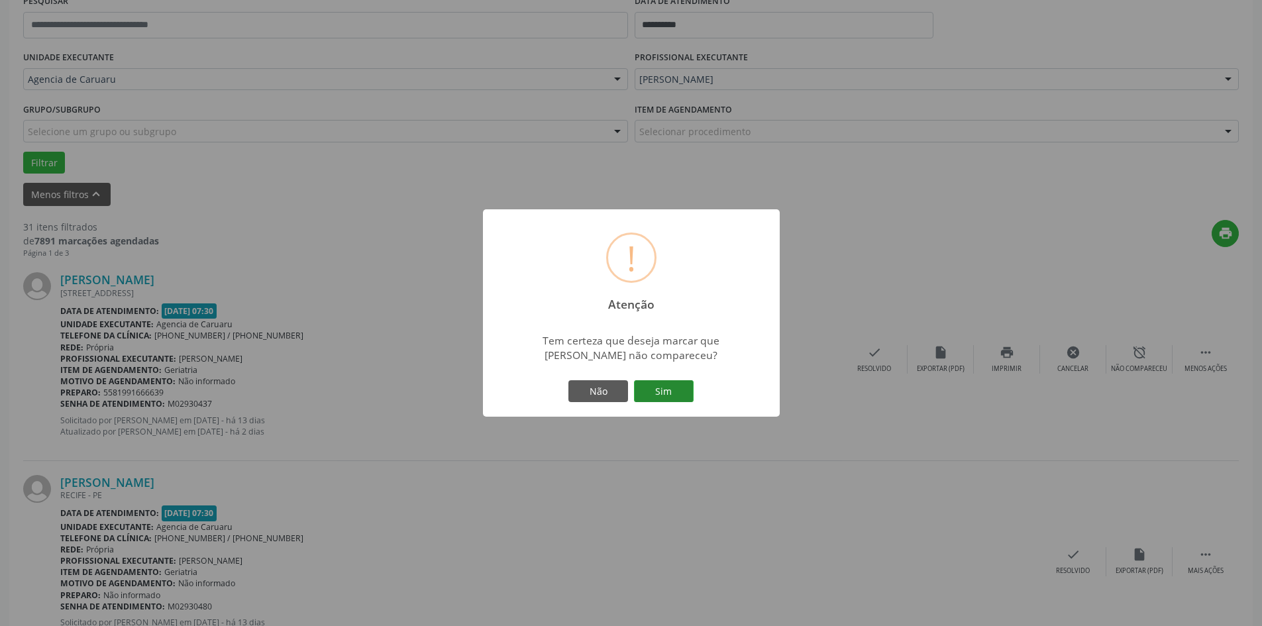
click at [669, 387] on button "Sim" at bounding box center [664, 391] width 60 height 23
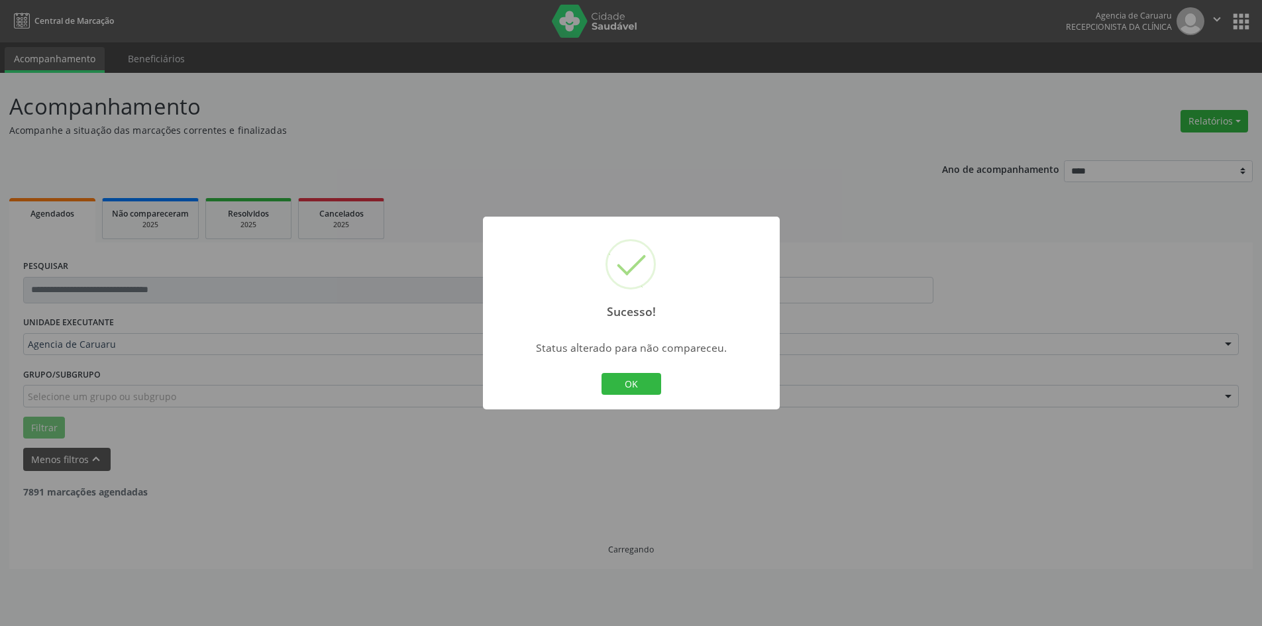
scroll to position [0, 0]
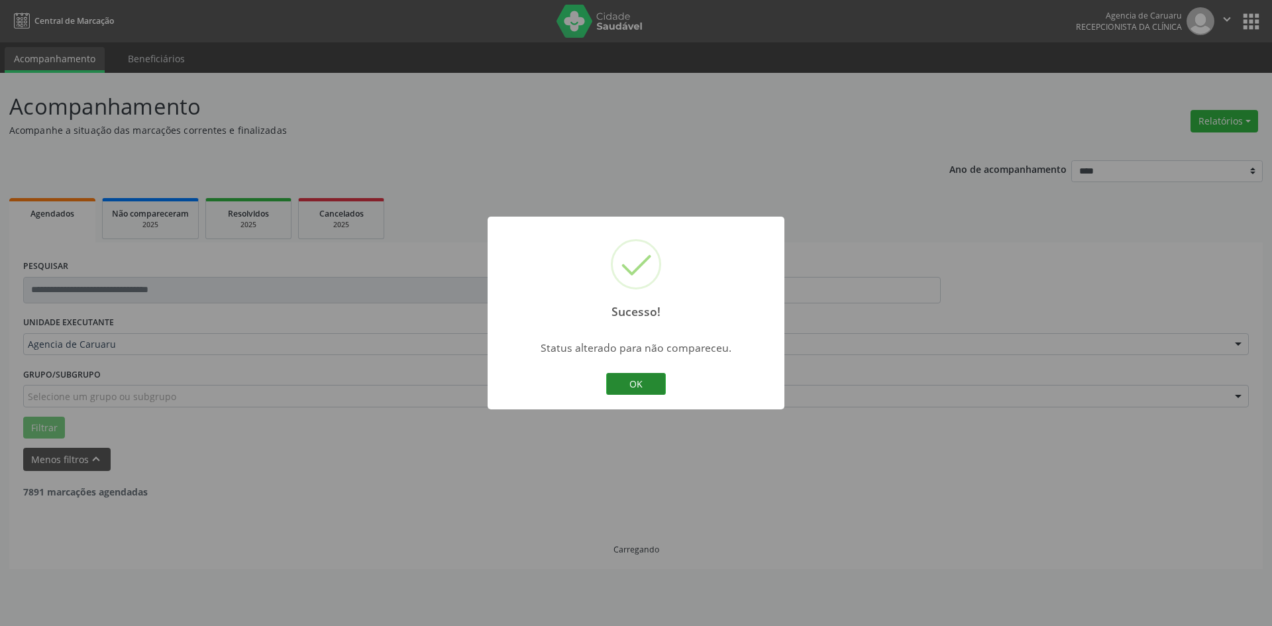
click at [637, 384] on button "OK" at bounding box center [636, 384] width 60 height 23
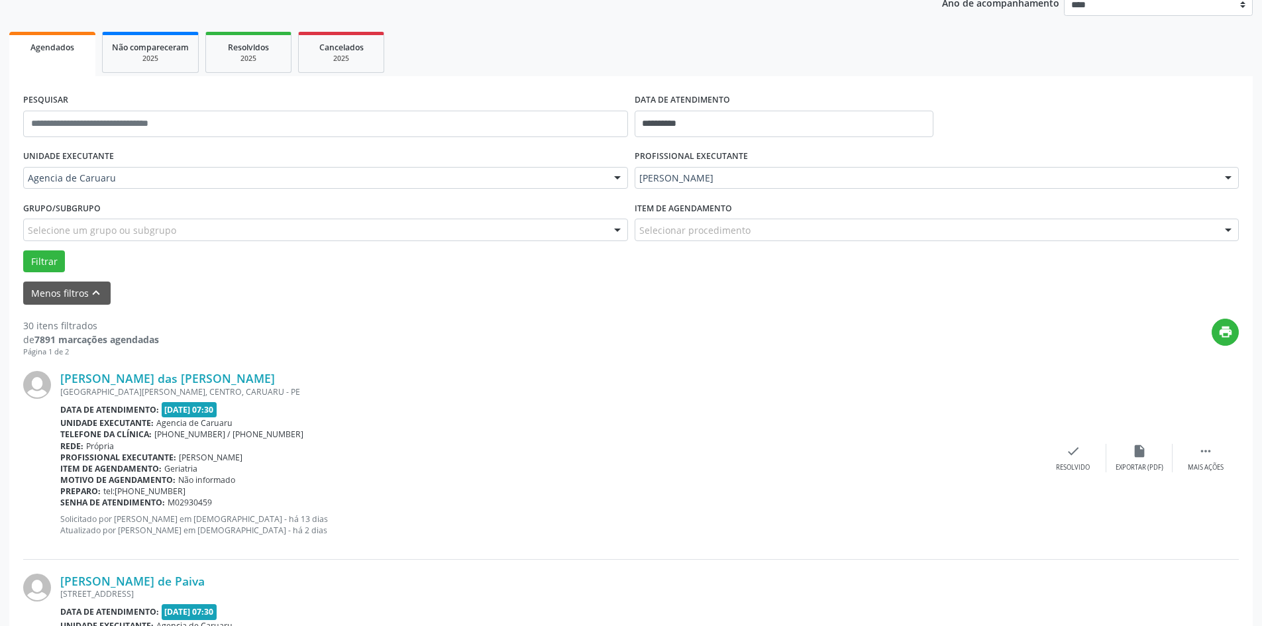
scroll to position [199, 0]
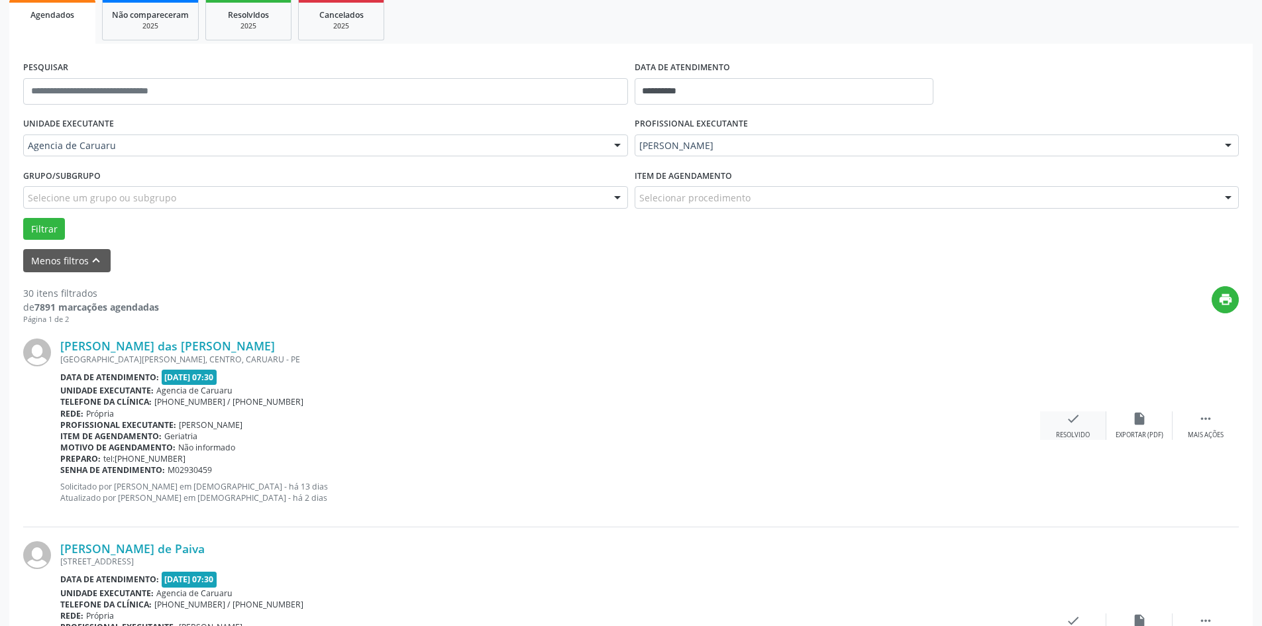
click at [1073, 429] on div "check Resolvido" at bounding box center [1073, 425] width 66 height 28
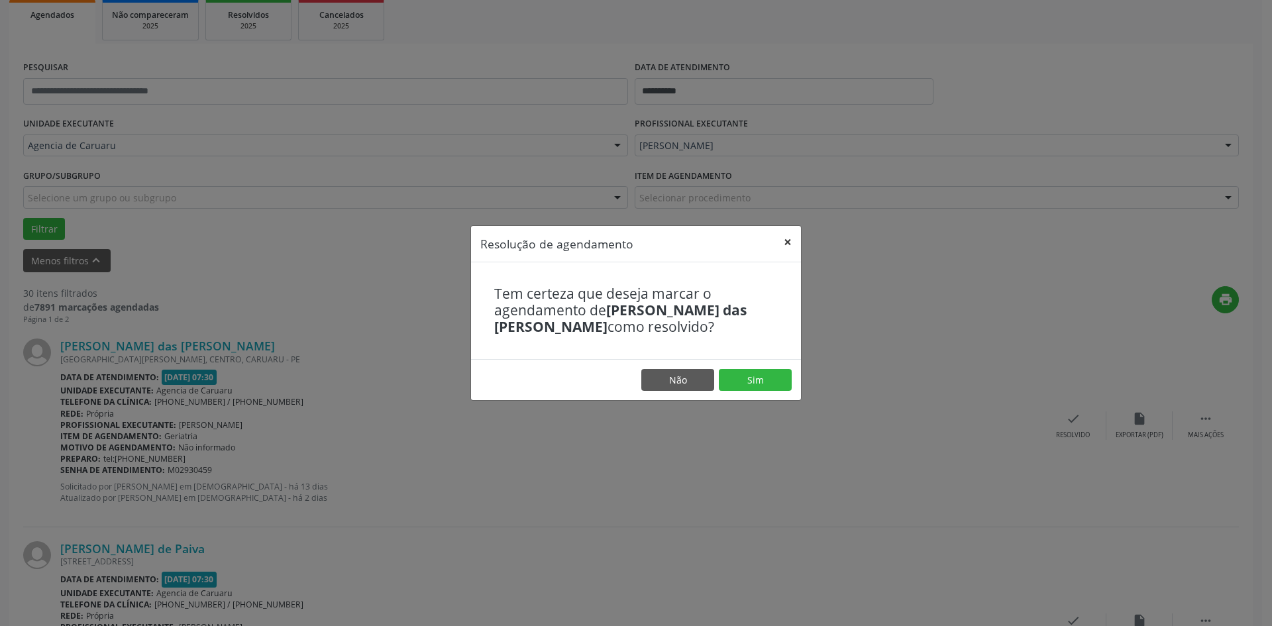
click at [787, 238] on button "×" at bounding box center [788, 242] width 27 height 32
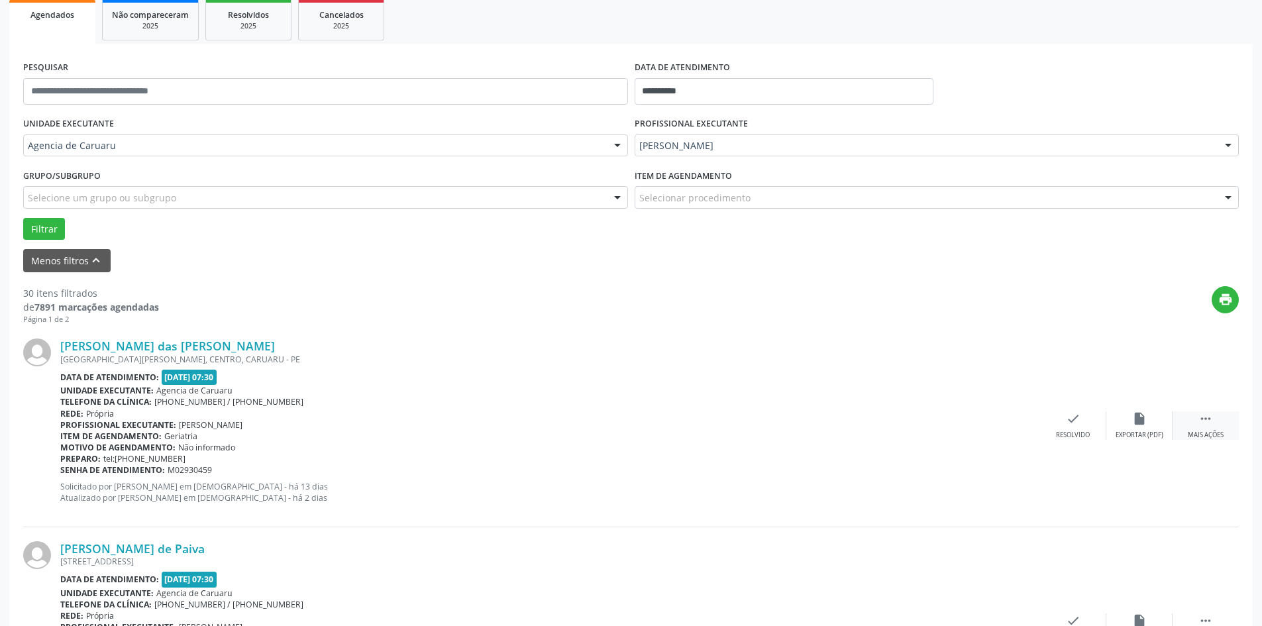
click at [1208, 423] on icon "" at bounding box center [1206, 418] width 15 height 15
click at [1164, 414] on div "alarm_off Não compareceu" at bounding box center [1140, 425] width 66 height 28
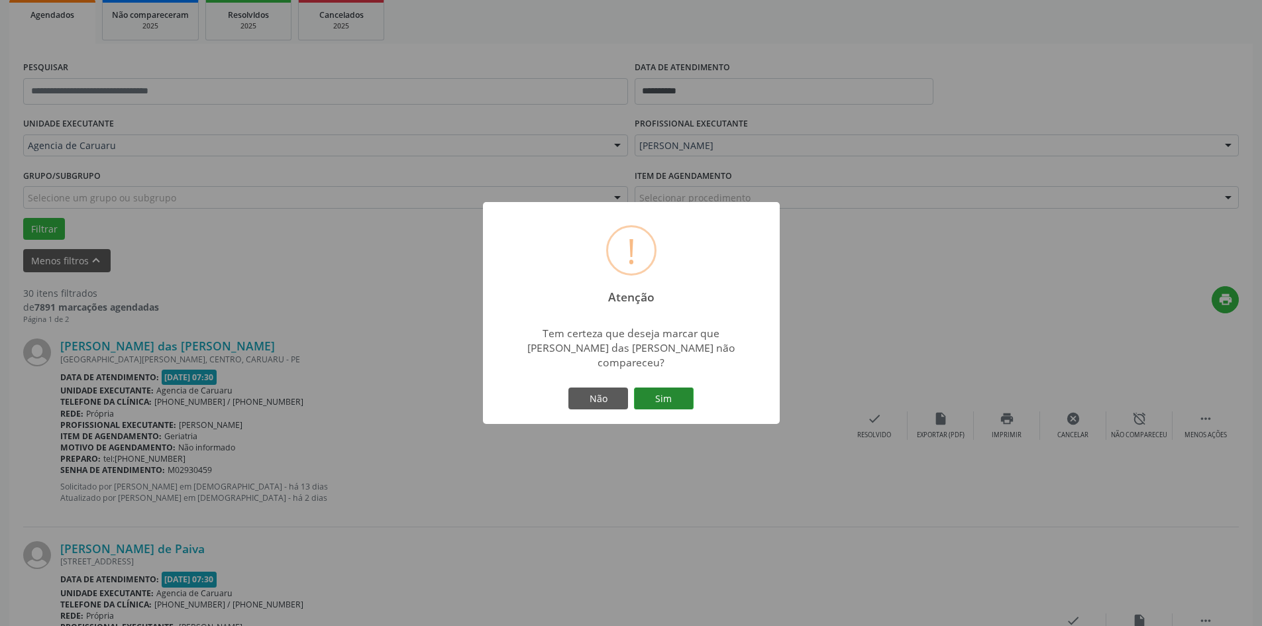
click at [636, 388] on button "Sim" at bounding box center [664, 399] width 60 height 23
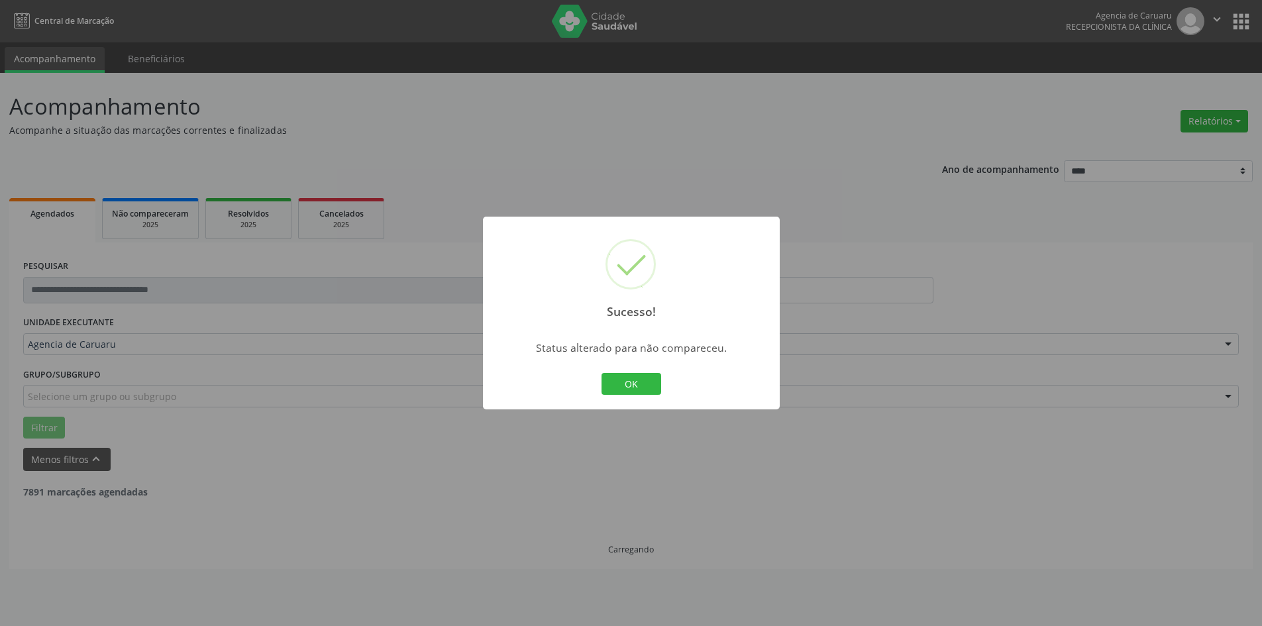
scroll to position [0, 0]
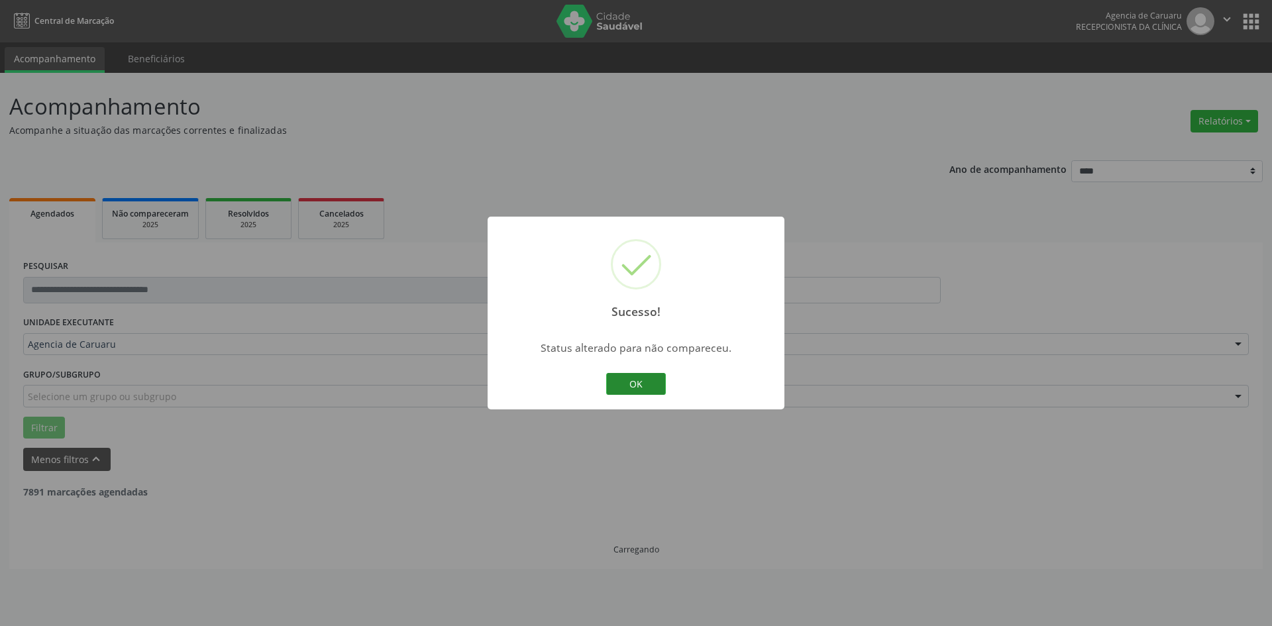
click at [663, 389] on div "OK Cancel" at bounding box center [637, 384] width 66 height 28
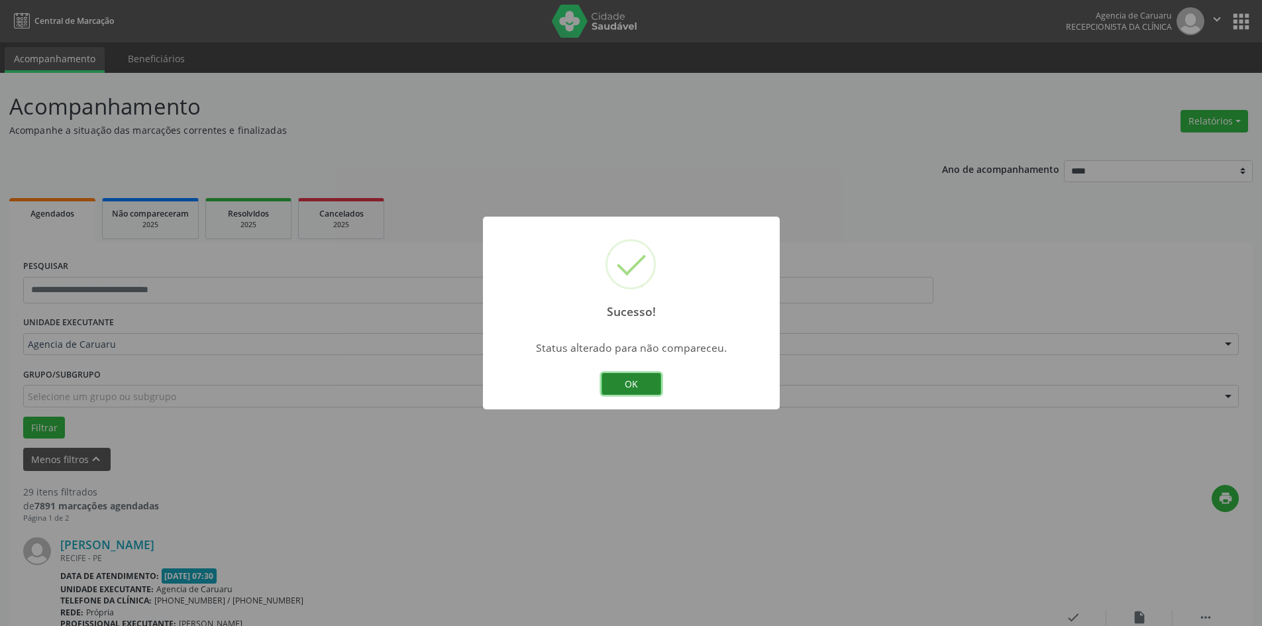
click at [640, 382] on button "OK" at bounding box center [632, 384] width 60 height 23
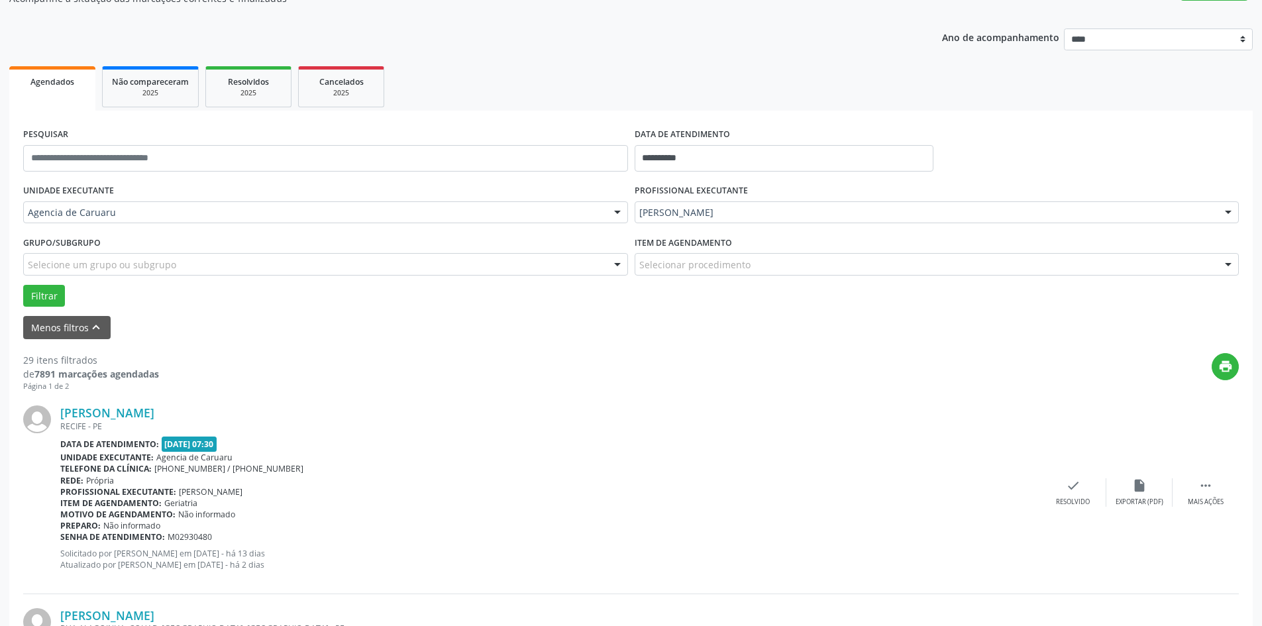
scroll to position [133, 0]
click at [1213, 490] on div " Mais ações" at bounding box center [1206, 492] width 66 height 28
click at [1140, 480] on icon "alarm_off" at bounding box center [1139, 485] width 15 height 15
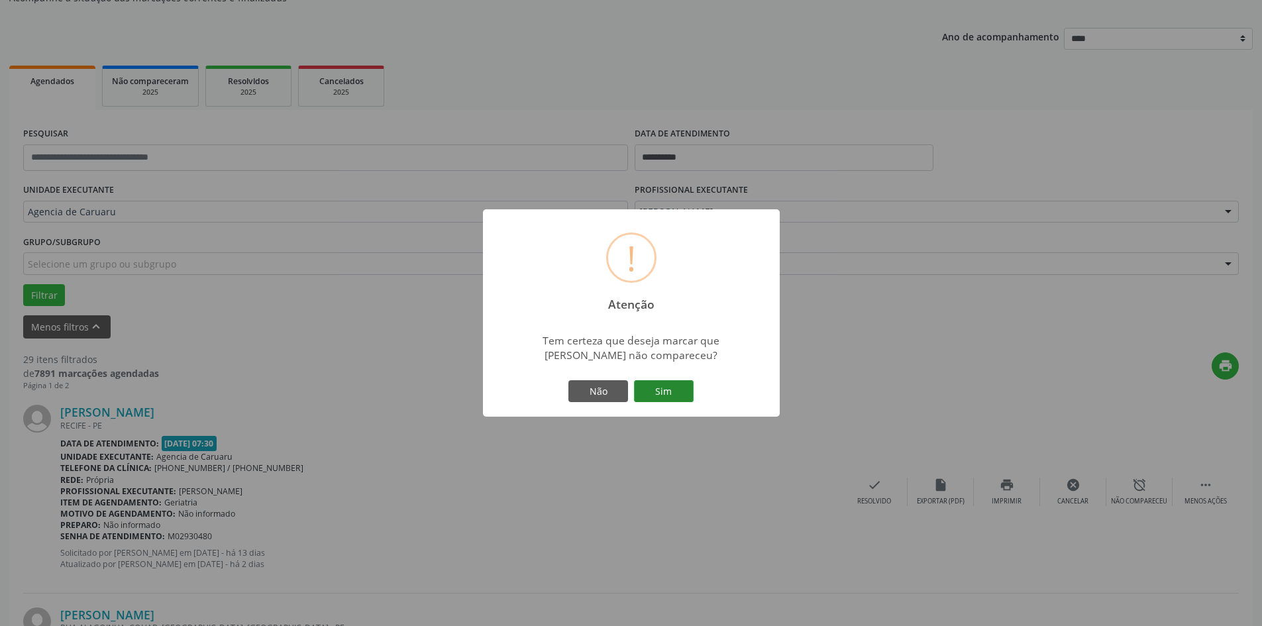
click at [661, 383] on button "Sim" at bounding box center [664, 391] width 60 height 23
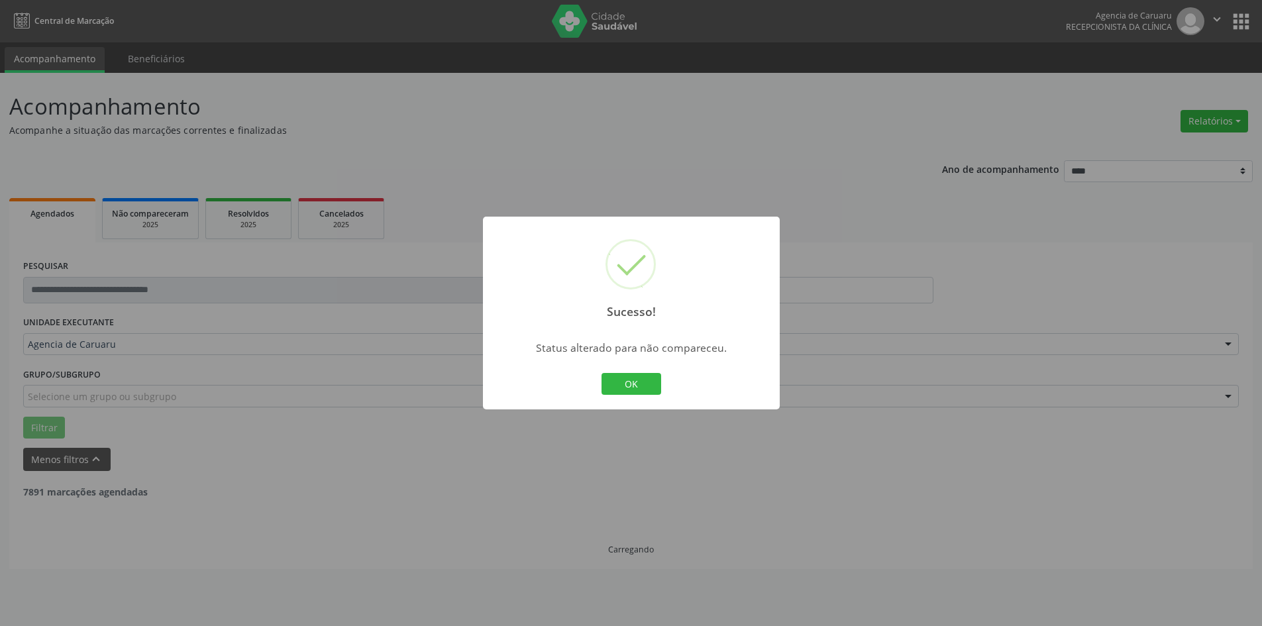
scroll to position [0, 0]
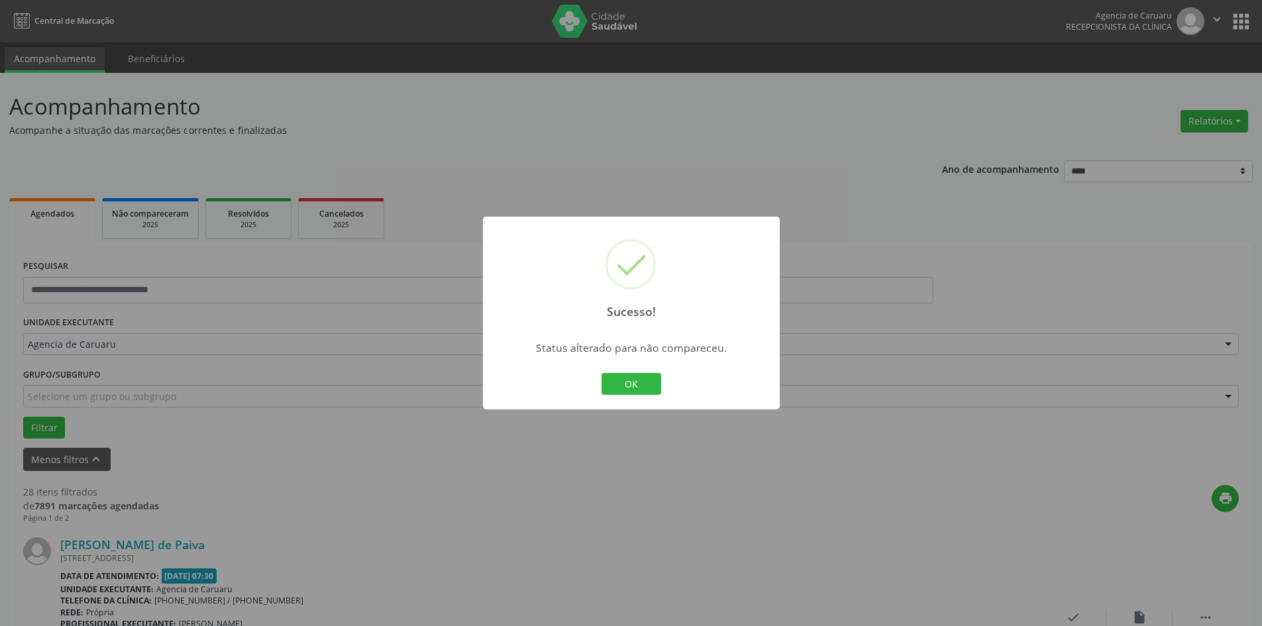
click at [662, 381] on div "OK Cancel" at bounding box center [631, 384] width 66 height 28
click at [632, 381] on button "OK" at bounding box center [632, 384] width 60 height 23
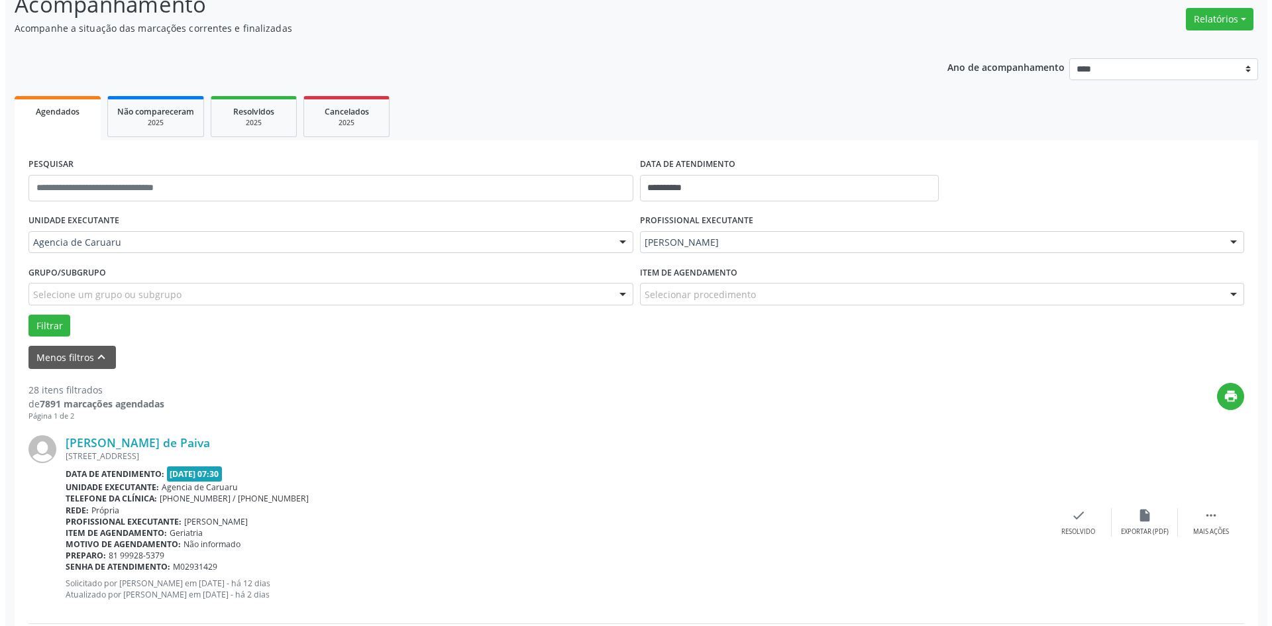
scroll to position [133, 0]
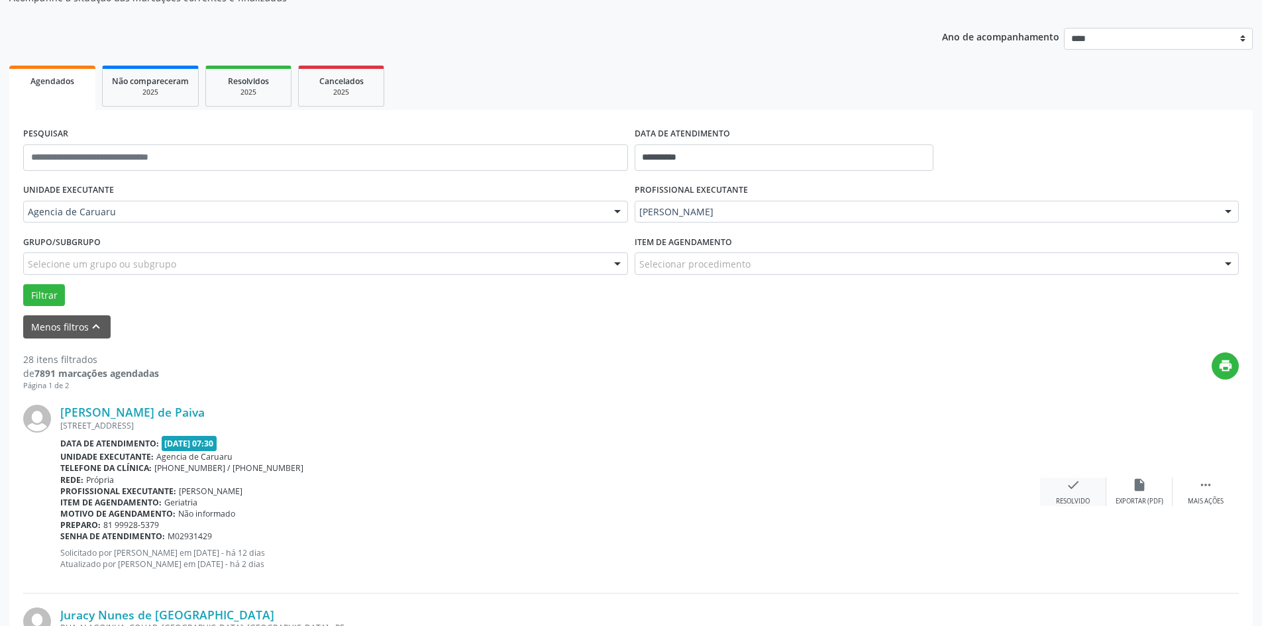
click at [1059, 492] on div "check Resolvido" at bounding box center [1073, 492] width 66 height 28
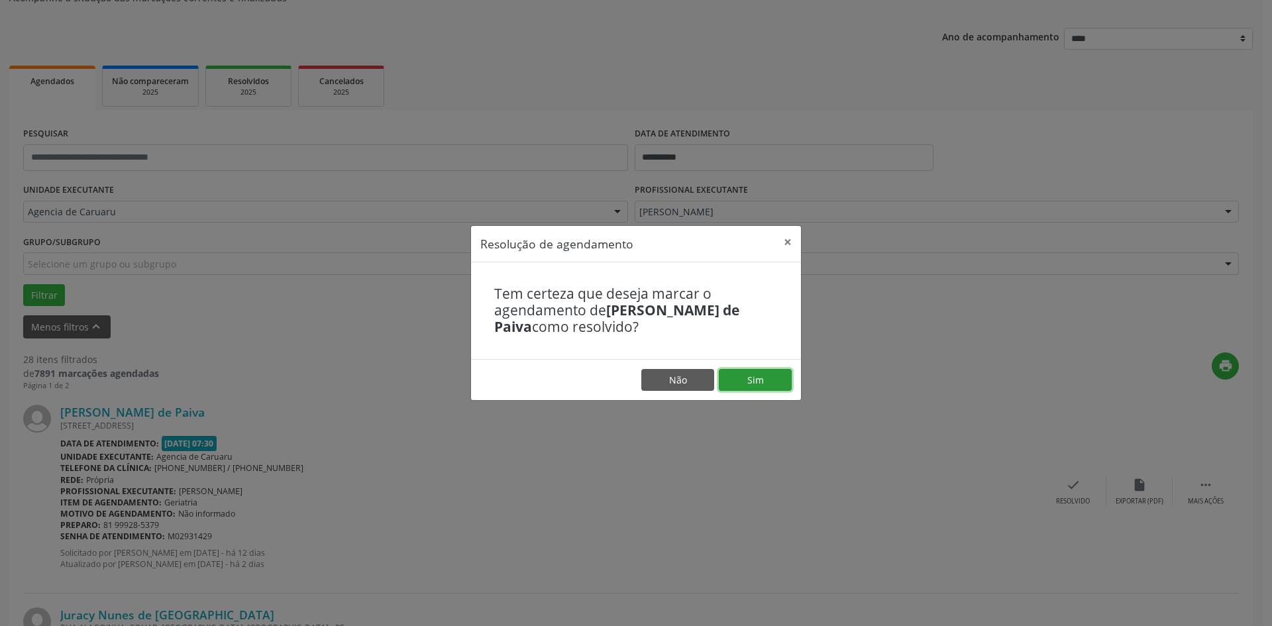
click at [773, 384] on button "Sim" at bounding box center [755, 380] width 73 height 23
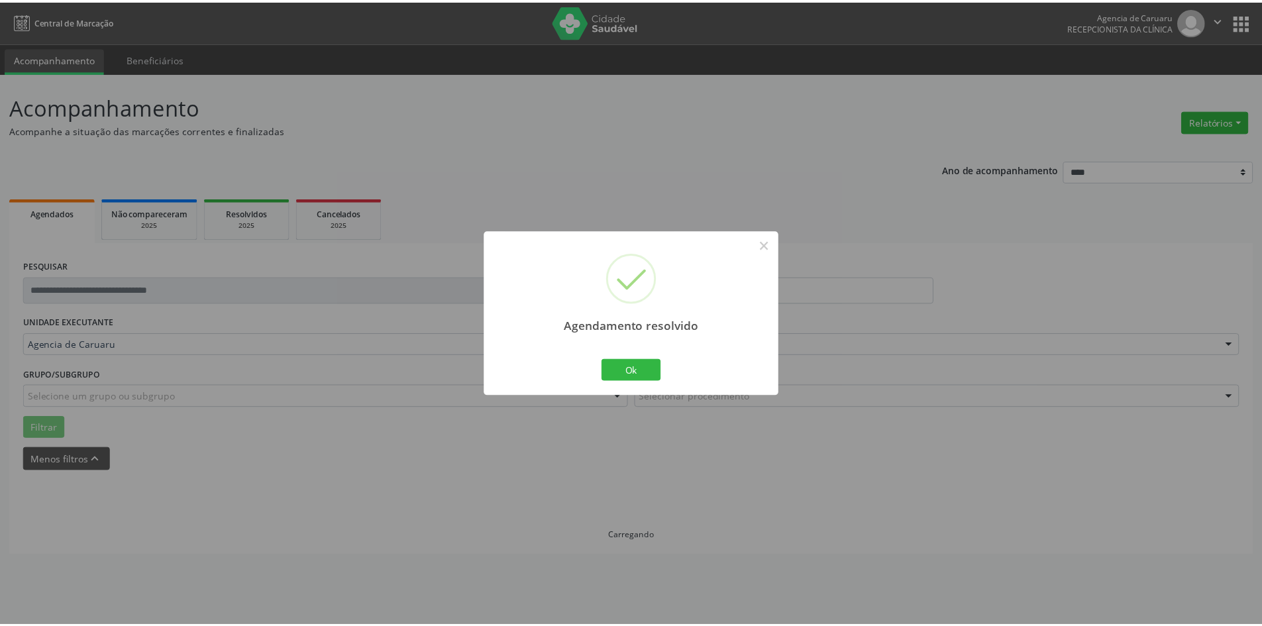
scroll to position [0, 0]
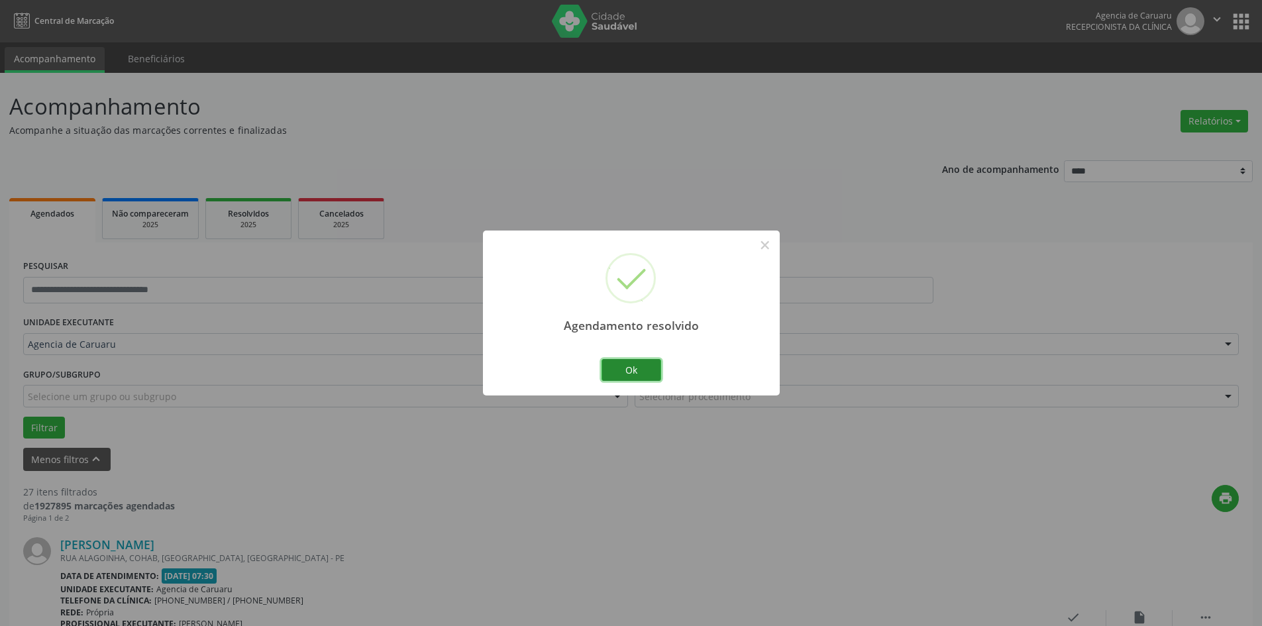
click at [632, 365] on button "Ok" at bounding box center [632, 370] width 60 height 23
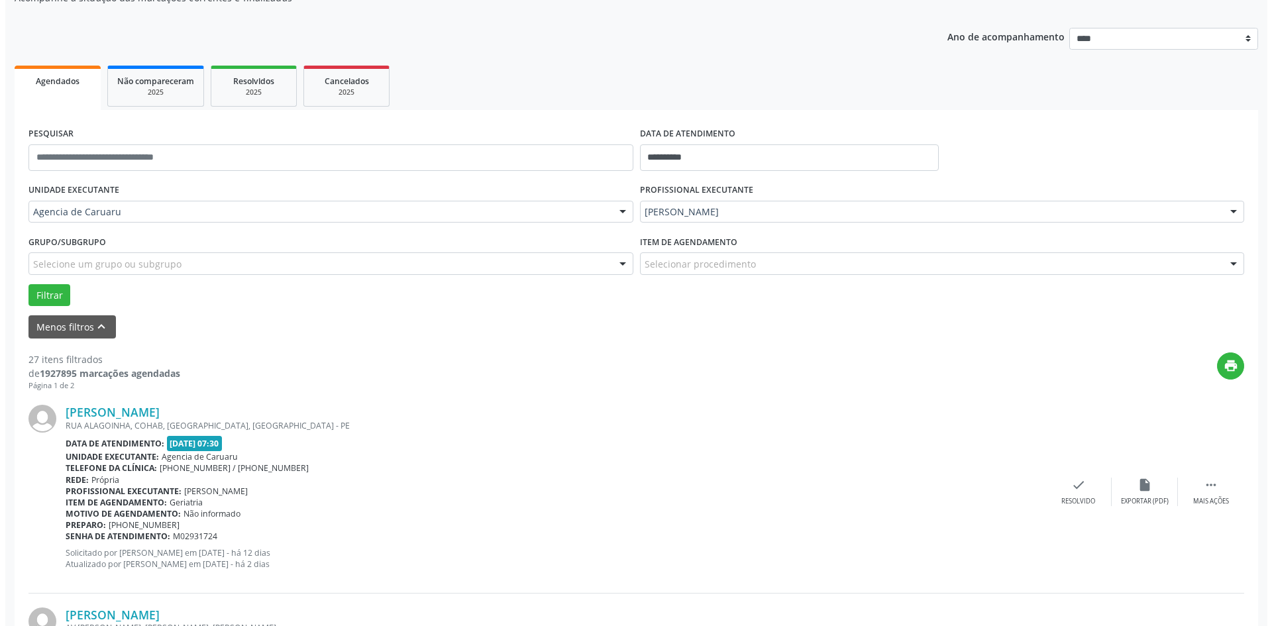
scroll to position [199, 0]
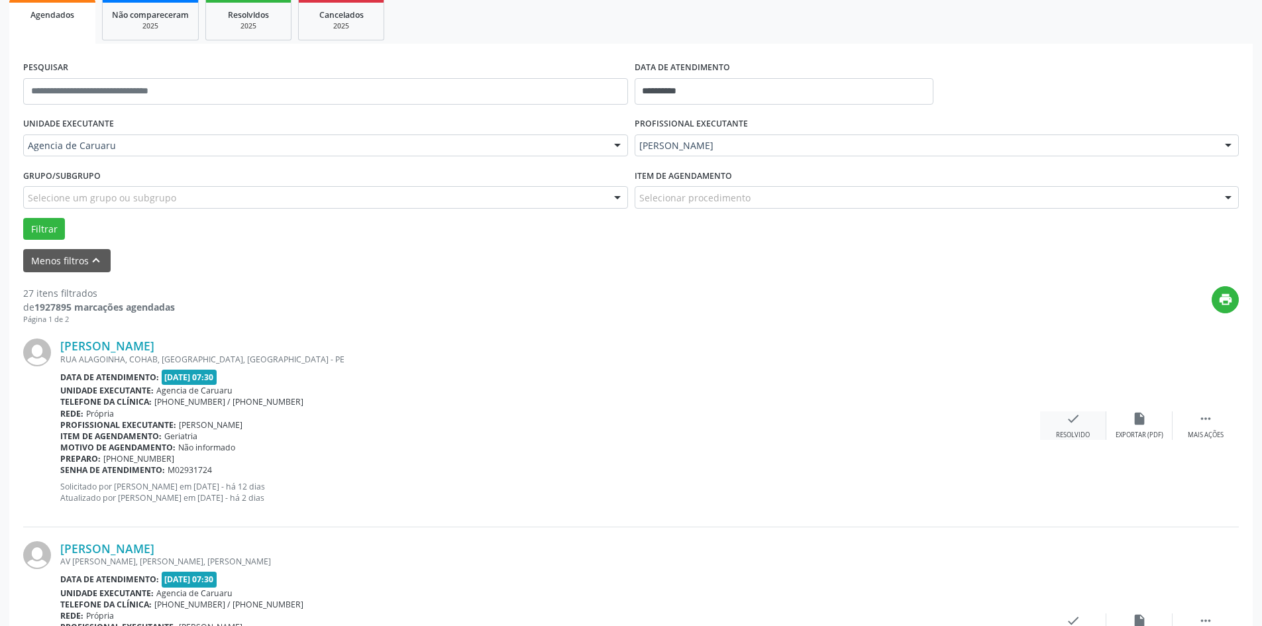
click at [1065, 429] on div "check Resolvido" at bounding box center [1073, 425] width 66 height 28
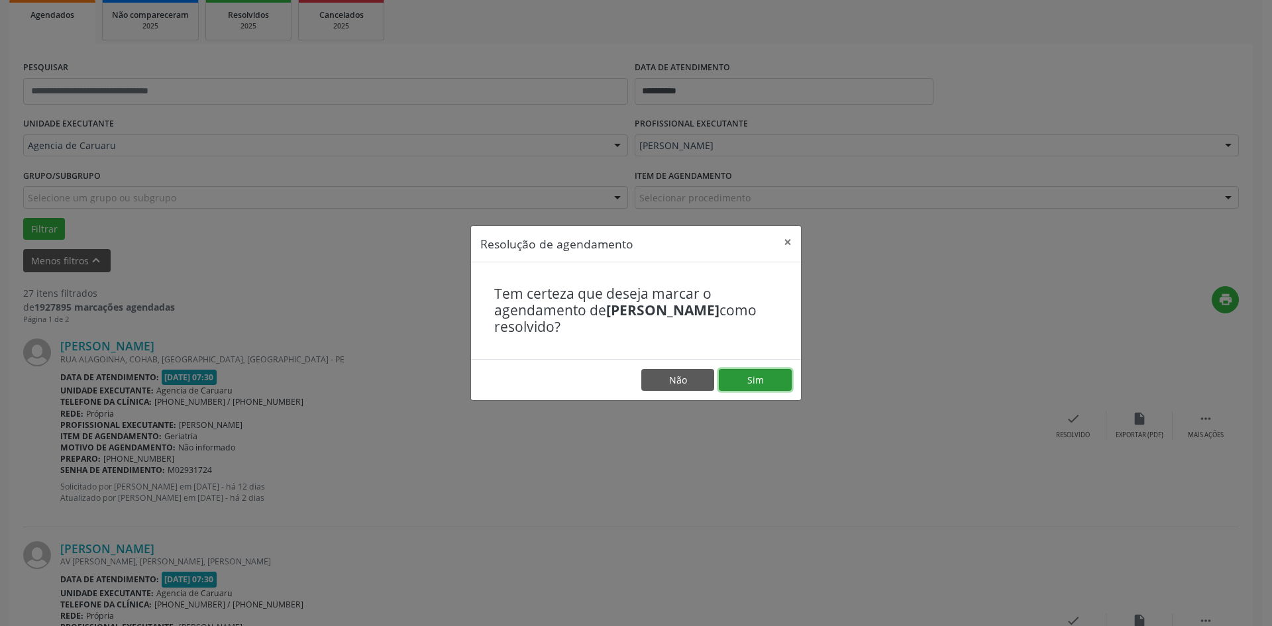
click at [753, 377] on button "Sim" at bounding box center [755, 380] width 73 height 23
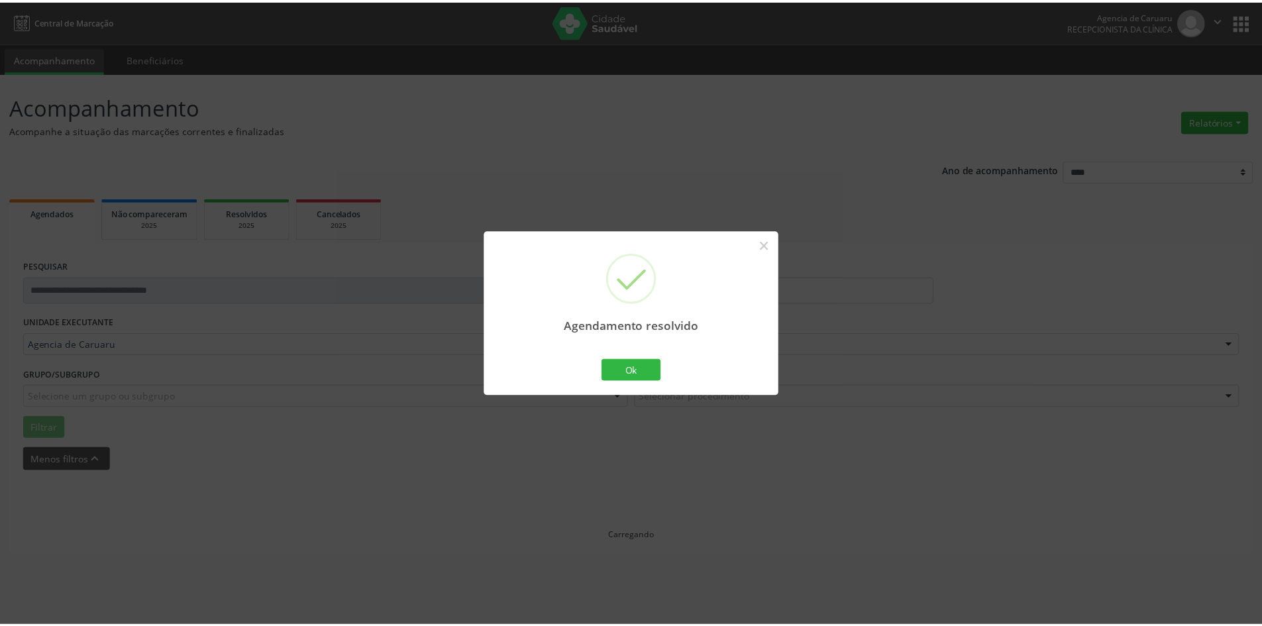
scroll to position [0, 0]
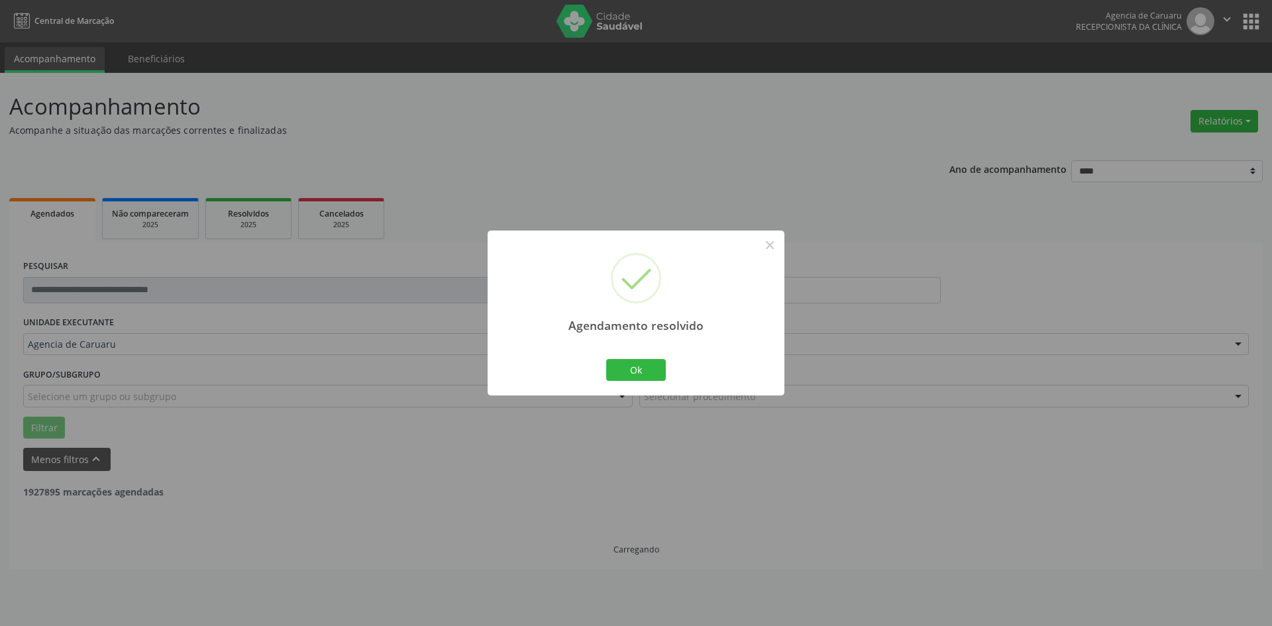
click at [659, 356] on div "Ok Cancel" at bounding box center [637, 370] width 66 height 28
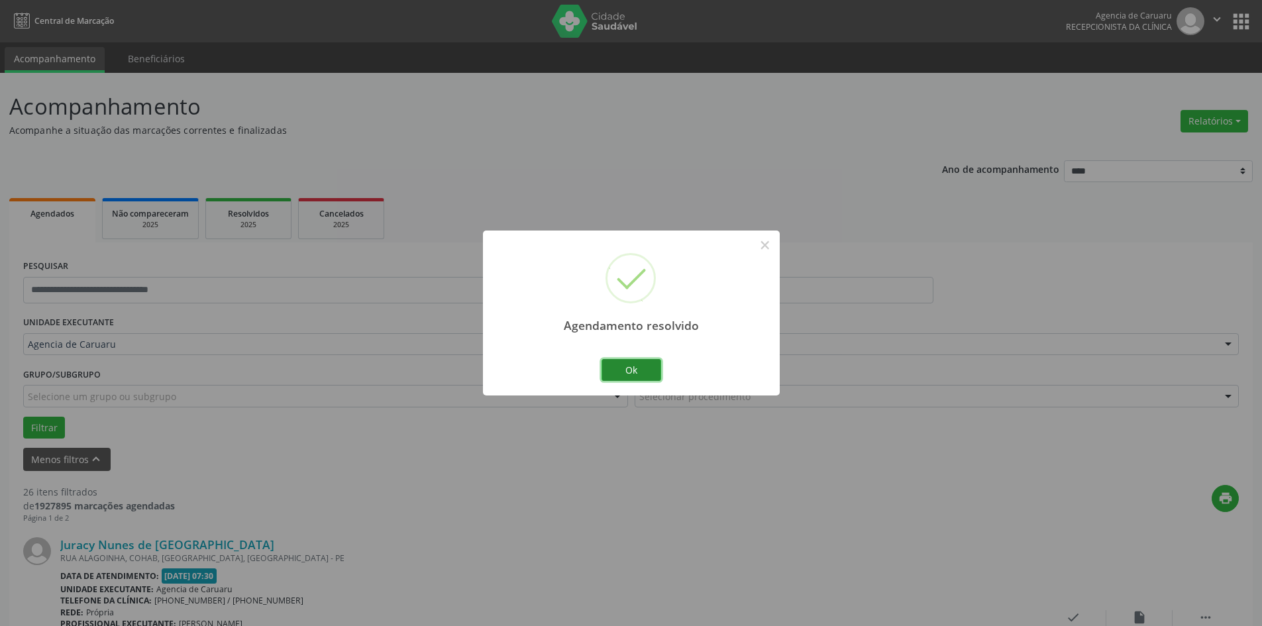
click at [643, 374] on button "Ok" at bounding box center [632, 370] width 60 height 23
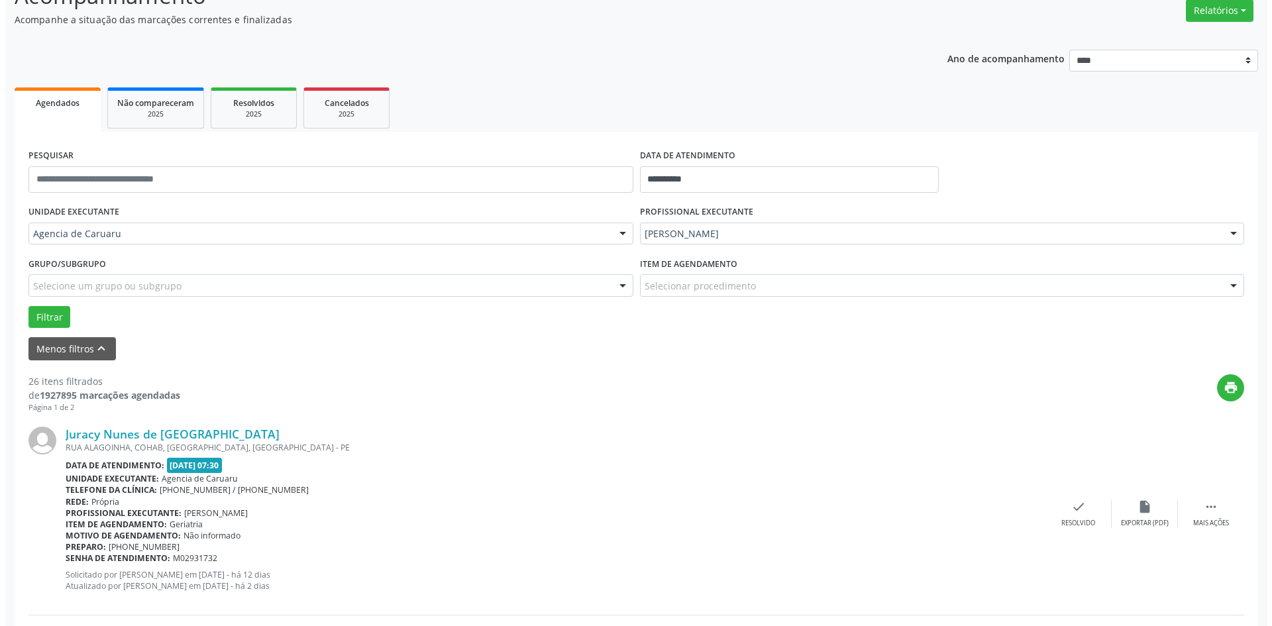
scroll to position [133, 0]
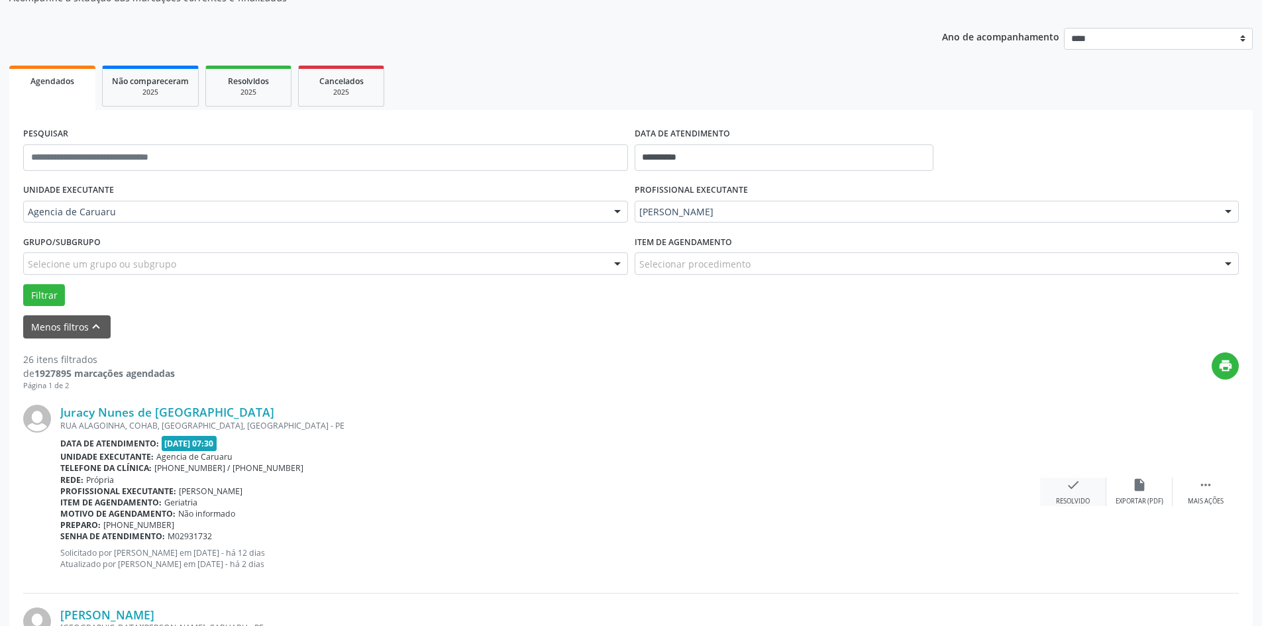
click at [1083, 492] on div "check Resolvido" at bounding box center [1073, 492] width 66 height 28
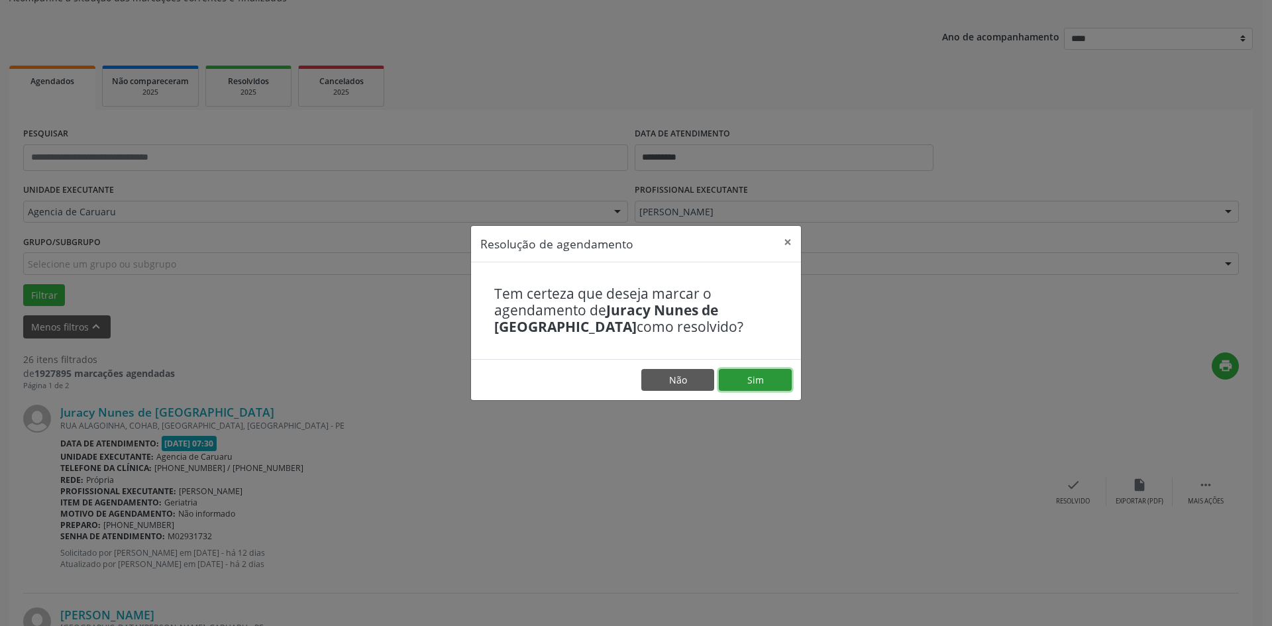
click at [753, 380] on button "Sim" at bounding box center [755, 380] width 73 height 23
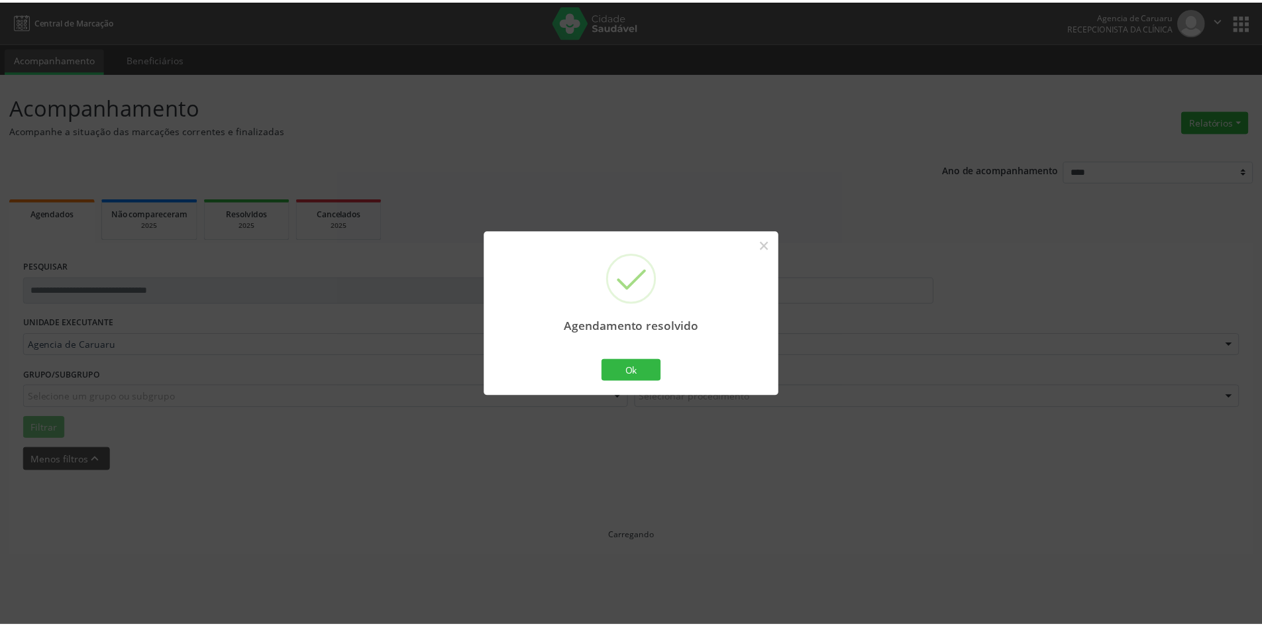
scroll to position [0, 0]
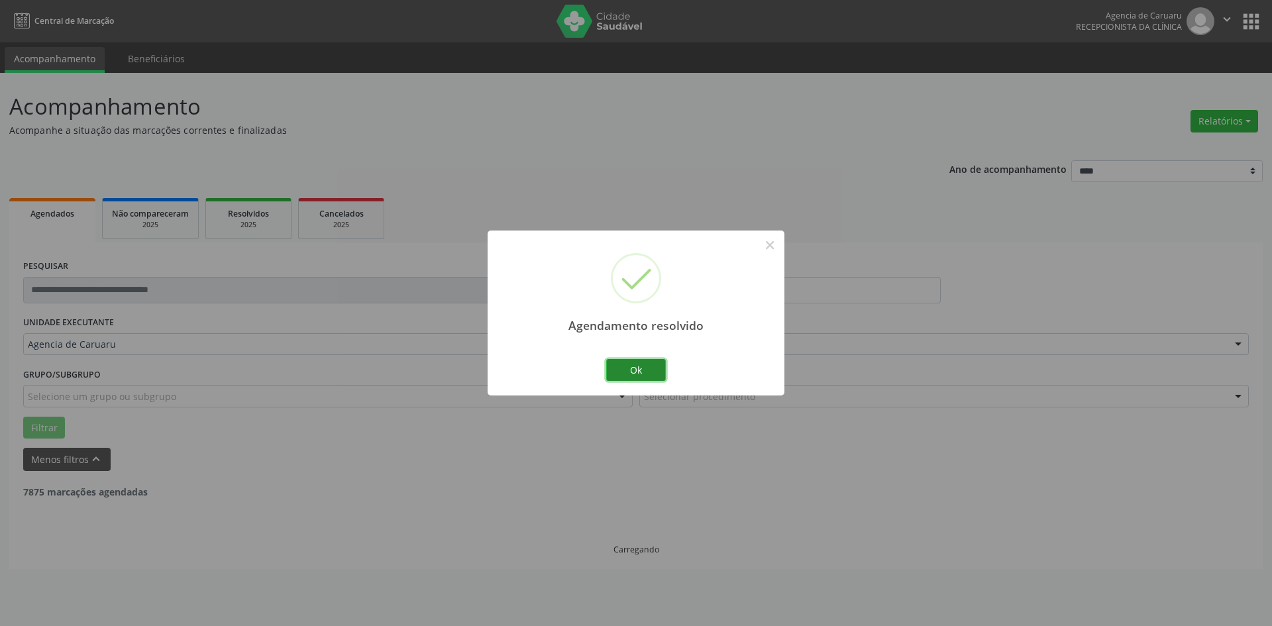
click at [631, 374] on button "Ok" at bounding box center [636, 370] width 60 height 23
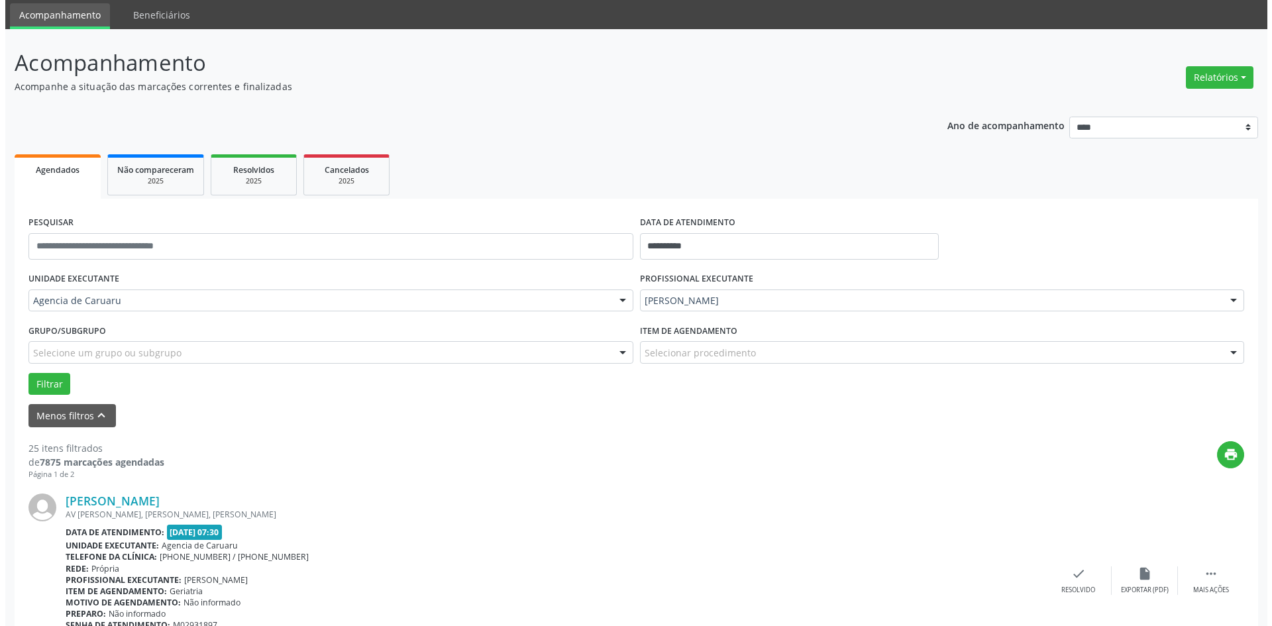
scroll to position [133, 0]
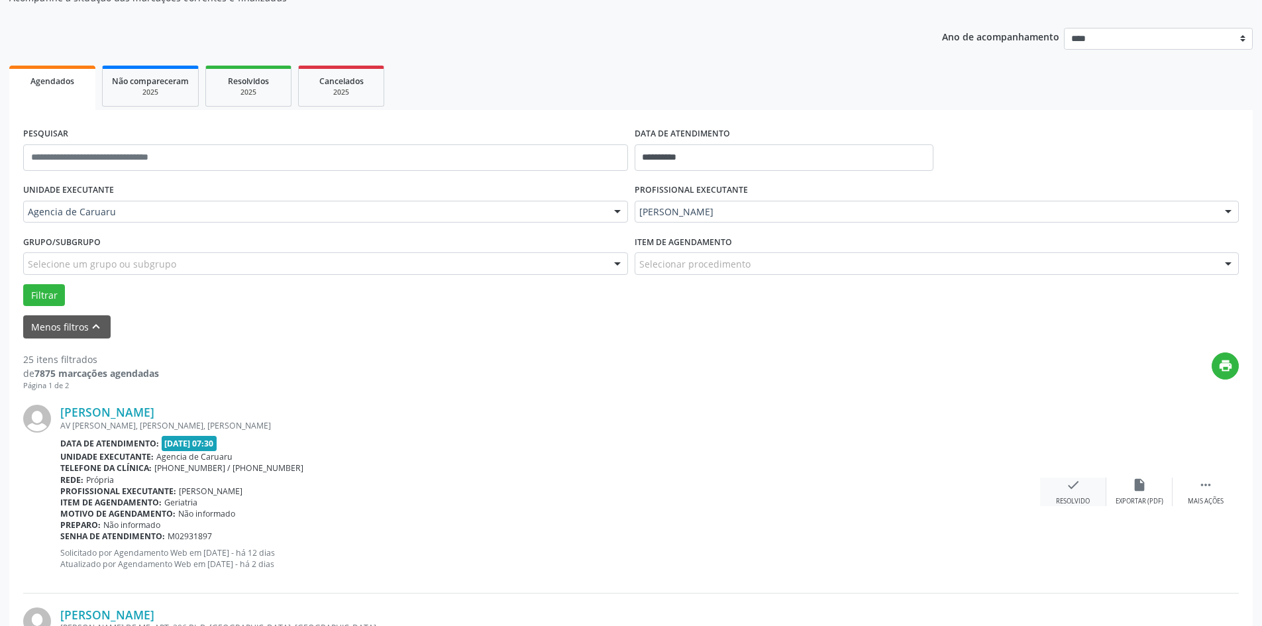
click at [1071, 484] on icon "check" at bounding box center [1073, 485] width 15 height 15
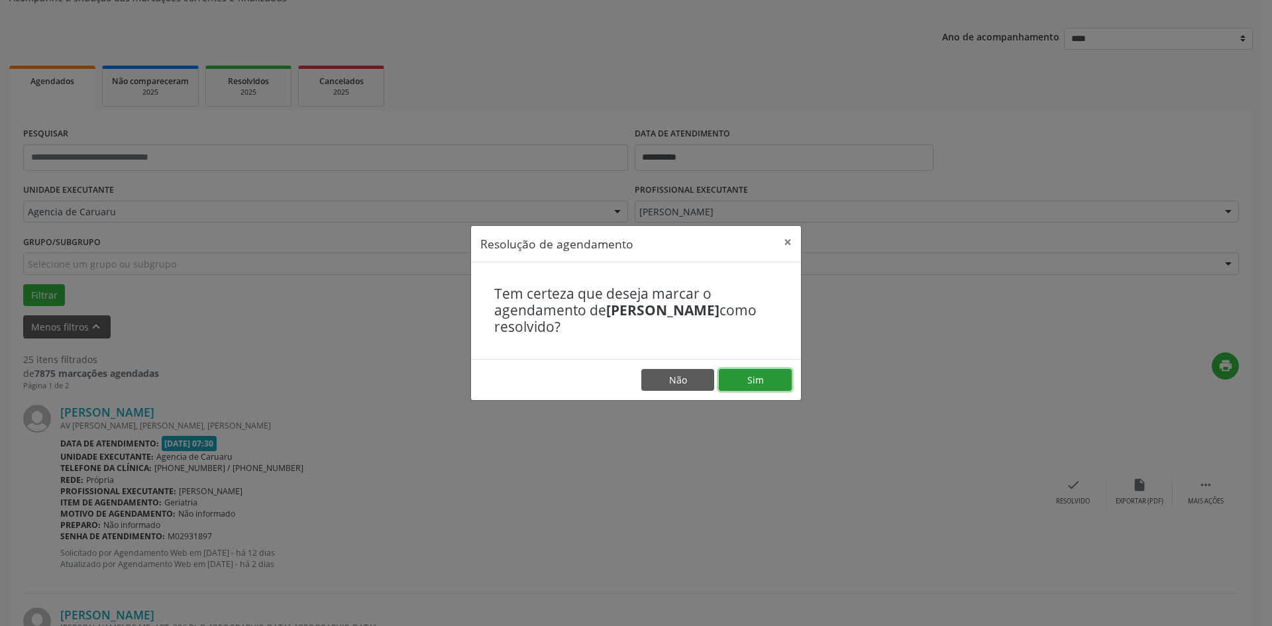
click at [766, 381] on button "Sim" at bounding box center [755, 380] width 73 height 23
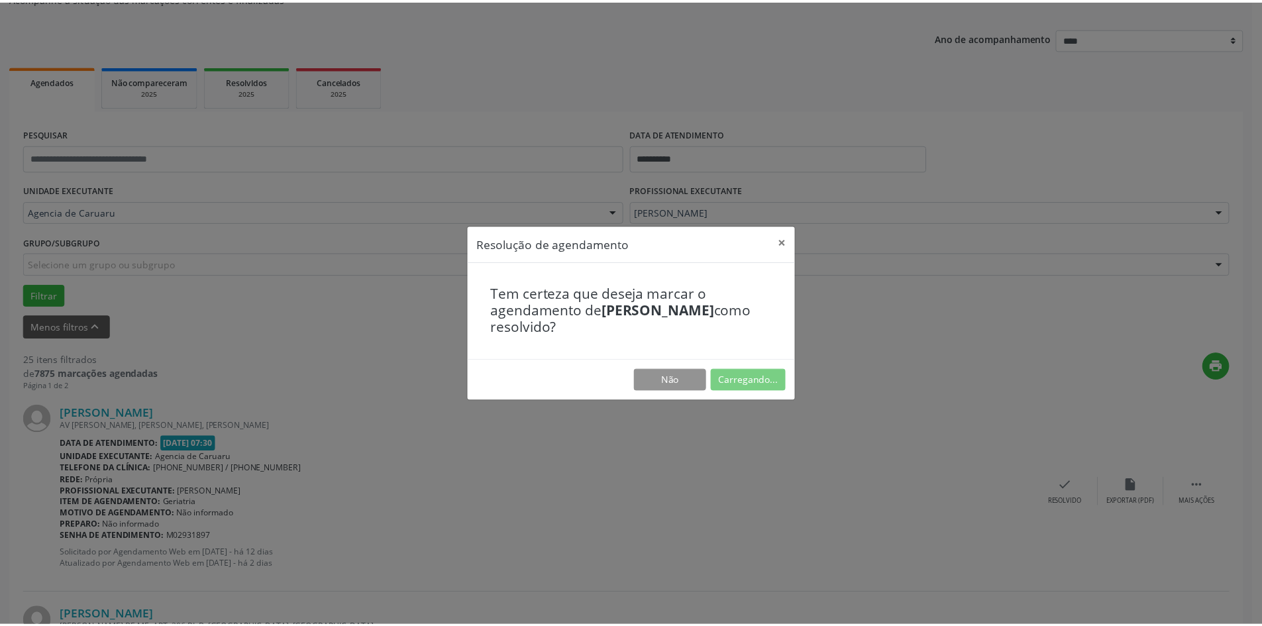
scroll to position [0, 0]
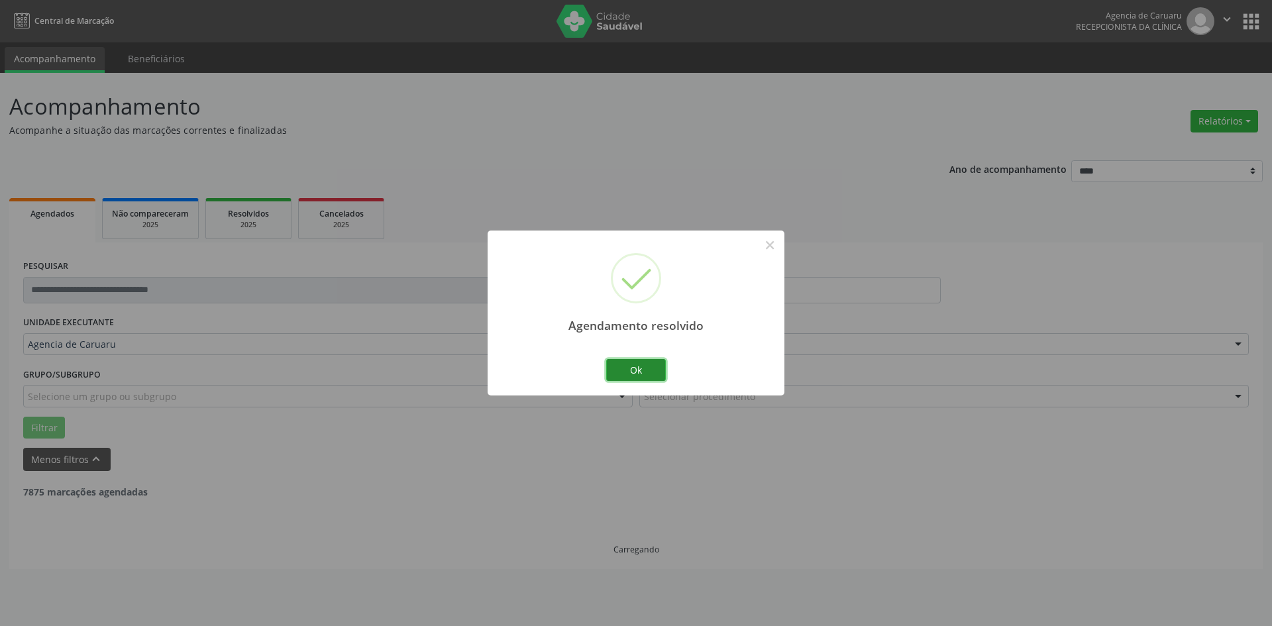
drag, startPoint x: 631, startPoint y: 366, endPoint x: 439, endPoint y: 499, distance: 234.3
click at [631, 366] on button "Ok" at bounding box center [636, 370] width 60 height 23
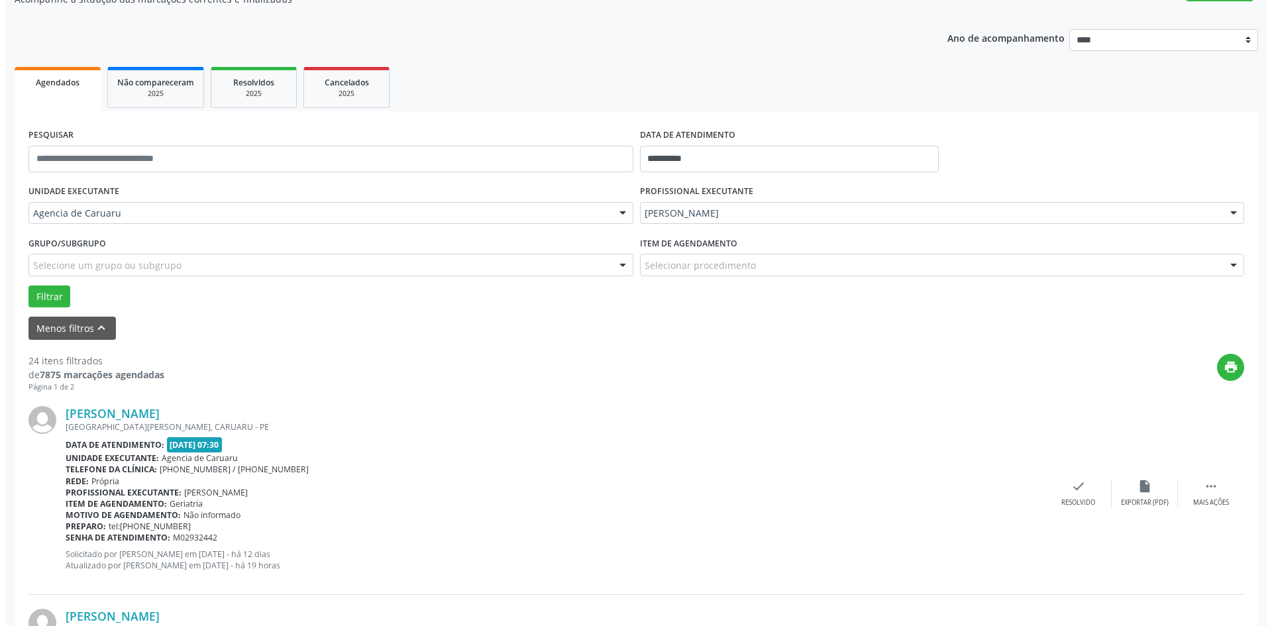
scroll to position [133, 0]
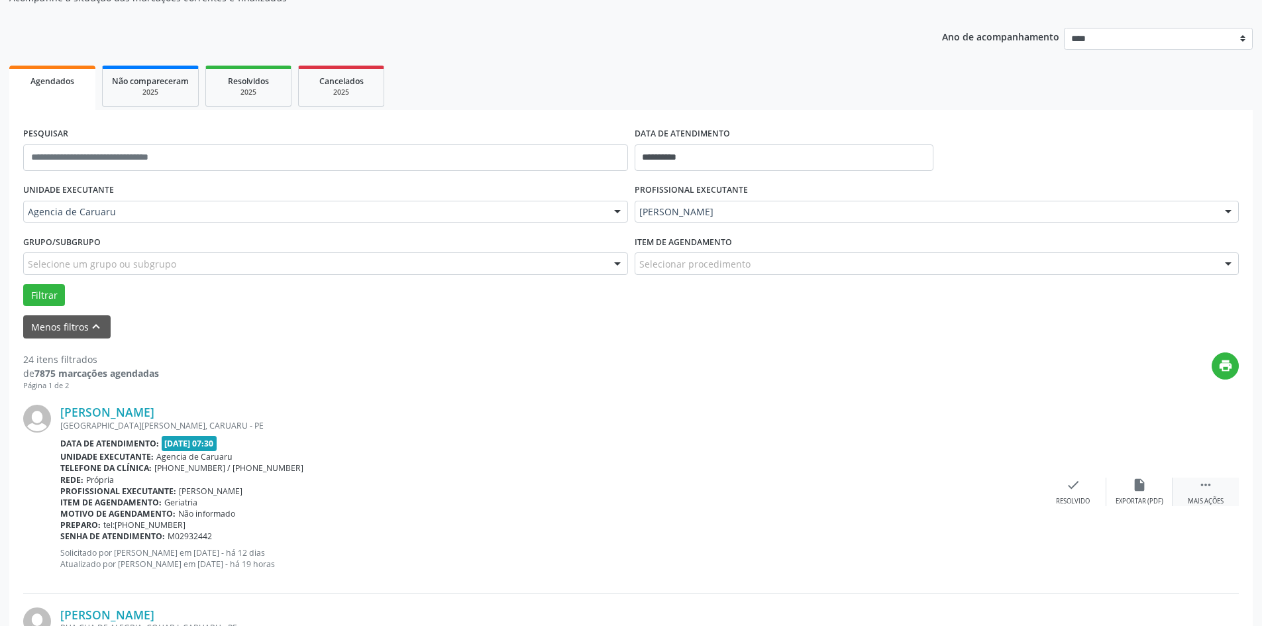
click at [1201, 479] on icon "" at bounding box center [1206, 485] width 15 height 15
click at [932, 392] on div "[PERSON_NAME] [GEOGRAPHIC_DATA][PERSON_NAME], CENTRO, [GEOGRAPHIC_DATA] Data de…" at bounding box center [631, 492] width 1216 height 202
click at [866, 496] on div "check Resolvido" at bounding box center [875, 492] width 66 height 28
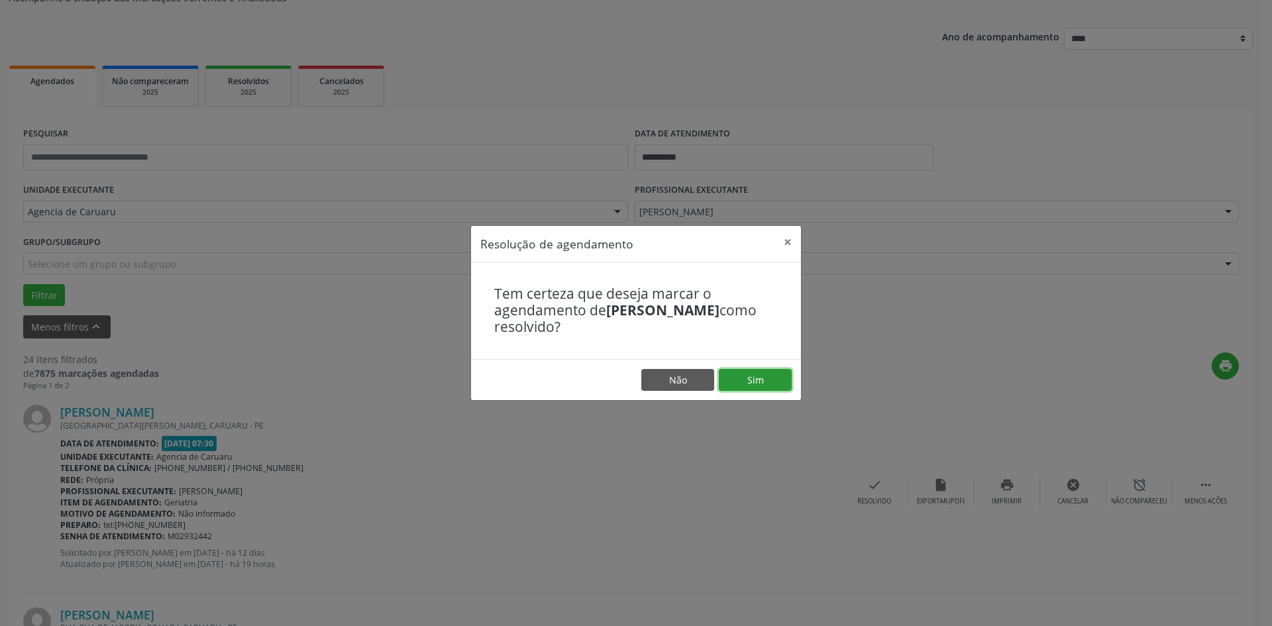
click at [768, 374] on button "Sim" at bounding box center [755, 380] width 73 height 23
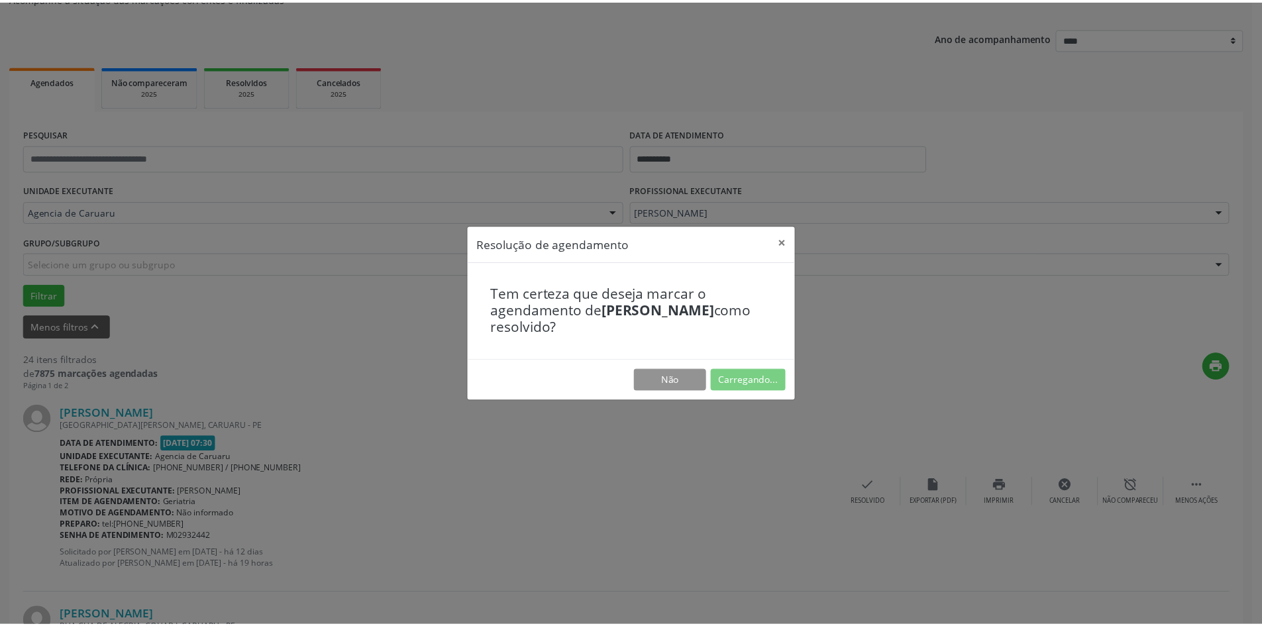
scroll to position [0, 0]
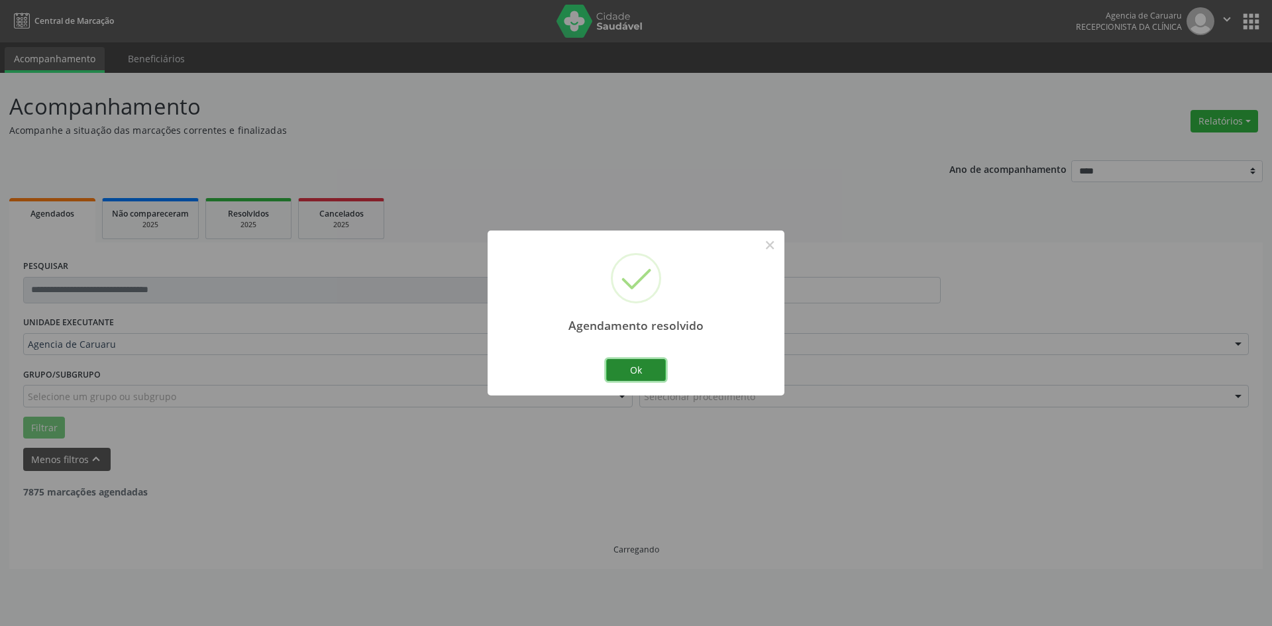
click at [647, 360] on button "Ok" at bounding box center [636, 370] width 60 height 23
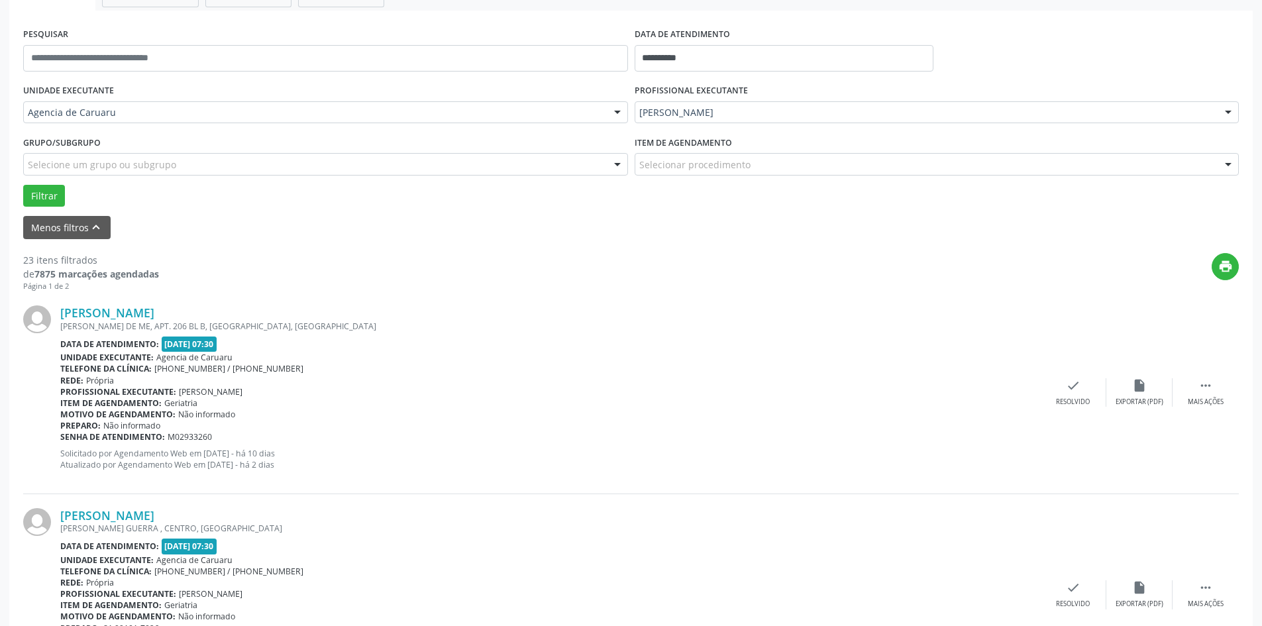
scroll to position [265, 0]
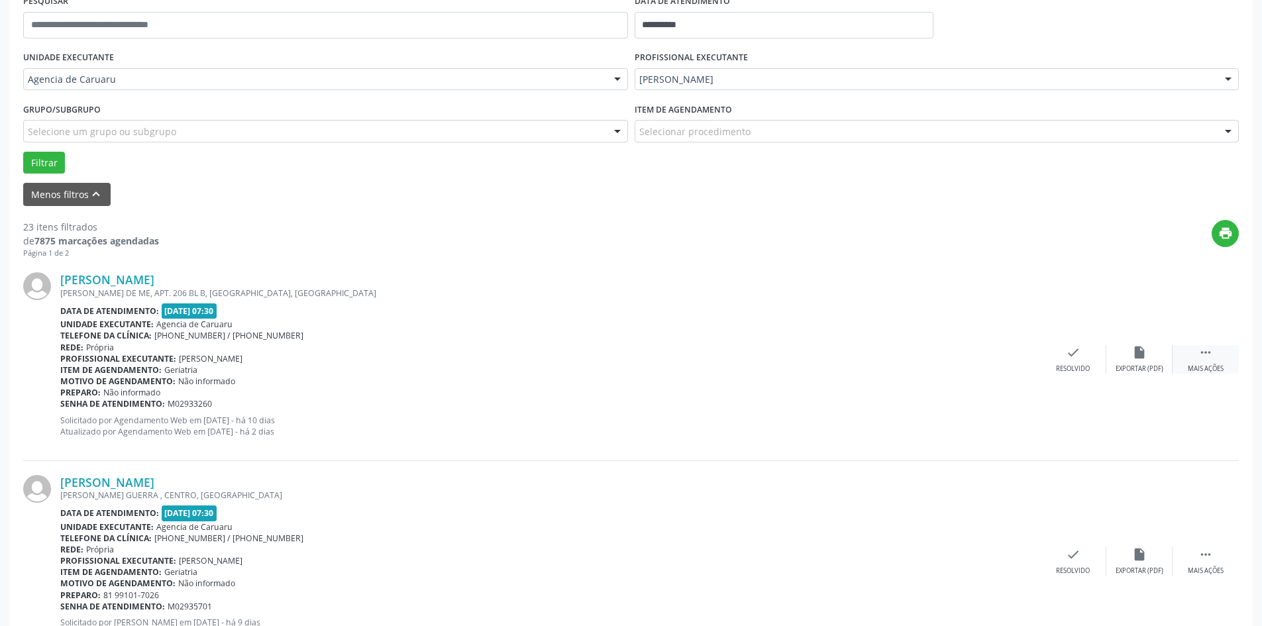
click at [1214, 360] on div " Mais ações" at bounding box center [1206, 359] width 66 height 28
click at [1138, 352] on icon "alarm_off" at bounding box center [1139, 352] width 15 height 15
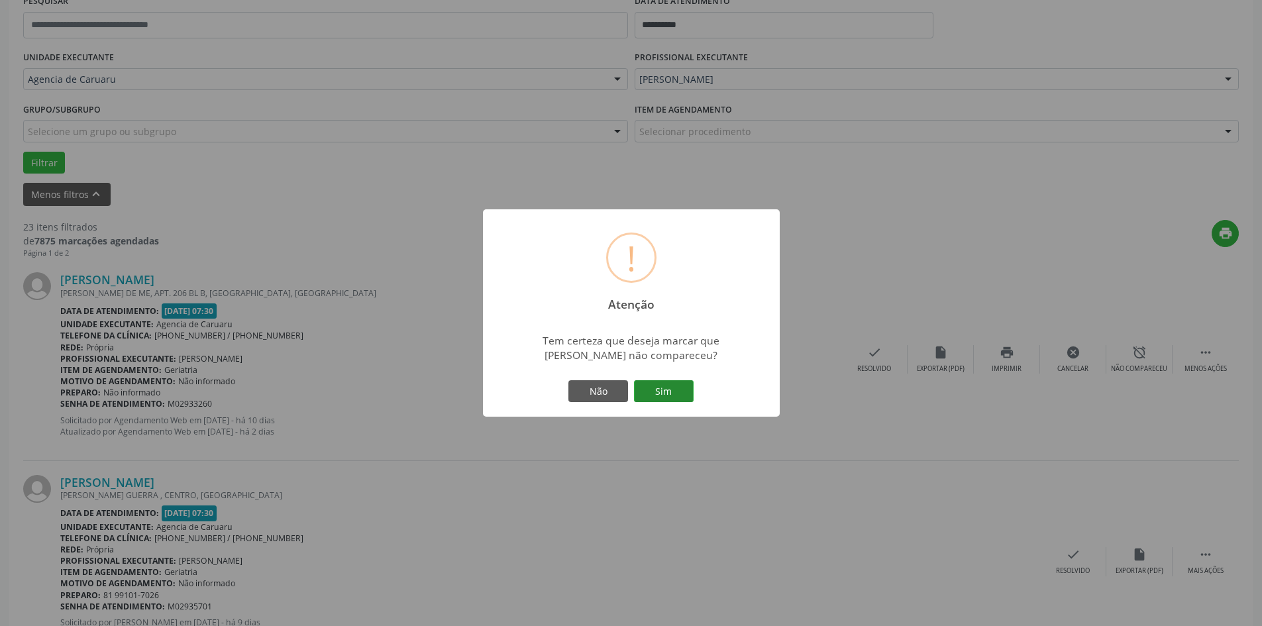
click at [676, 395] on button "Sim" at bounding box center [664, 391] width 60 height 23
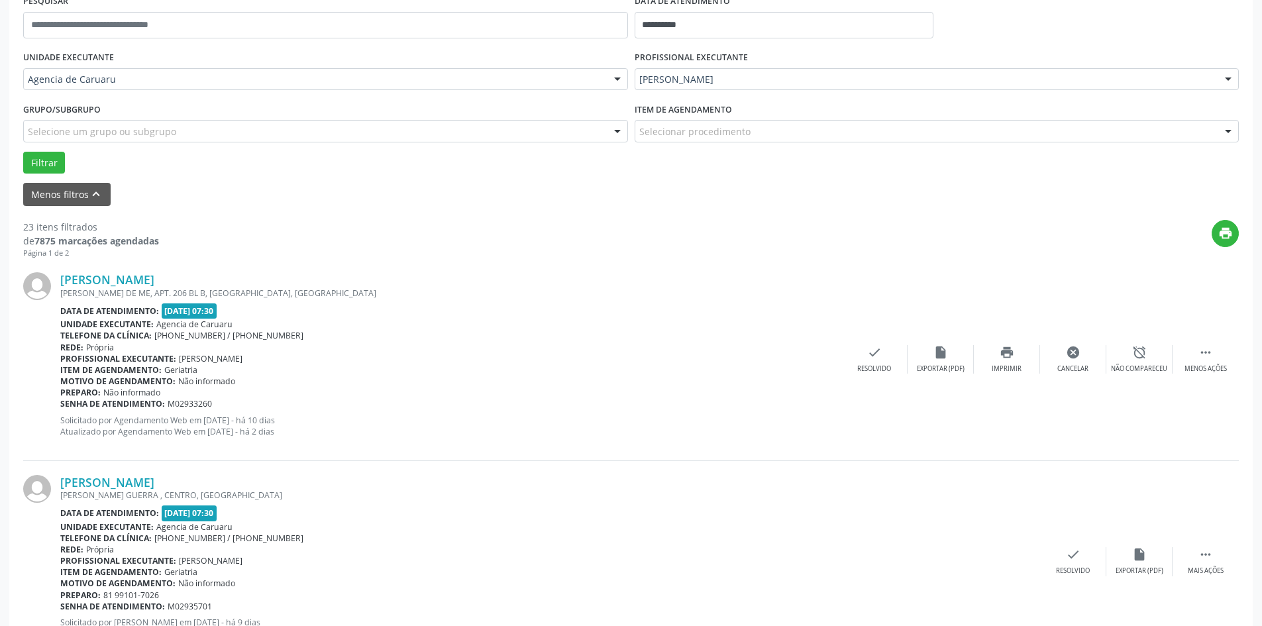
scroll to position [0, 0]
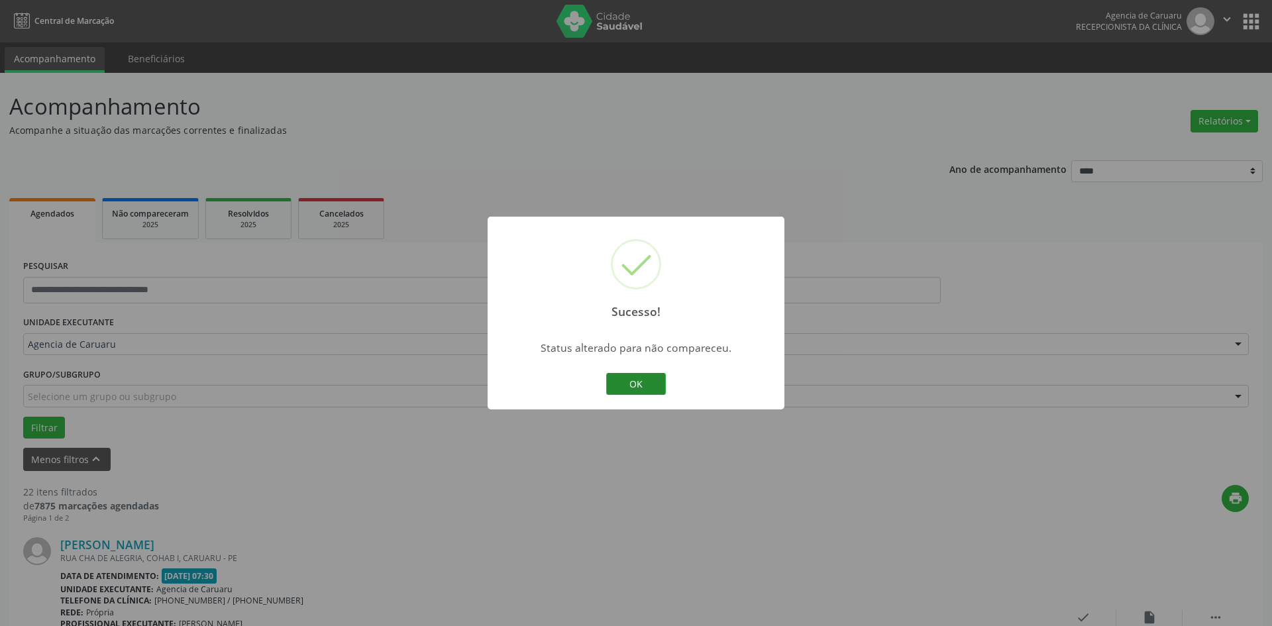
click at [643, 384] on button "OK" at bounding box center [636, 384] width 60 height 23
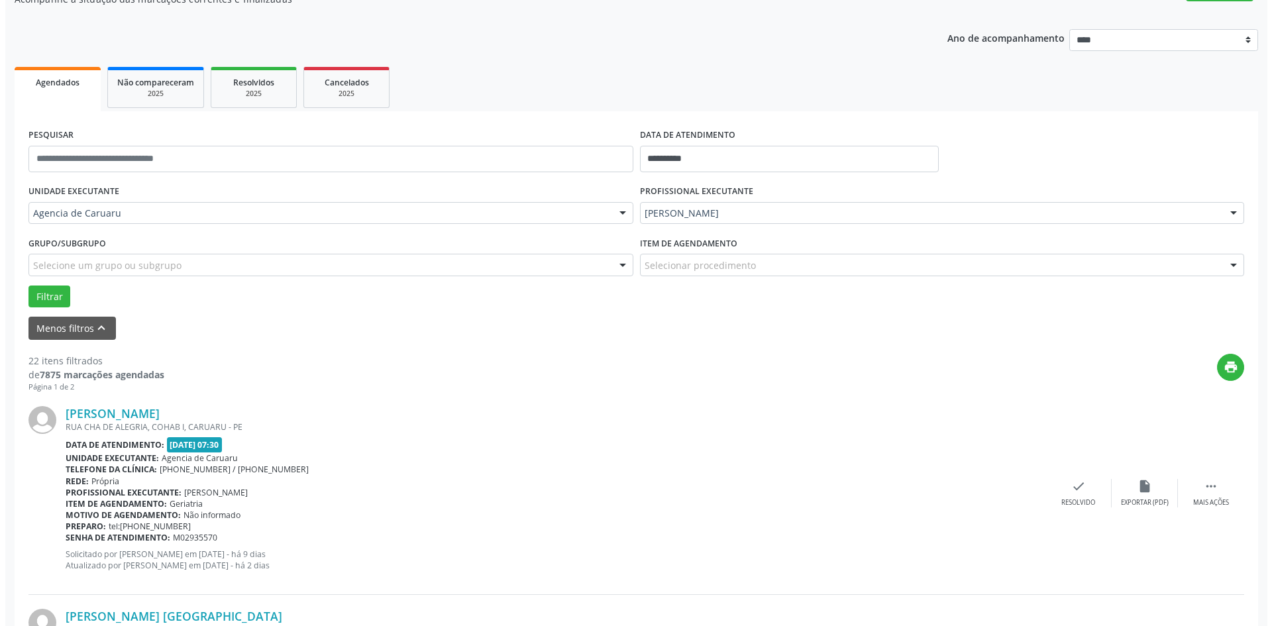
scroll to position [133, 0]
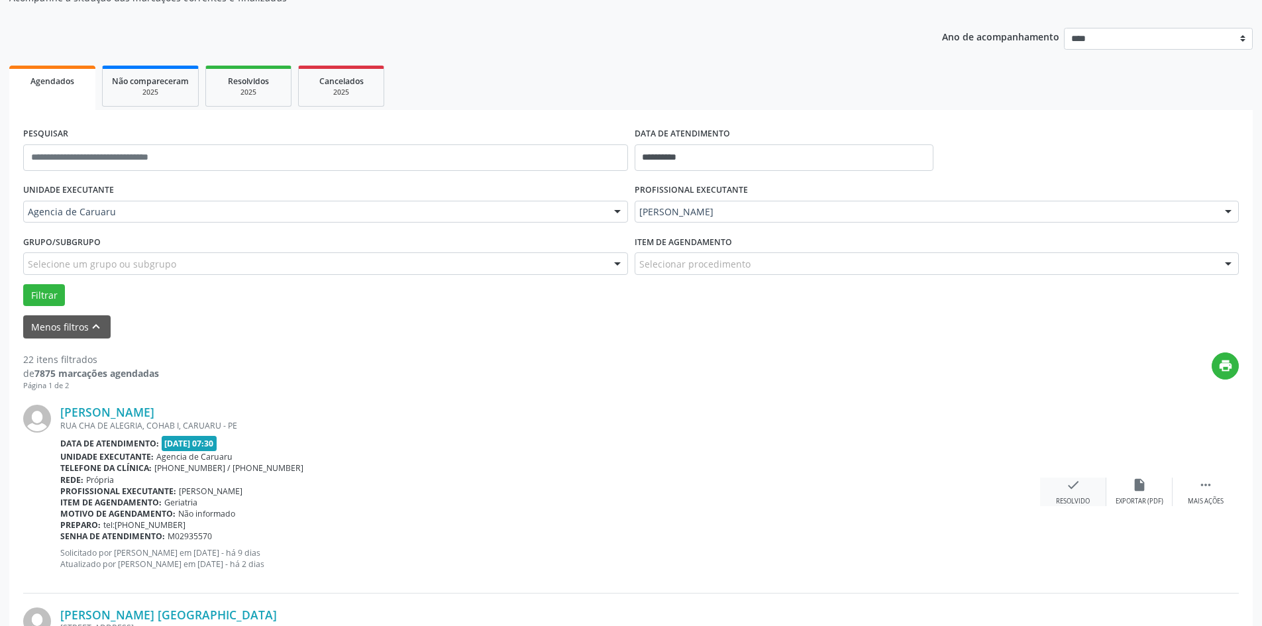
click at [1069, 488] on icon "check" at bounding box center [1073, 485] width 15 height 15
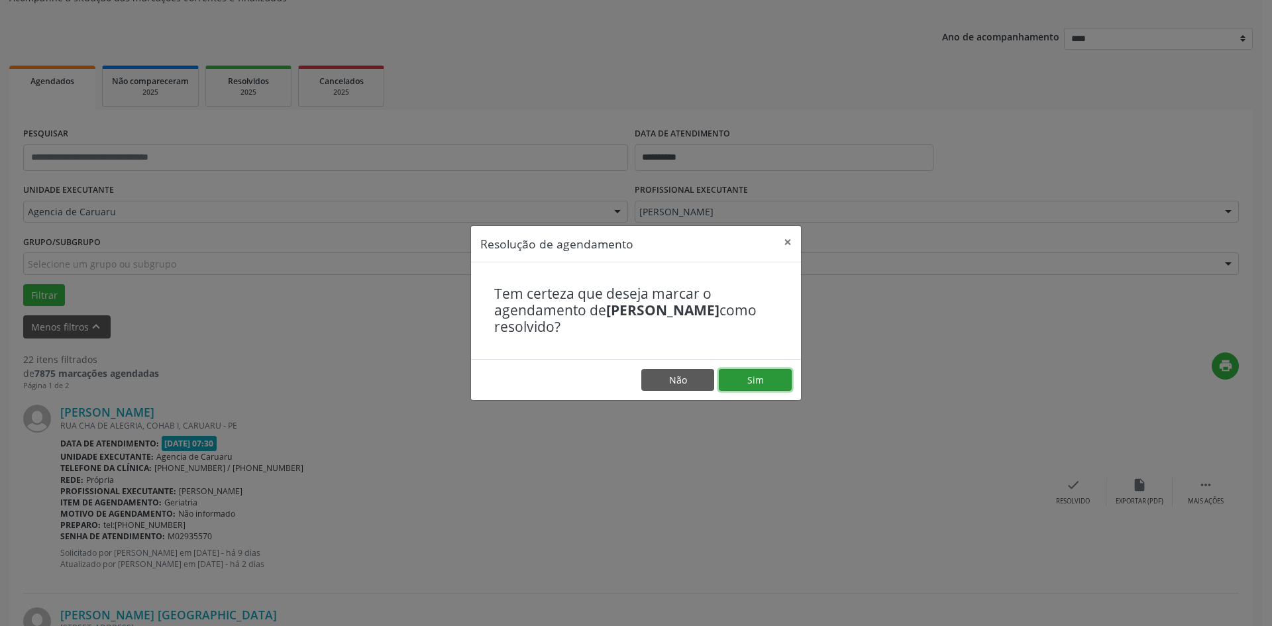
click at [769, 375] on button "Sim" at bounding box center [755, 380] width 73 height 23
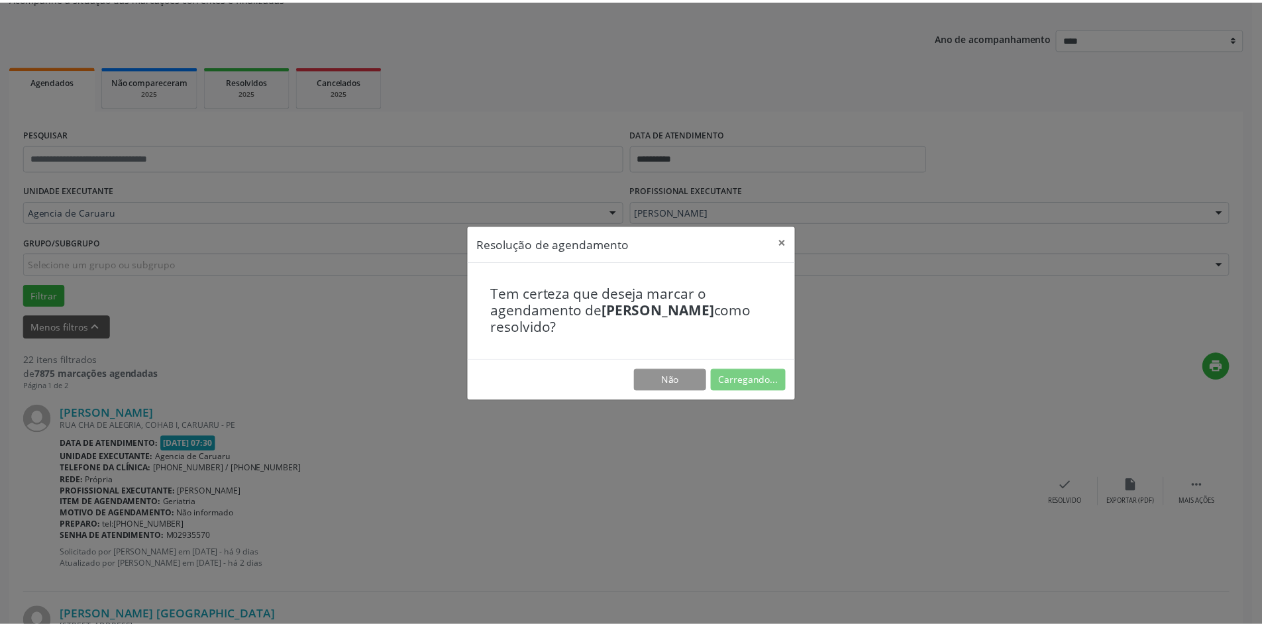
scroll to position [0, 0]
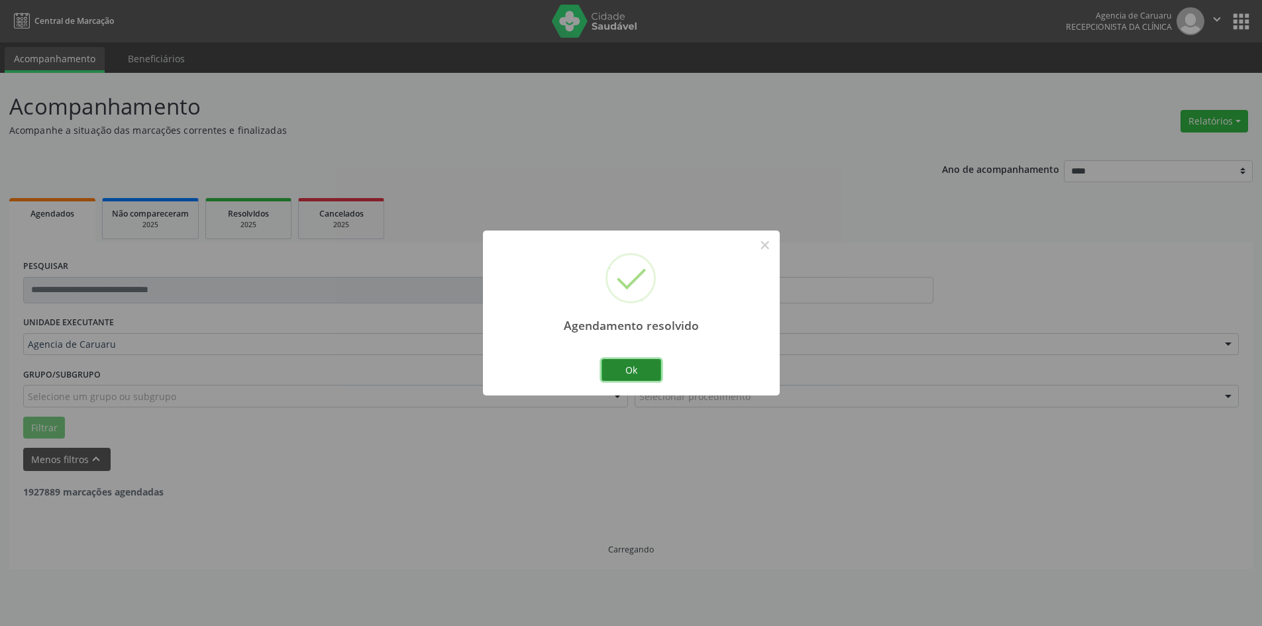
click at [630, 364] on button "Ok" at bounding box center [632, 370] width 60 height 23
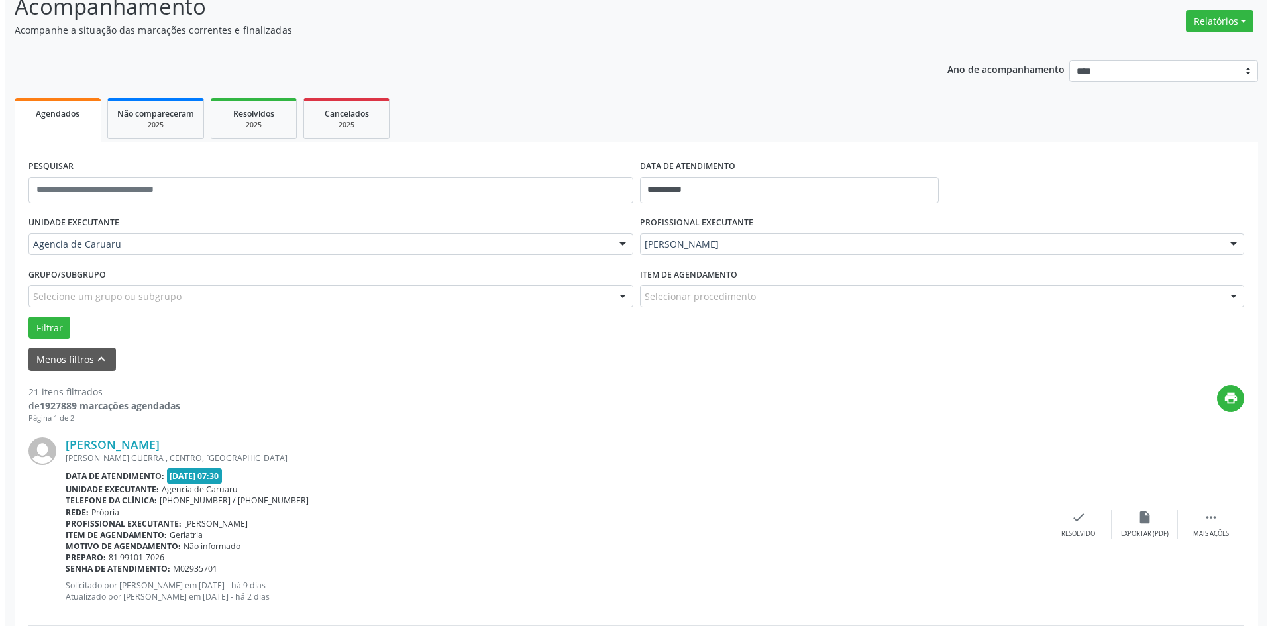
scroll to position [133, 0]
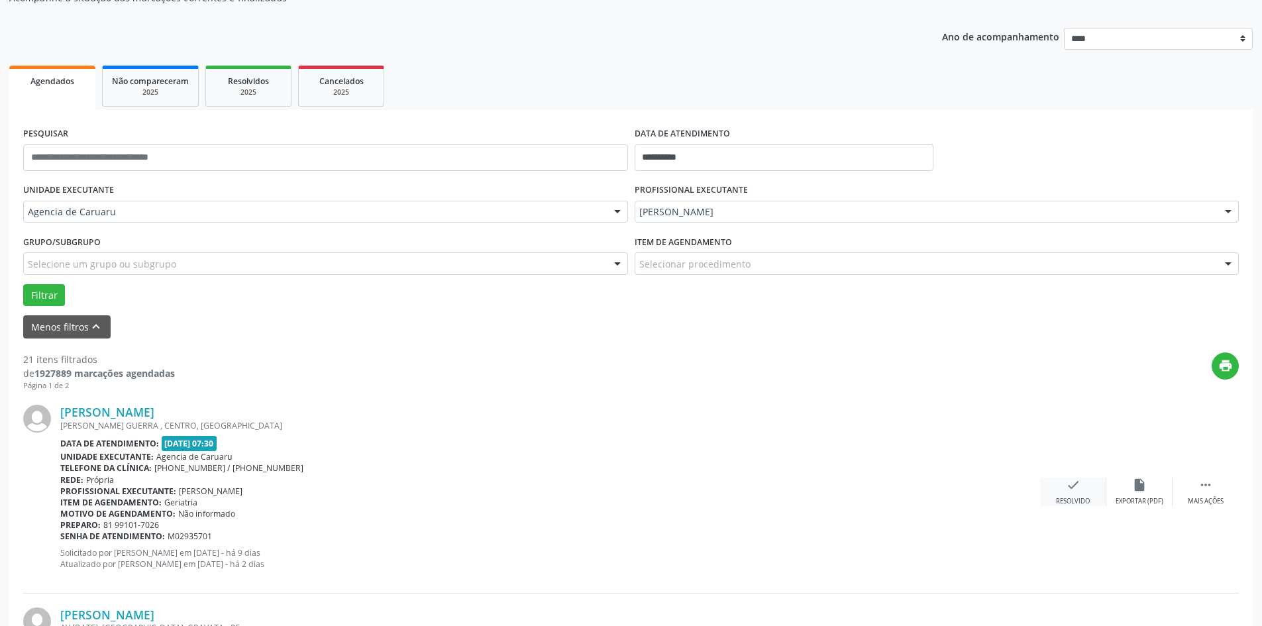
click at [1069, 486] on icon "check" at bounding box center [1073, 485] width 15 height 15
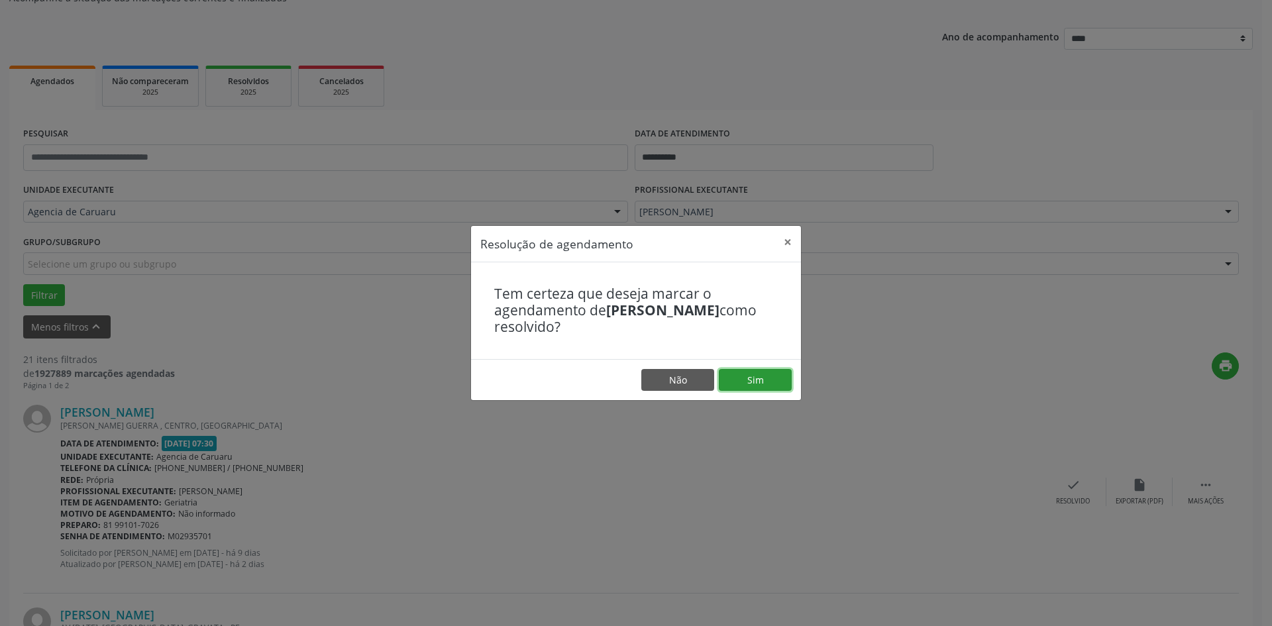
click at [773, 382] on button "Sim" at bounding box center [755, 380] width 73 height 23
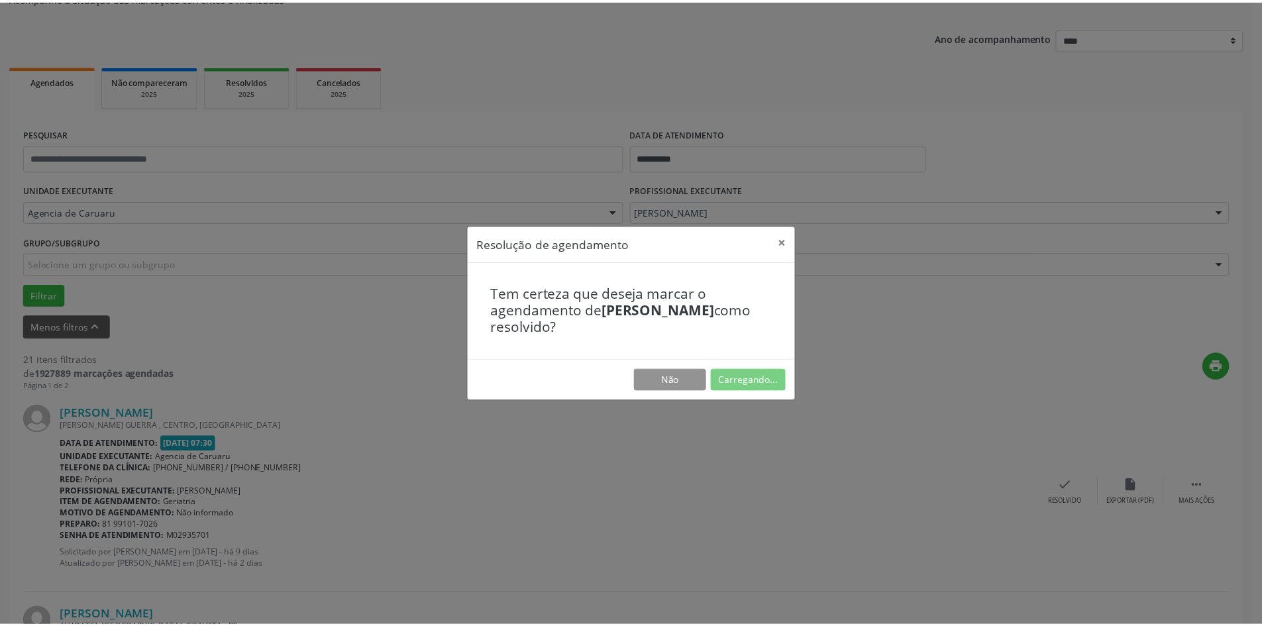
scroll to position [0, 0]
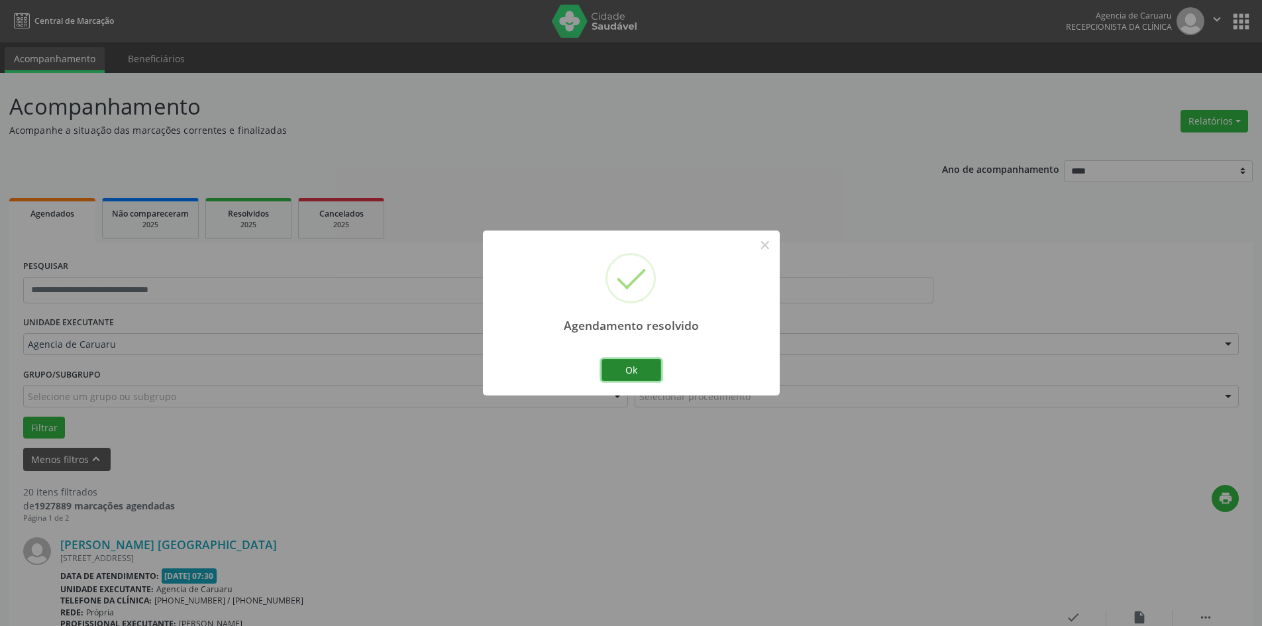
click at [653, 372] on button "Ok" at bounding box center [632, 370] width 60 height 23
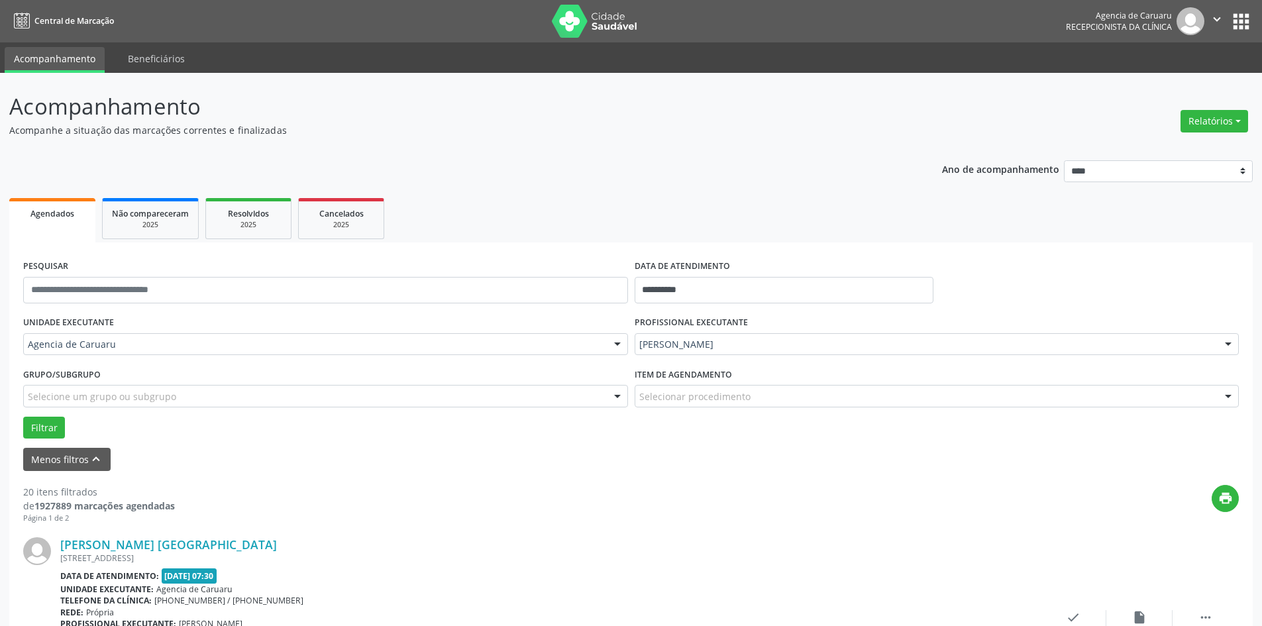
scroll to position [133, 0]
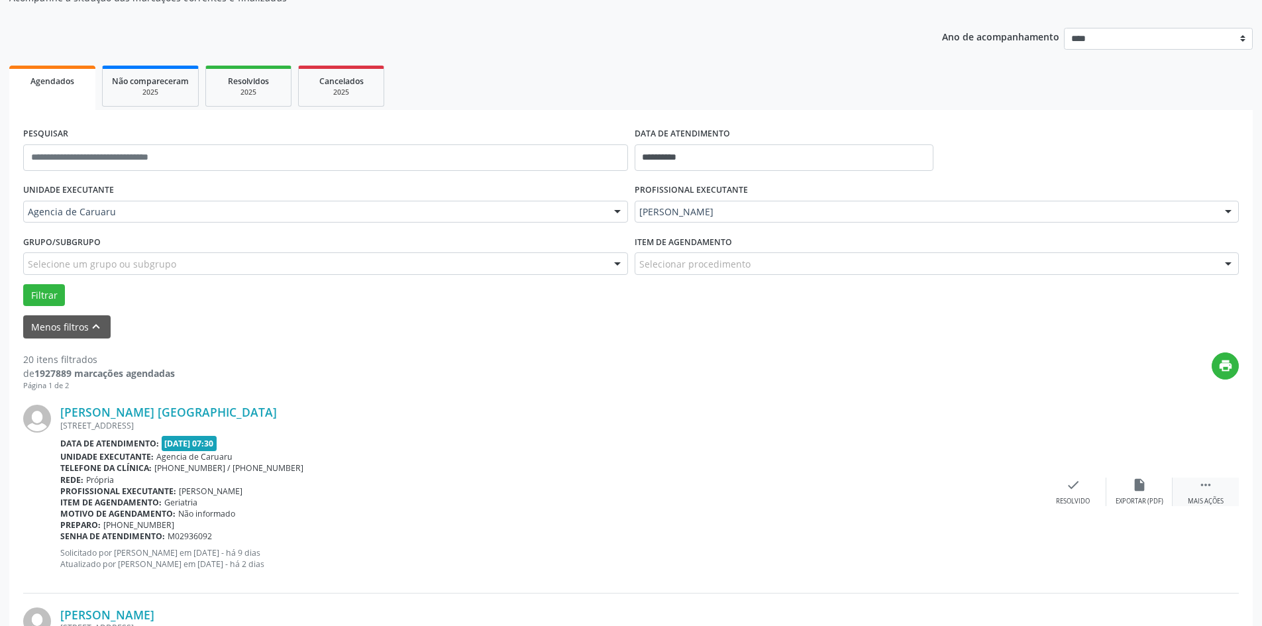
click at [1212, 490] on icon "" at bounding box center [1206, 485] width 15 height 15
click at [1141, 494] on div "alarm_off Não compareceu" at bounding box center [1140, 492] width 66 height 28
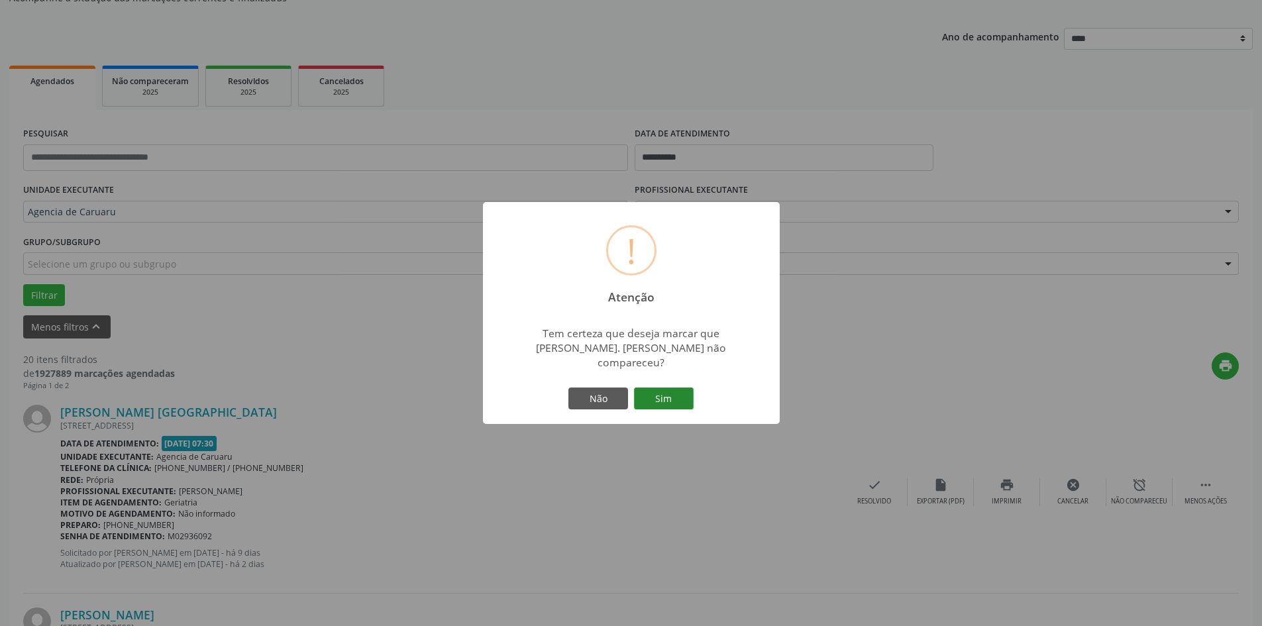
click at [662, 388] on button "Sim" at bounding box center [664, 399] width 60 height 23
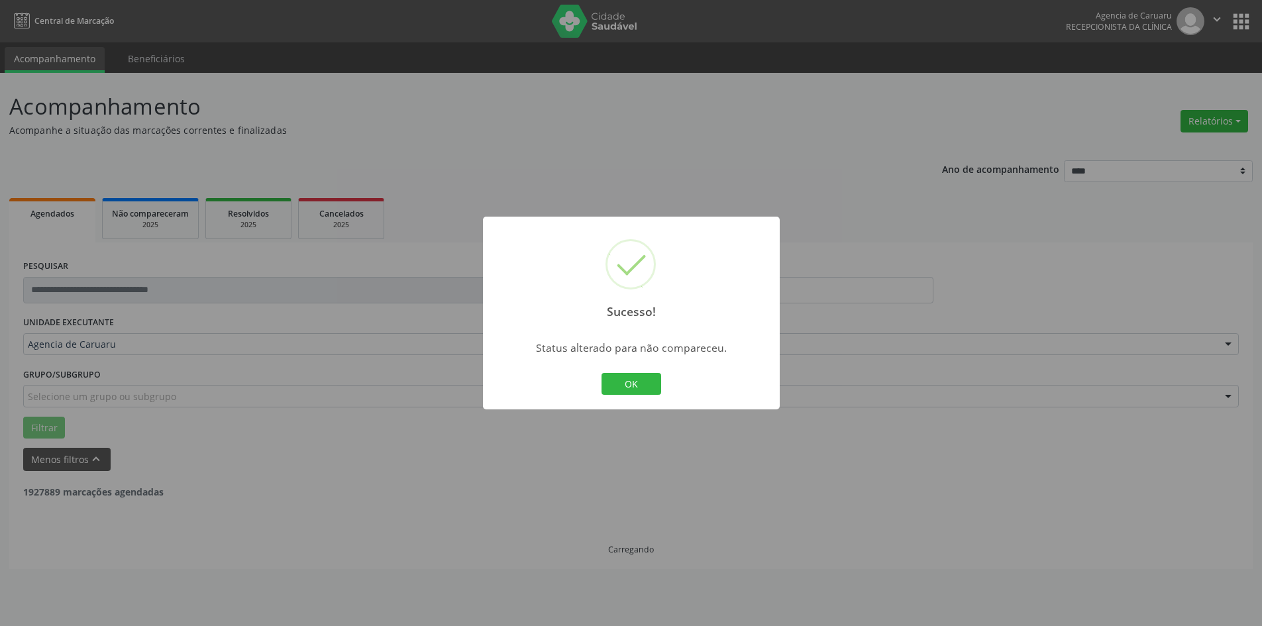
scroll to position [0, 0]
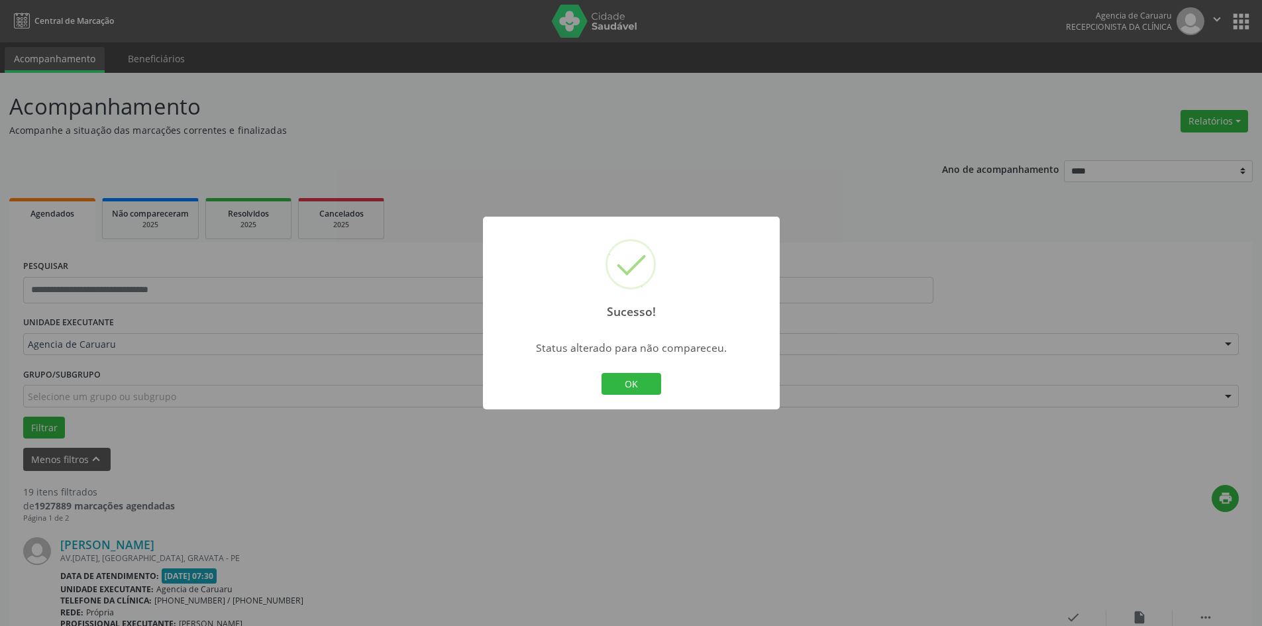
drag, startPoint x: 638, startPoint y: 378, endPoint x: 592, endPoint y: 438, distance: 76.1
click at [638, 378] on button "OK" at bounding box center [632, 384] width 60 height 23
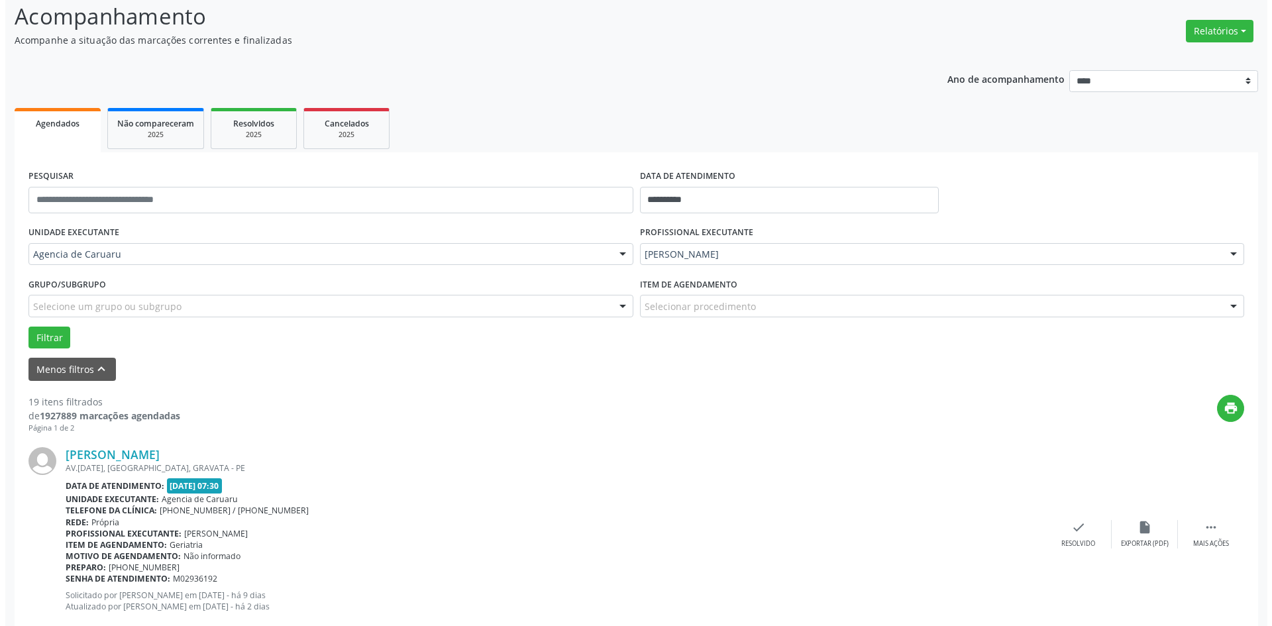
scroll to position [133, 0]
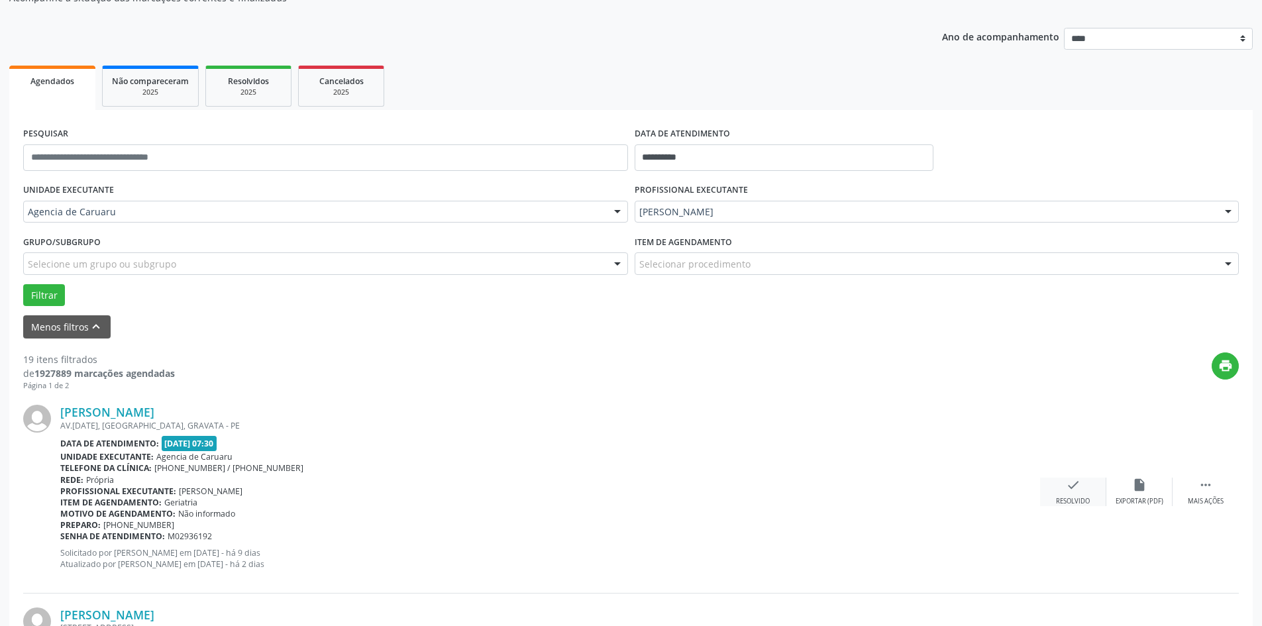
click at [1088, 491] on div "check Resolvido" at bounding box center [1073, 492] width 66 height 28
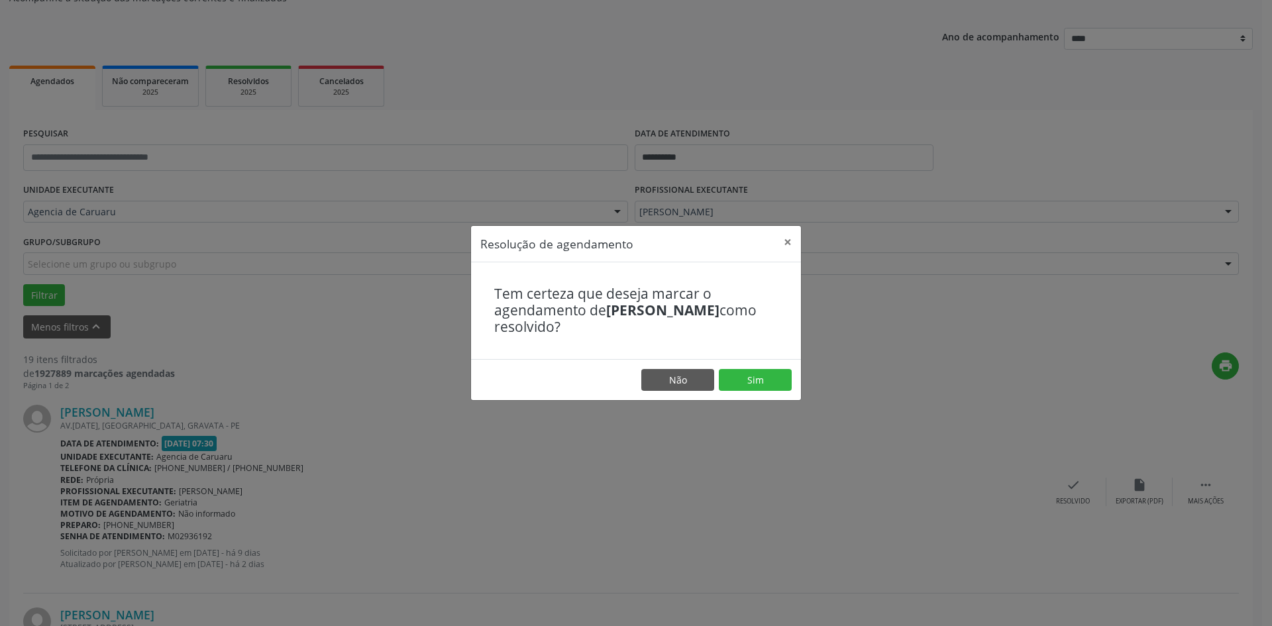
click at [760, 368] on footer "Não Sim" at bounding box center [636, 380] width 330 height 42
click at [761, 390] on button "Sim" at bounding box center [755, 380] width 73 height 23
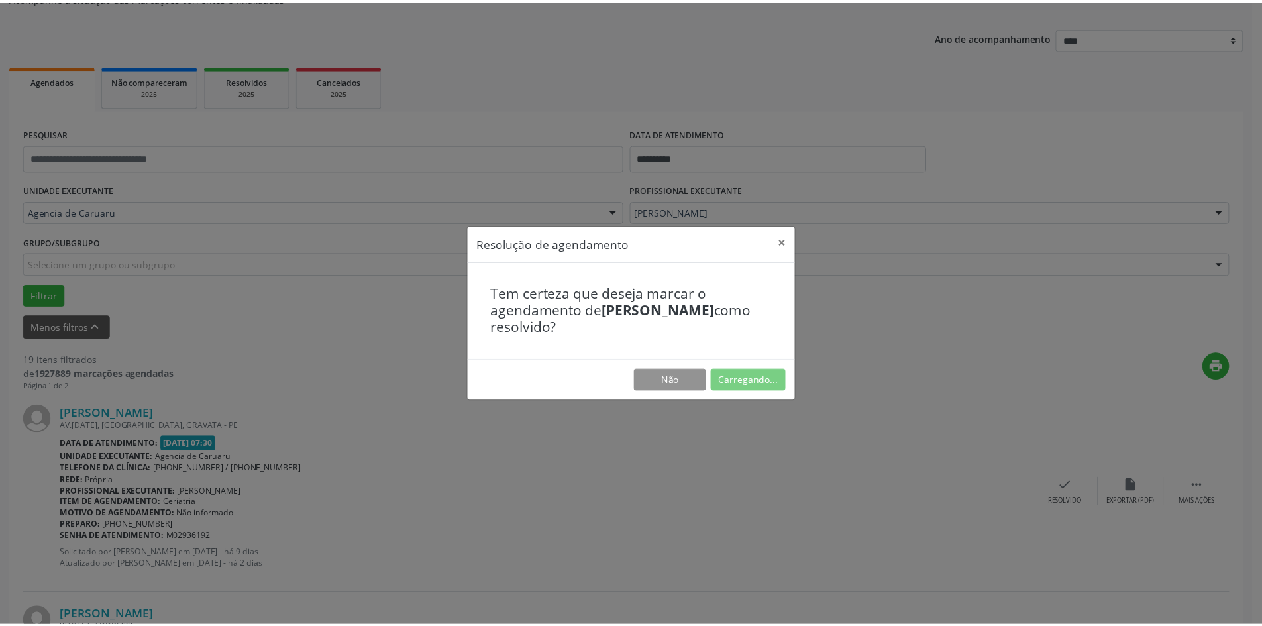
scroll to position [0, 0]
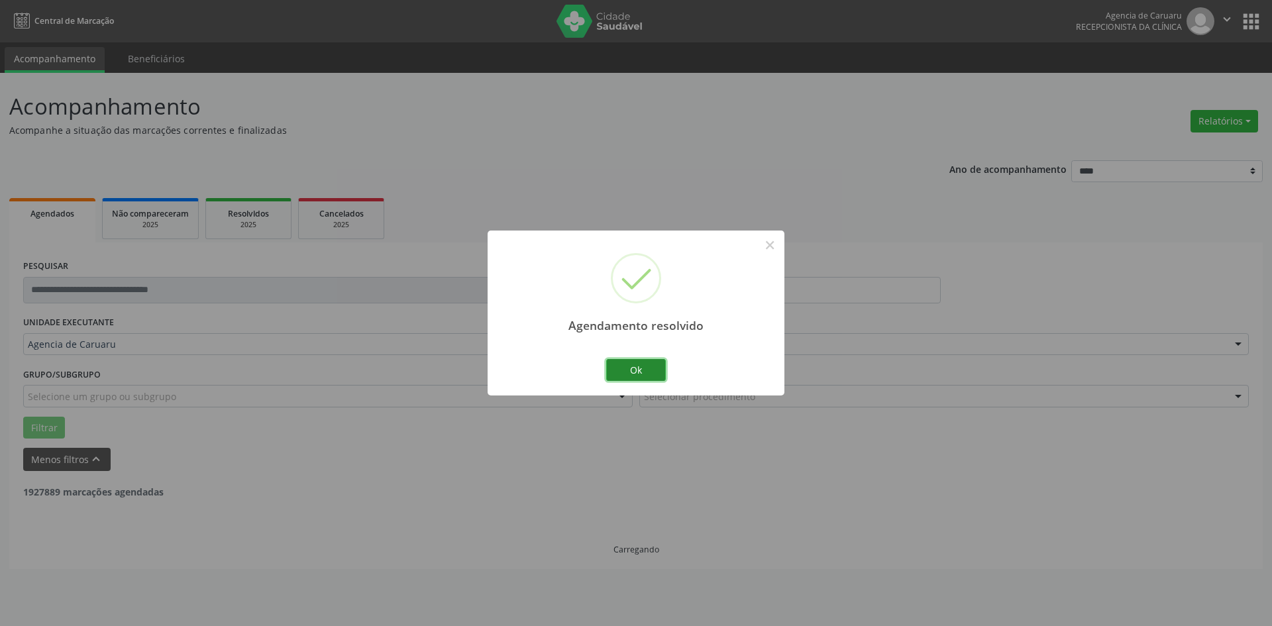
click at [647, 371] on button "Ok" at bounding box center [636, 370] width 60 height 23
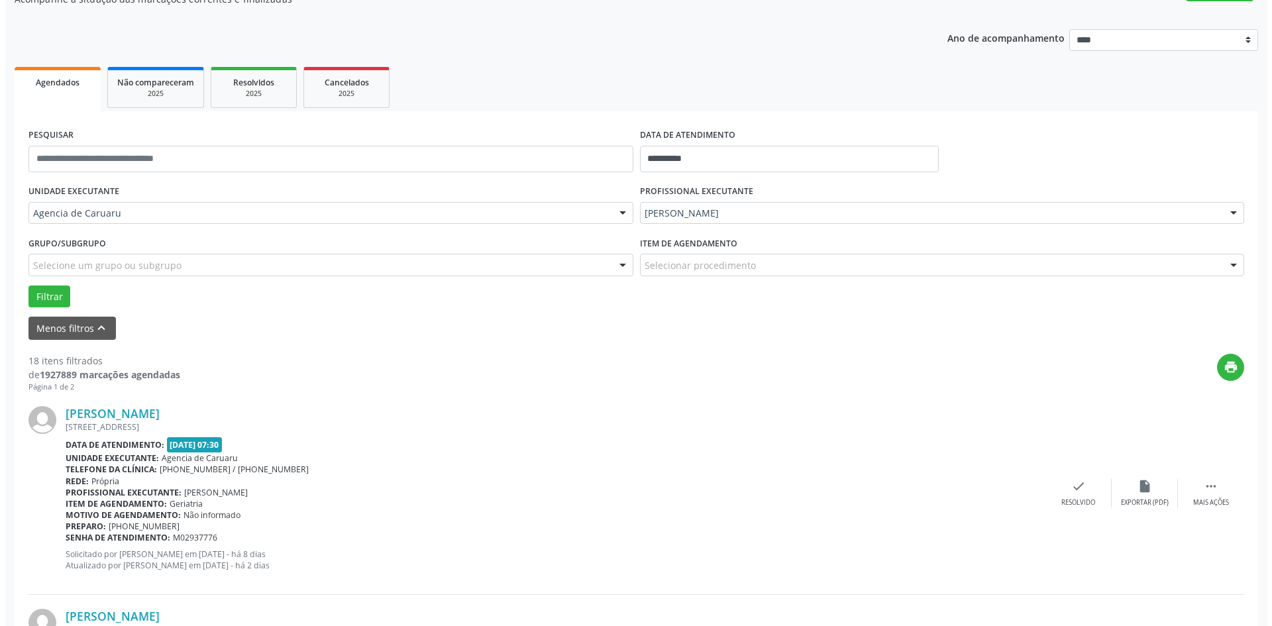
scroll to position [133, 0]
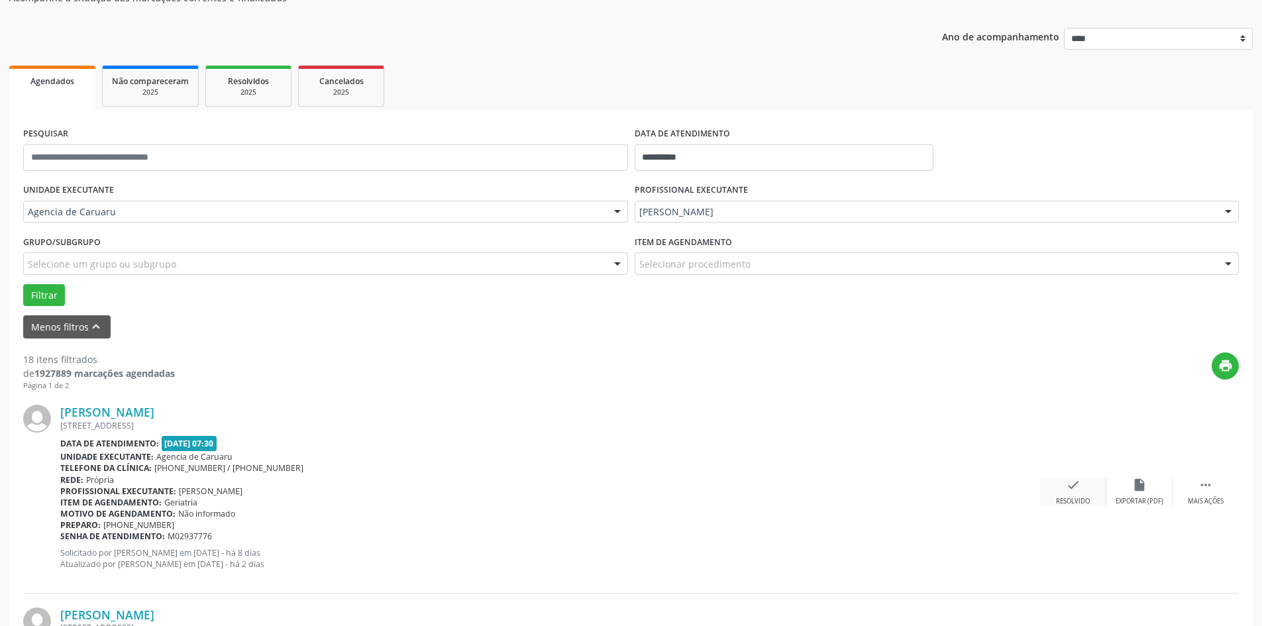
click at [1074, 482] on icon "check" at bounding box center [1073, 485] width 15 height 15
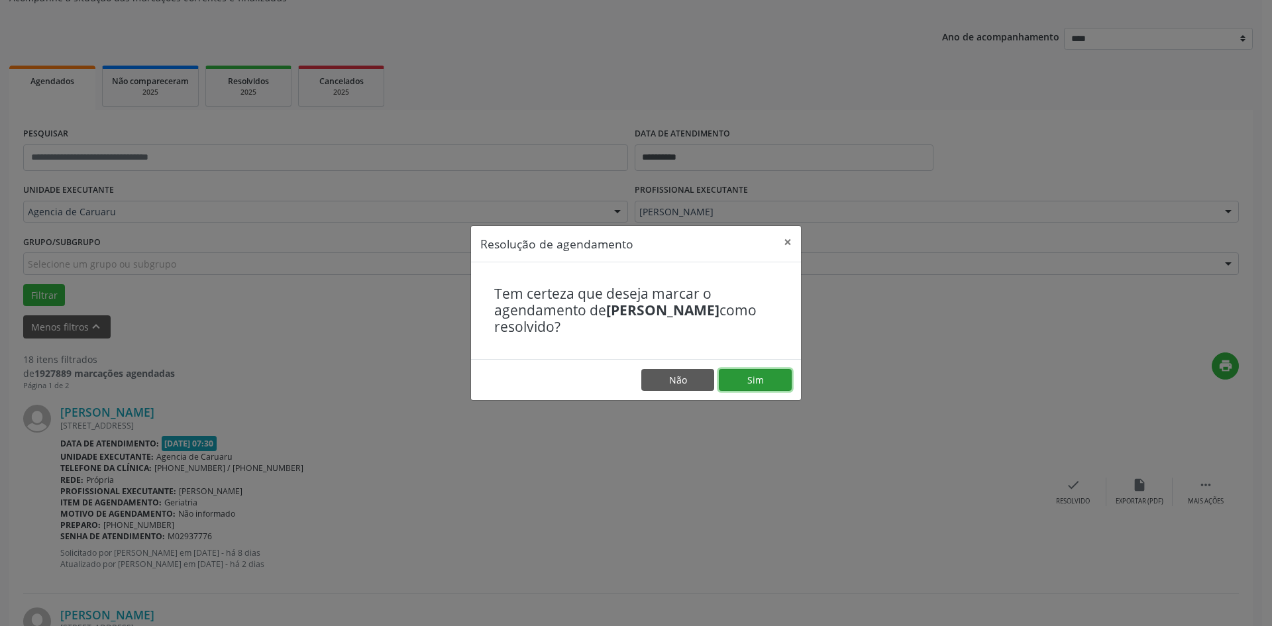
click at [775, 375] on button "Sim" at bounding box center [755, 380] width 73 height 23
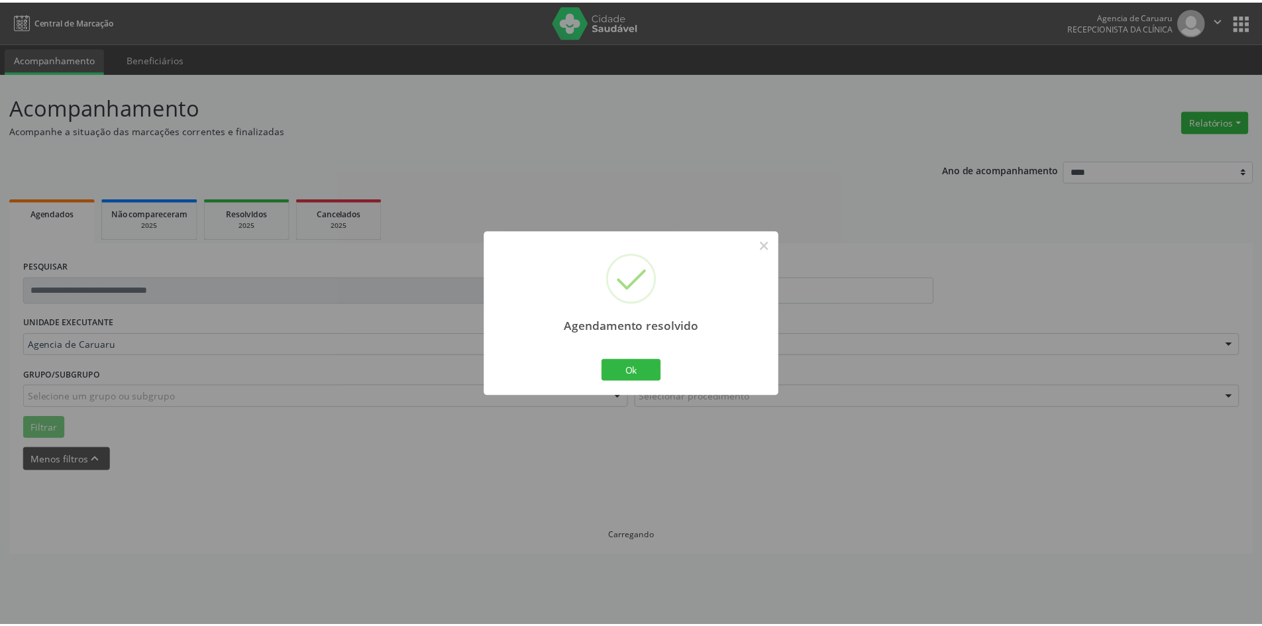
scroll to position [0, 0]
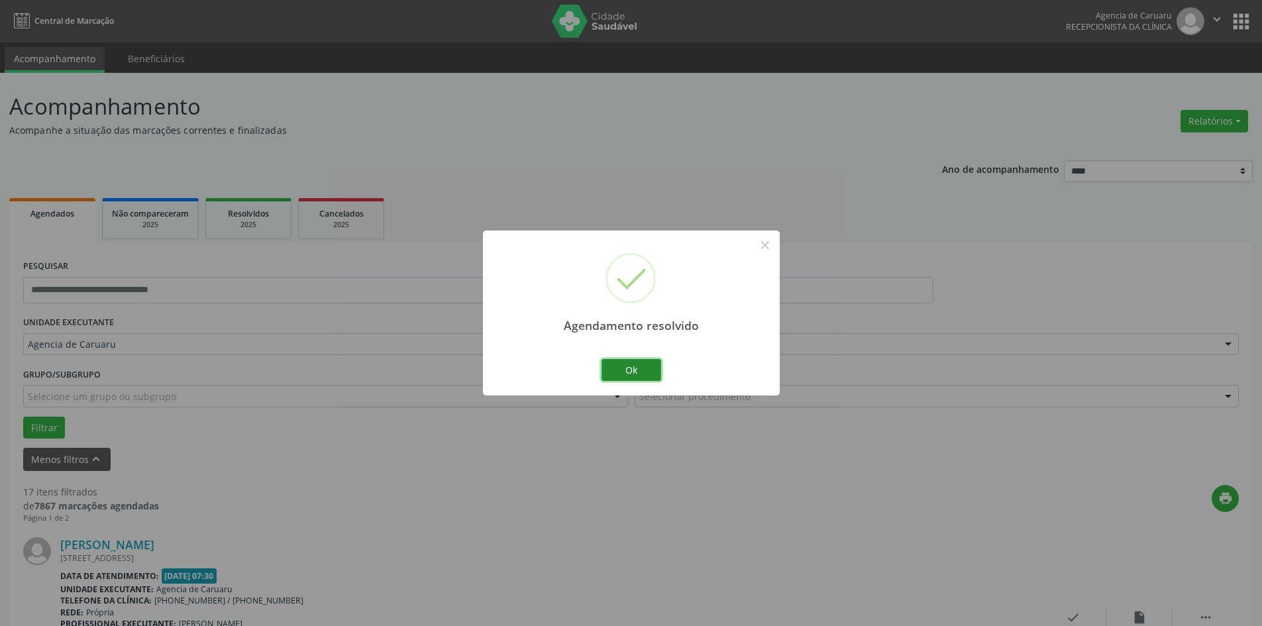
click at [642, 374] on button "Ok" at bounding box center [632, 370] width 60 height 23
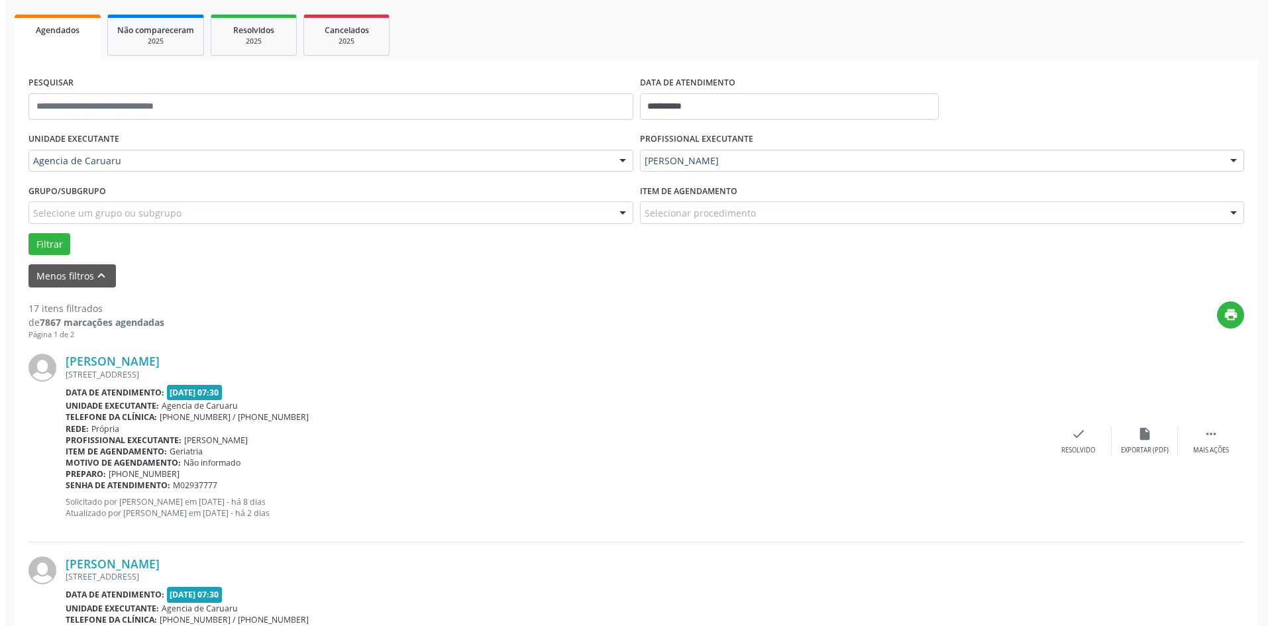
scroll to position [199, 0]
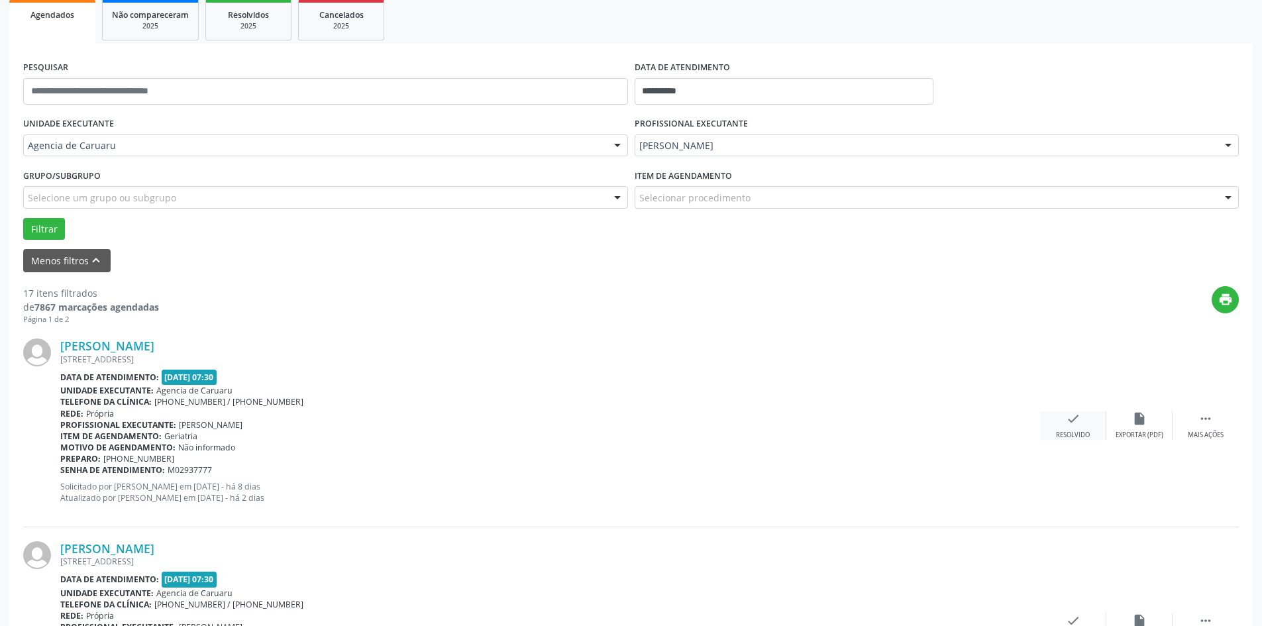
click at [1061, 429] on div "check Resolvido" at bounding box center [1073, 425] width 66 height 28
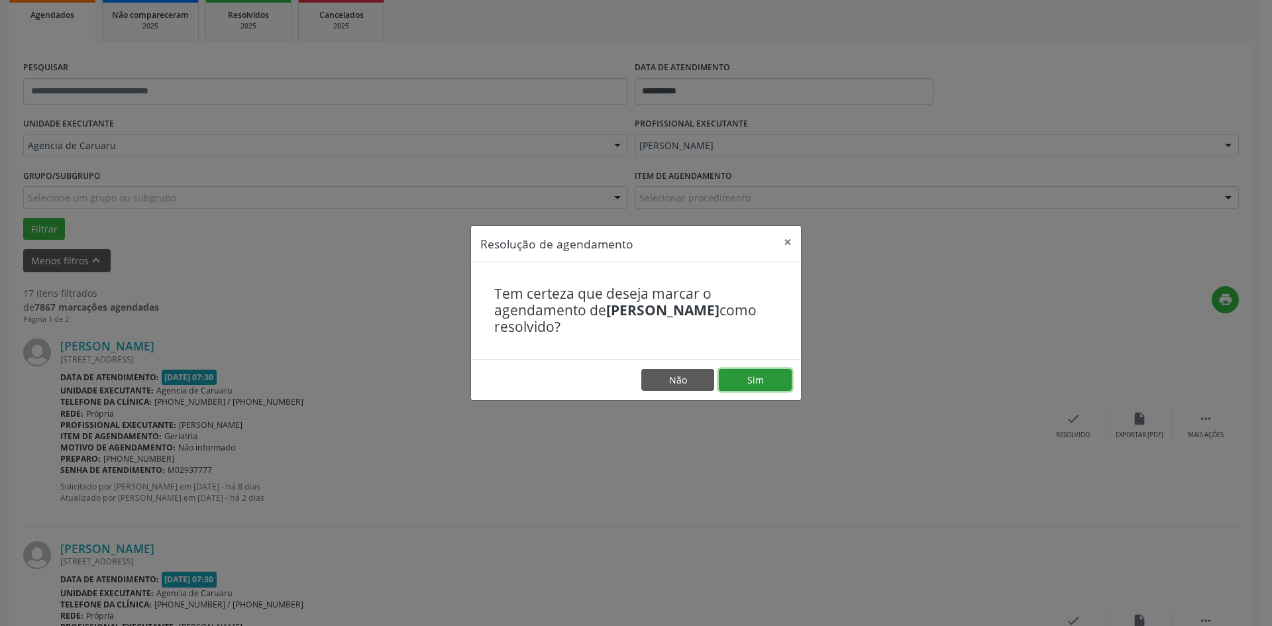
click at [767, 378] on button "Sim" at bounding box center [755, 380] width 73 height 23
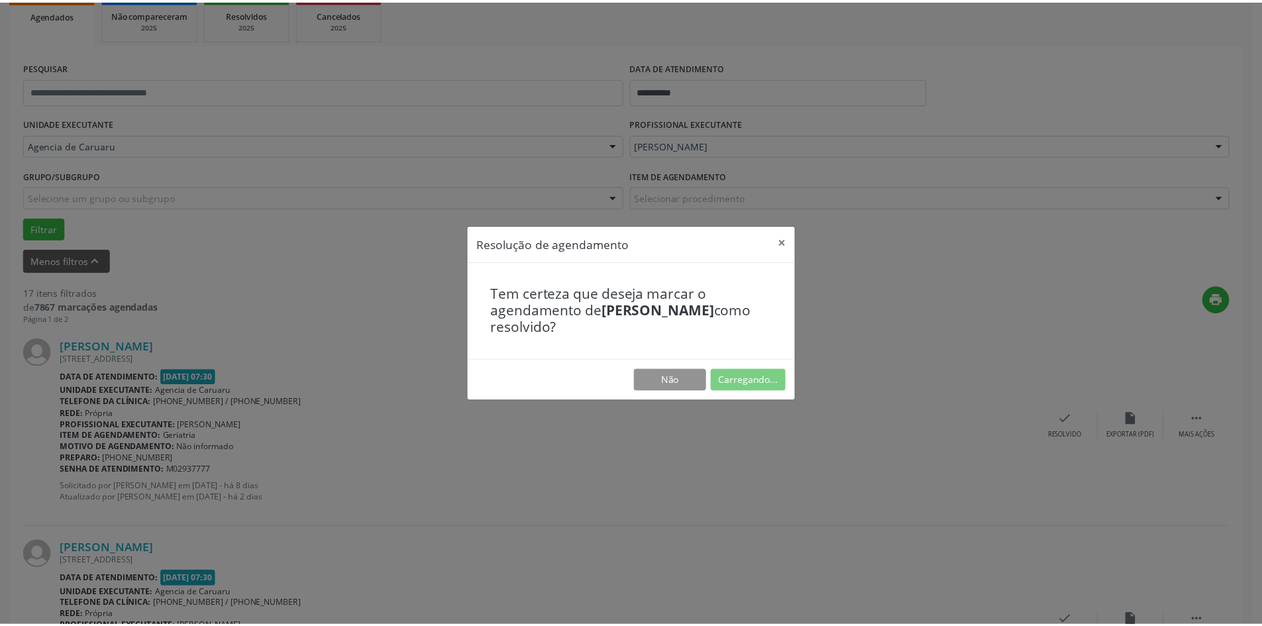
scroll to position [0, 0]
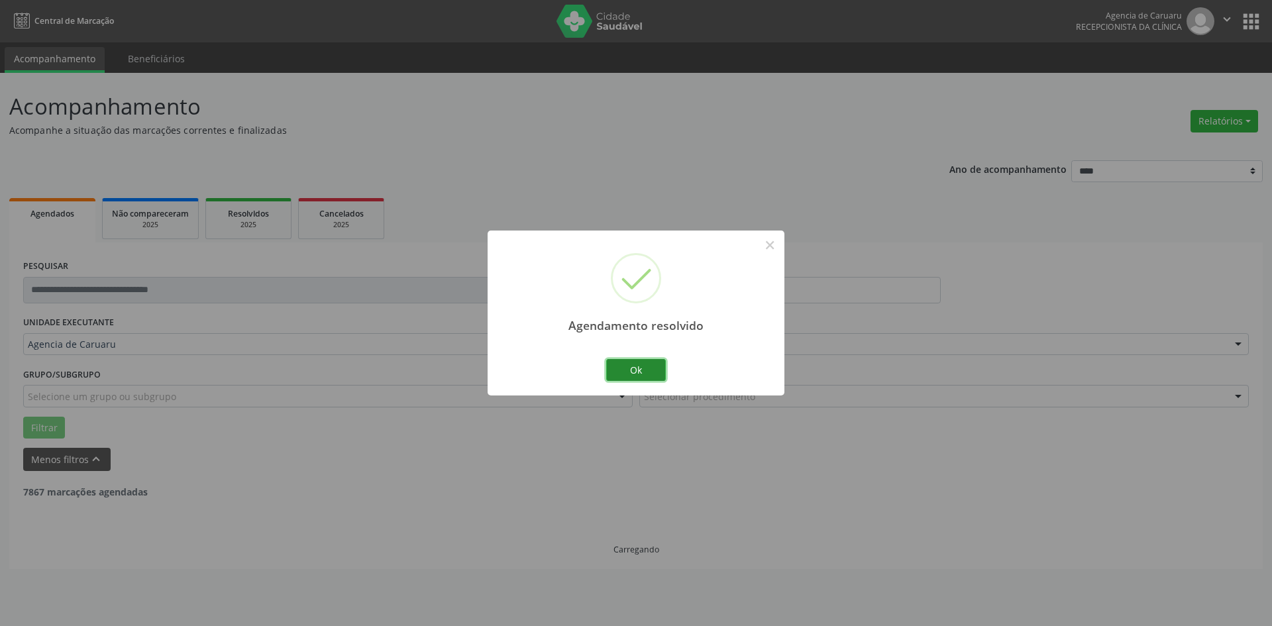
click at [643, 366] on button "Ok" at bounding box center [636, 370] width 60 height 23
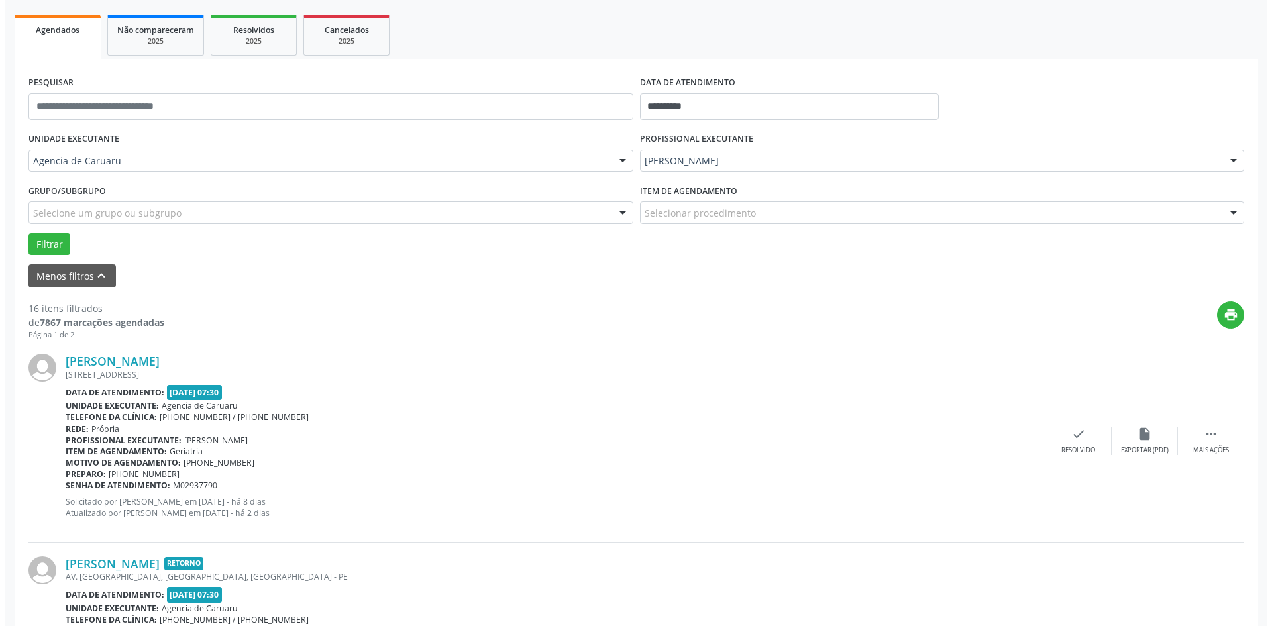
scroll to position [199, 0]
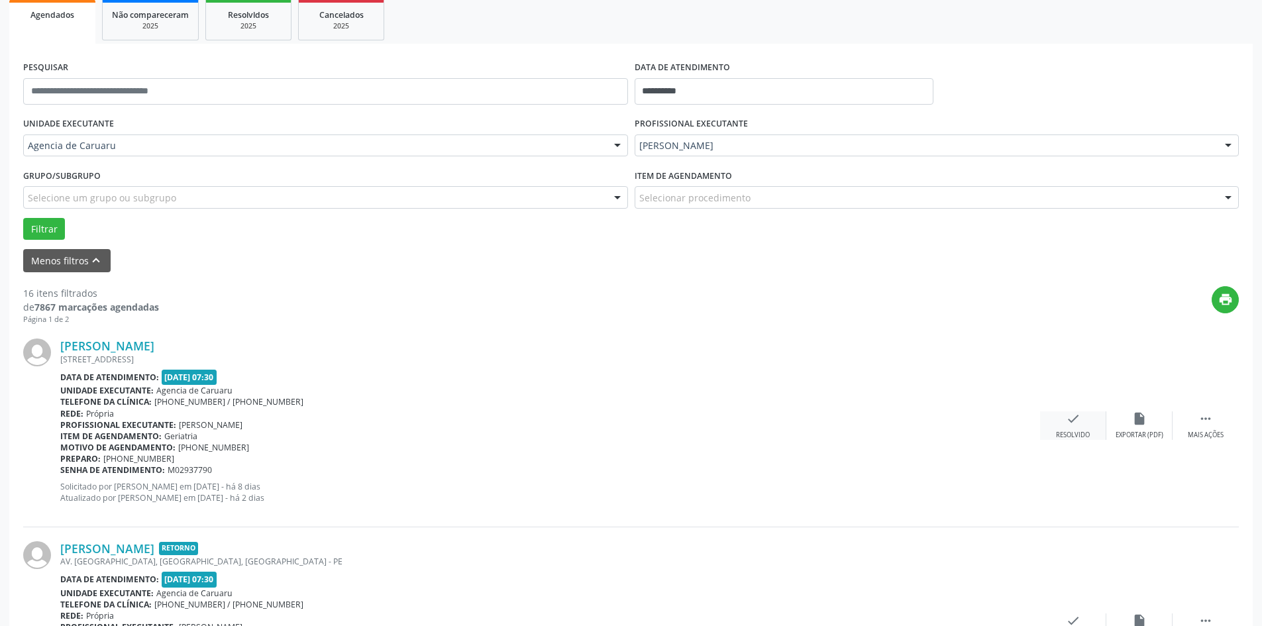
click at [1076, 421] on icon "check" at bounding box center [1073, 418] width 15 height 15
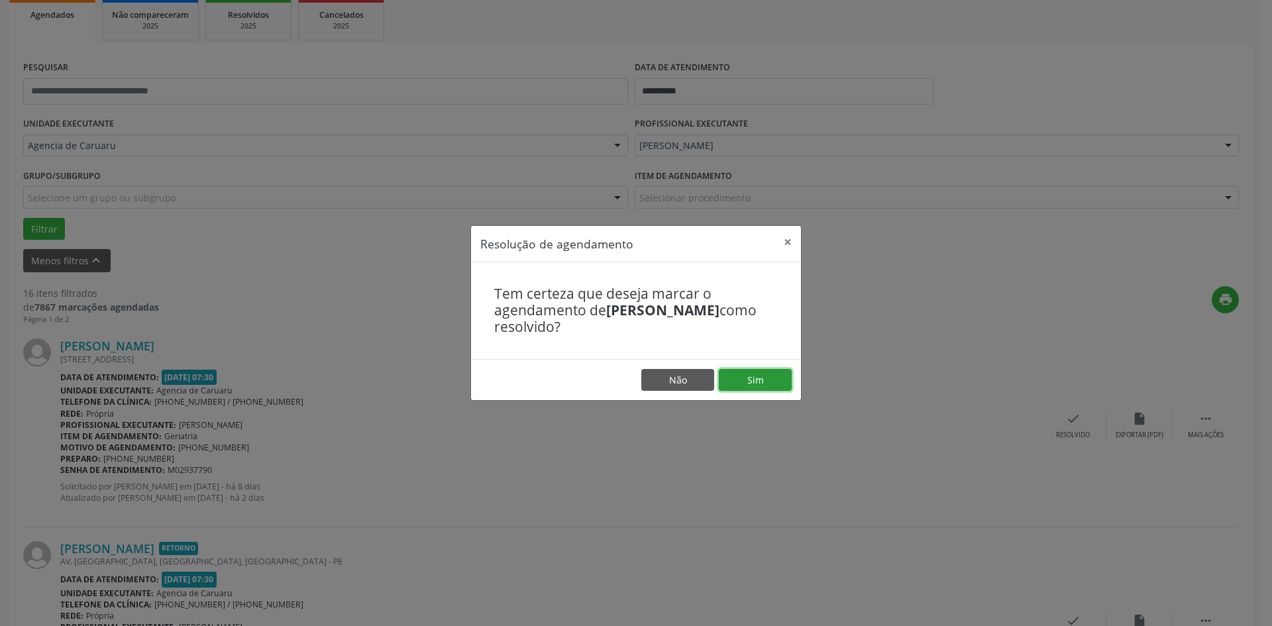
click at [777, 377] on button "Sim" at bounding box center [755, 380] width 73 height 23
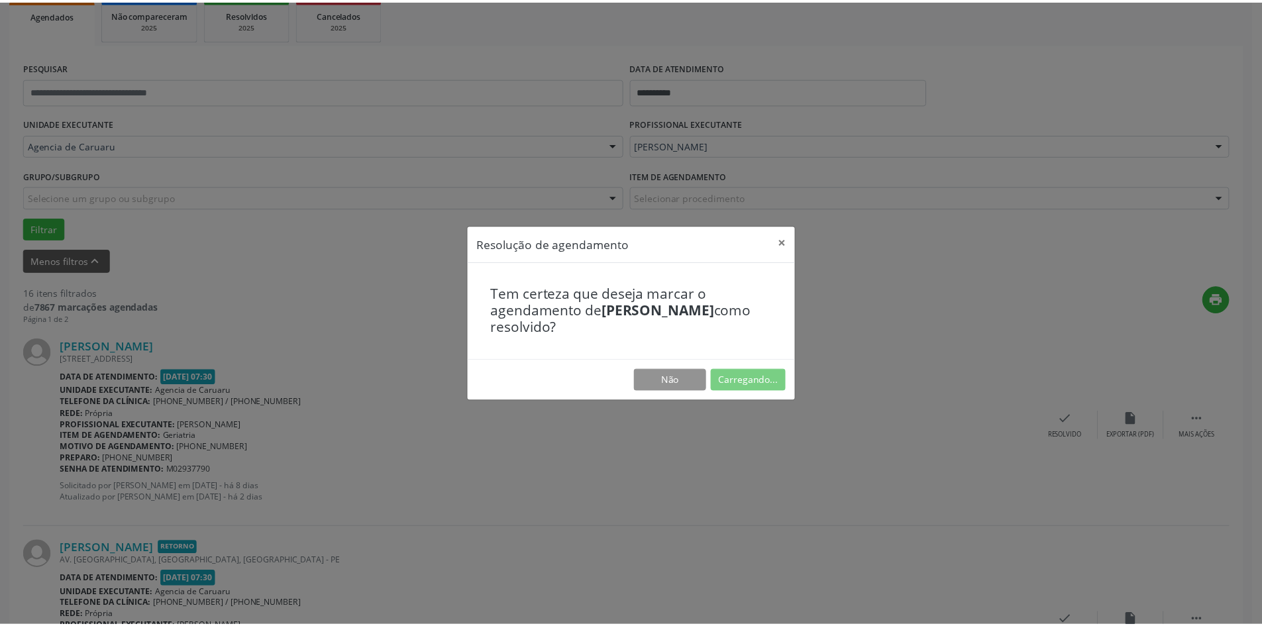
scroll to position [0, 0]
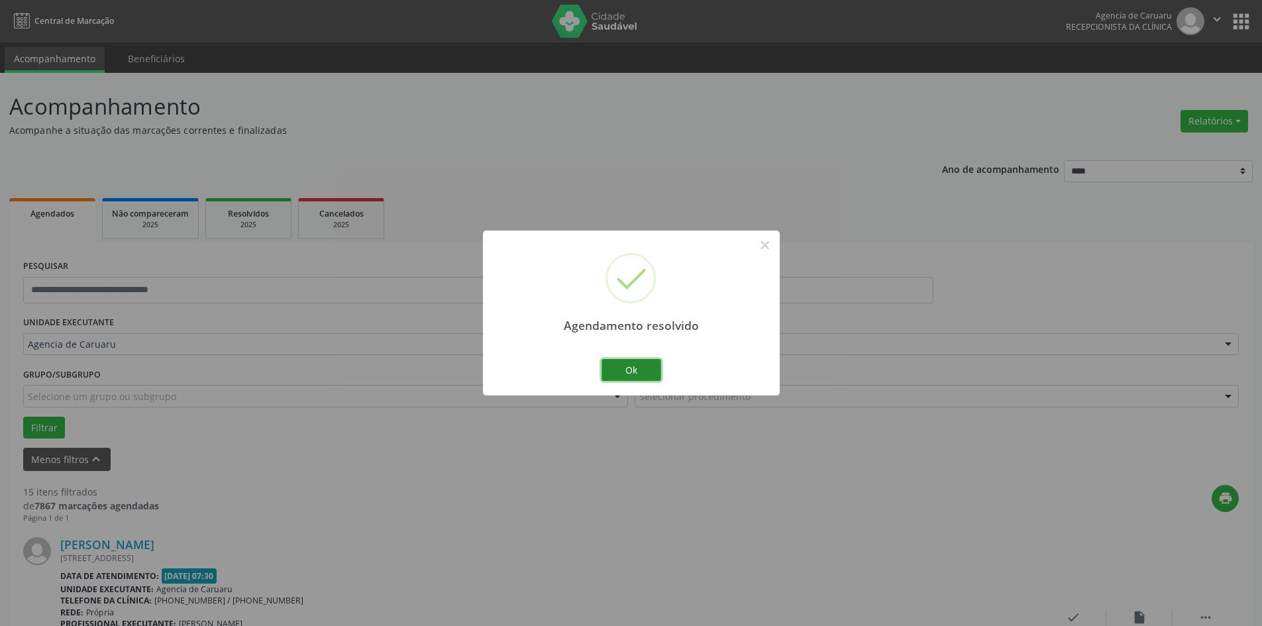
click at [636, 370] on button "Ok" at bounding box center [632, 370] width 60 height 23
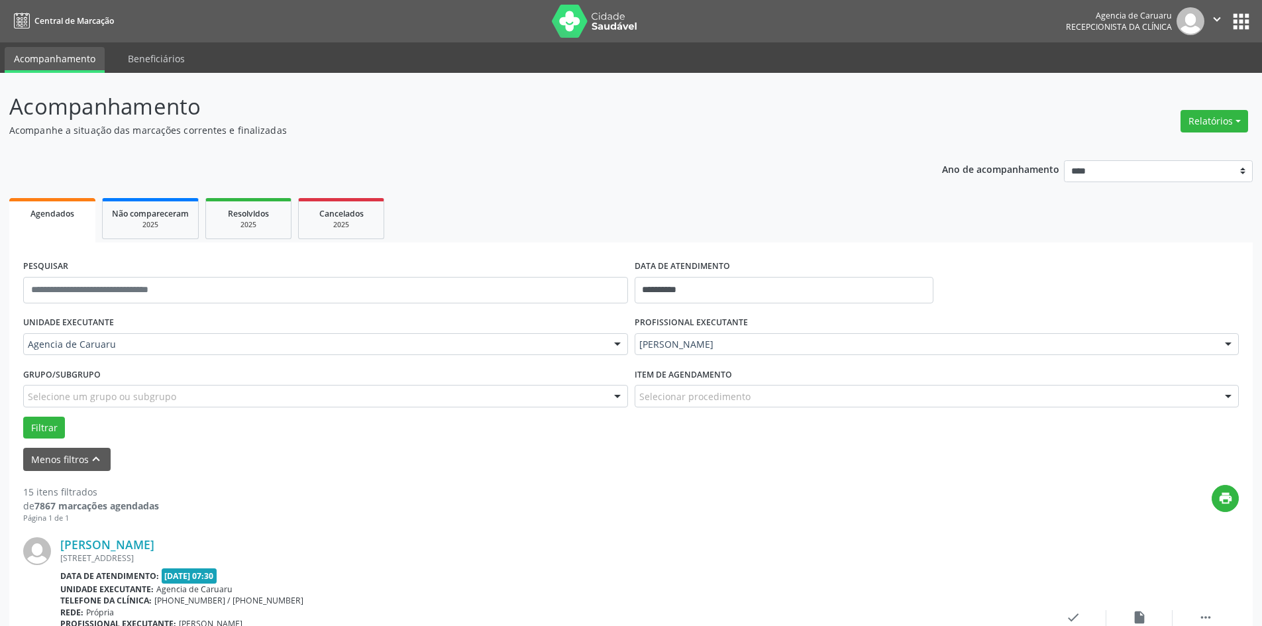
scroll to position [66, 0]
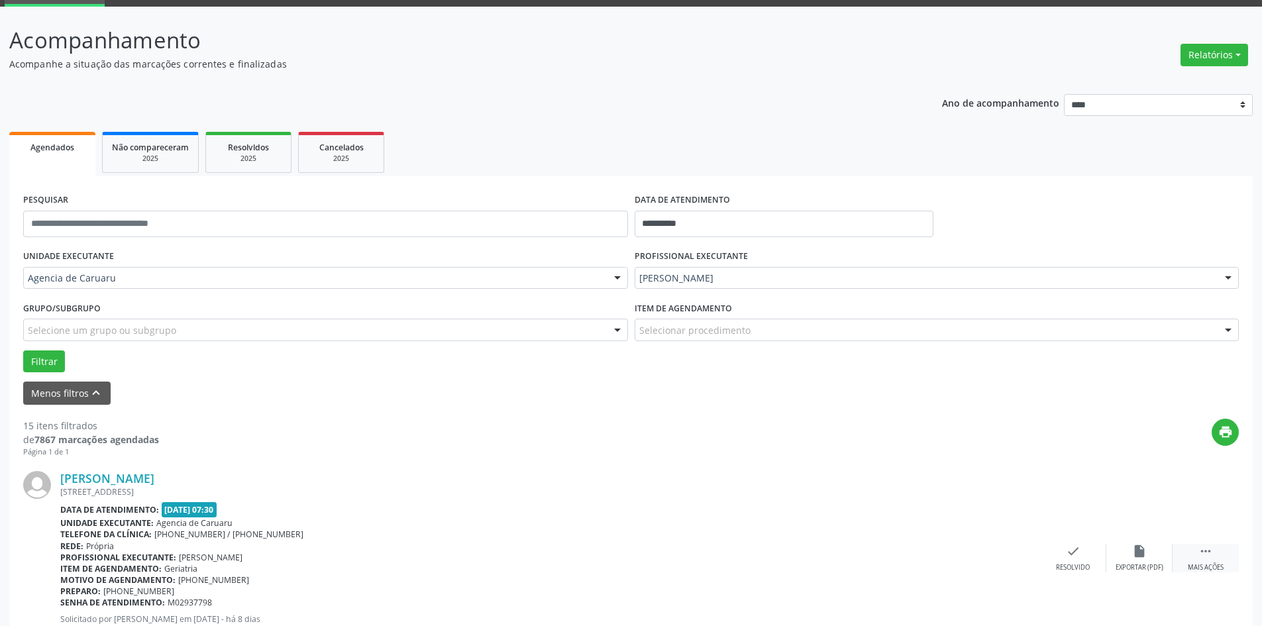
click at [1211, 551] on icon "" at bounding box center [1206, 551] width 15 height 15
click at [1124, 556] on div "alarm_off Não compareceu" at bounding box center [1140, 558] width 66 height 28
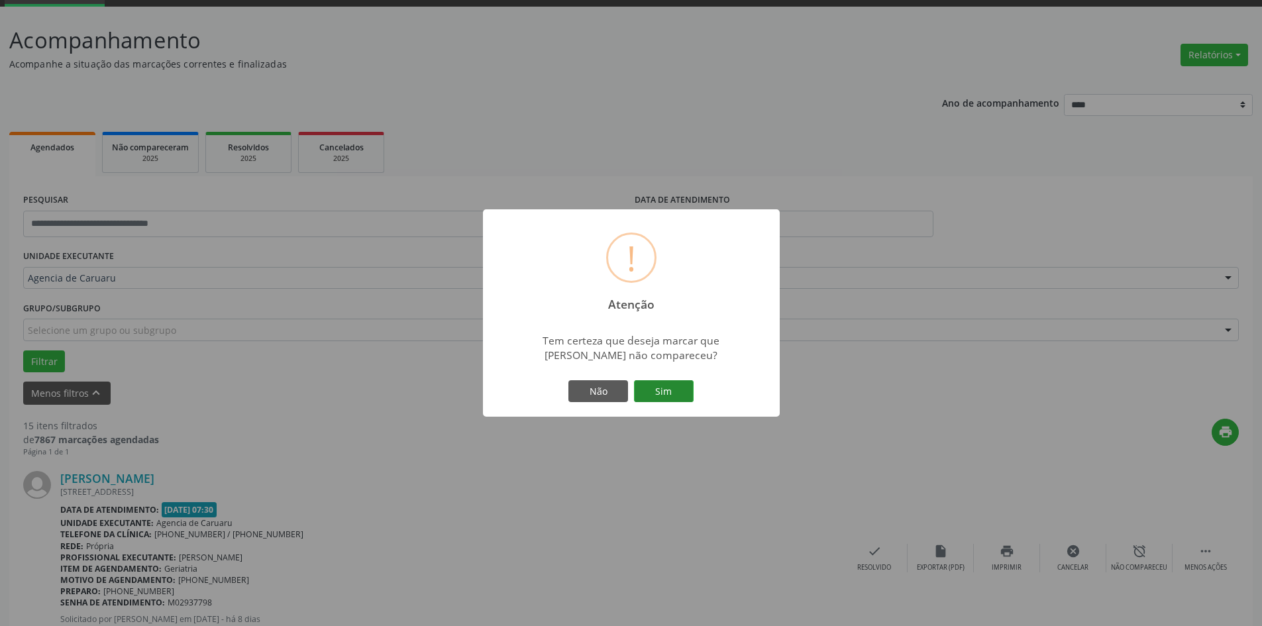
click at [648, 390] on button "Sim" at bounding box center [664, 391] width 60 height 23
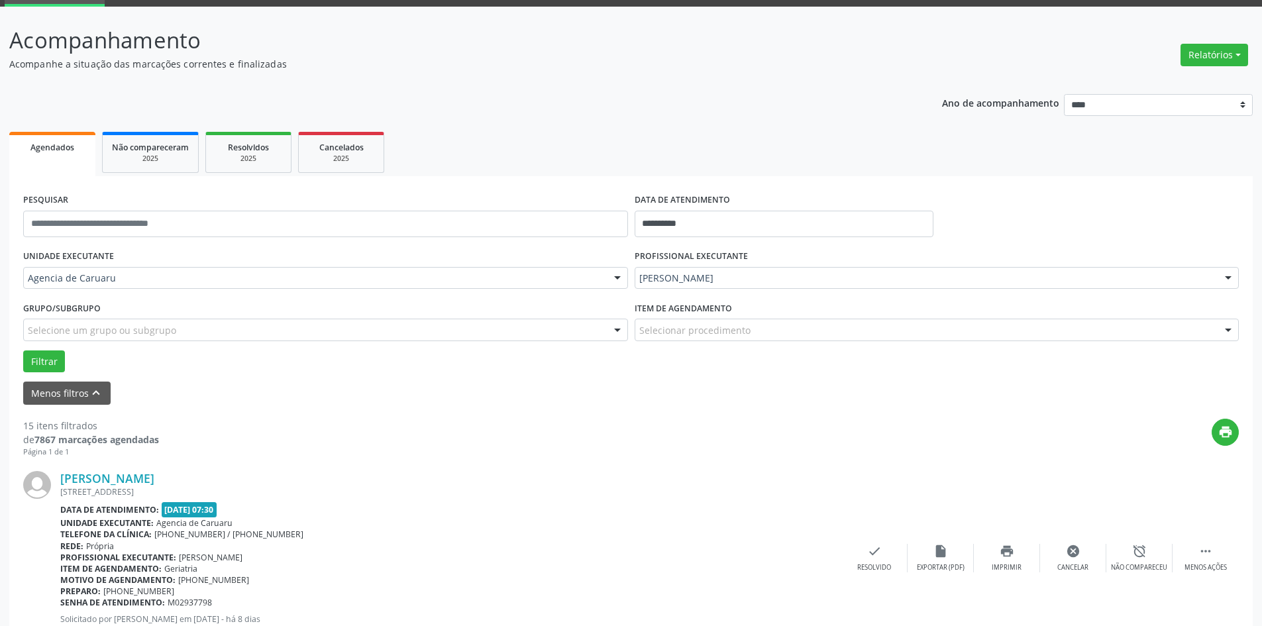
scroll to position [0, 0]
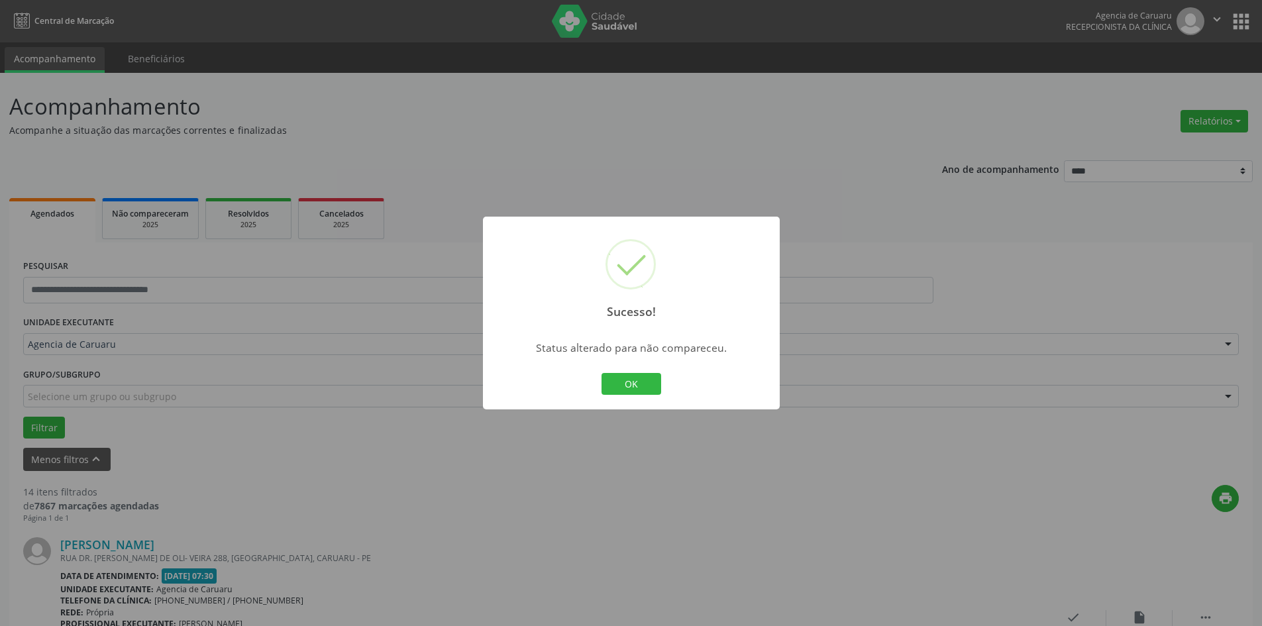
click at [657, 370] on div "OK Cancel" at bounding box center [631, 384] width 66 height 28
click at [641, 383] on button "OK" at bounding box center [632, 384] width 60 height 23
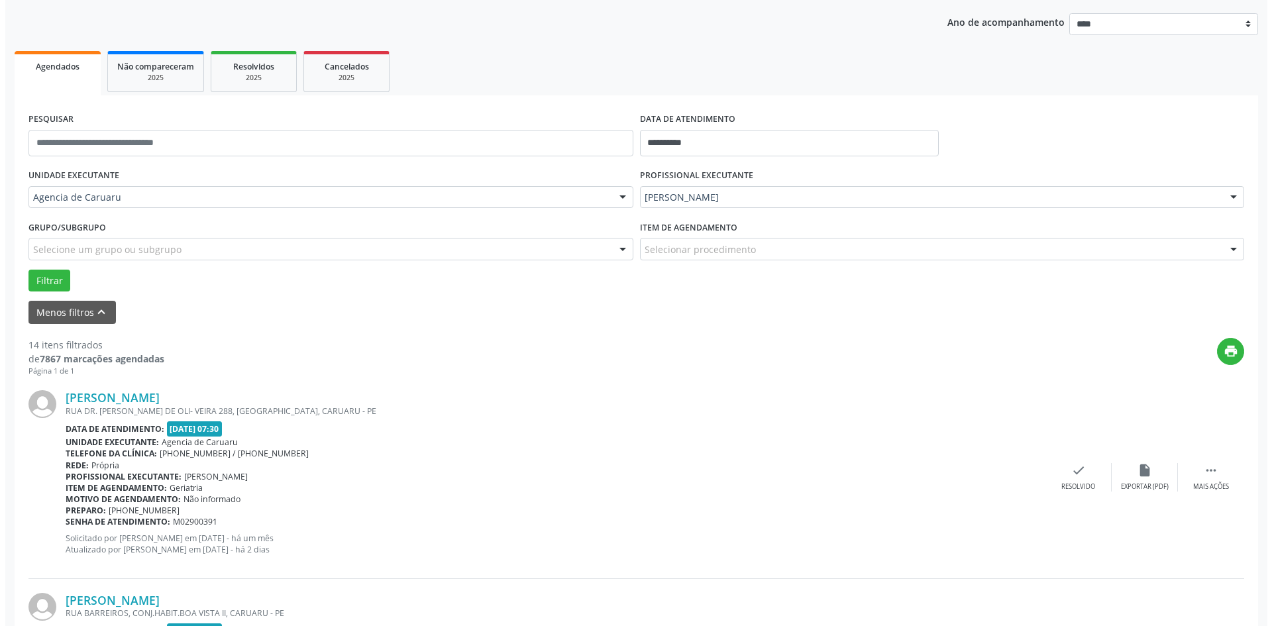
scroll to position [199, 0]
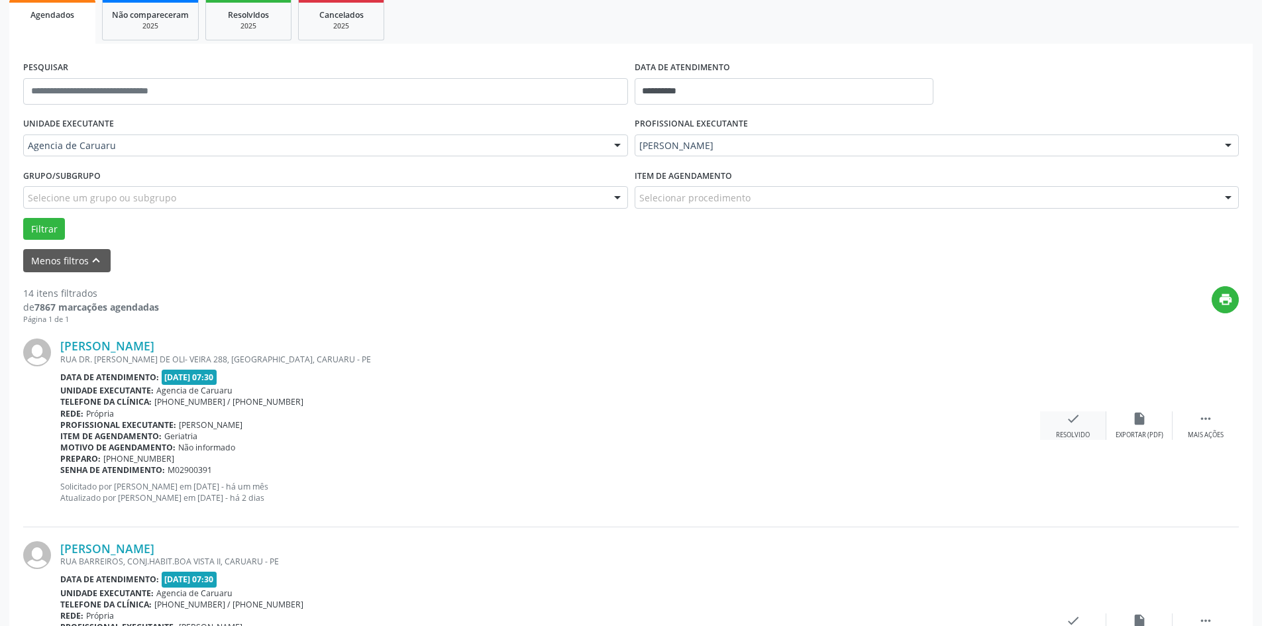
click at [1080, 425] on icon "check" at bounding box center [1073, 418] width 15 height 15
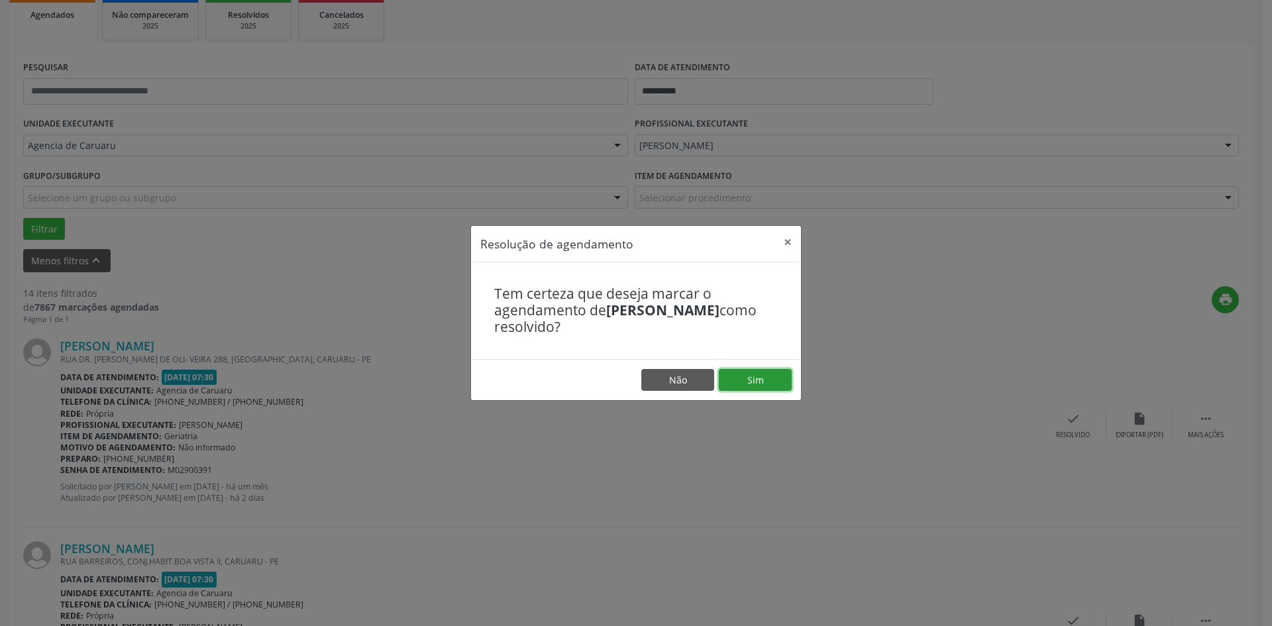
click at [780, 383] on button "Sim" at bounding box center [755, 380] width 73 height 23
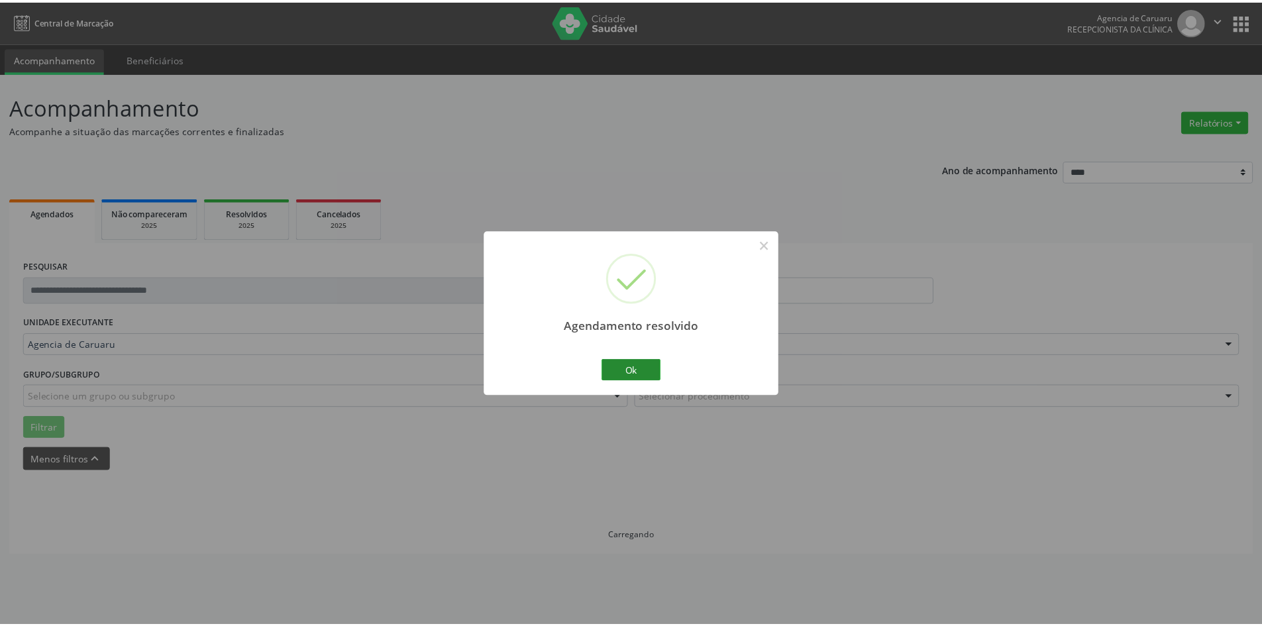
scroll to position [0, 0]
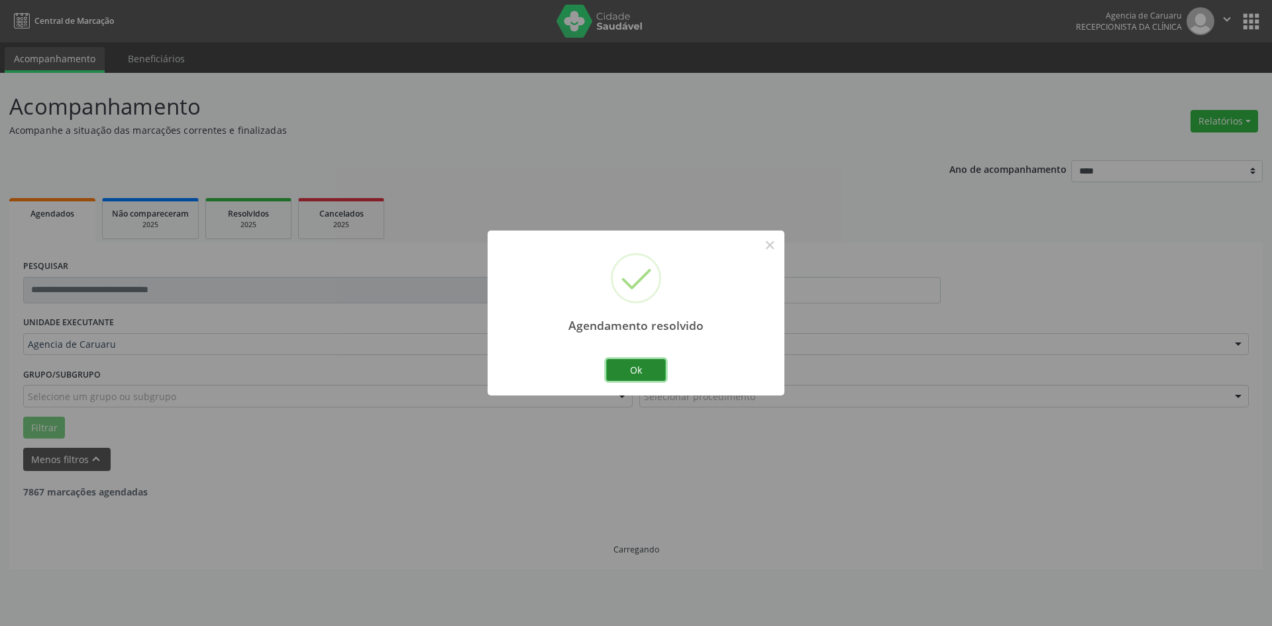
click at [627, 373] on button "Ok" at bounding box center [636, 370] width 60 height 23
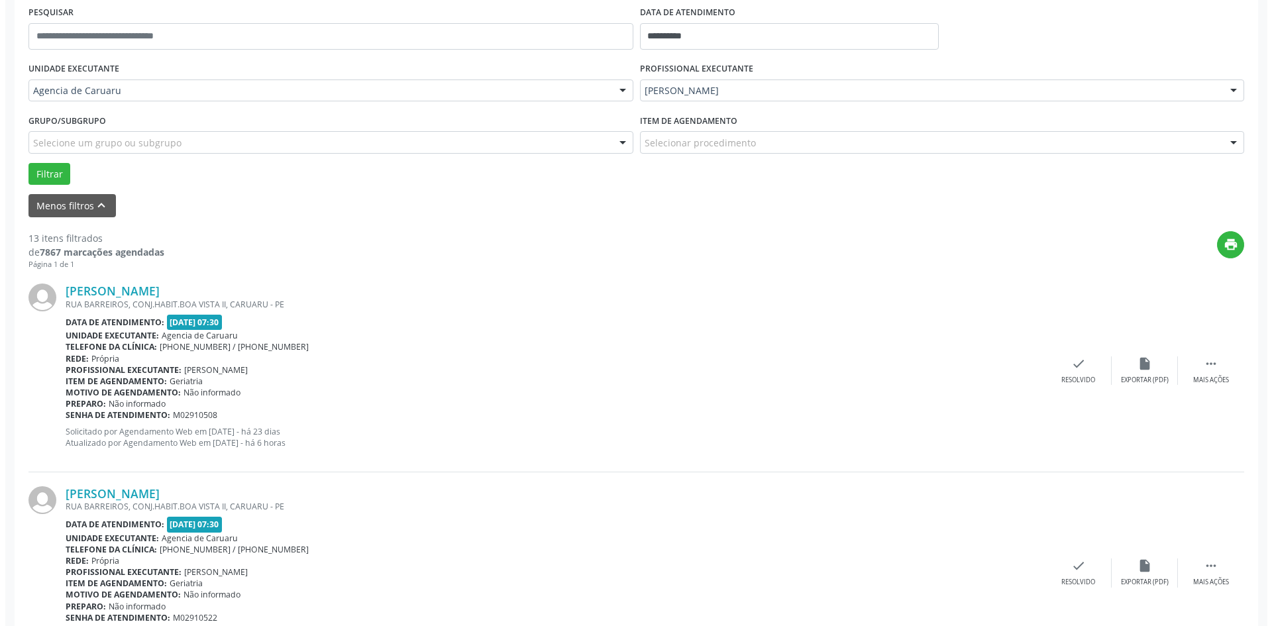
scroll to position [265, 0]
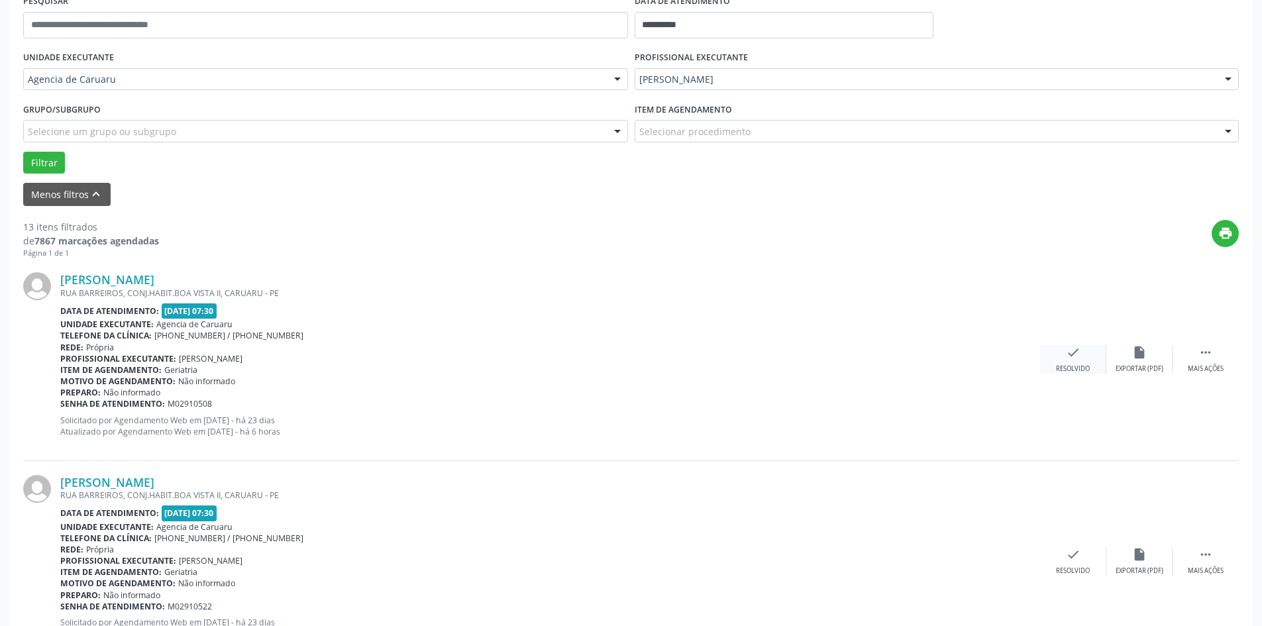
click at [1081, 360] on div "check Resolvido" at bounding box center [1073, 359] width 66 height 28
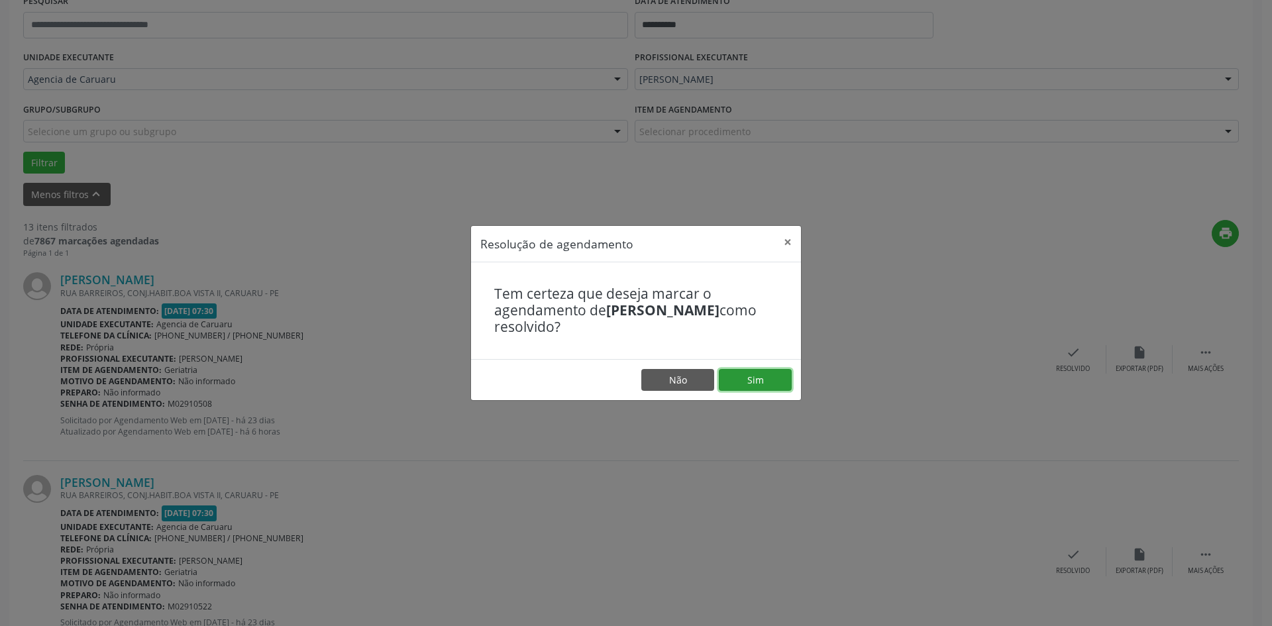
click at [751, 376] on button "Sim" at bounding box center [755, 380] width 73 height 23
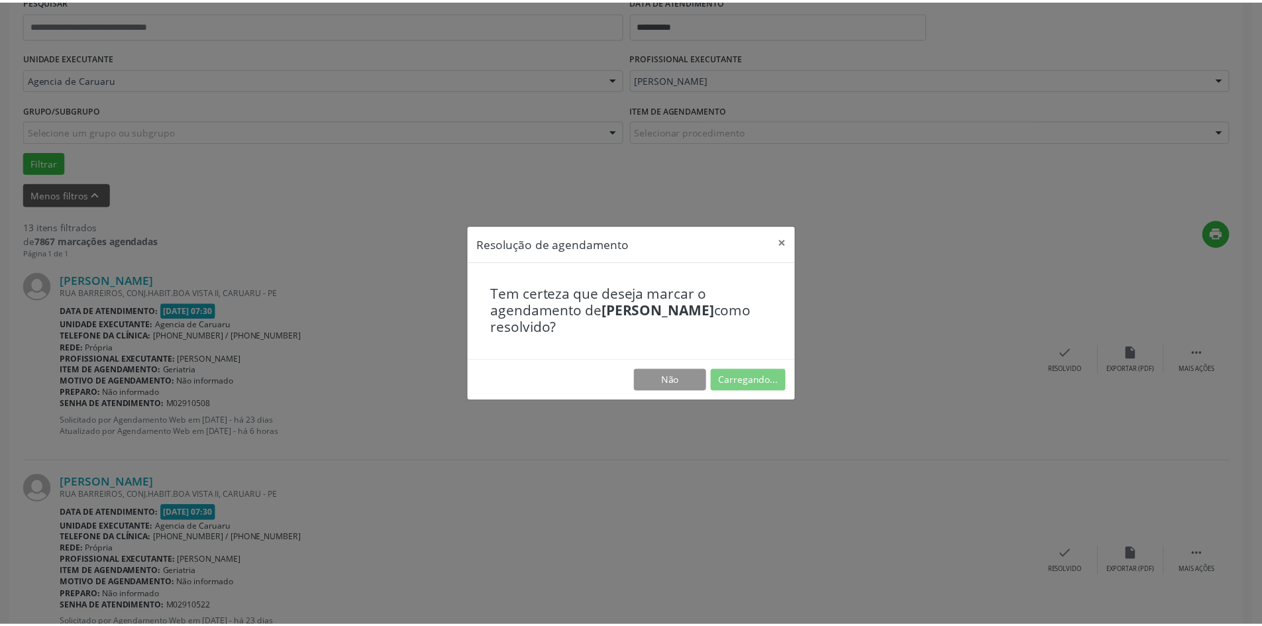
scroll to position [0, 0]
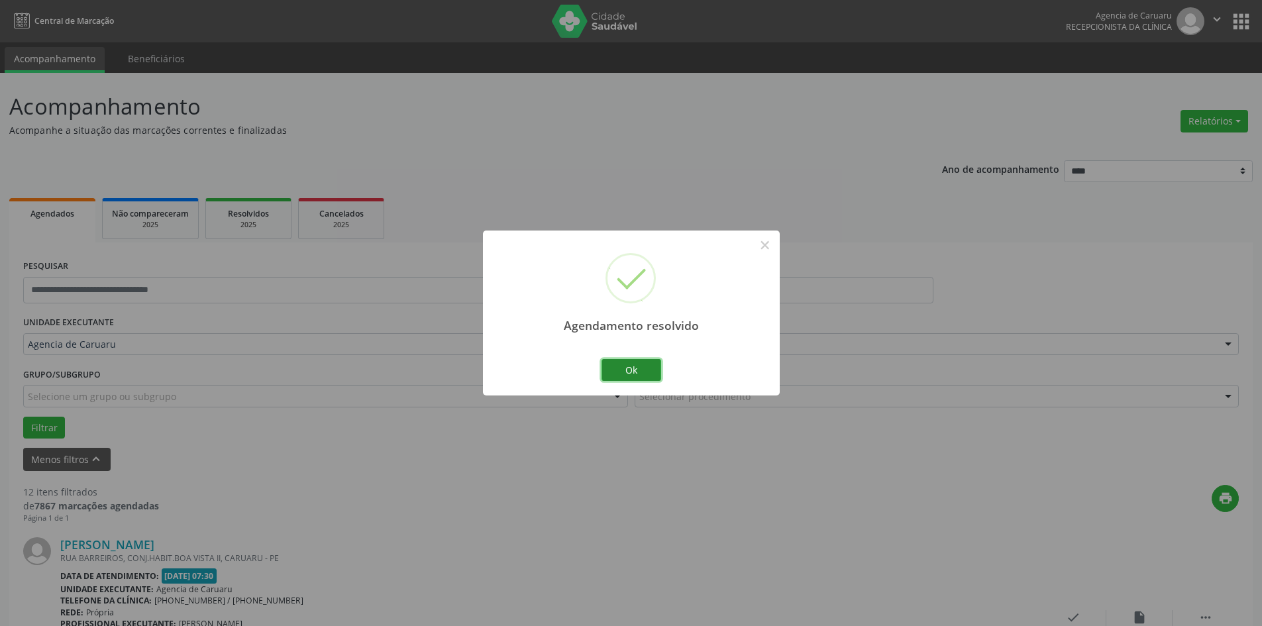
click at [645, 370] on button "Ok" at bounding box center [632, 370] width 60 height 23
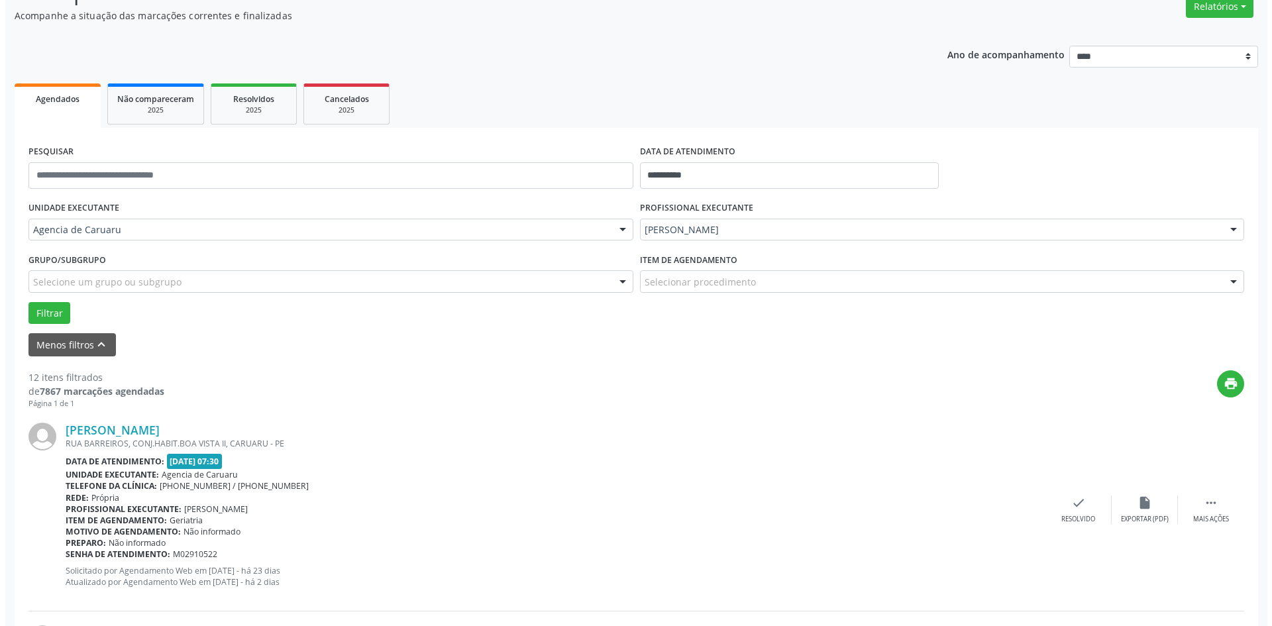
scroll to position [199, 0]
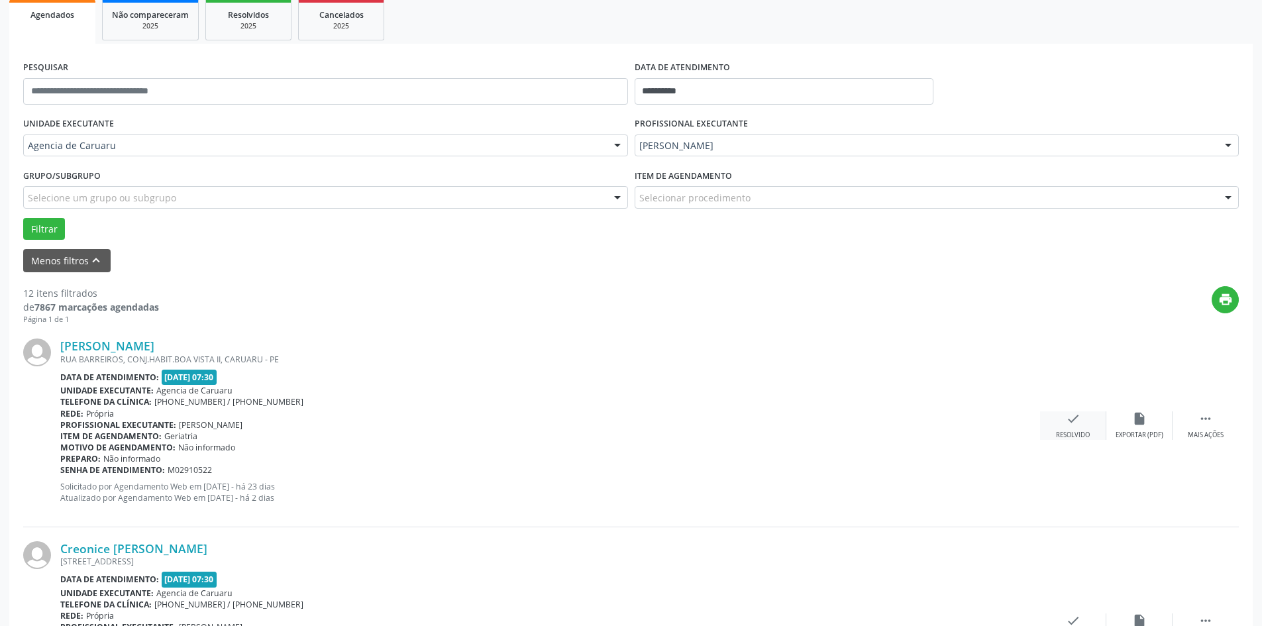
click at [1074, 422] on icon "check" at bounding box center [1073, 418] width 15 height 15
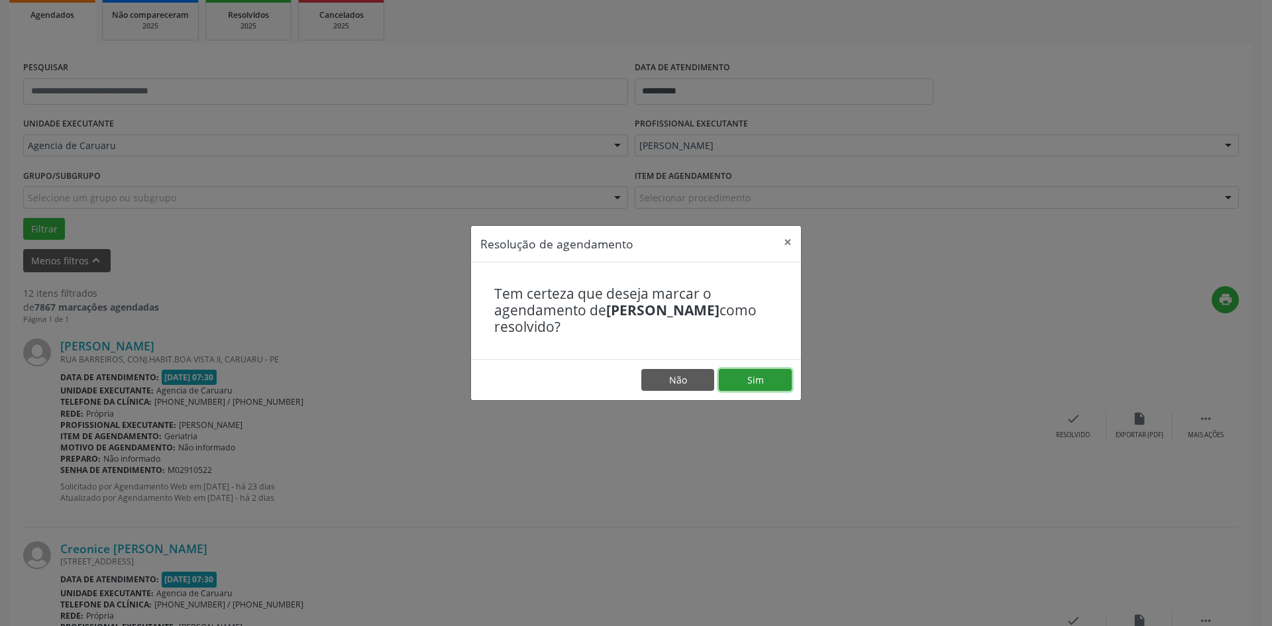
click at [759, 388] on button "Sim" at bounding box center [755, 380] width 73 height 23
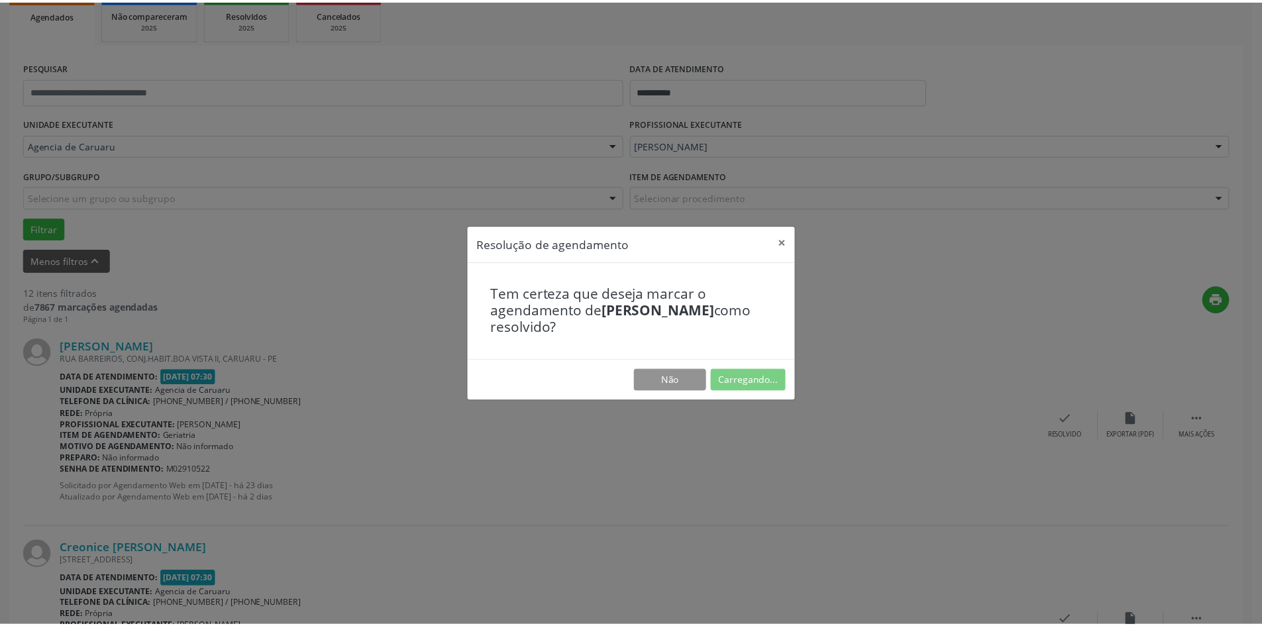
scroll to position [0, 0]
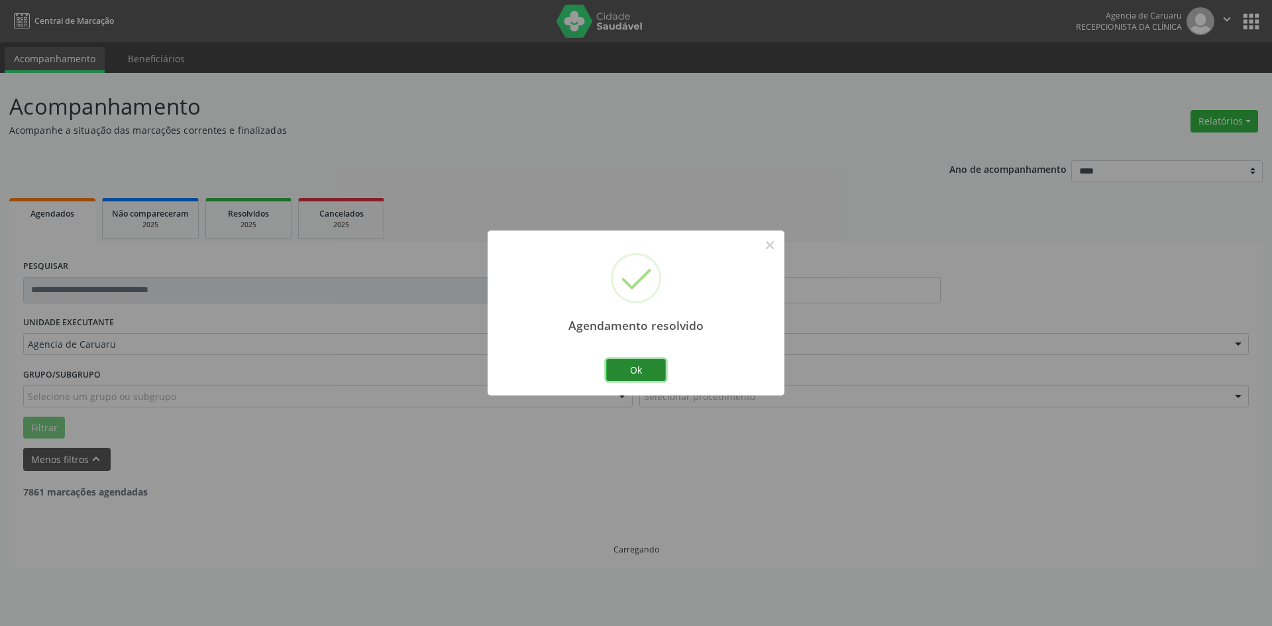
click at [614, 378] on button "Ok" at bounding box center [636, 370] width 60 height 23
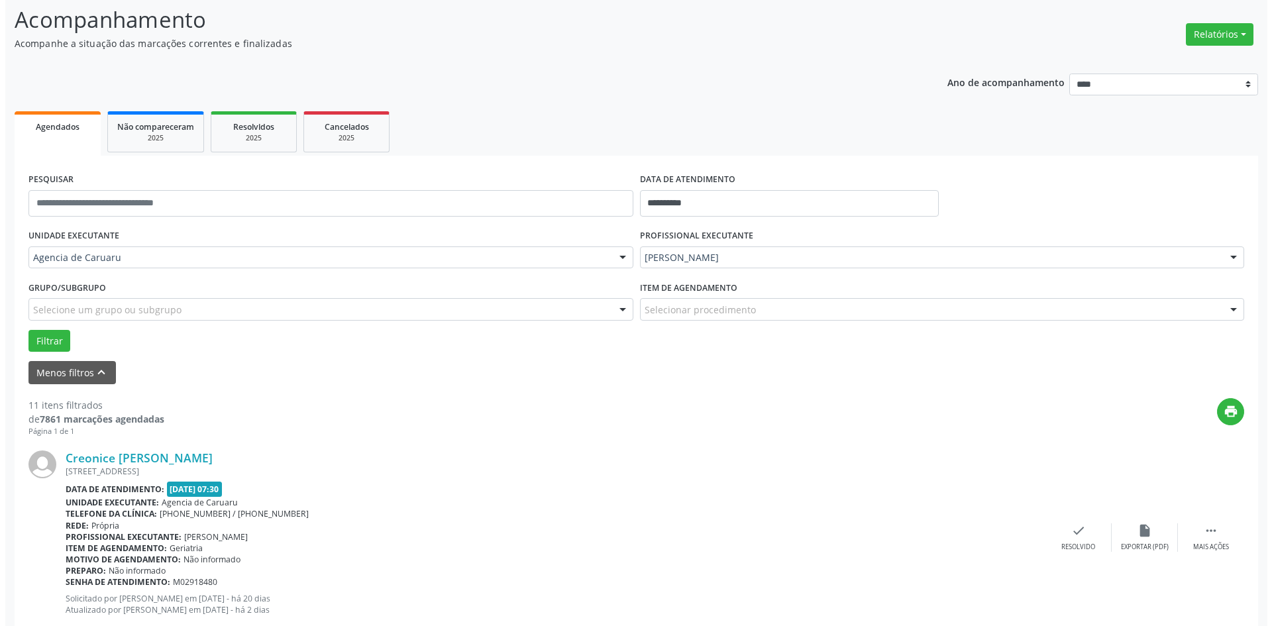
scroll to position [199, 0]
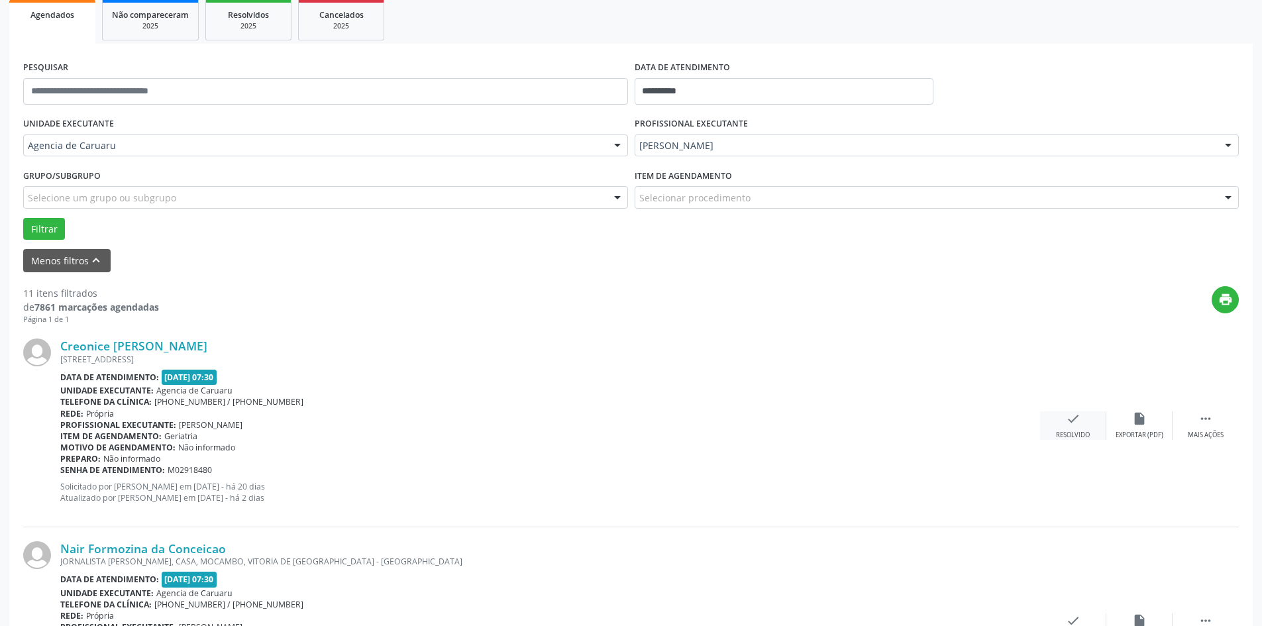
click at [1067, 417] on icon "check" at bounding box center [1073, 418] width 15 height 15
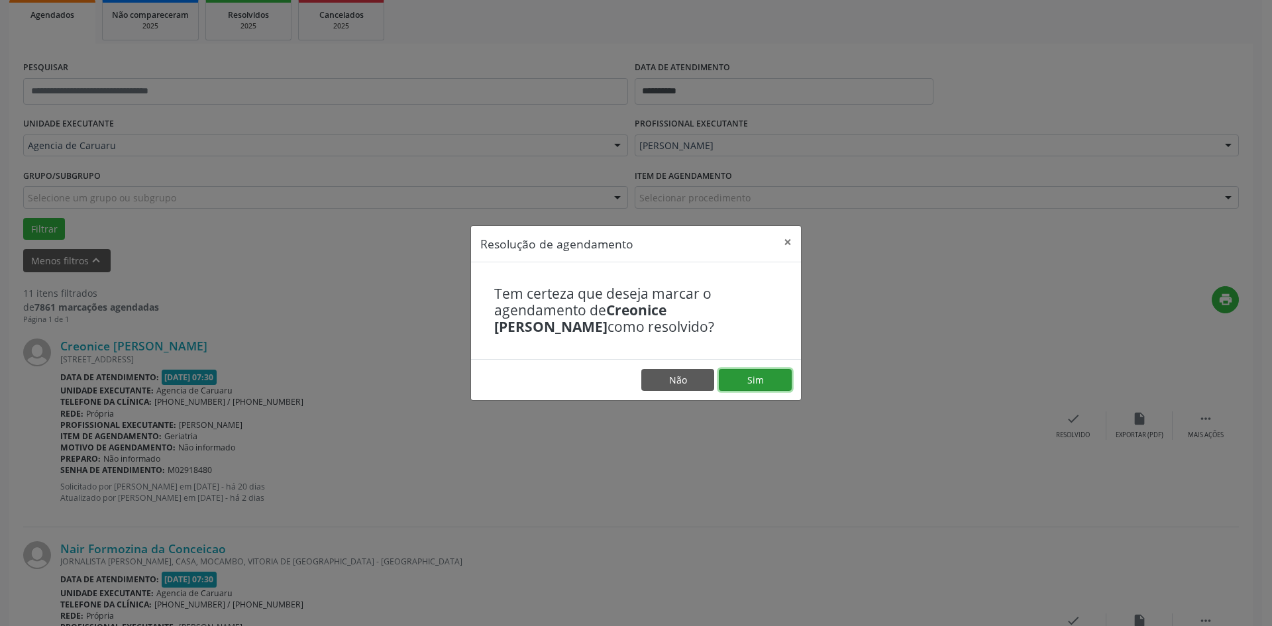
click at [760, 377] on button "Sim" at bounding box center [755, 380] width 73 height 23
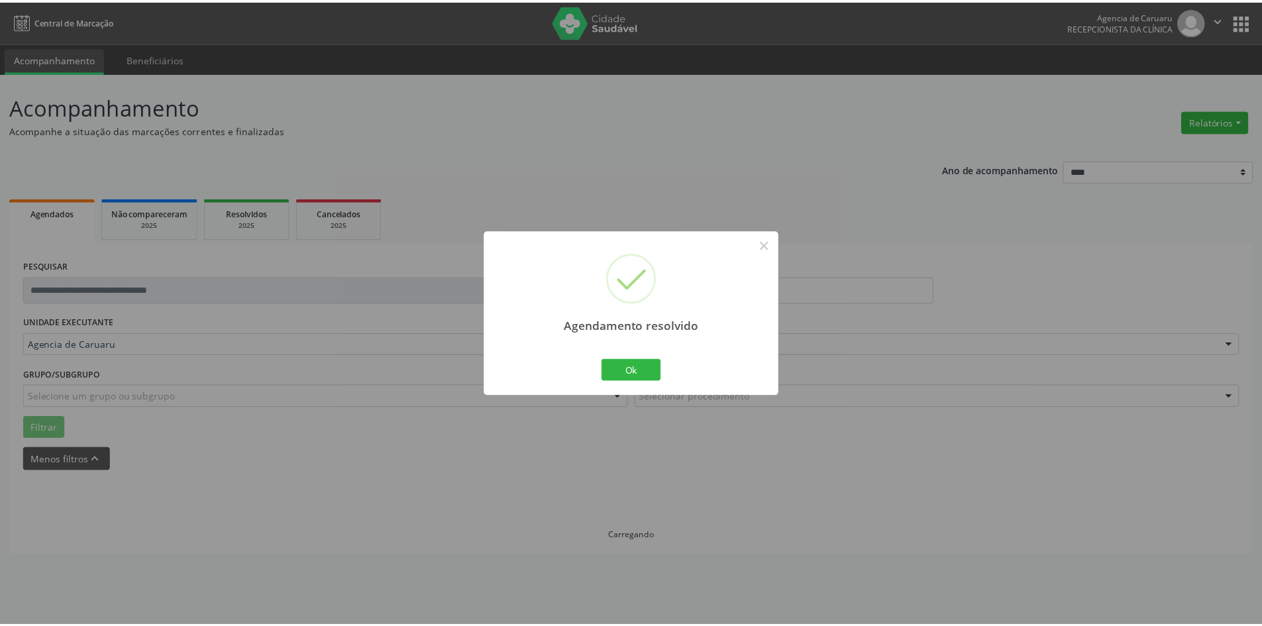
scroll to position [0, 0]
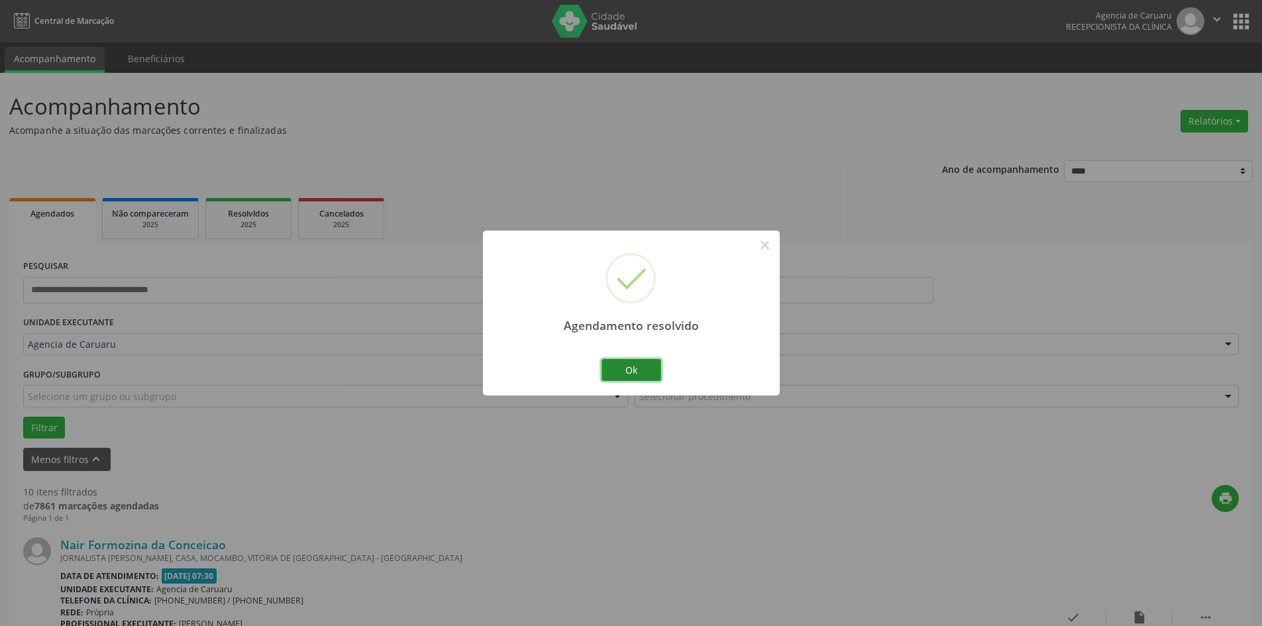
click at [627, 370] on button "Ok" at bounding box center [632, 370] width 60 height 23
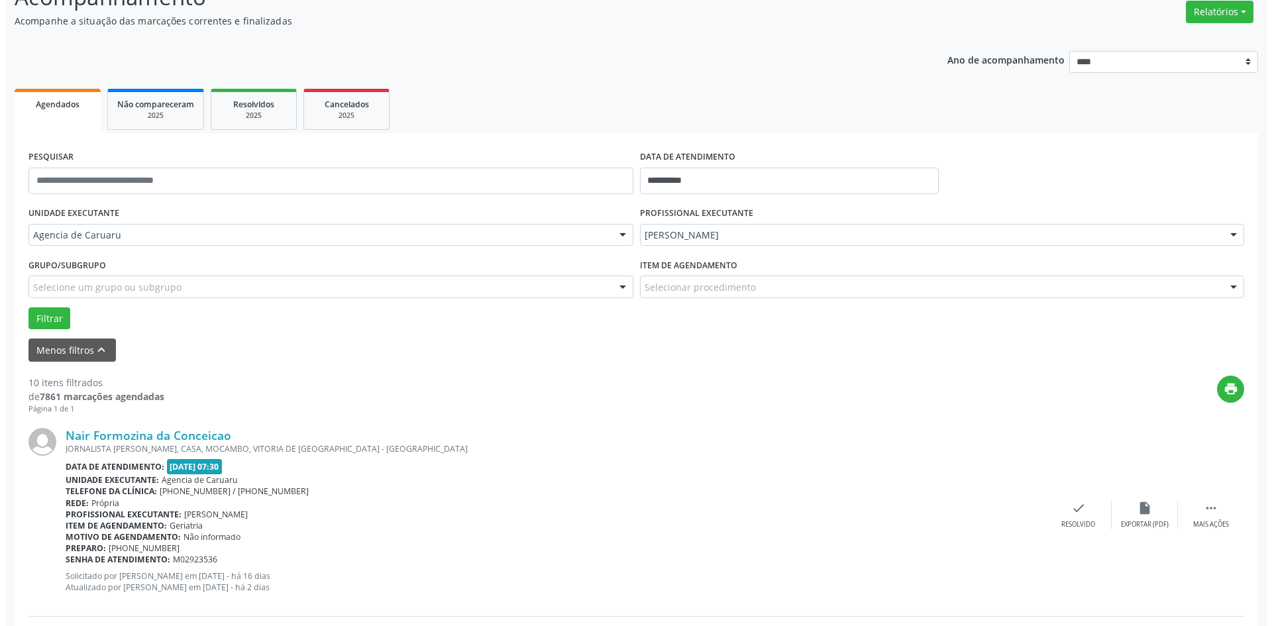
scroll to position [133, 0]
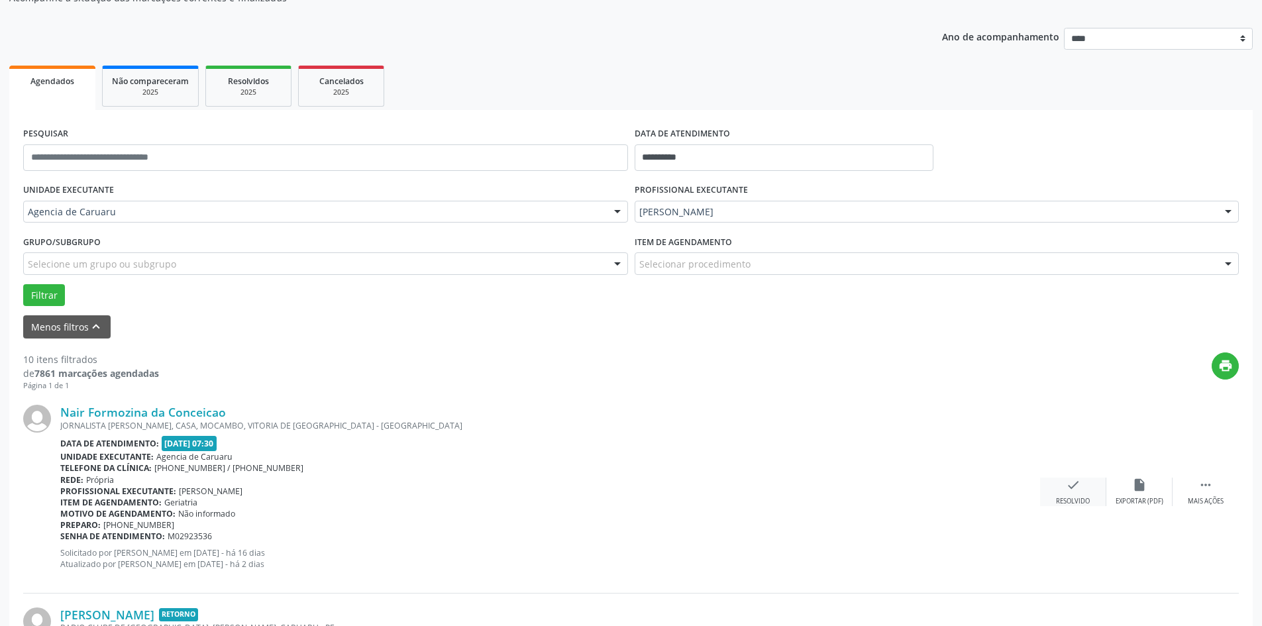
click at [1073, 492] on icon "check" at bounding box center [1073, 485] width 15 height 15
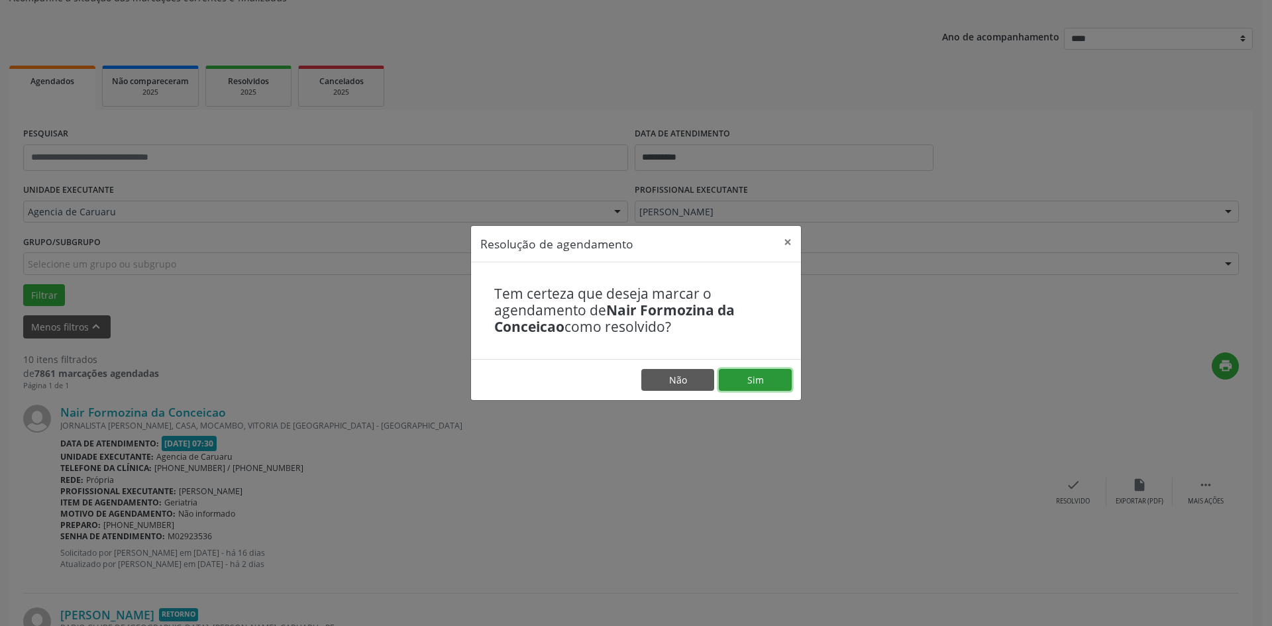
click at [763, 380] on button "Sim" at bounding box center [755, 380] width 73 height 23
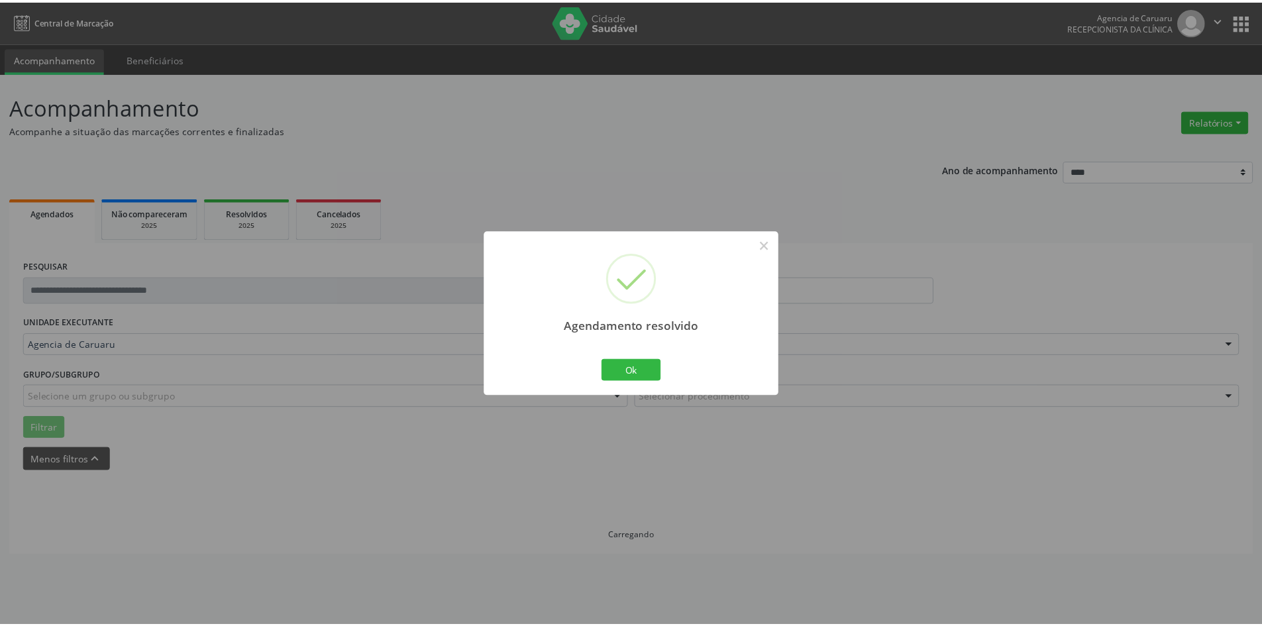
scroll to position [0, 0]
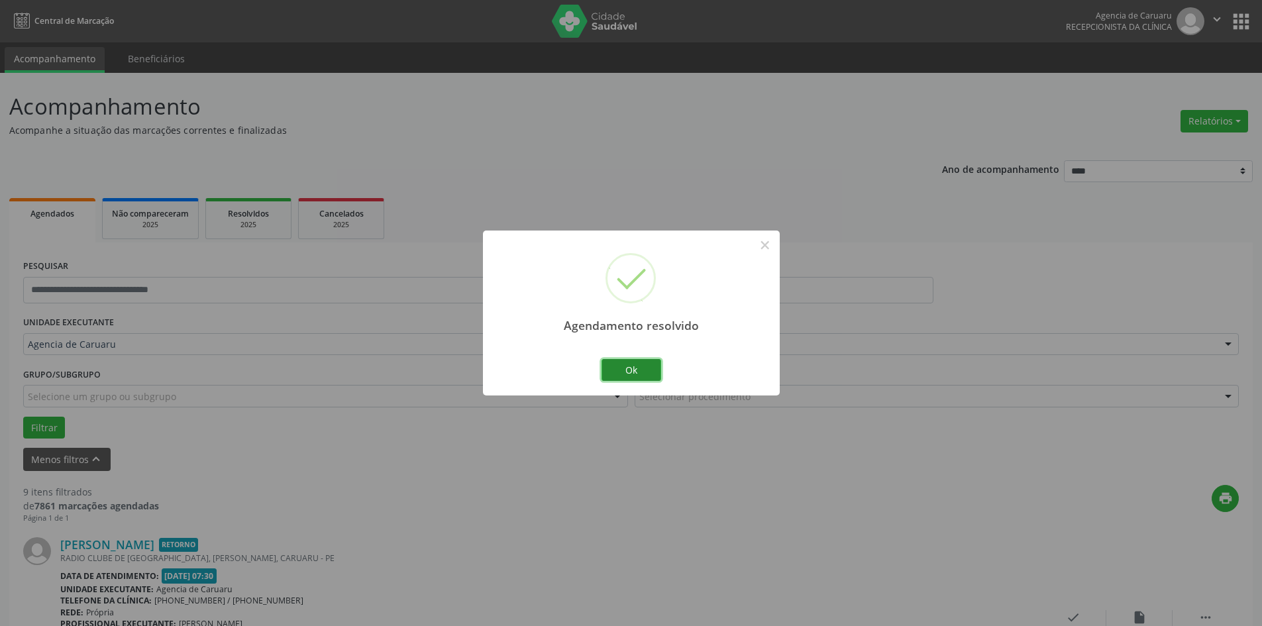
click at [648, 367] on button "Ok" at bounding box center [632, 370] width 60 height 23
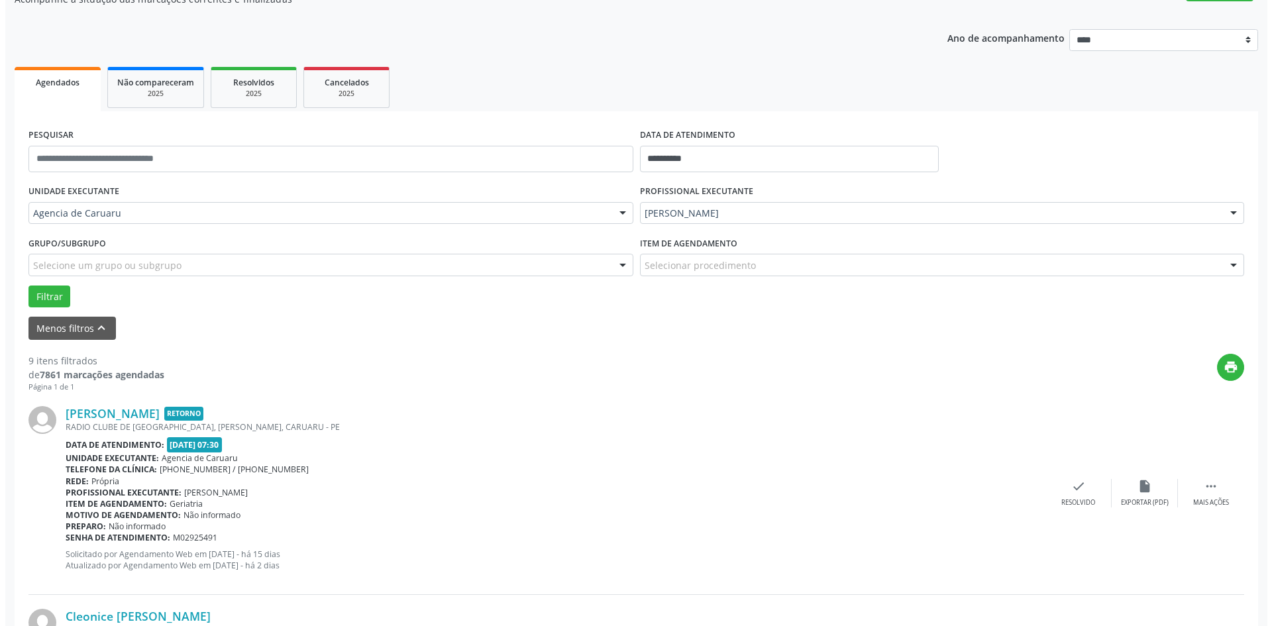
scroll to position [133, 0]
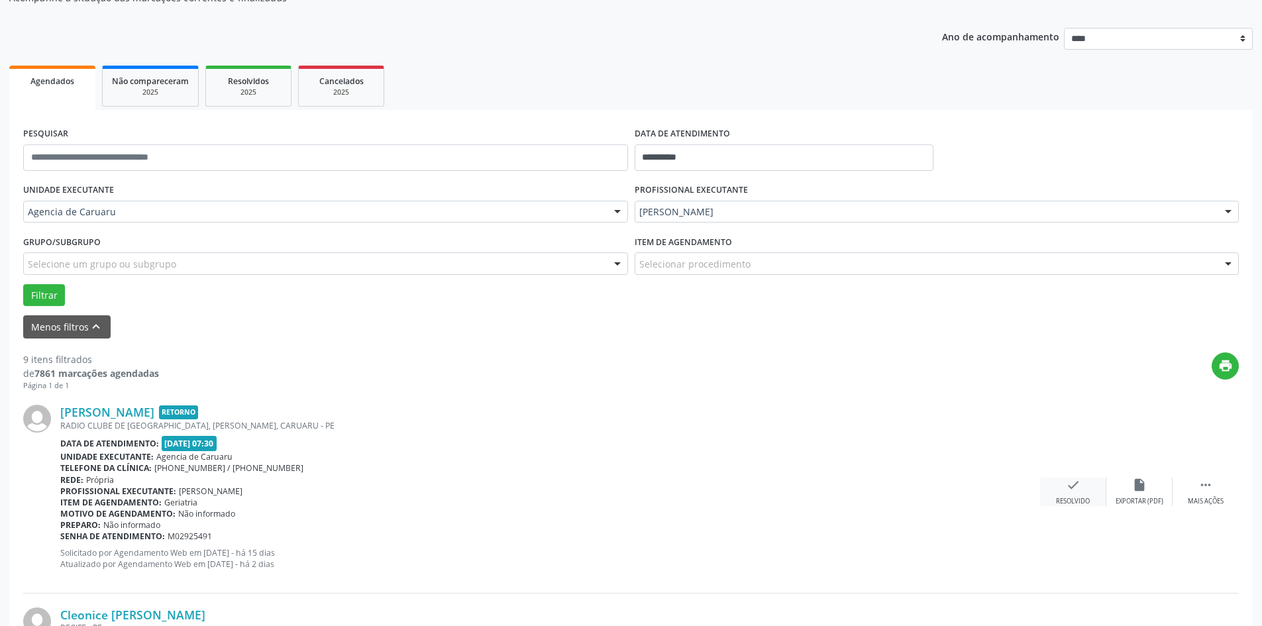
click at [1083, 490] on div "check Resolvido" at bounding box center [1073, 492] width 66 height 28
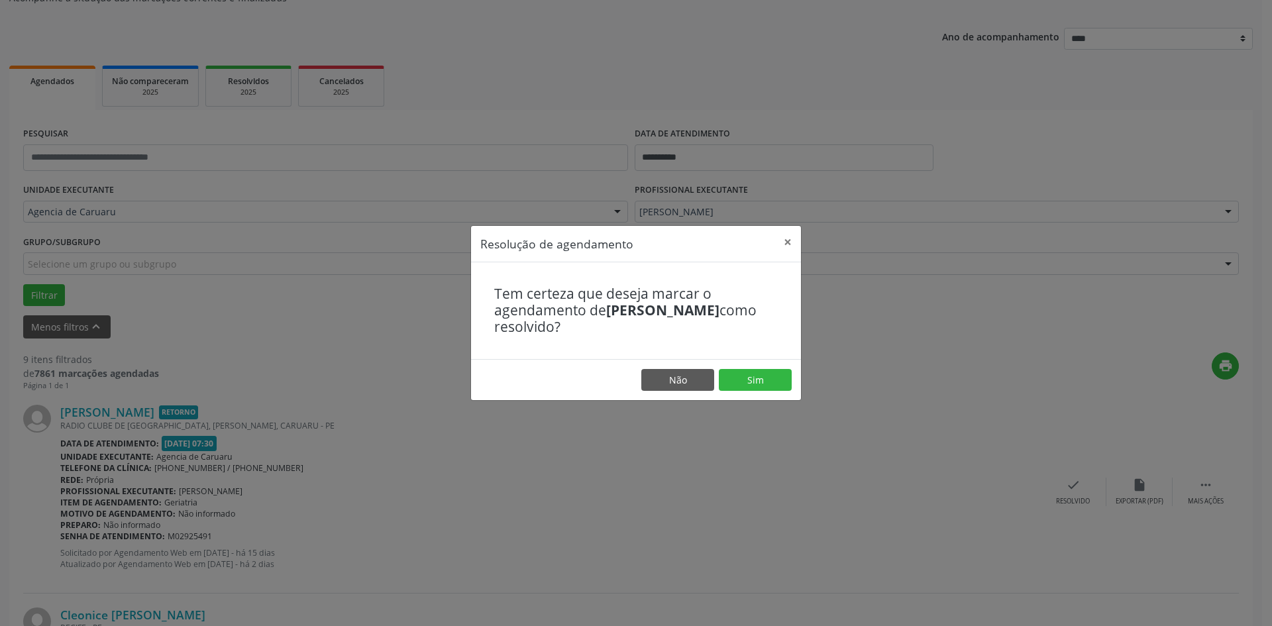
click at [760, 368] on footer "Não Sim" at bounding box center [636, 380] width 330 height 42
click at [758, 381] on button "Sim" at bounding box center [755, 380] width 73 height 23
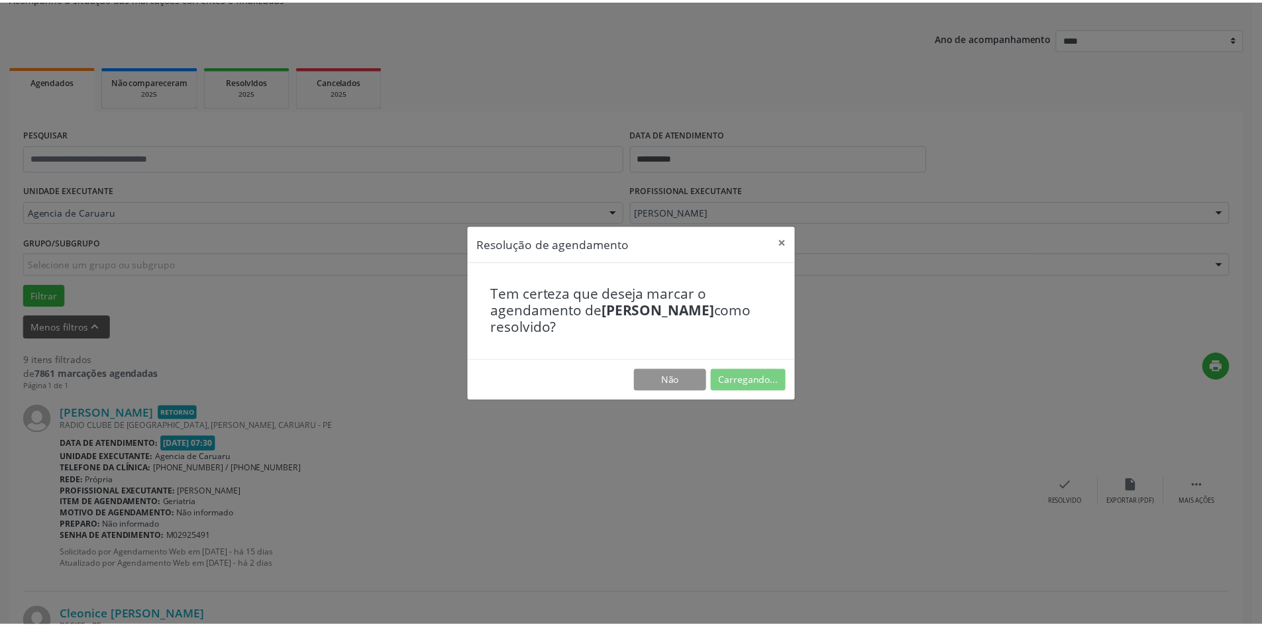
scroll to position [0, 0]
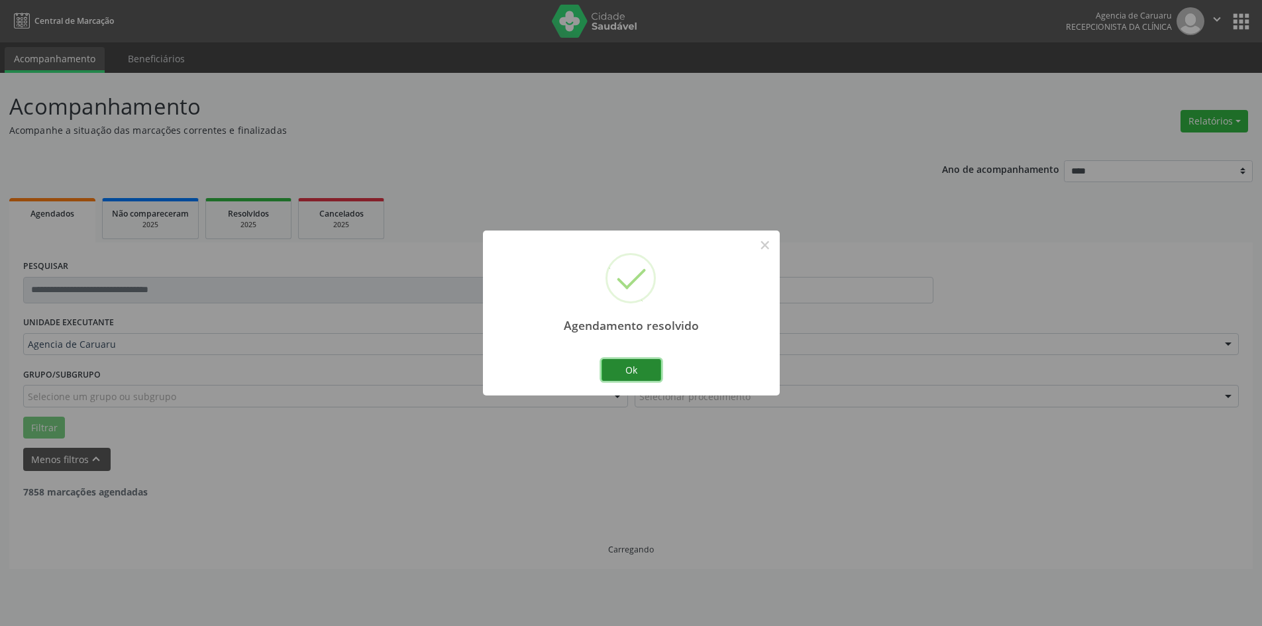
click at [639, 368] on button "Ok" at bounding box center [632, 370] width 60 height 23
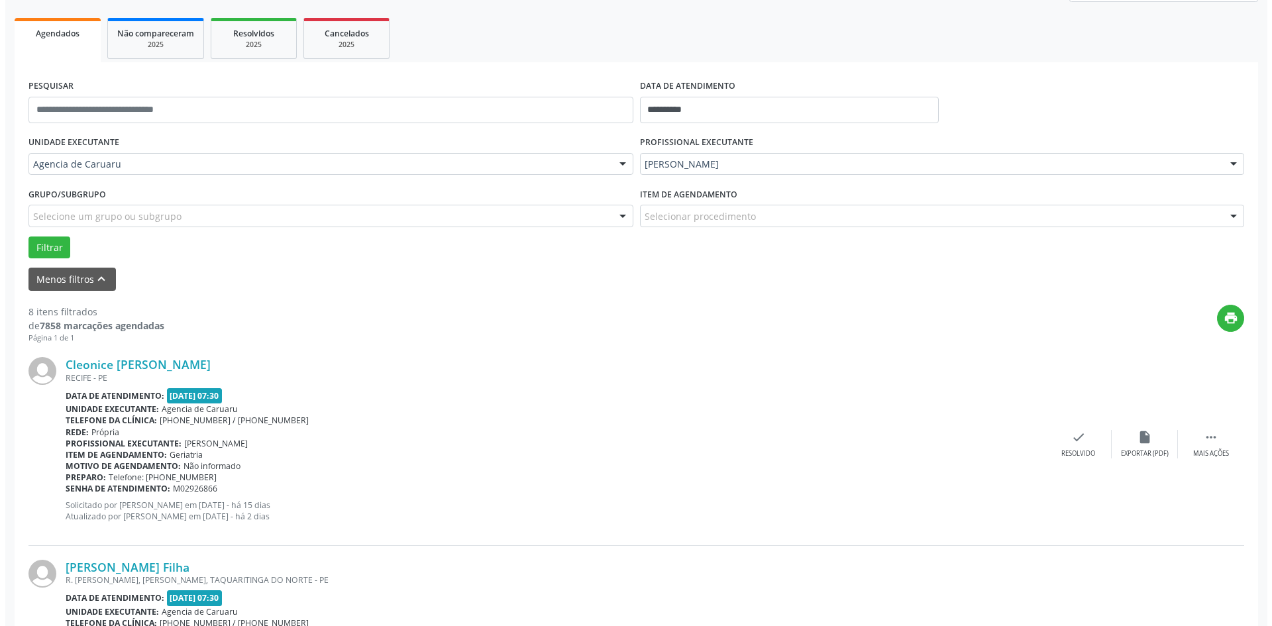
scroll to position [199, 0]
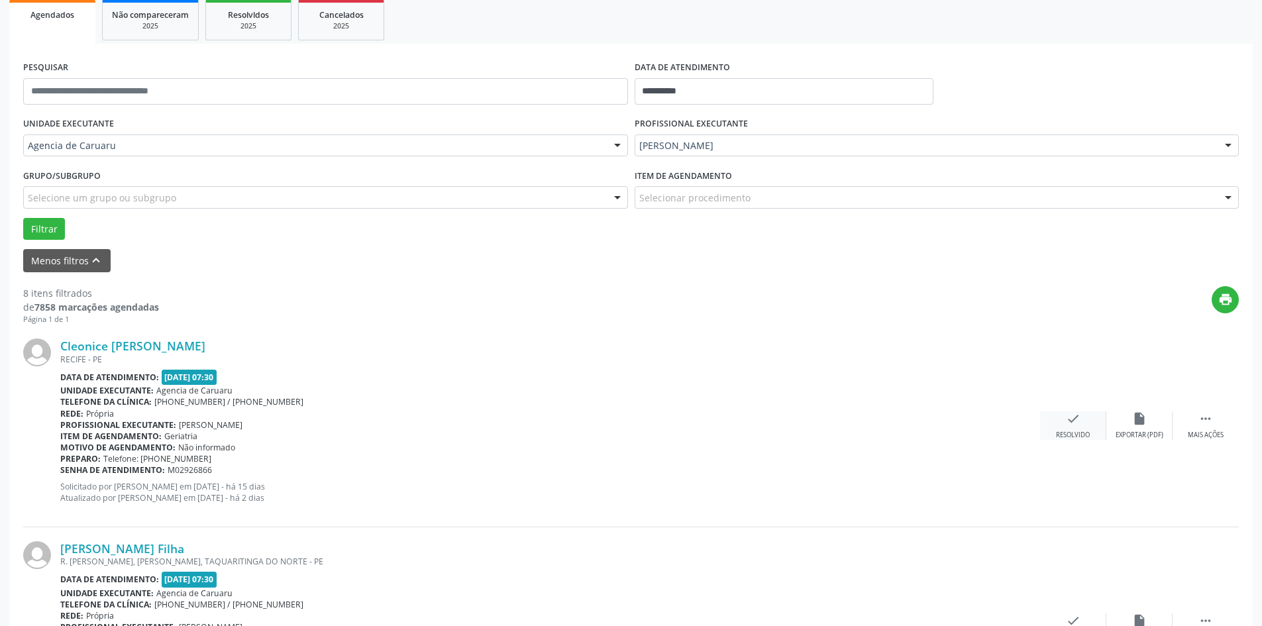
click at [1067, 430] on div "check Resolvido" at bounding box center [1073, 425] width 66 height 28
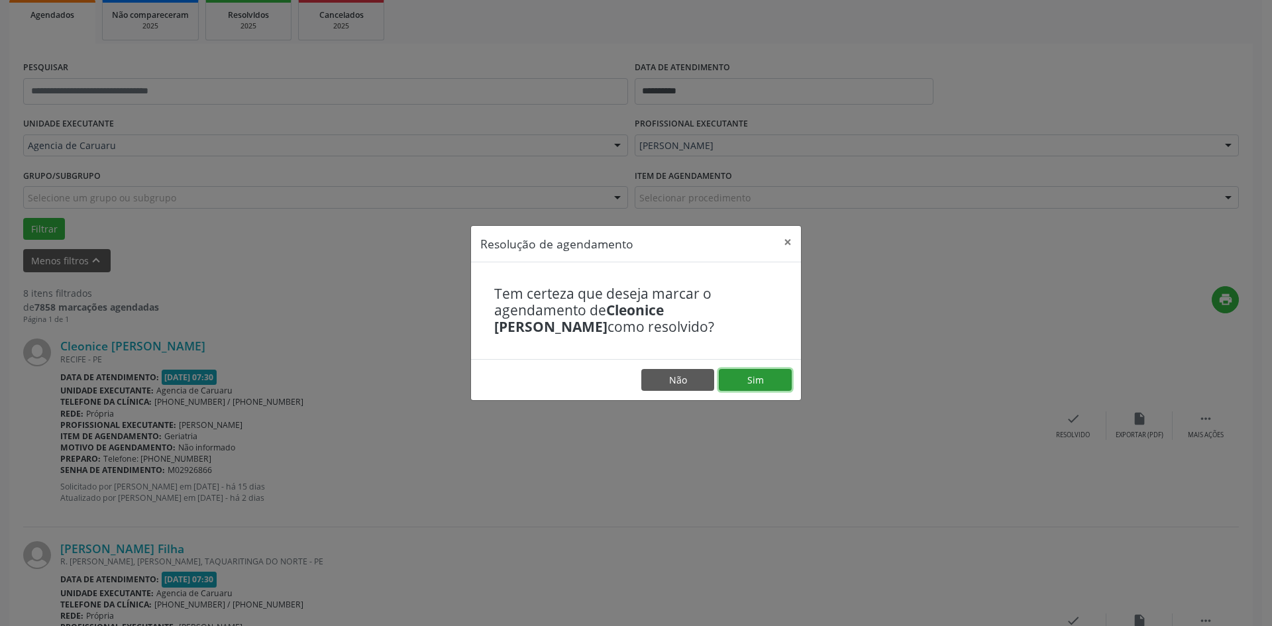
click at [747, 376] on button "Sim" at bounding box center [755, 380] width 73 height 23
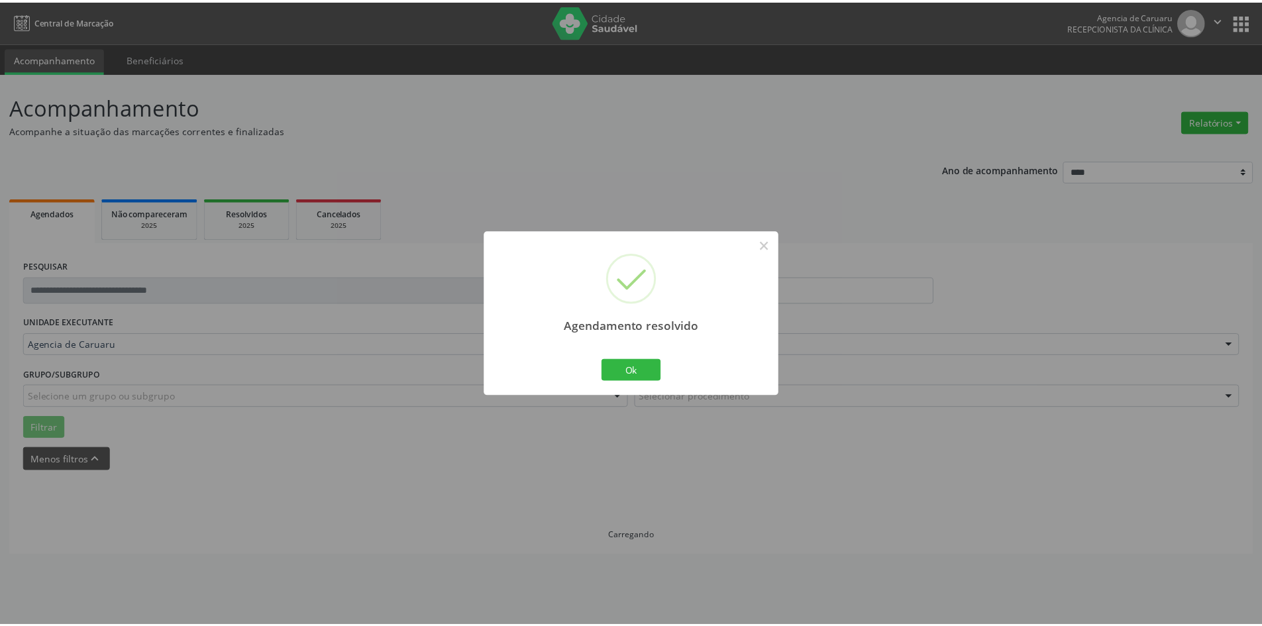
scroll to position [0, 0]
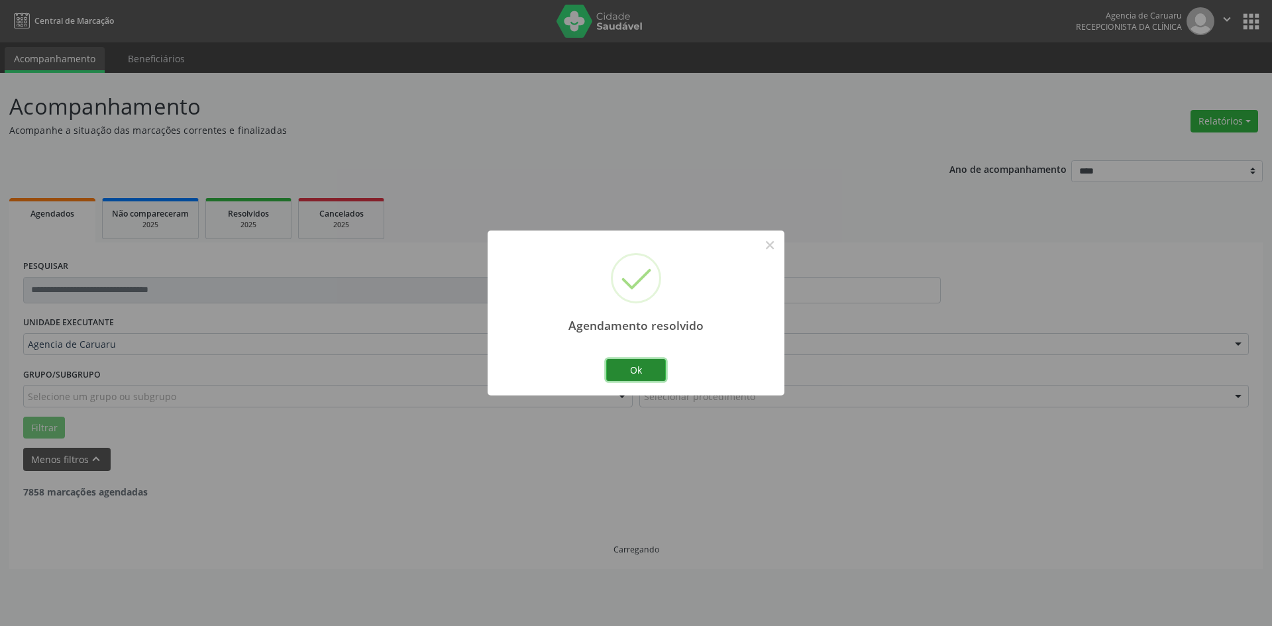
click at [662, 367] on div "Ok Cancel" at bounding box center [637, 370] width 66 height 28
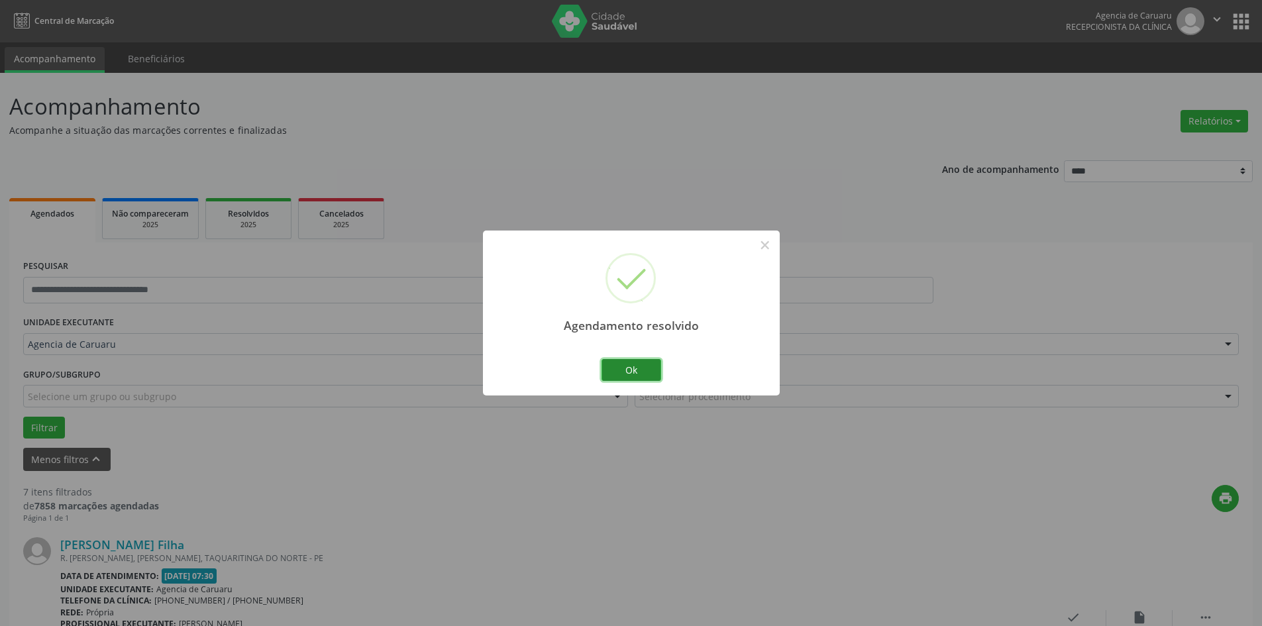
click at [638, 373] on button "Ok" at bounding box center [632, 370] width 60 height 23
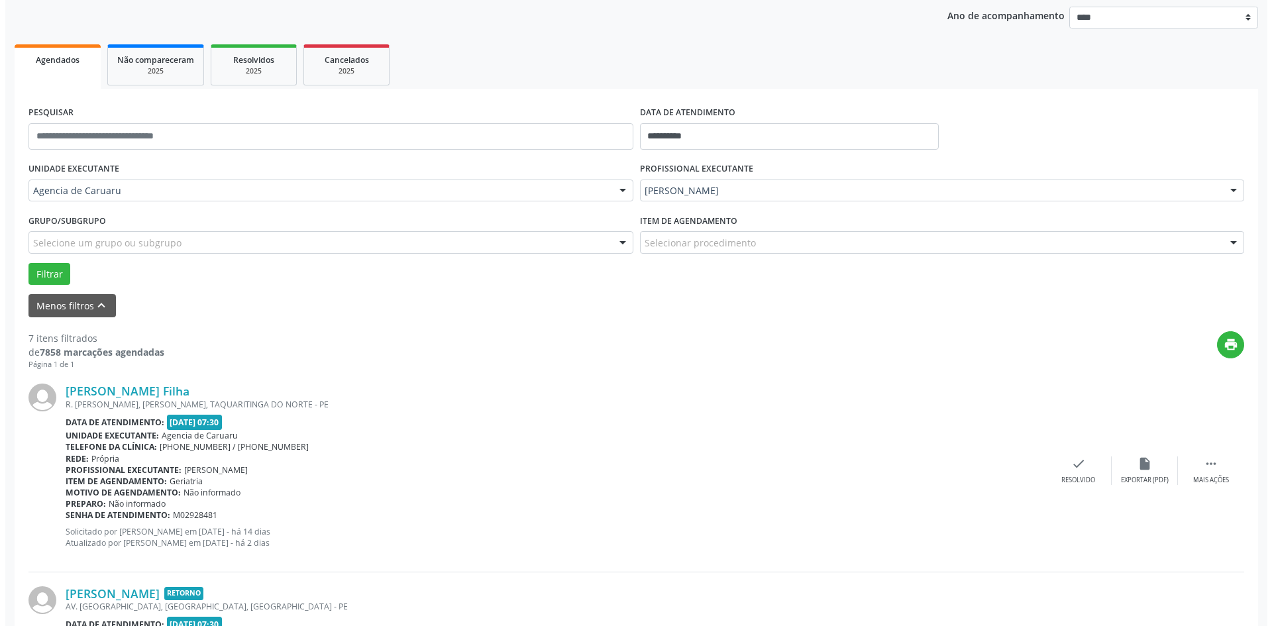
scroll to position [199, 0]
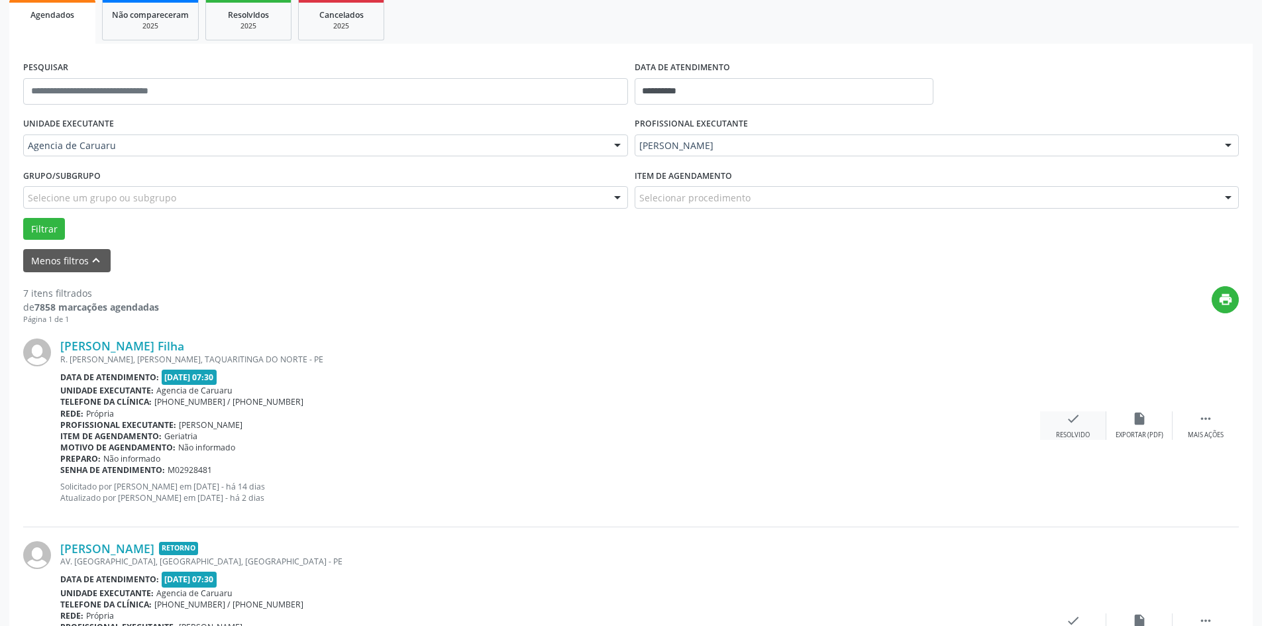
click at [1082, 428] on div "check Resolvido" at bounding box center [1073, 425] width 66 height 28
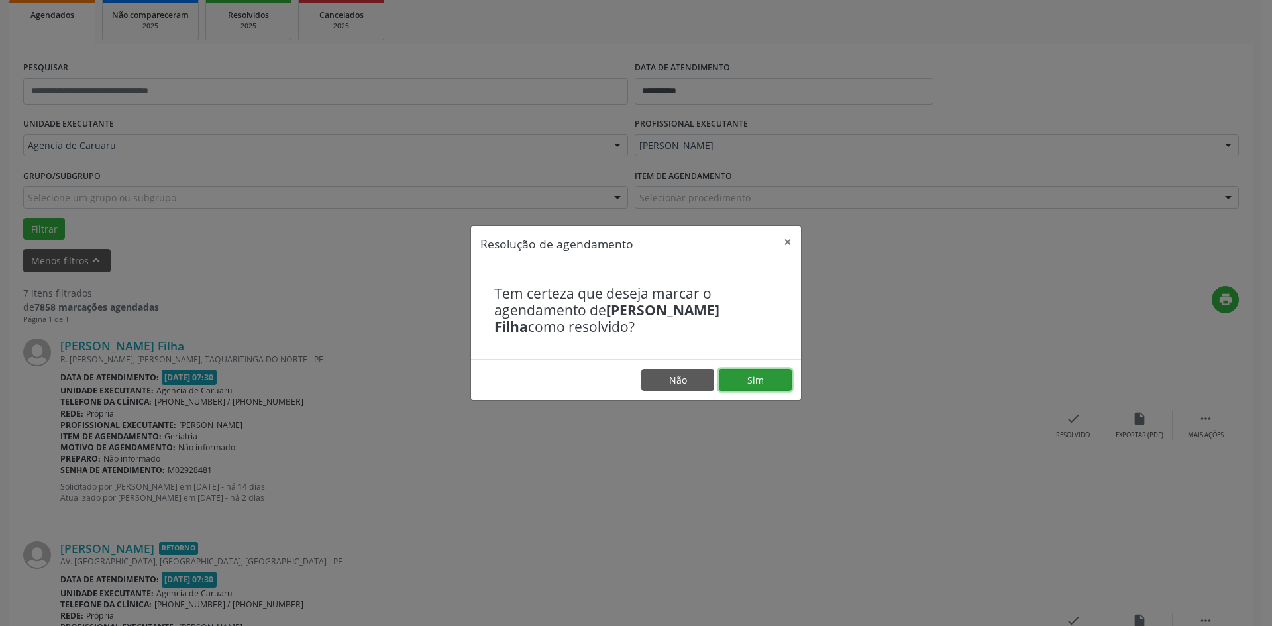
click at [782, 380] on button "Sim" at bounding box center [755, 380] width 73 height 23
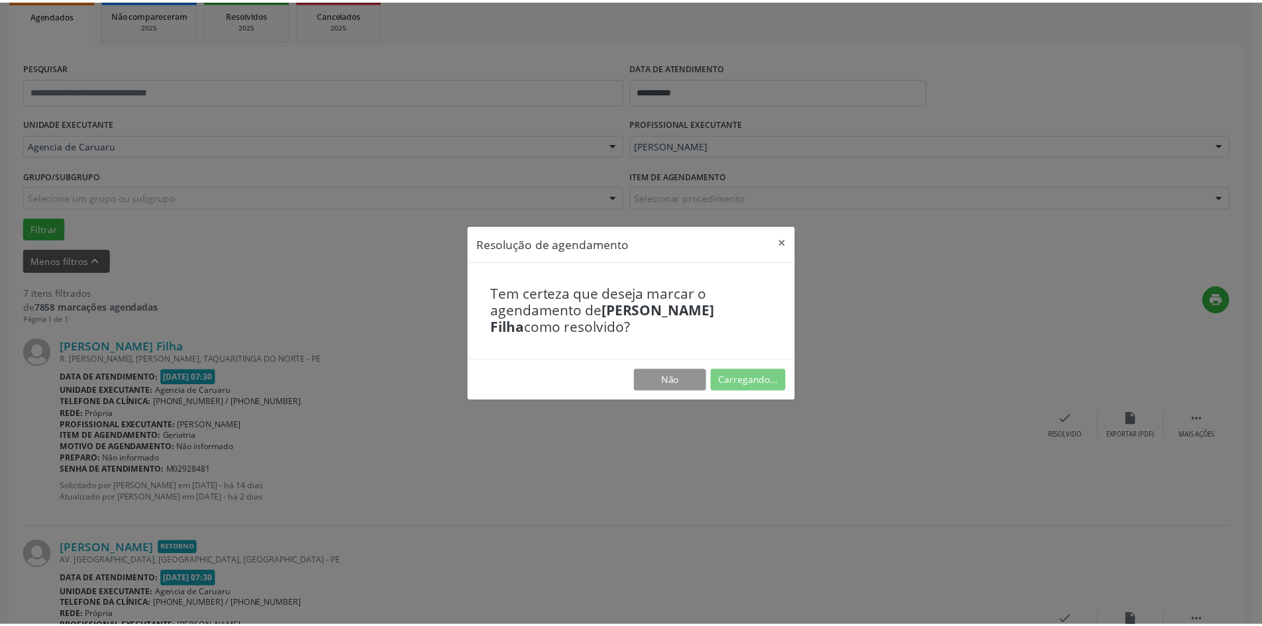
scroll to position [0, 0]
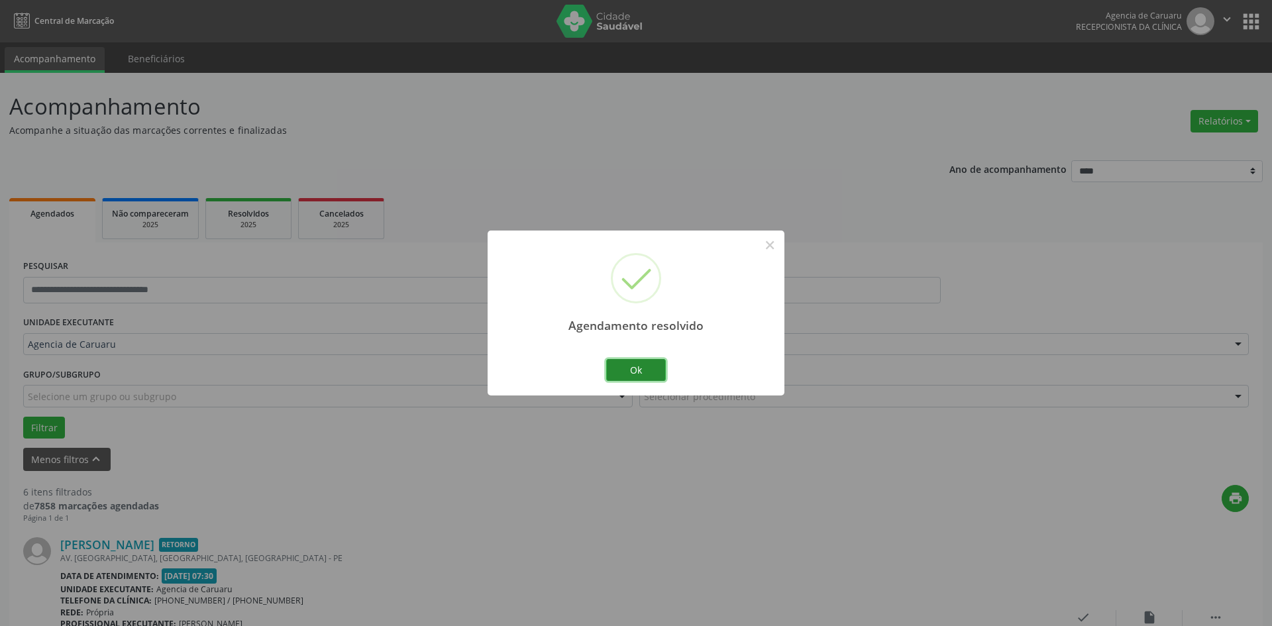
click at [655, 359] on button "Ok" at bounding box center [636, 370] width 60 height 23
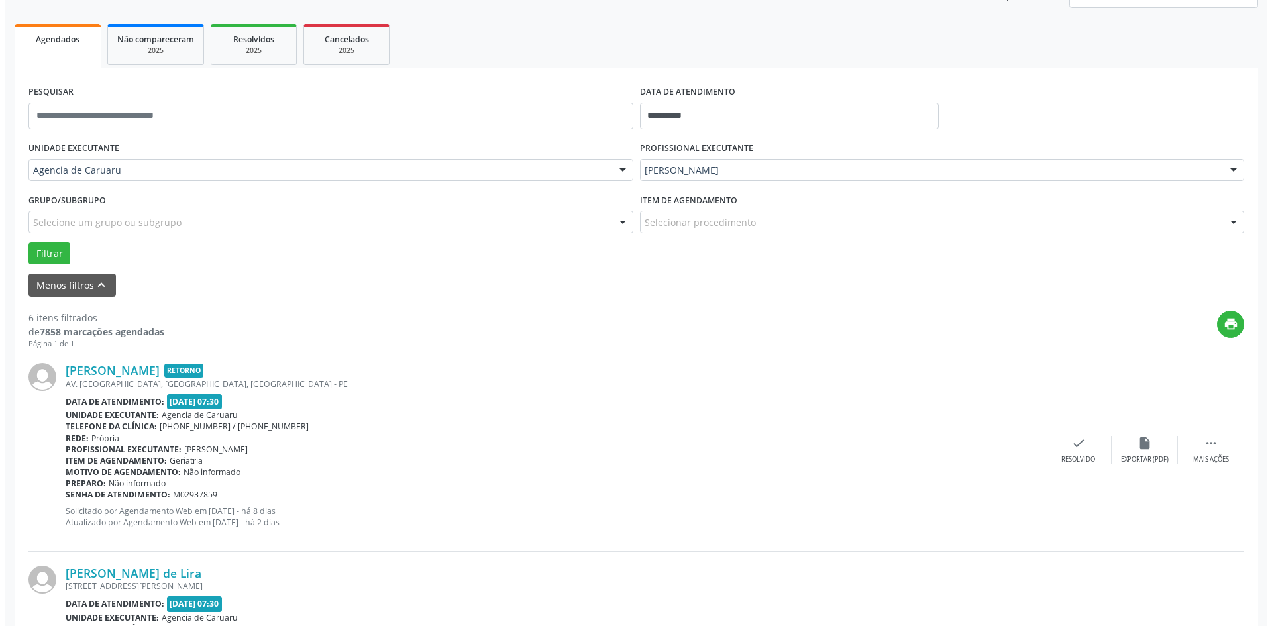
scroll to position [199, 0]
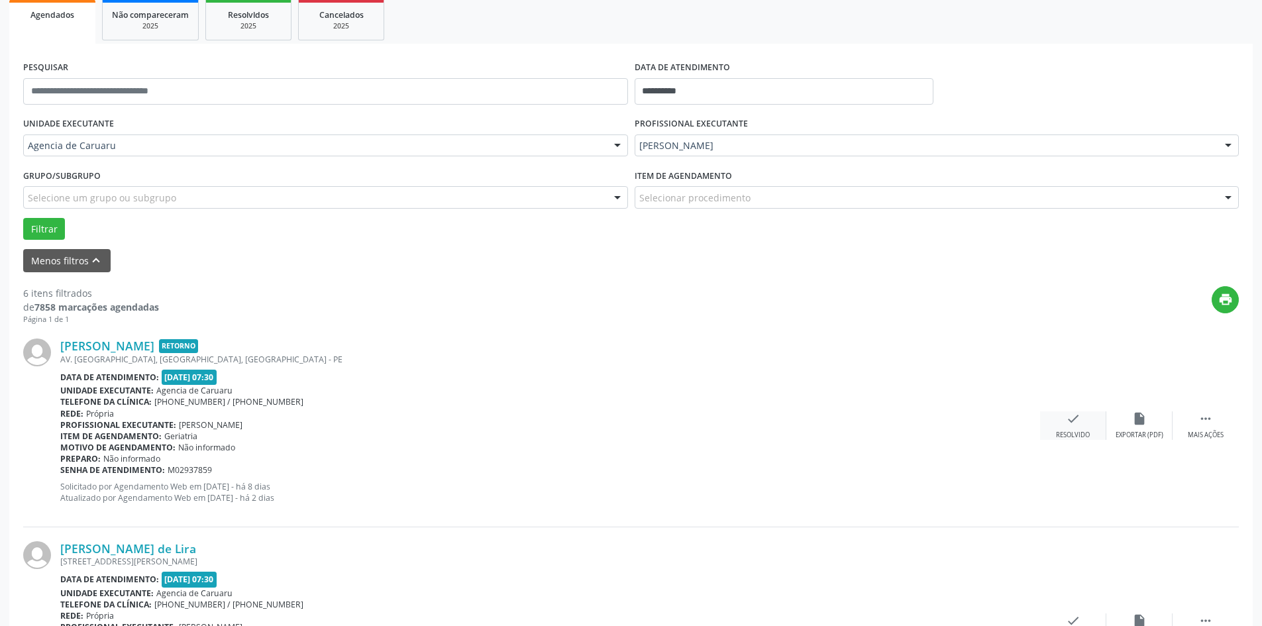
click at [1068, 427] on div "check Resolvido" at bounding box center [1073, 425] width 66 height 28
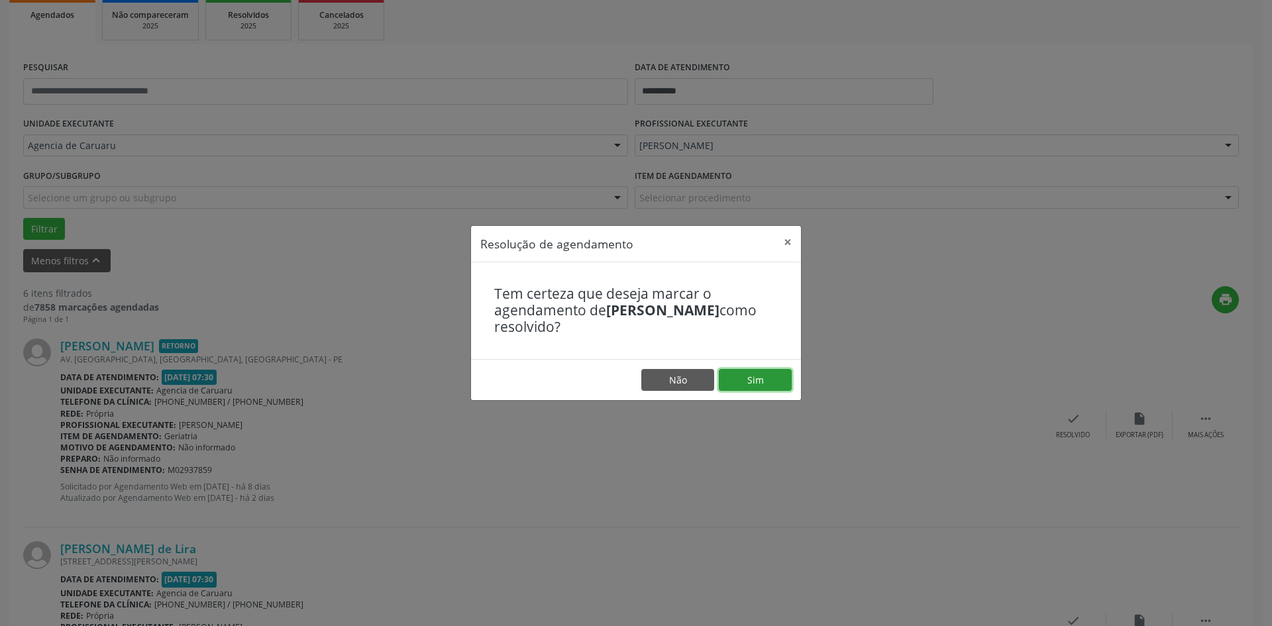
click at [769, 372] on button "Sim" at bounding box center [755, 380] width 73 height 23
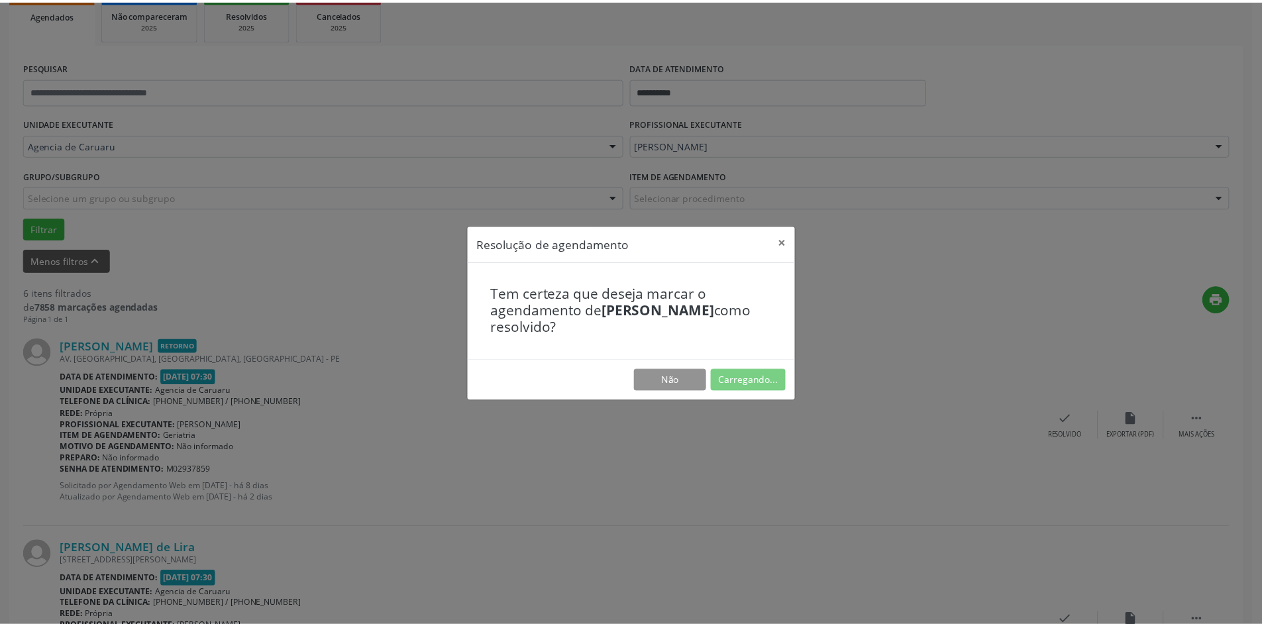
scroll to position [0, 0]
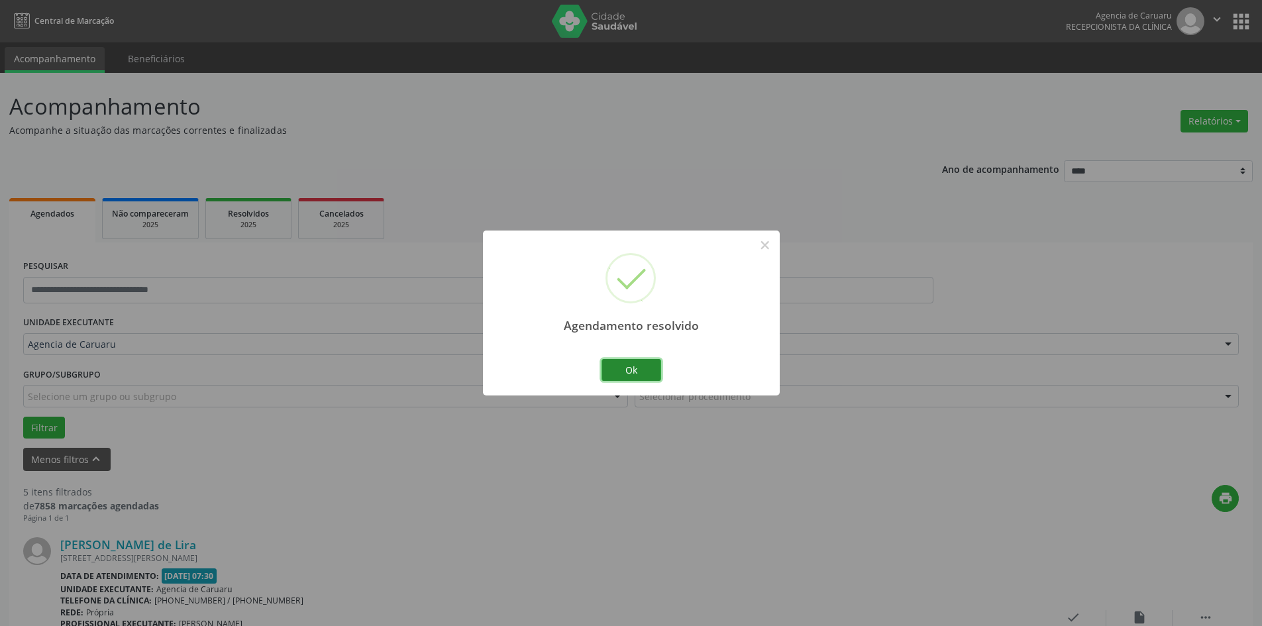
drag, startPoint x: 656, startPoint y: 372, endPoint x: 600, endPoint y: 380, distance: 56.3
click at [655, 372] on button "Ok" at bounding box center [632, 370] width 60 height 23
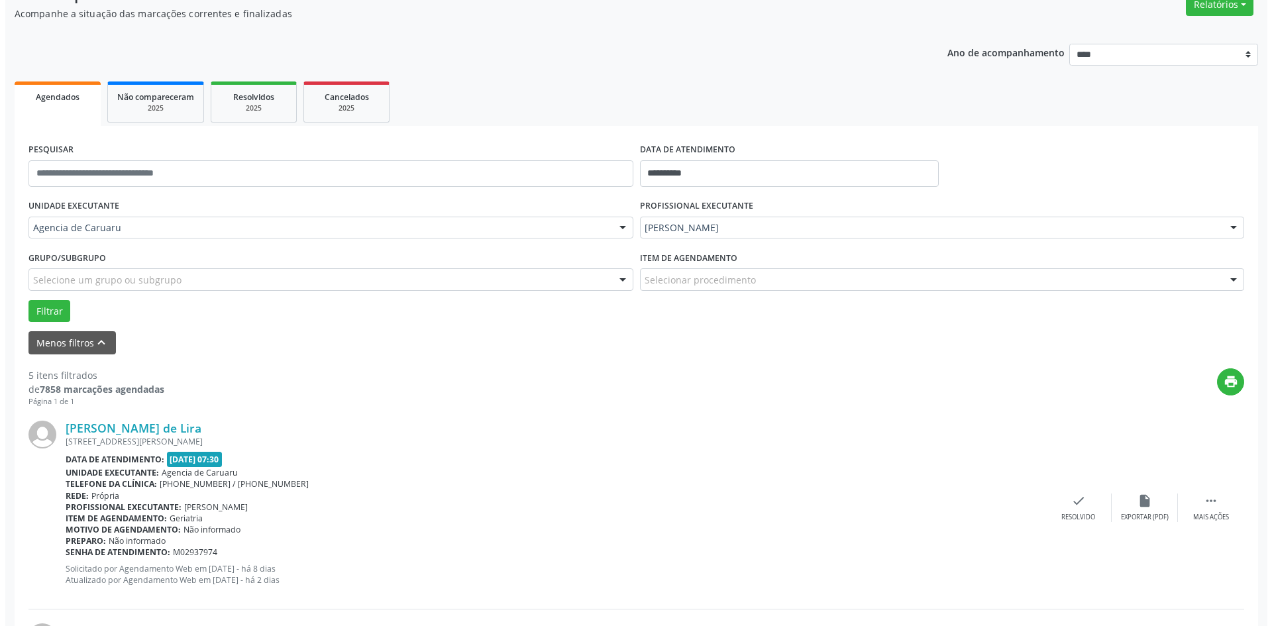
scroll to position [133, 0]
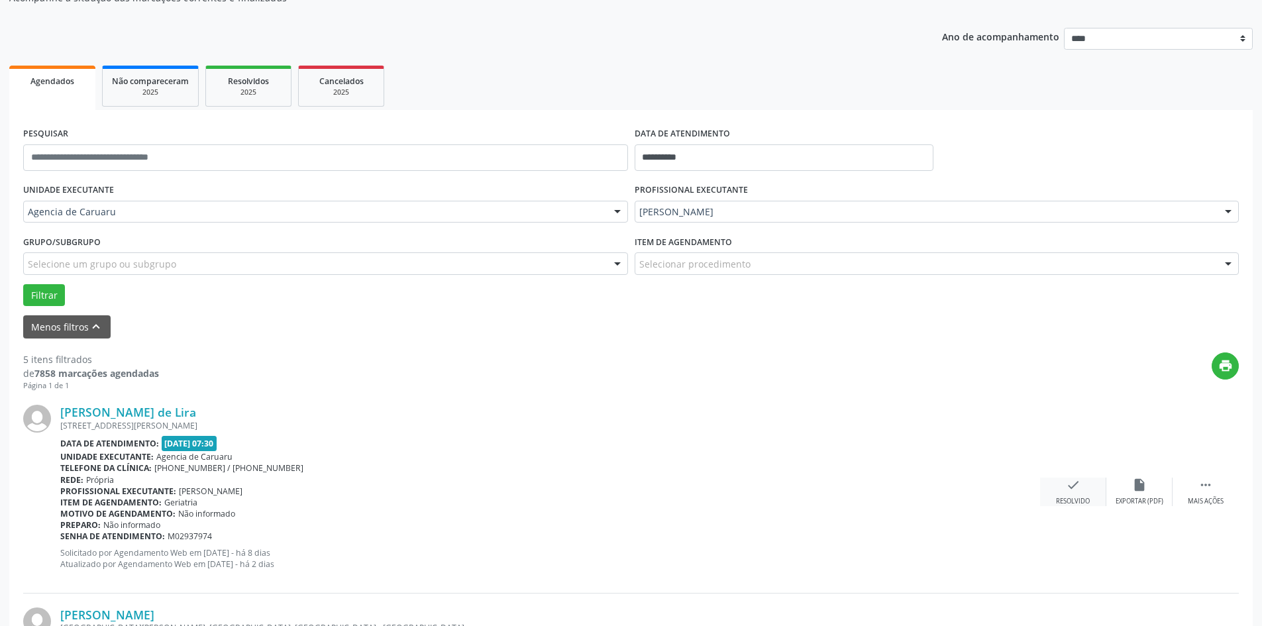
click at [1064, 489] on div "check Resolvido" at bounding box center [1073, 492] width 66 height 28
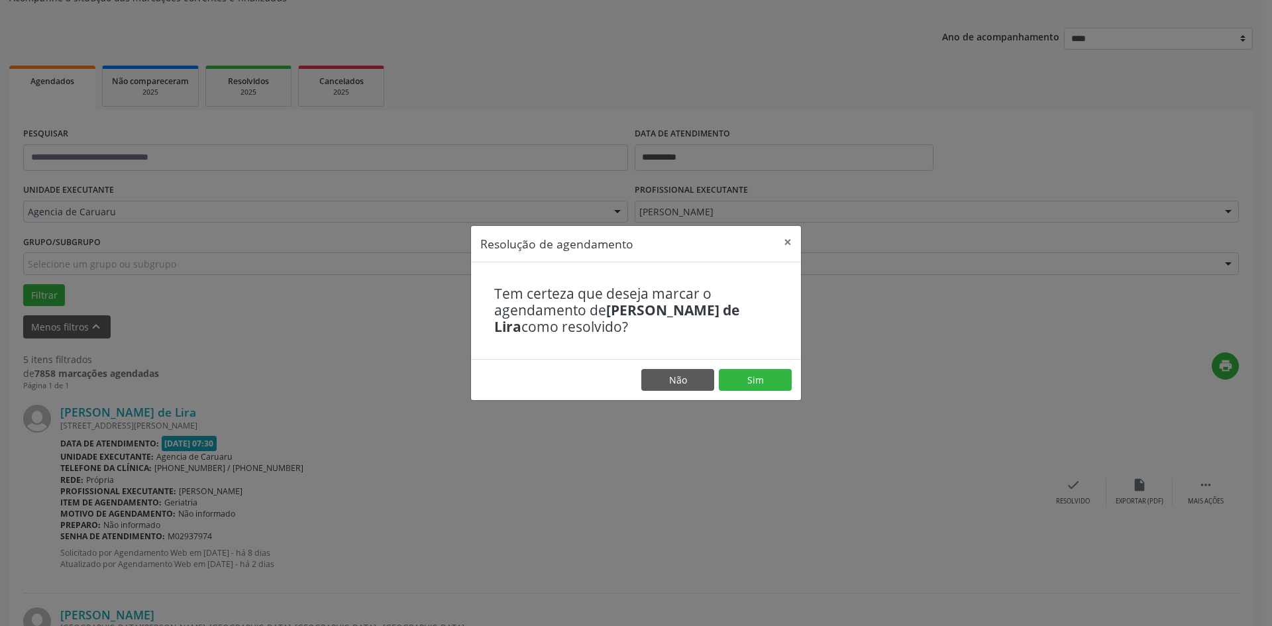
click at [769, 393] on footer "Não Sim" at bounding box center [636, 380] width 330 height 42
click at [781, 376] on button "Sim" at bounding box center [755, 380] width 73 height 23
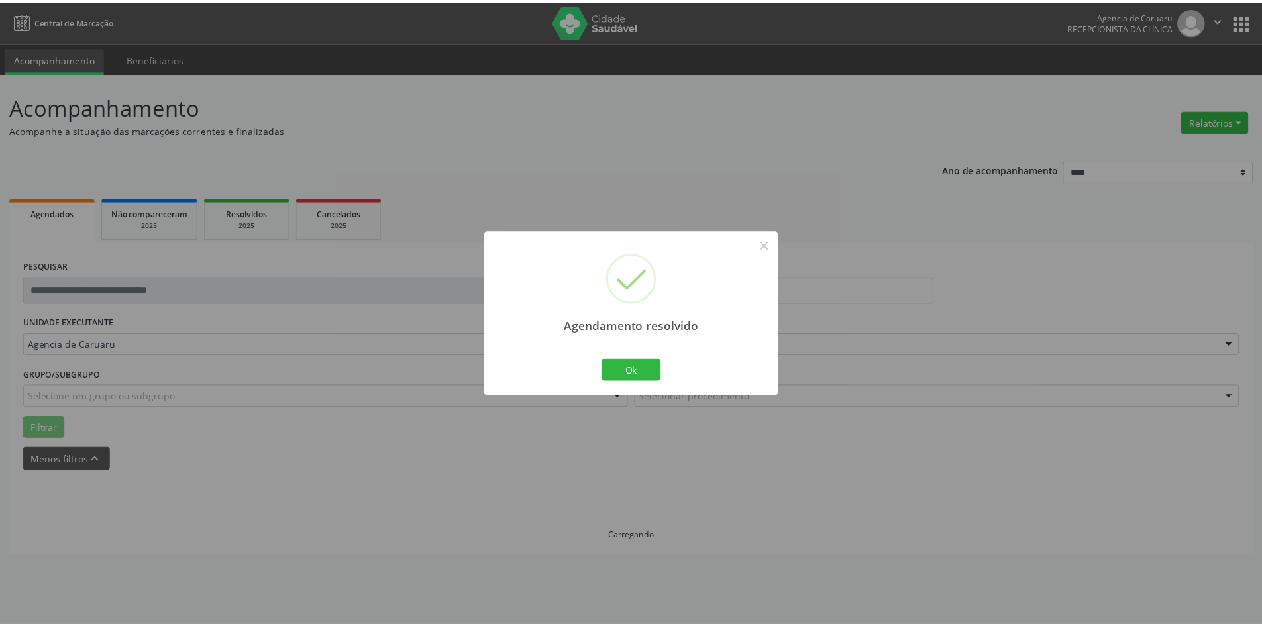
scroll to position [0, 0]
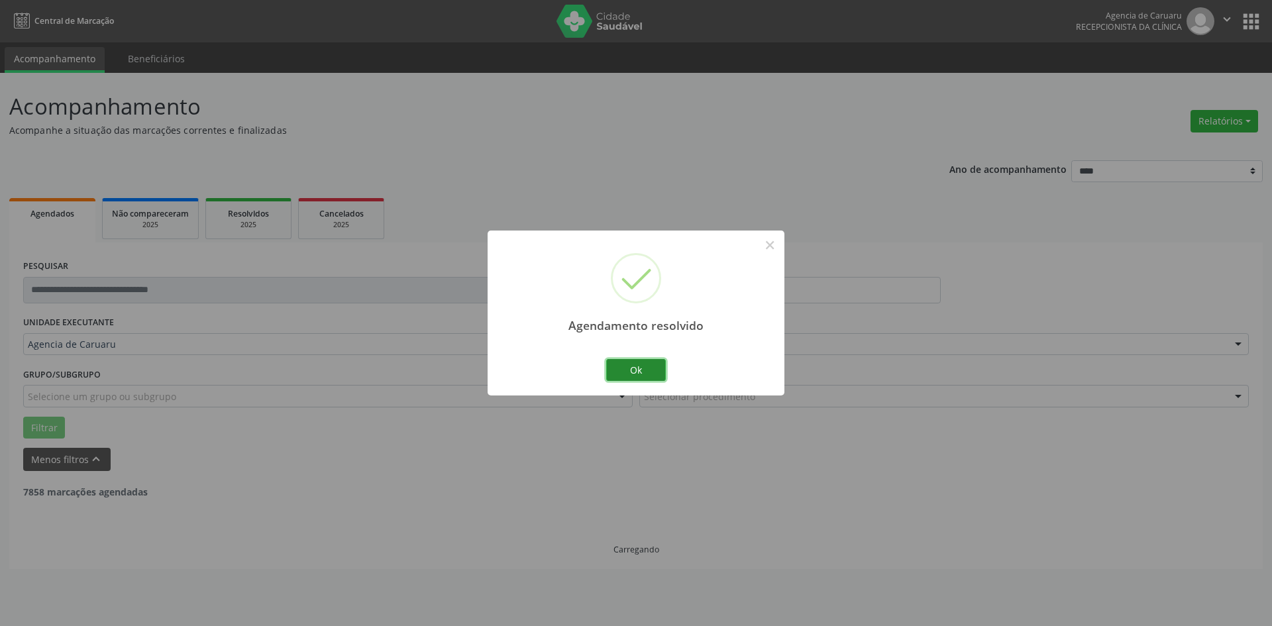
click at [651, 372] on button "Ok" at bounding box center [636, 370] width 60 height 23
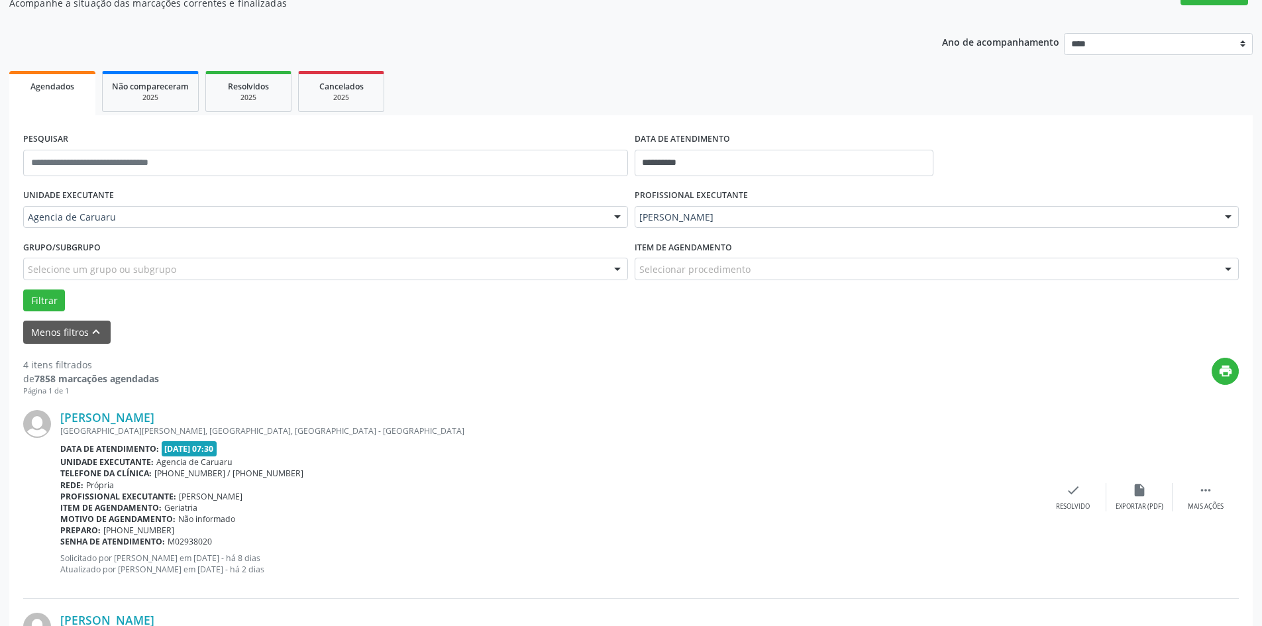
scroll to position [133, 0]
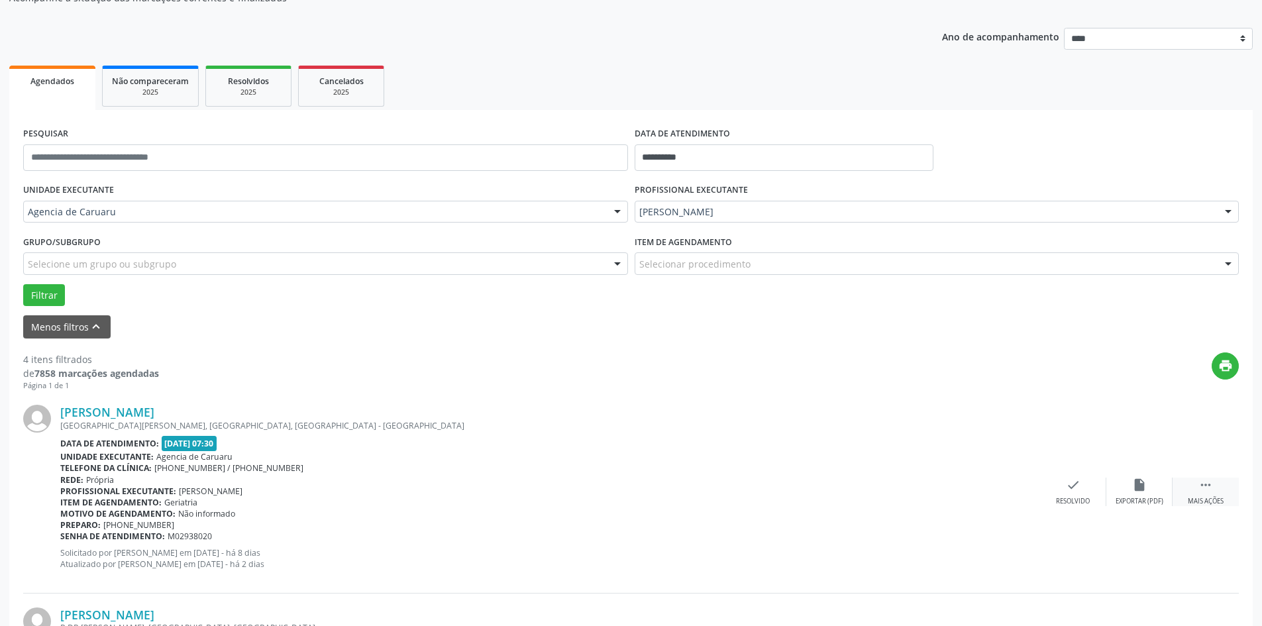
click at [1216, 496] on div " Mais ações" at bounding box center [1206, 492] width 66 height 28
click at [1124, 490] on div "alarm_off Não compareceu" at bounding box center [1140, 492] width 66 height 28
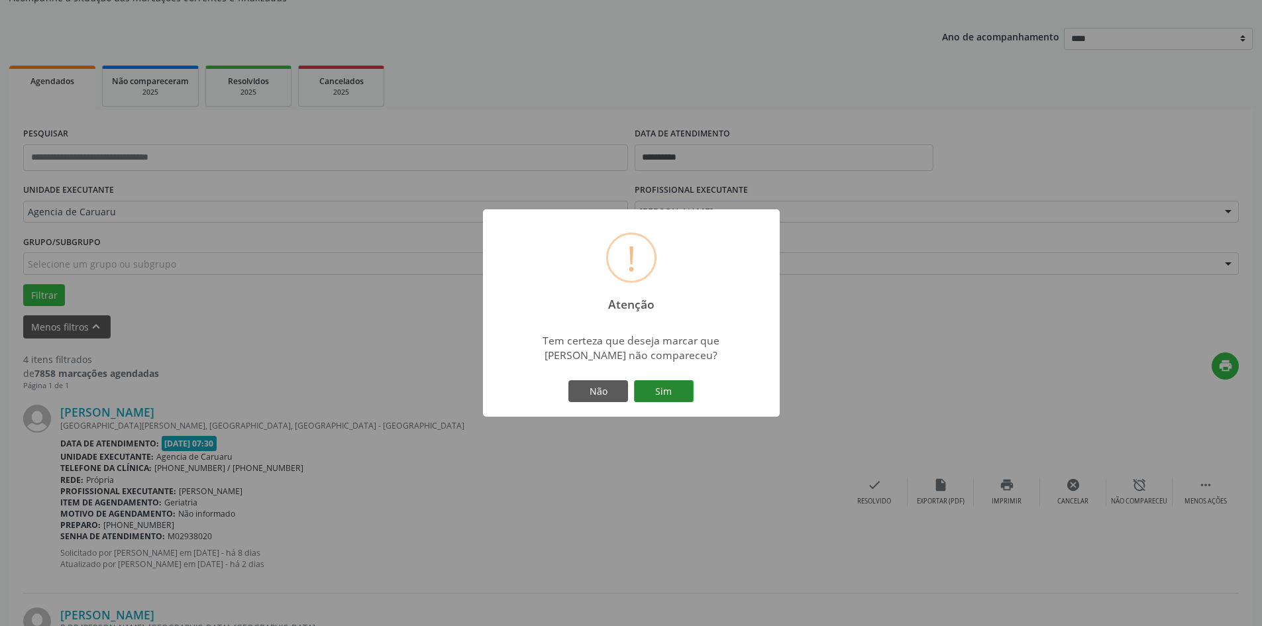
click at [685, 397] on button "Sim" at bounding box center [664, 391] width 60 height 23
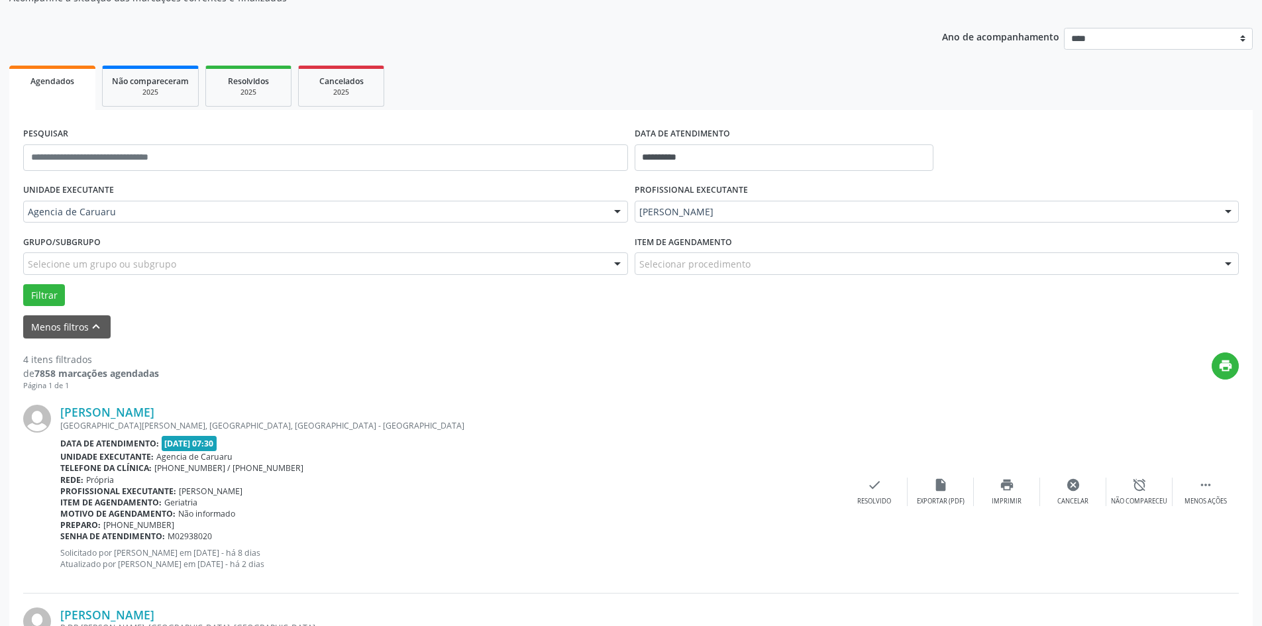
scroll to position [0, 0]
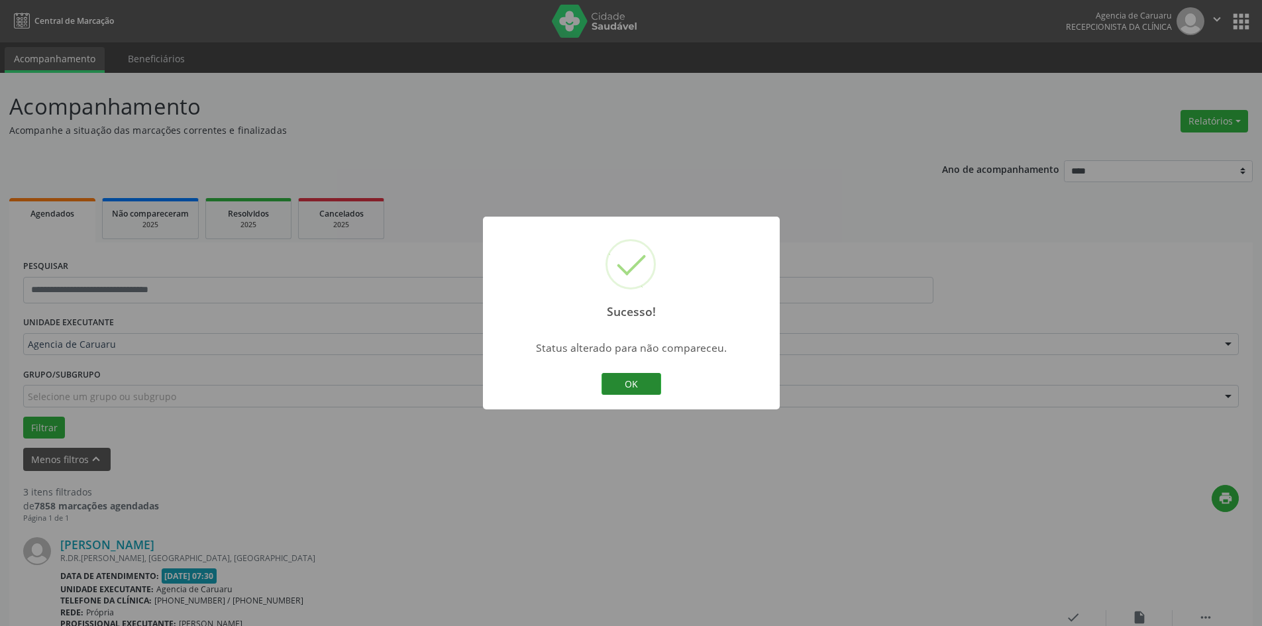
click at [636, 388] on button "OK" at bounding box center [632, 384] width 60 height 23
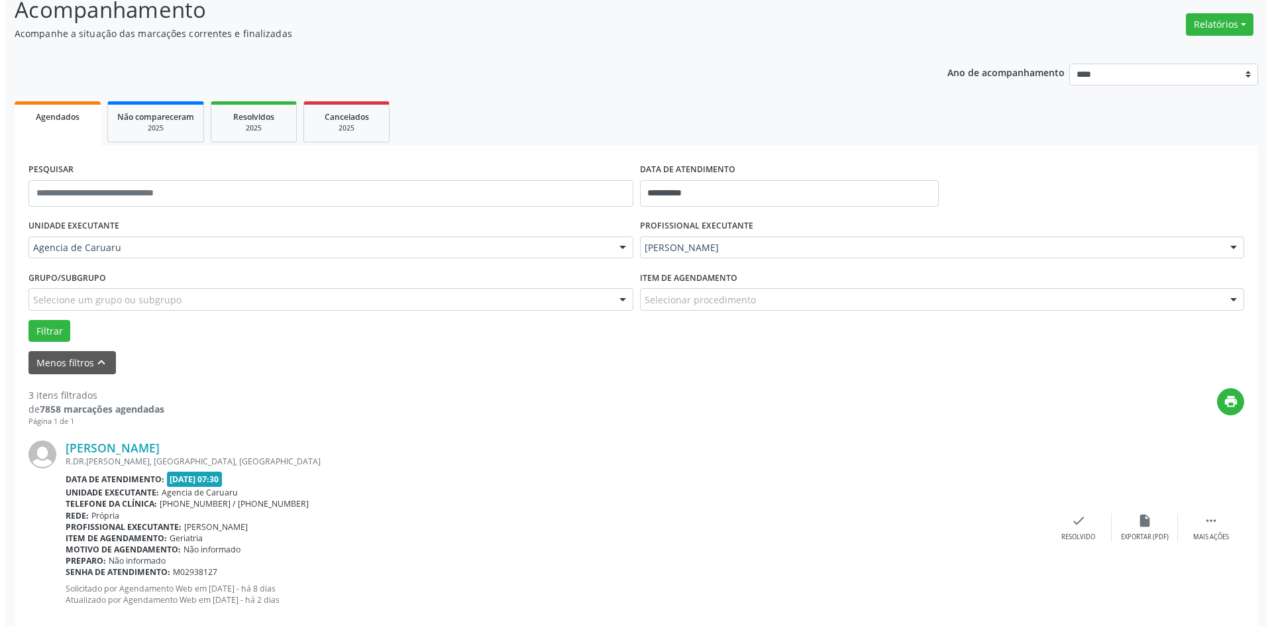
scroll to position [133, 0]
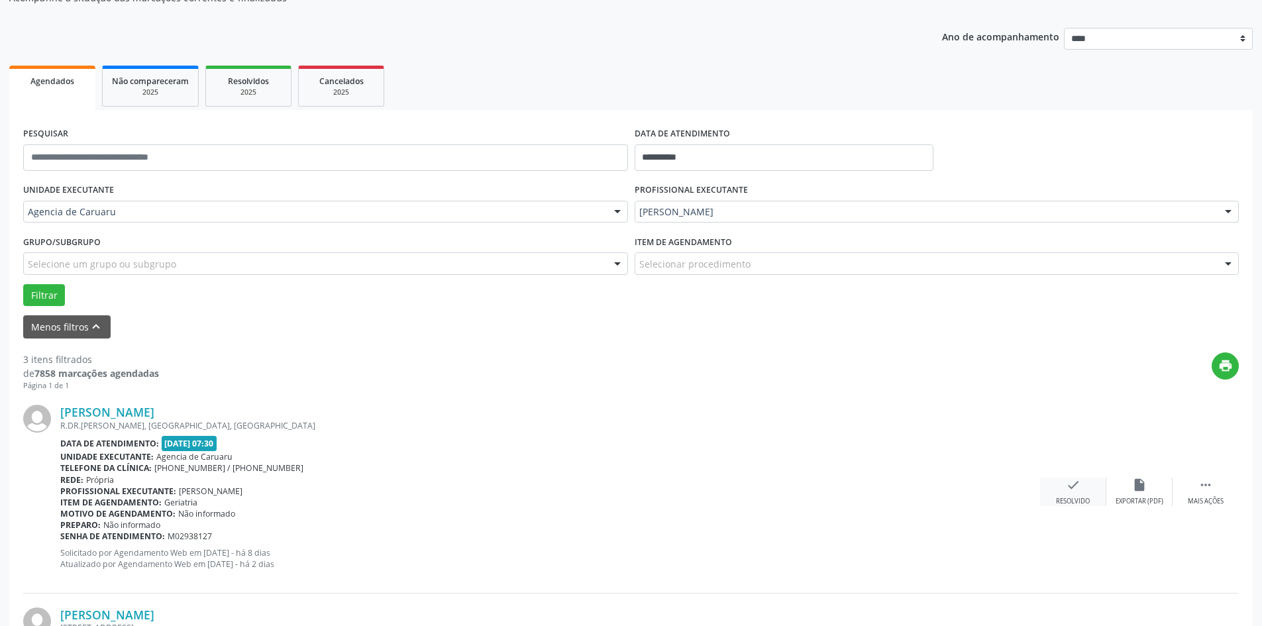
click at [1078, 487] on icon "check" at bounding box center [1073, 485] width 15 height 15
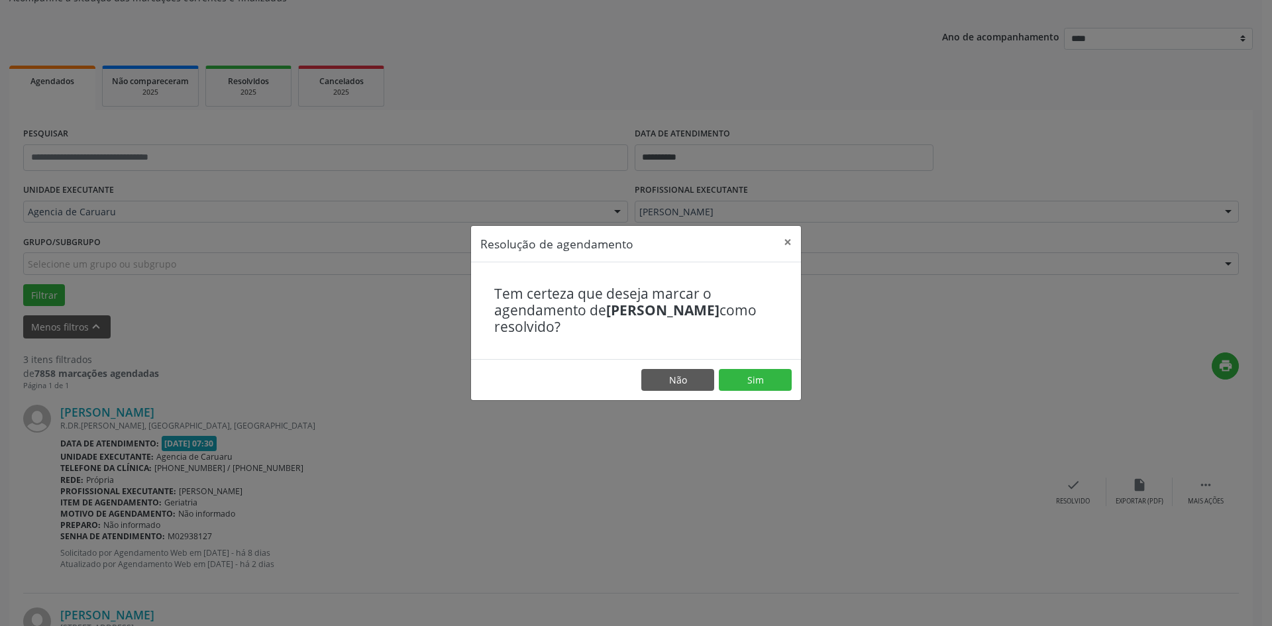
click at [752, 365] on footer "Não Sim" at bounding box center [636, 380] width 330 height 42
click at [745, 380] on button "Sim" at bounding box center [755, 380] width 73 height 23
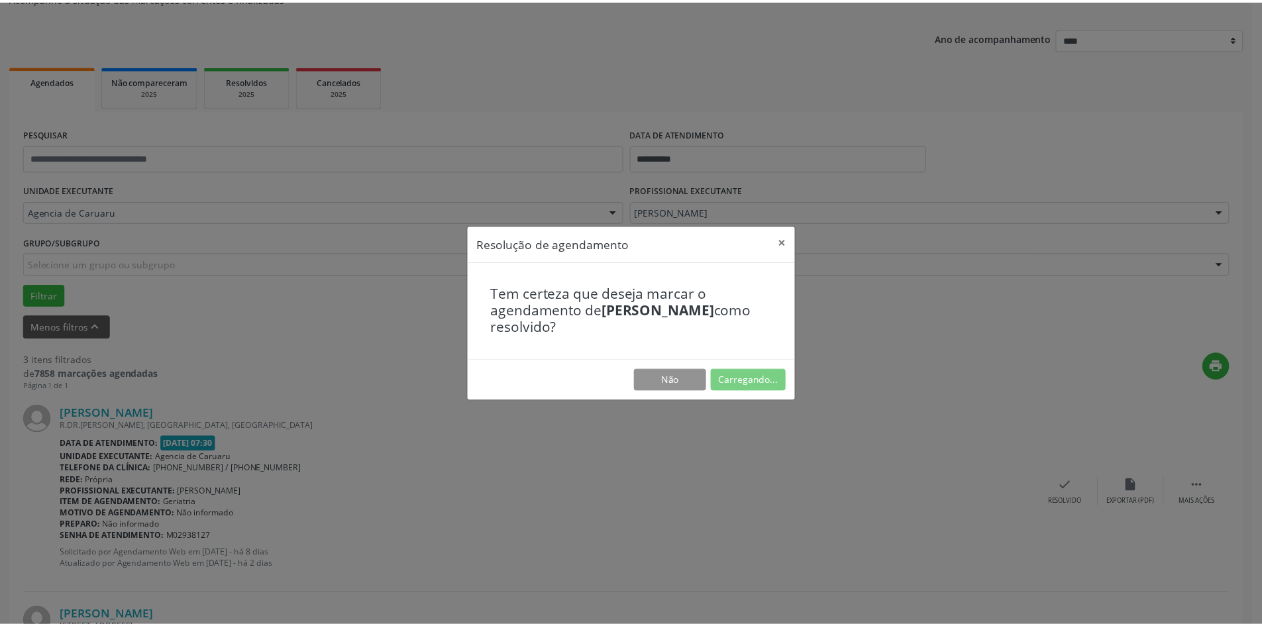
scroll to position [0, 0]
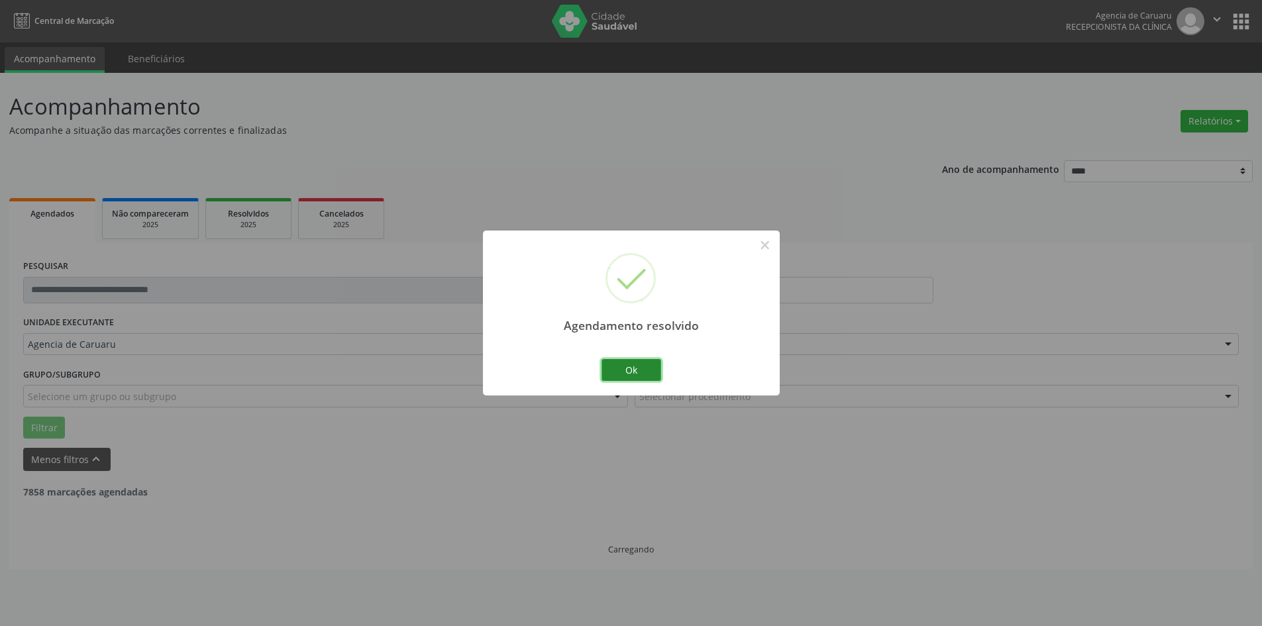
click at [640, 365] on button "Ok" at bounding box center [632, 370] width 60 height 23
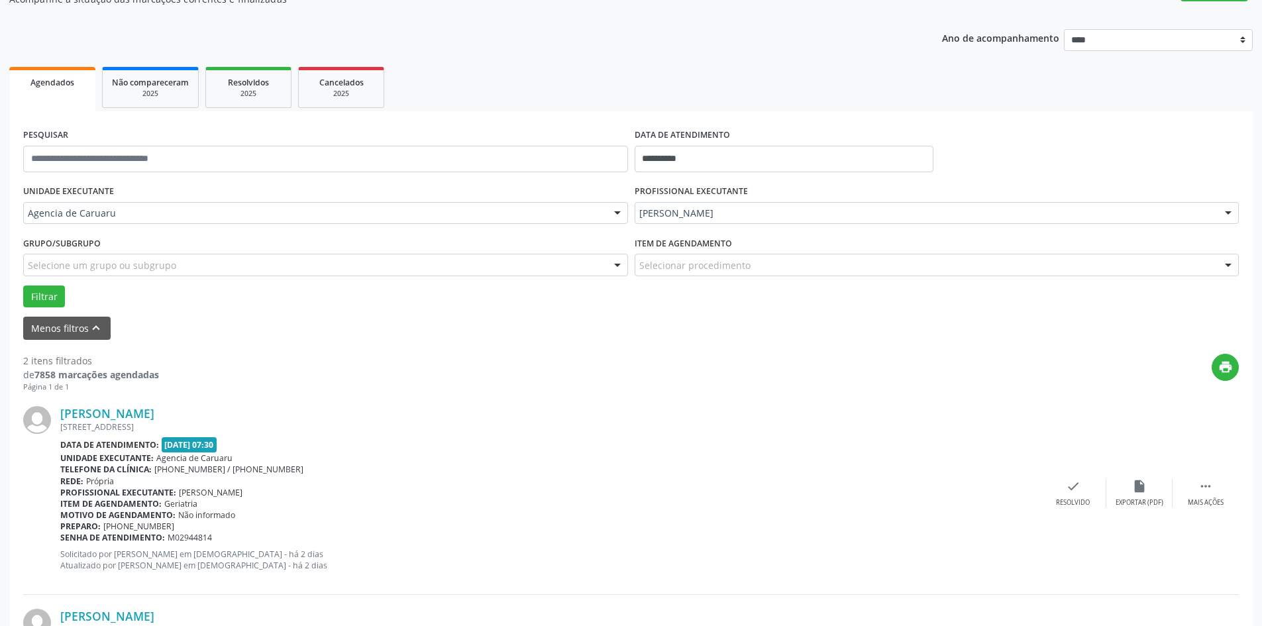
scroll to position [133, 0]
click at [1217, 496] on div " Mais ações" at bounding box center [1206, 492] width 66 height 28
click at [1162, 486] on div "alarm_off Não compareceu" at bounding box center [1140, 492] width 66 height 28
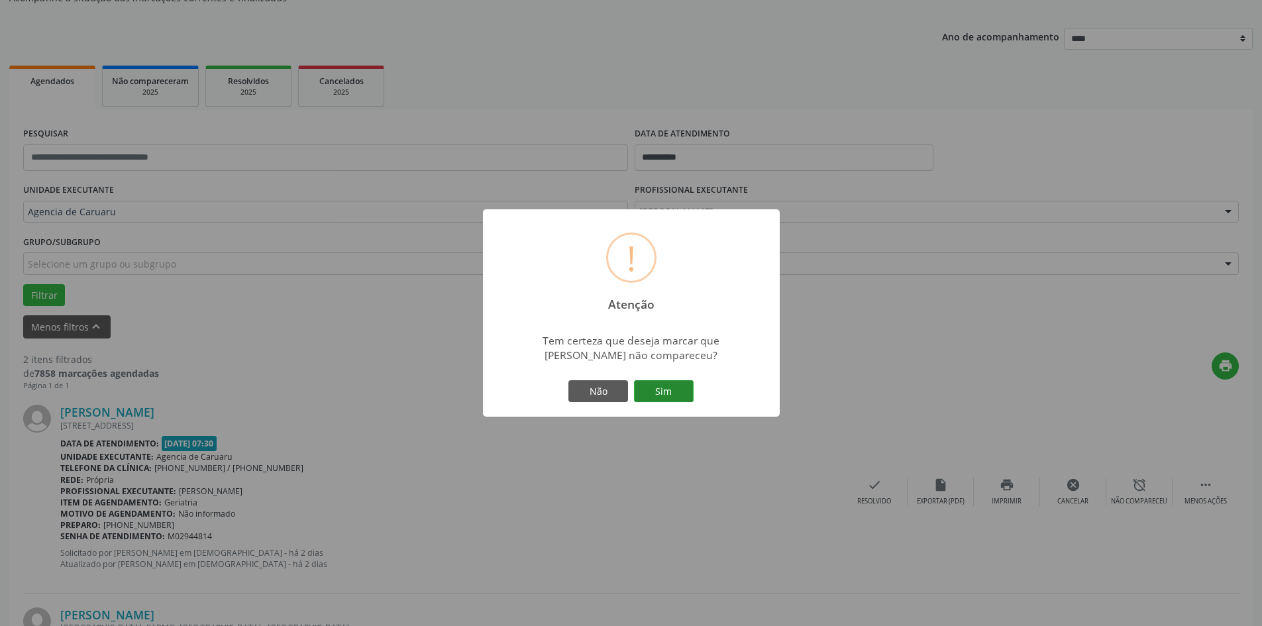
click at [675, 390] on button "Sim" at bounding box center [664, 391] width 60 height 23
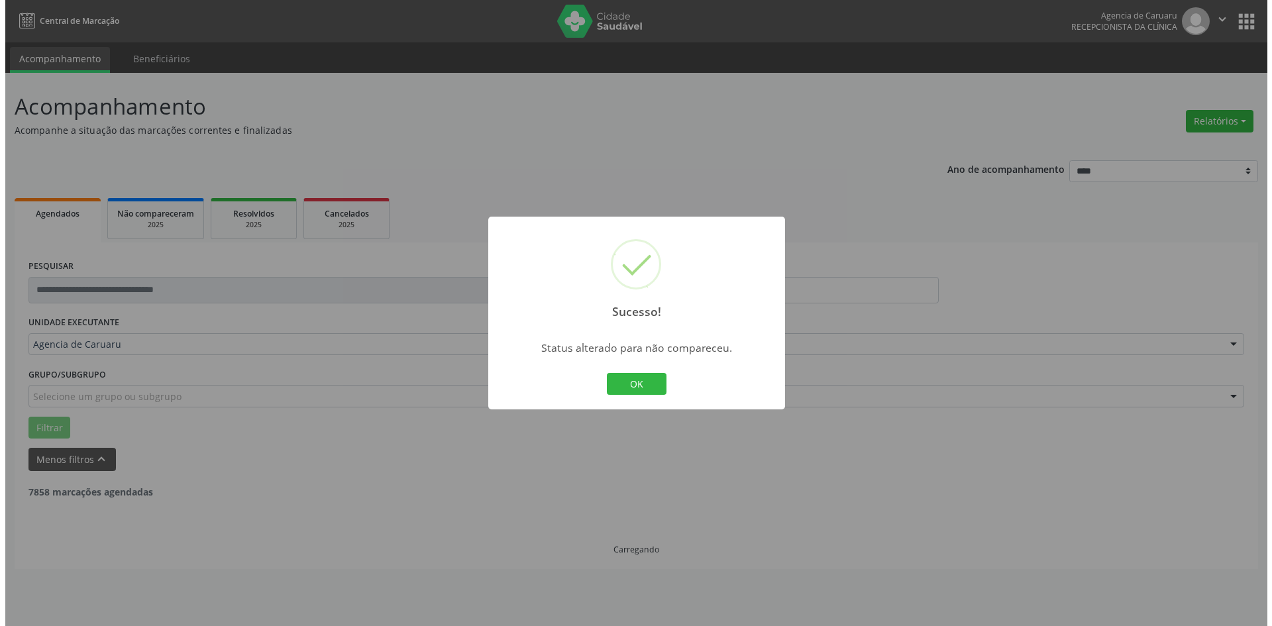
scroll to position [0, 0]
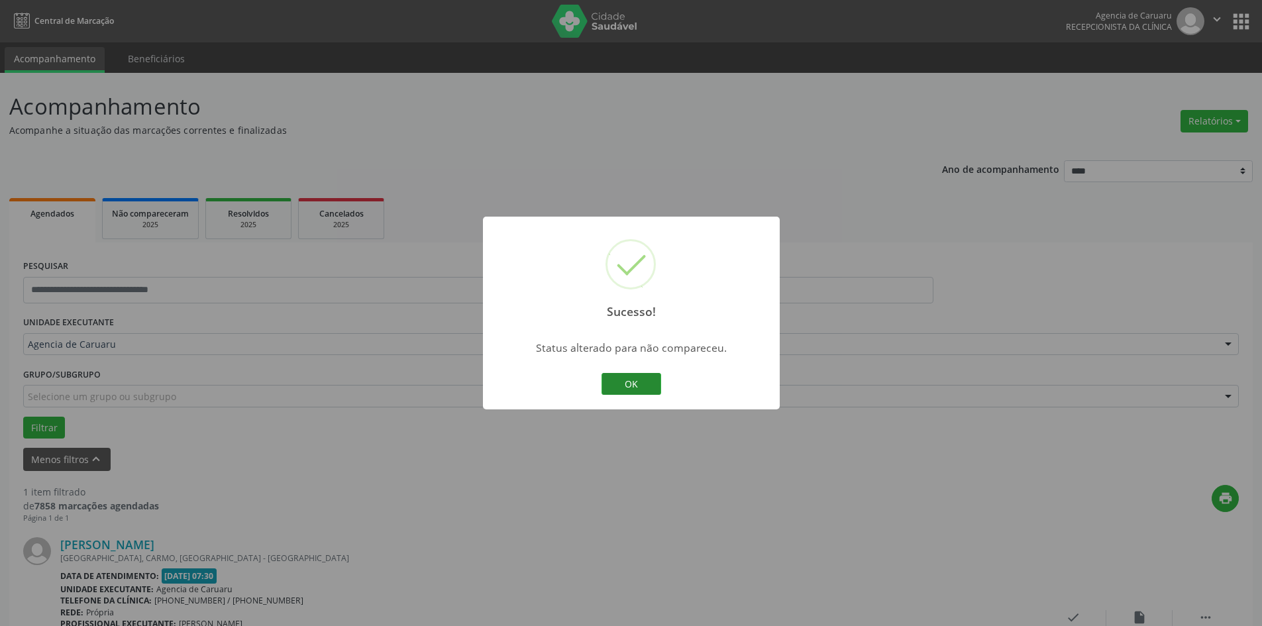
click at [646, 384] on button "OK" at bounding box center [632, 384] width 60 height 23
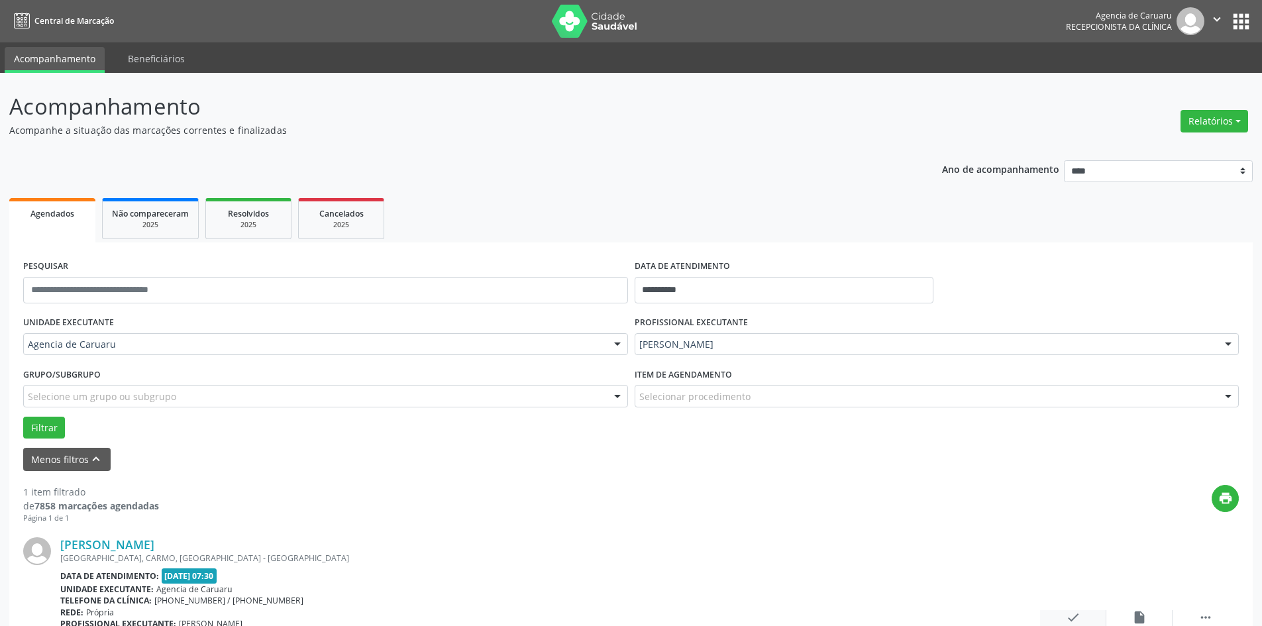
click at [1077, 610] on icon "check" at bounding box center [1073, 617] width 15 height 15
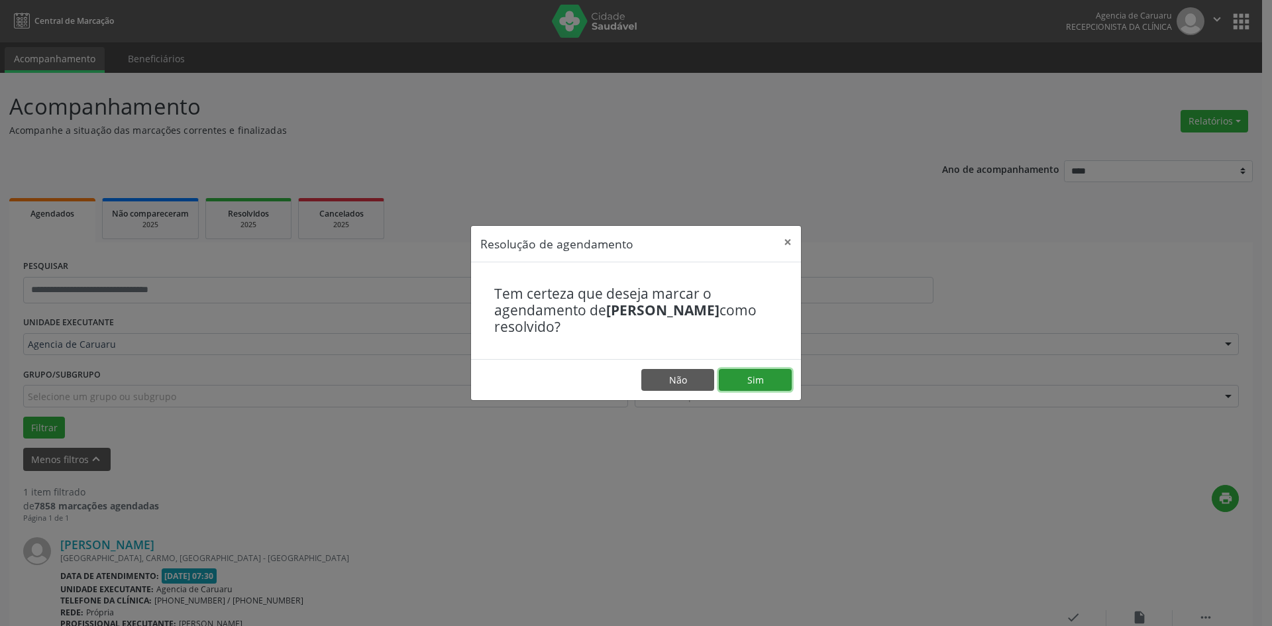
click at [754, 371] on button "Sim" at bounding box center [755, 380] width 73 height 23
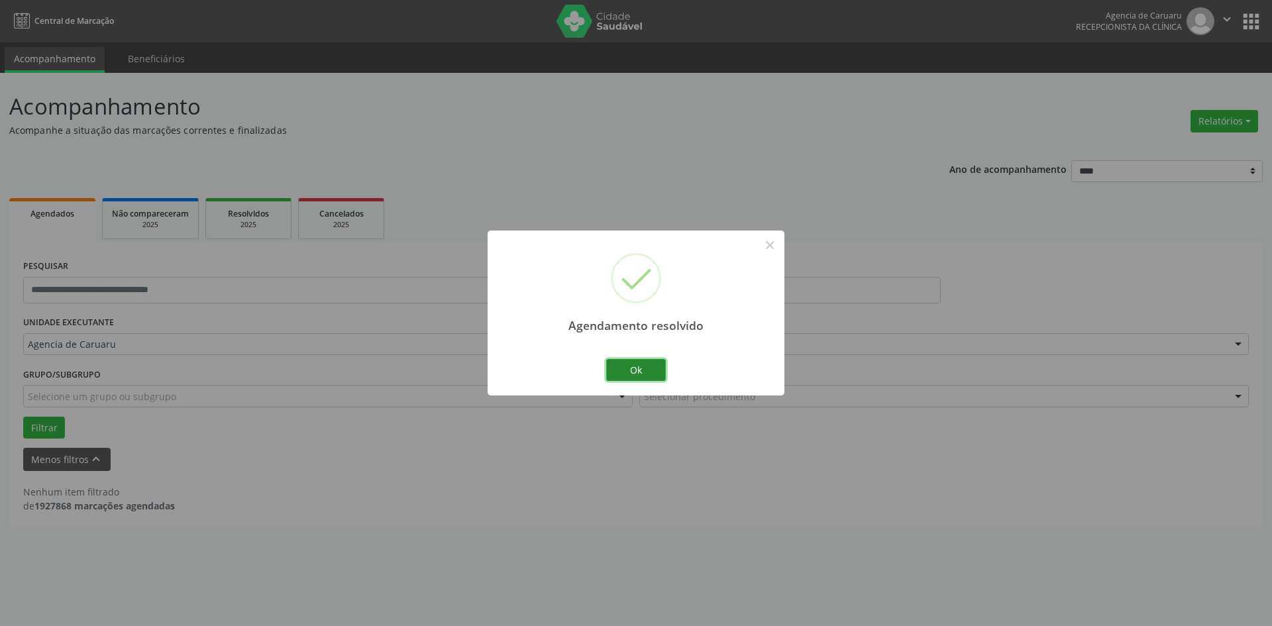
click at [633, 371] on button "Ok" at bounding box center [636, 370] width 60 height 23
